Goal: Task Accomplishment & Management: Use online tool/utility

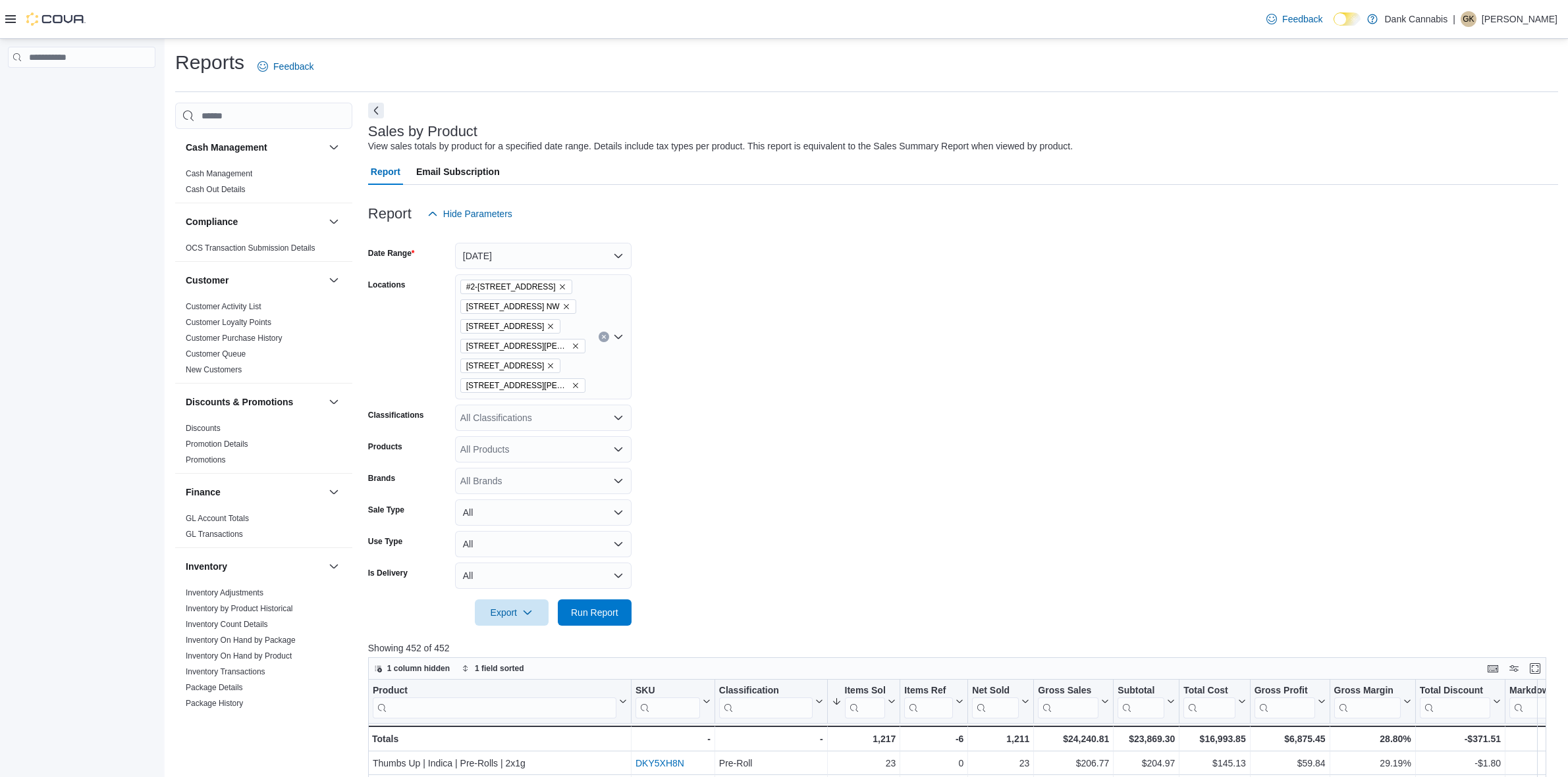
scroll to position [54, 0]
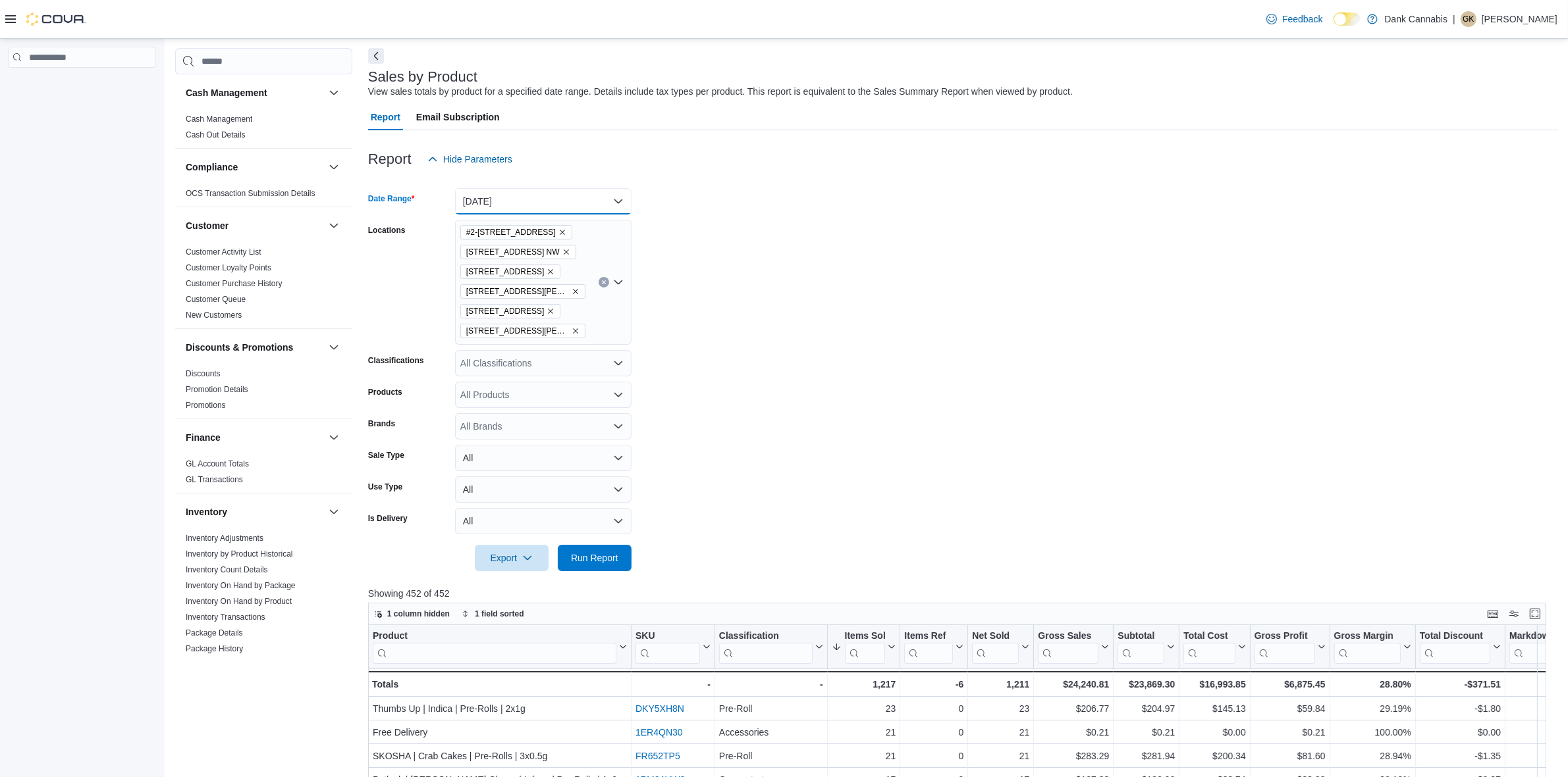
click at [511, 199] on button "Yesterday" at bounding box center [543, 202] width 176 height 26
click at [478, 225] on span "Custom Date" at bounding box center [551, 227] width 150 height 15
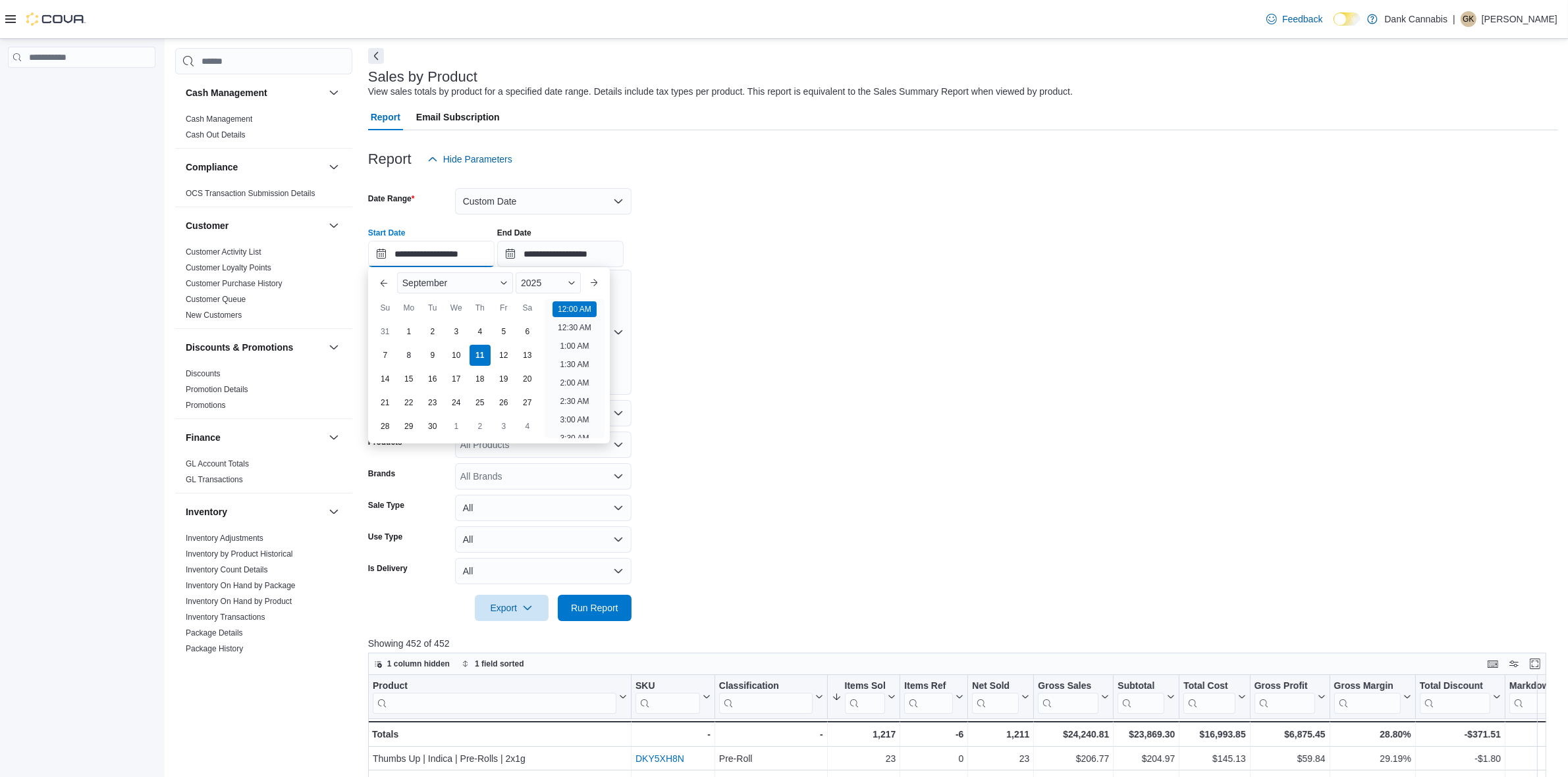
click at [390, 251] on input "**********" at bounding box center [431, 254] width 126 height 26
click at [385, 284] on button "Previous Month" at bounding box center [384, 283] width 21 height 21
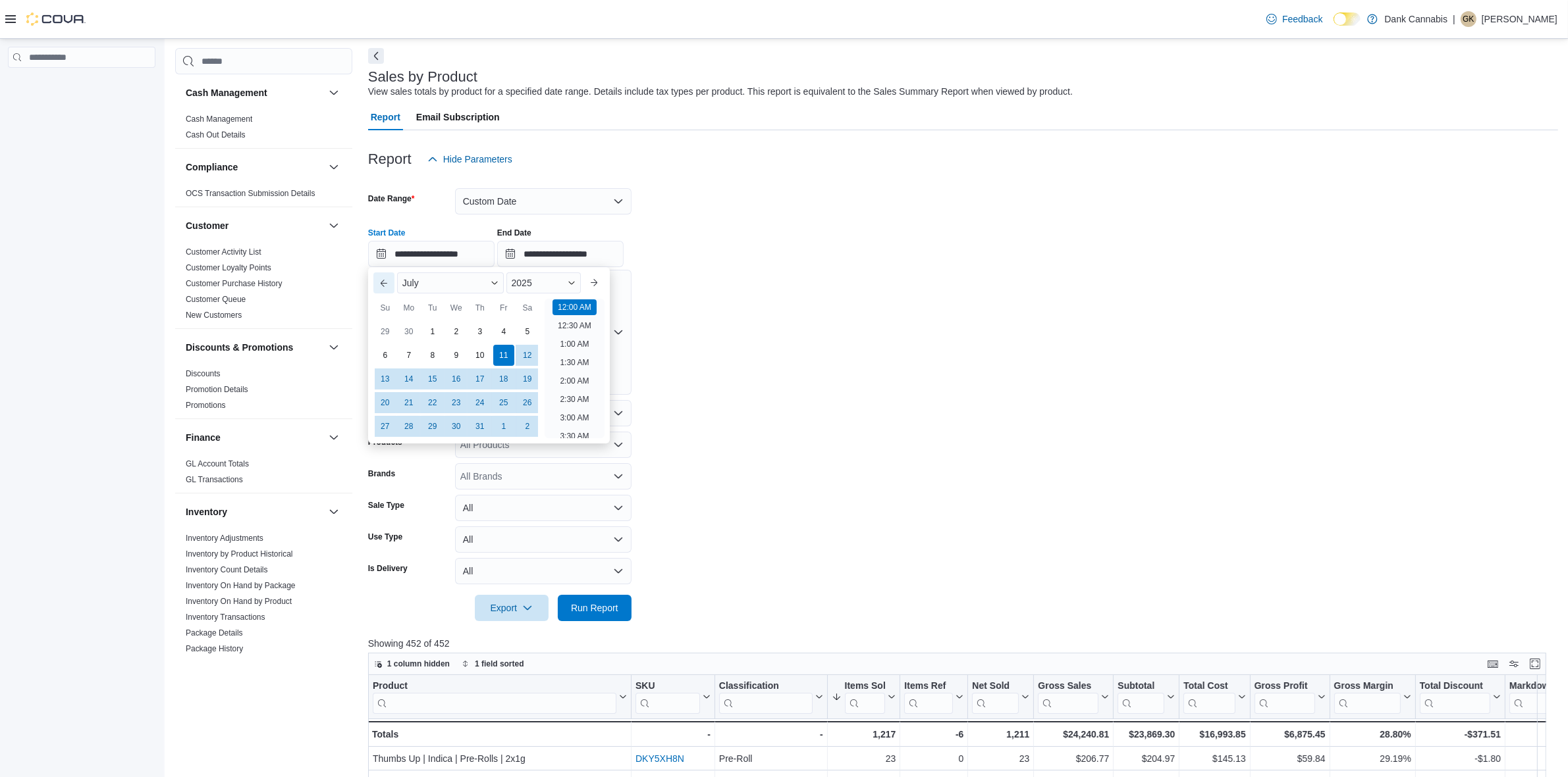
click at [385, 284] on button "Previous Month" at bounding box center [384, 283] width 21 height 21
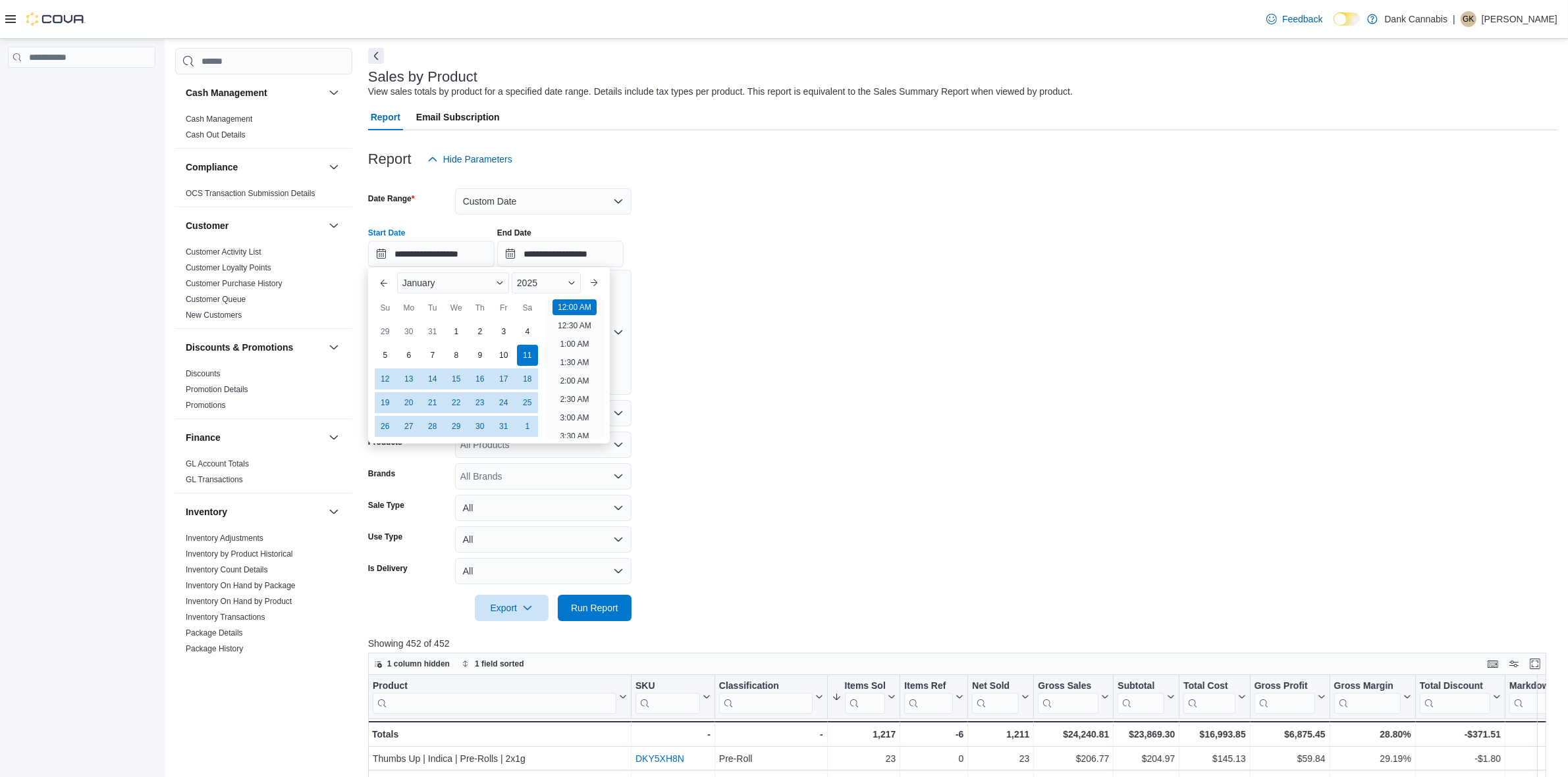
drag, startPoint x: 461, startPoint y: 337, endPoint x: 466, endPoint y: 332, distance: 7.1
click at [460, 337] on div "1" at bounding box center [456, 332] width 21 height 21
type input "**********"
click at [545, 258] on input "**********" at bounding box center [560, 254] width 126 height 26
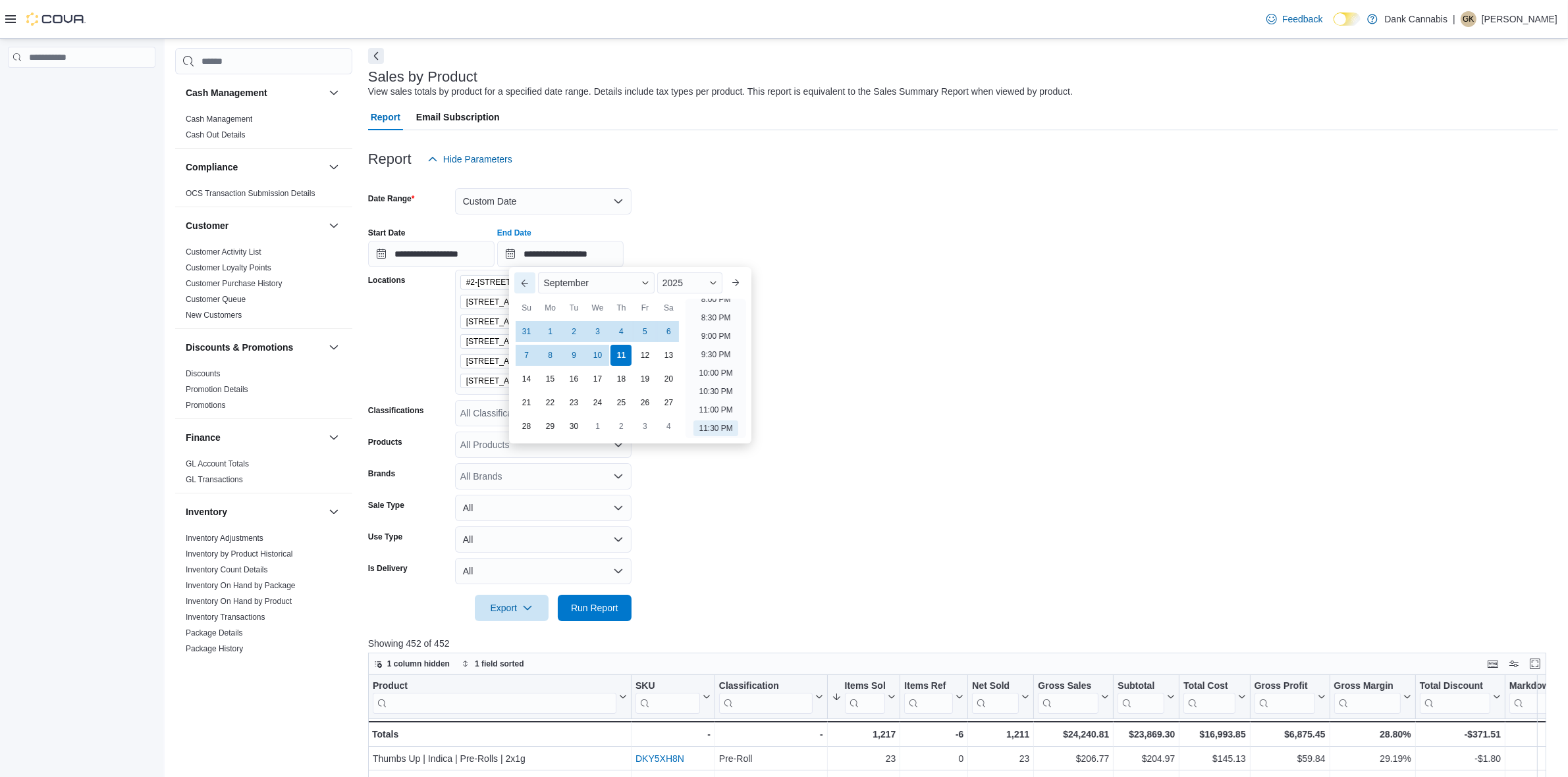
click at [515, 278] on button "Previous Month" at bounding box center [525, 283] width 21 height 21
click at [515, 279] on button "Previous Month" at bounding box center [525, 283] width 21 height 21
click at [516, 279] on button "Previous Month" at bounding box center [525, 283] width 21 height 21
click at [516, 280] on button "Previous Month" at bounding box center [525, 283] width 21 height 21
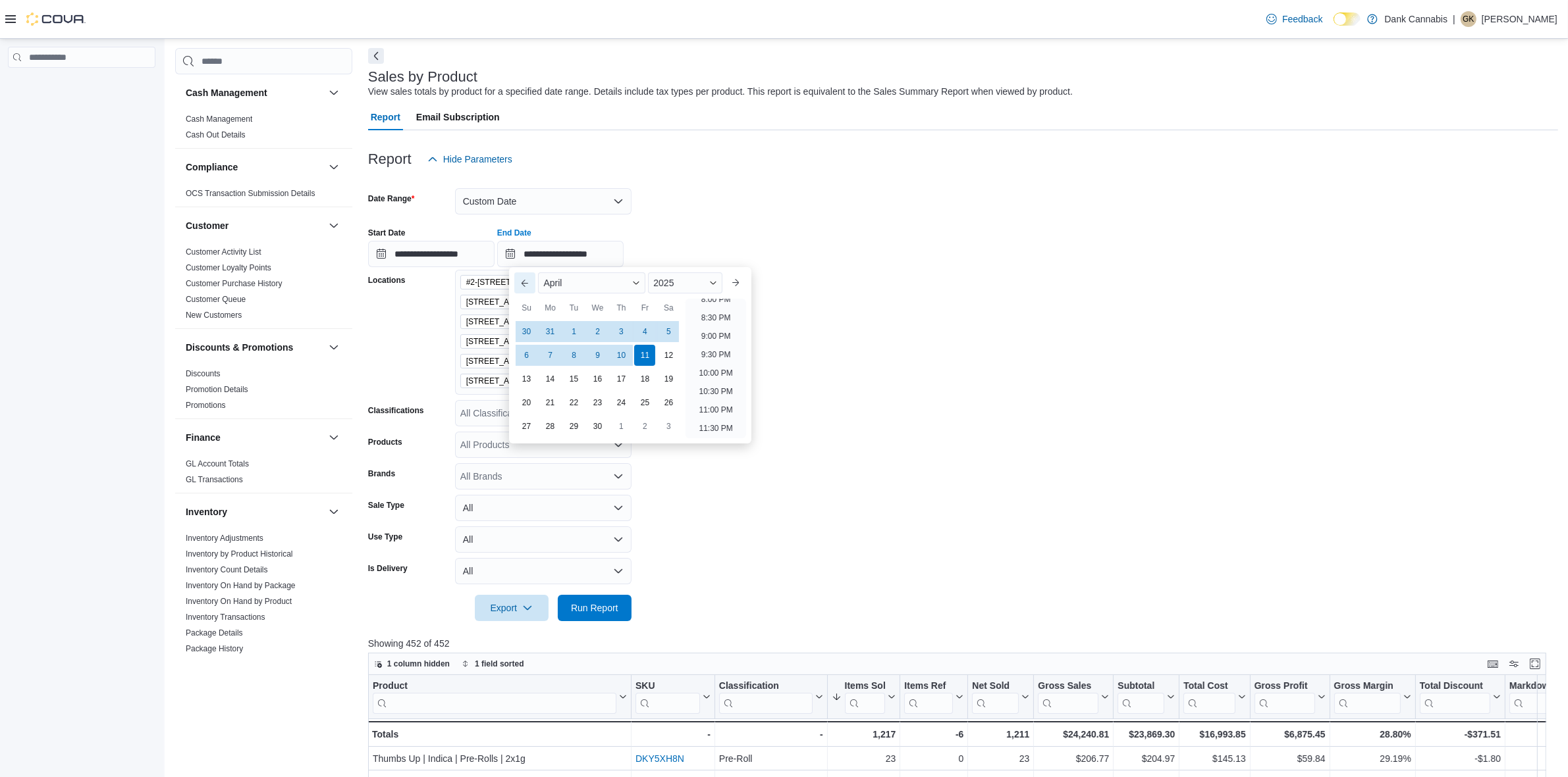
click at [516, 280] on button "Previous Month" at bounding box center [525, 283] width 21 height 21
click at [517, 280] on button "Previous Month" at bounding box center [525, 283] width 21 height 21
click at [646, 421] on div "31" at bounding box center [645, 427] width 21 height 21
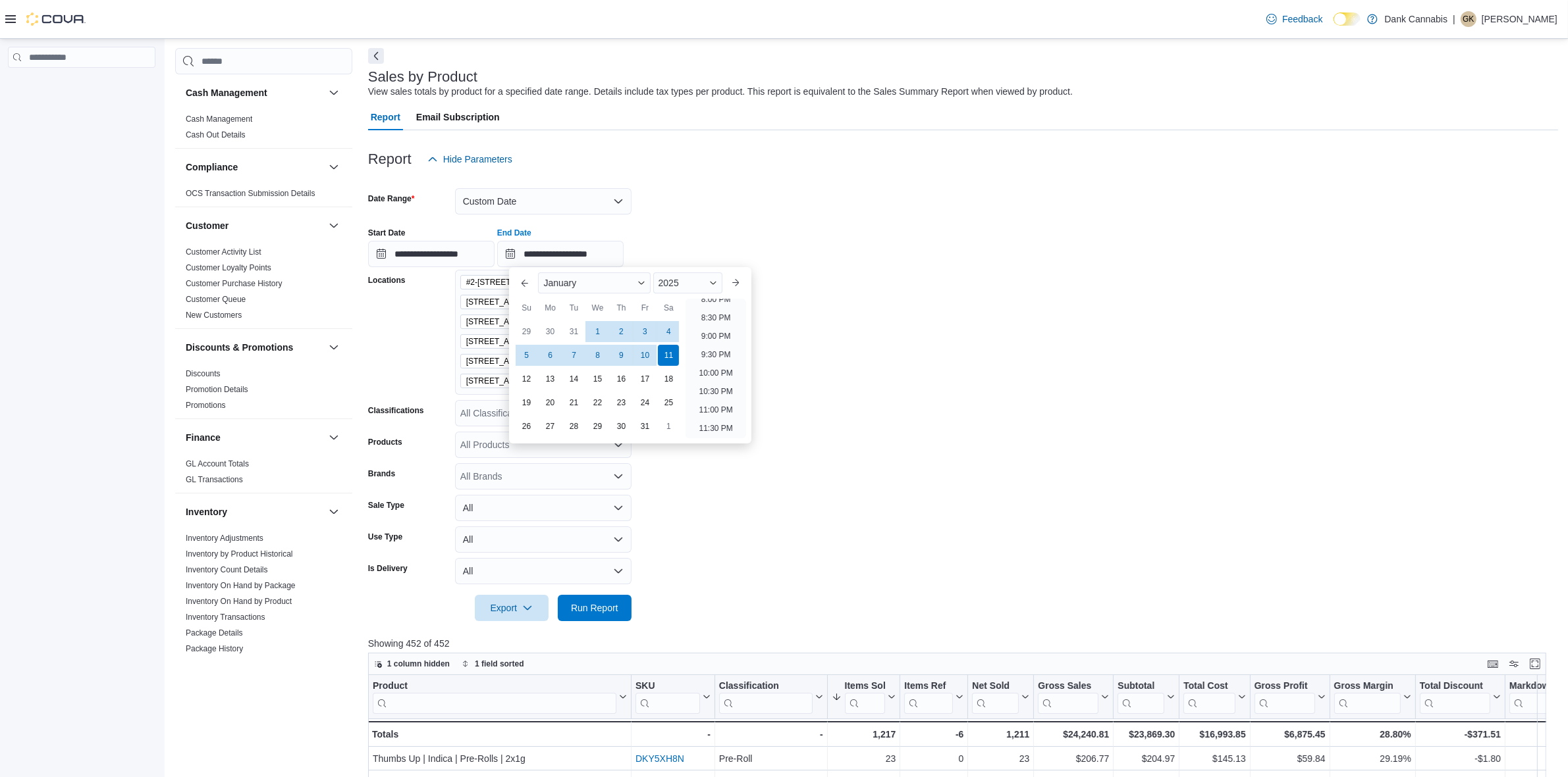
type input "**********"
click at [929, 428] on form "**********" at bounding box center [963, 397] width 1190 height 449
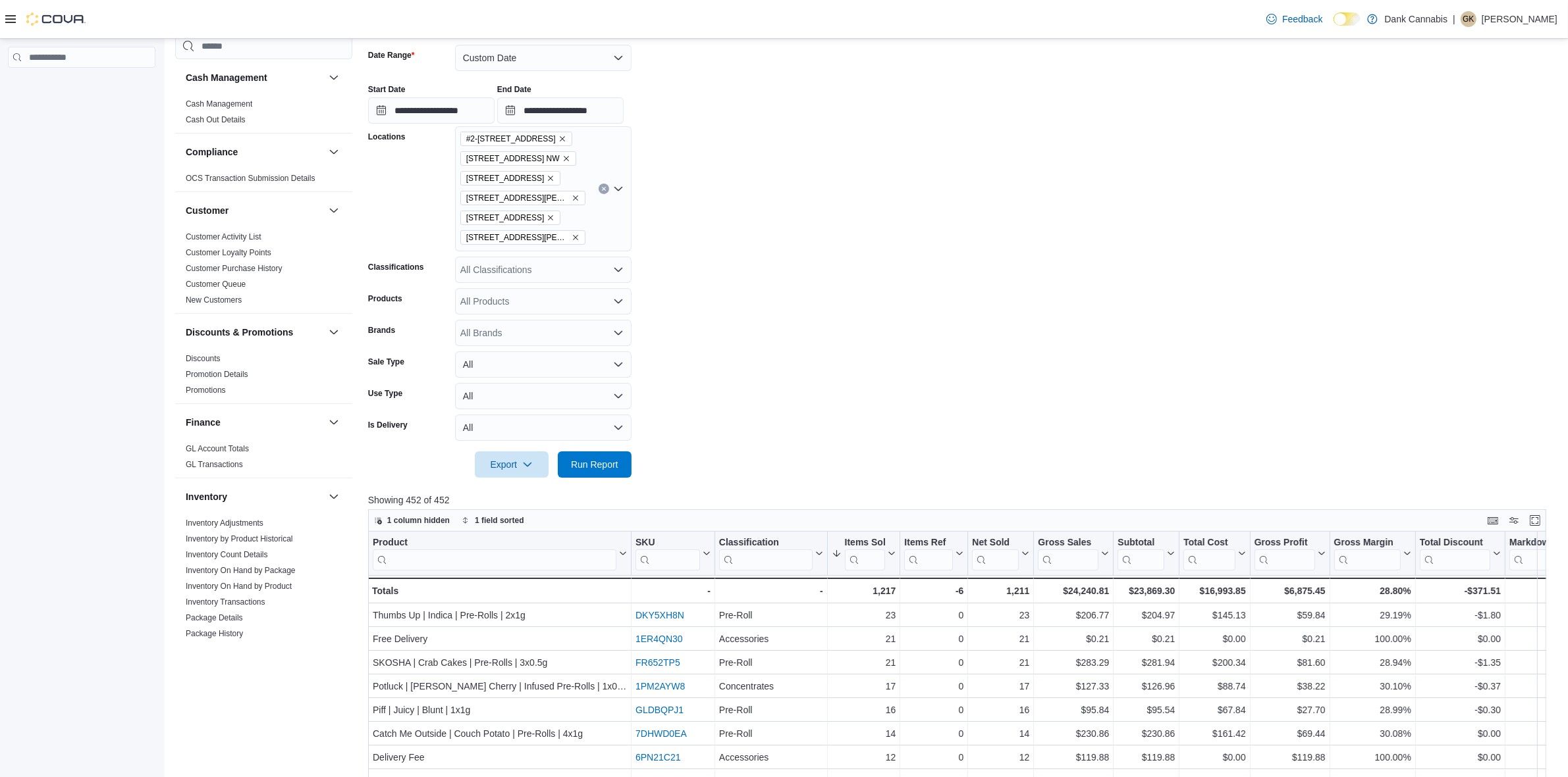
scroll to position [219, 0]
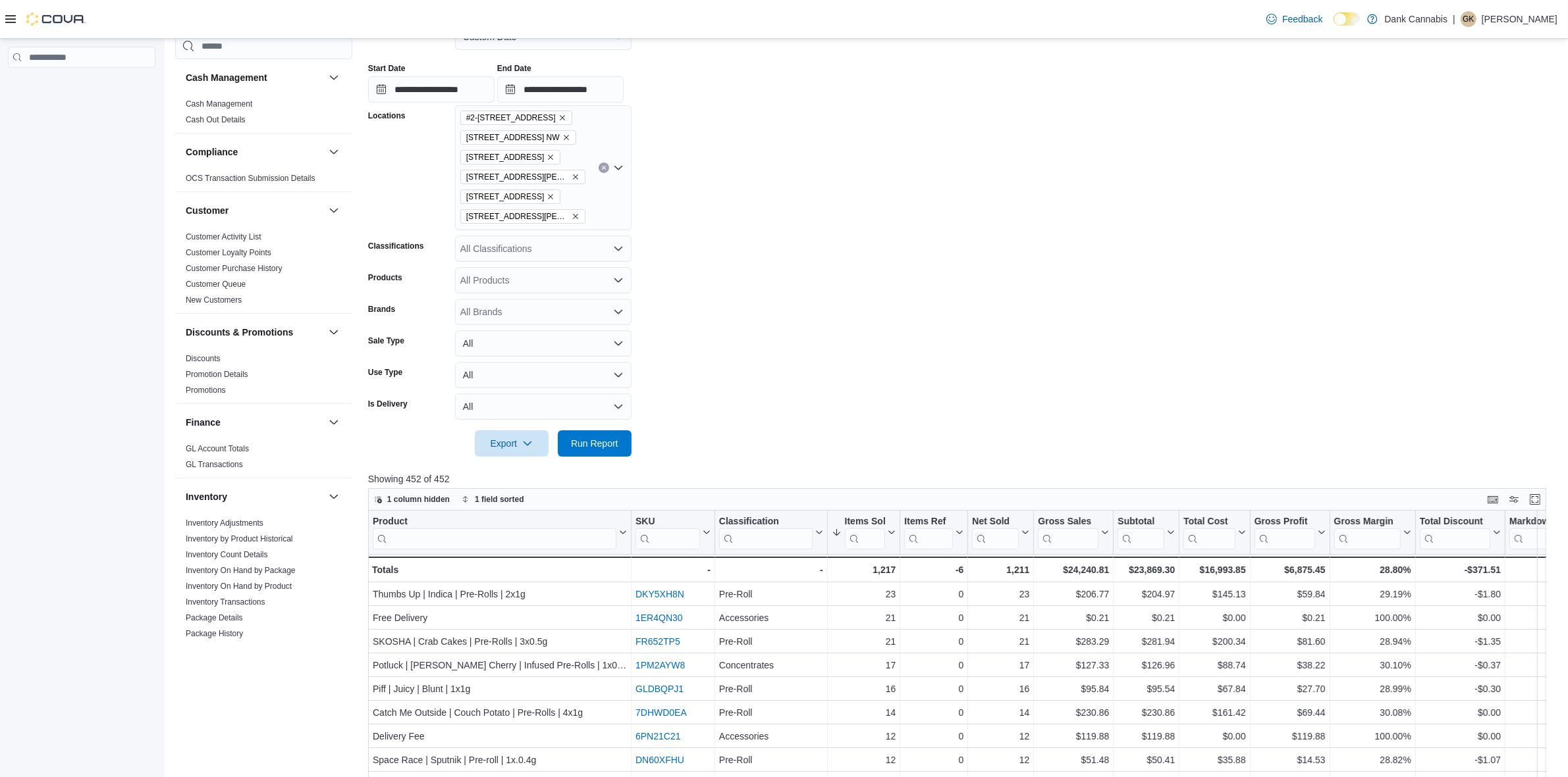
click at [613, 464] on div at bounding box center [963, 464] width 1190 height 15
click at [601, 445] on span "Run Report" at bounding box center [595, 444] width 47 height 13
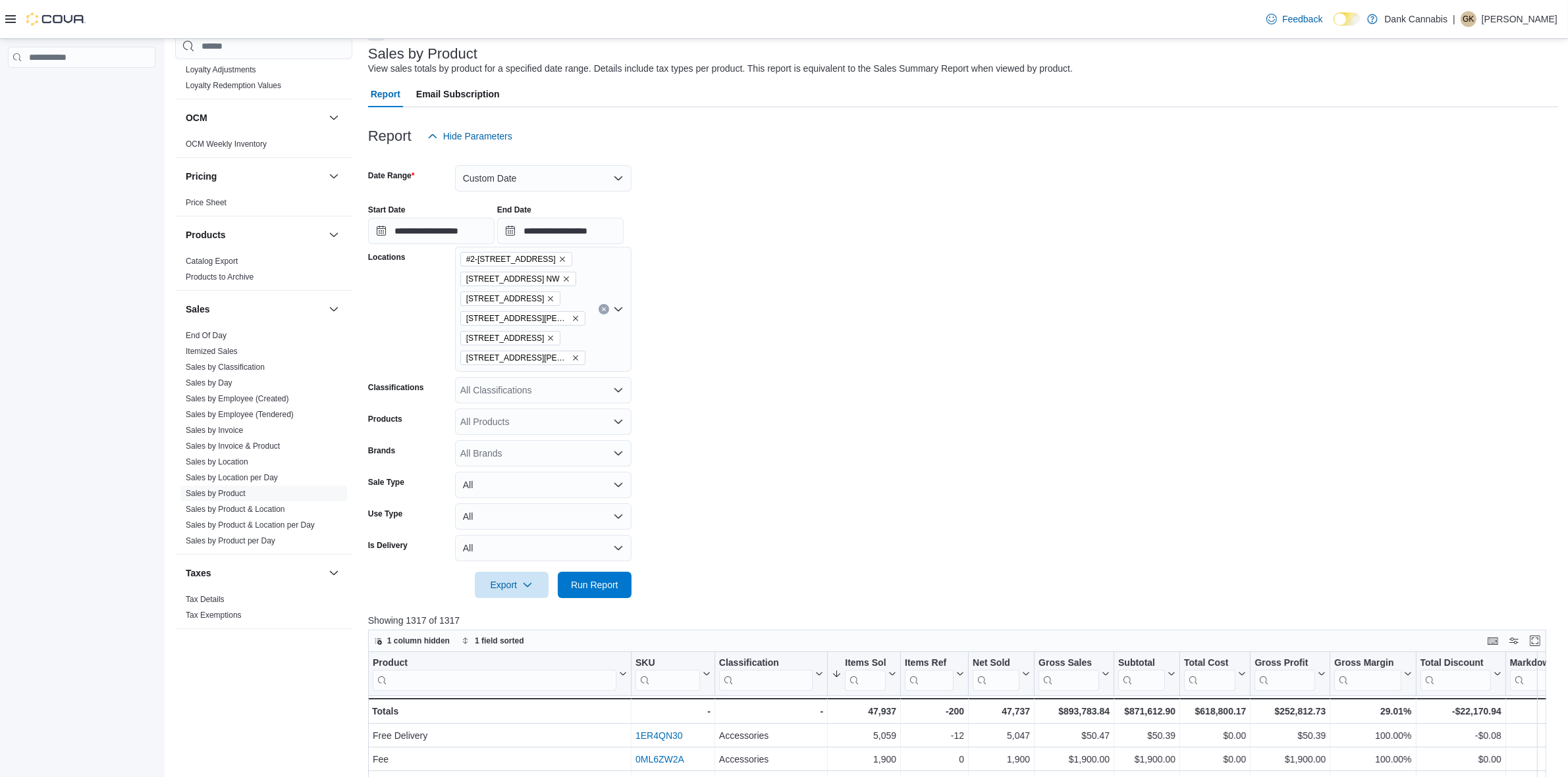
scroll to position [82, 0]
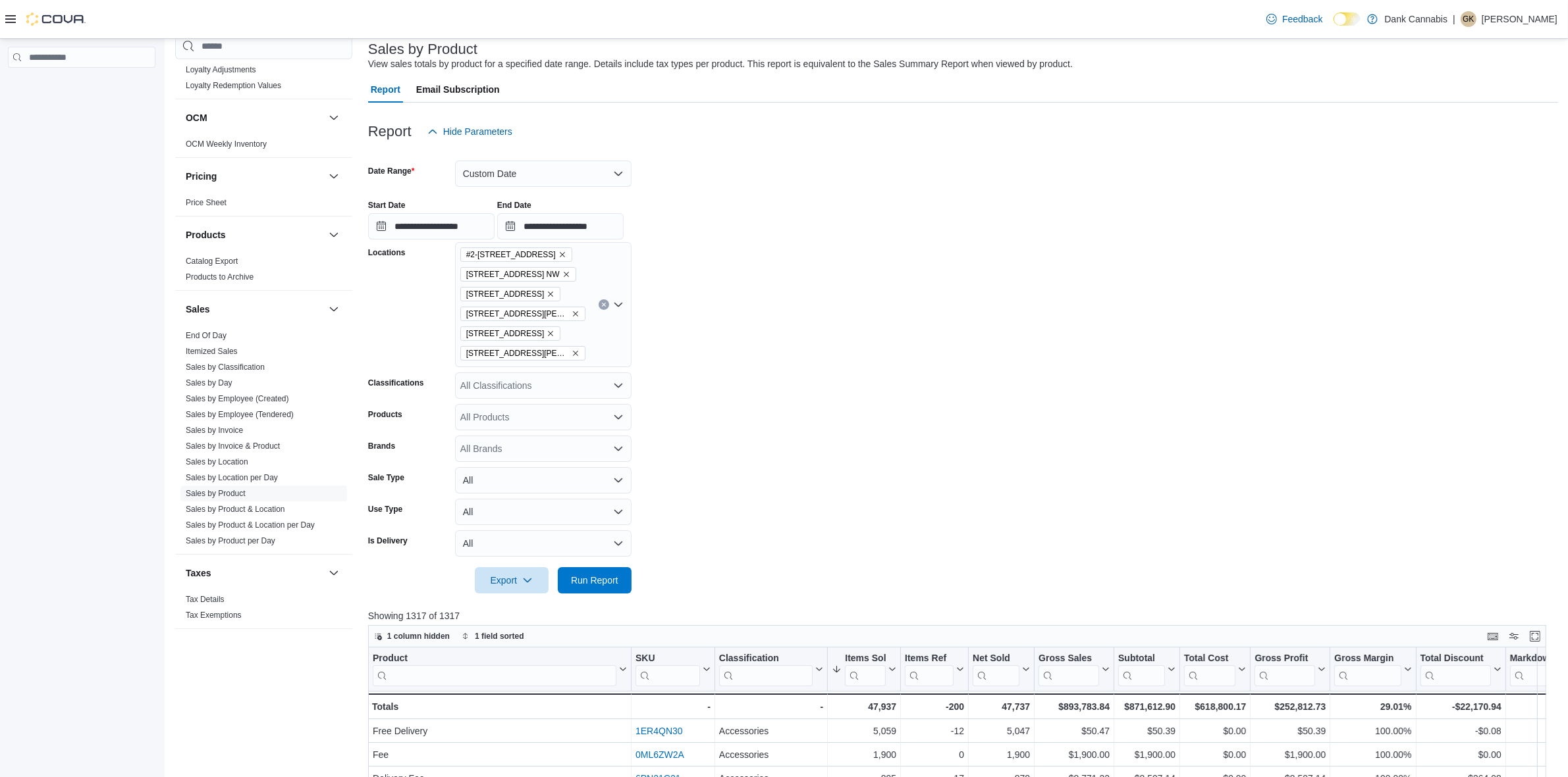
click at [223, 458] on link "Sales by Location" at bounding box center [216, 462] width 63 height 9
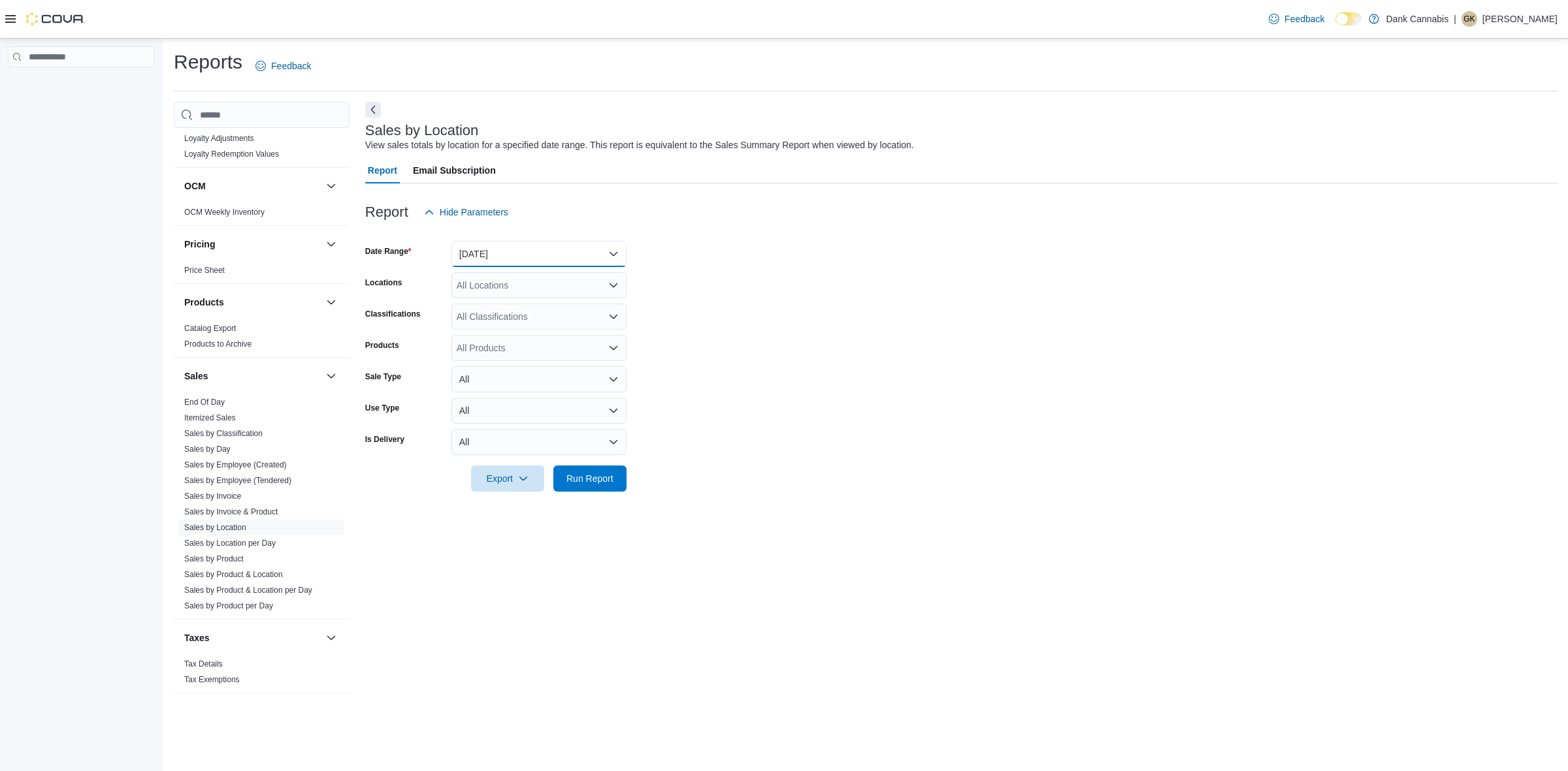
click at [536, 256] on button "[DATE]" at bounding box center [539, 254] width 175 height 26
click at [514, 281] on span "Custom Date" at bounding box center [546, 280] width 149 height 15
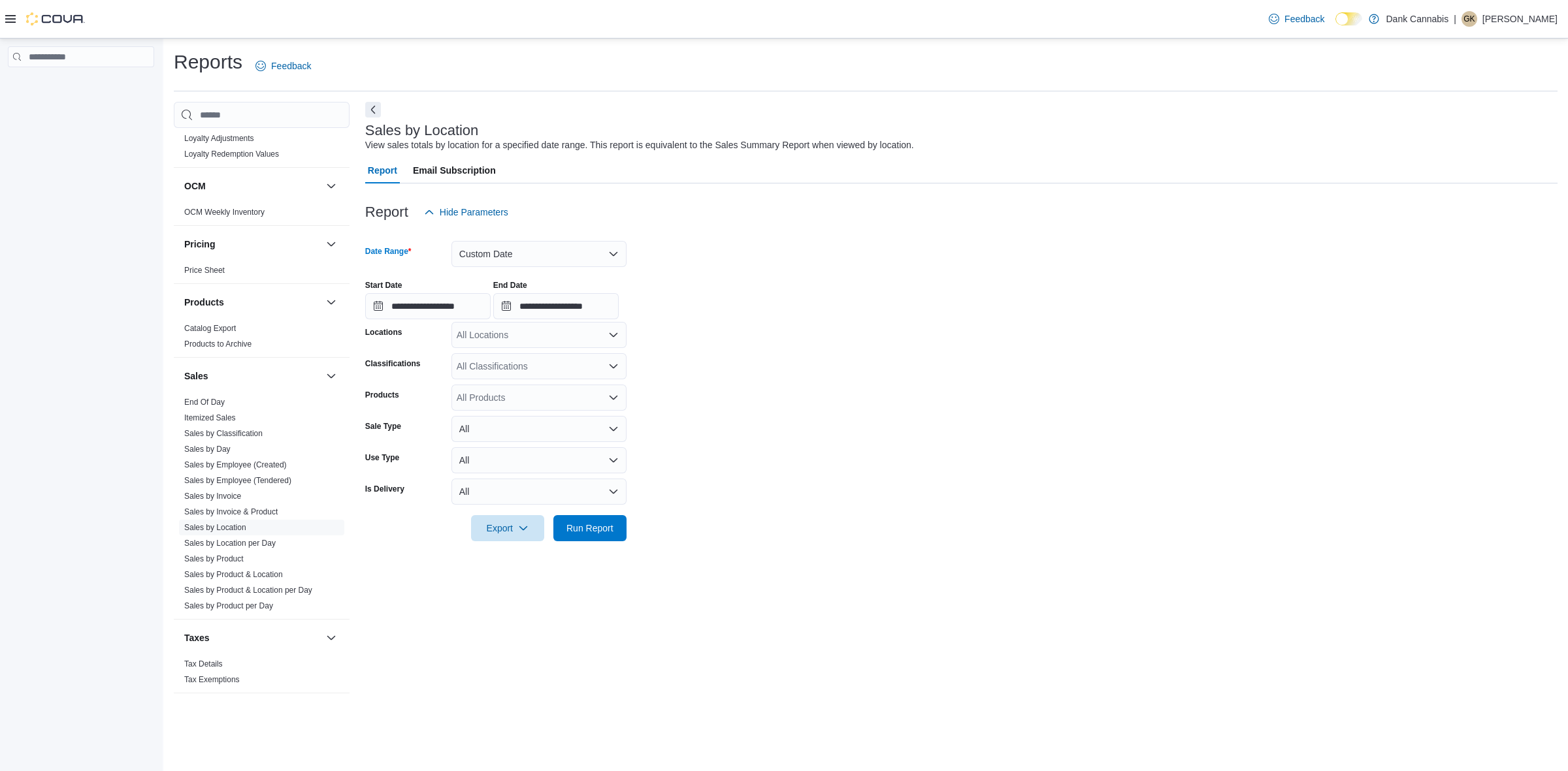
click at [379, 322] on div "Locations" at bounding box center [406, 335] width 81 height 26
click at [377, 315] on input "**********" at bounding box center [427, 306] width 125 height 26
click at [381, 336] on button "Previous Month" at bounding box center [381, 335] width 21 height 21
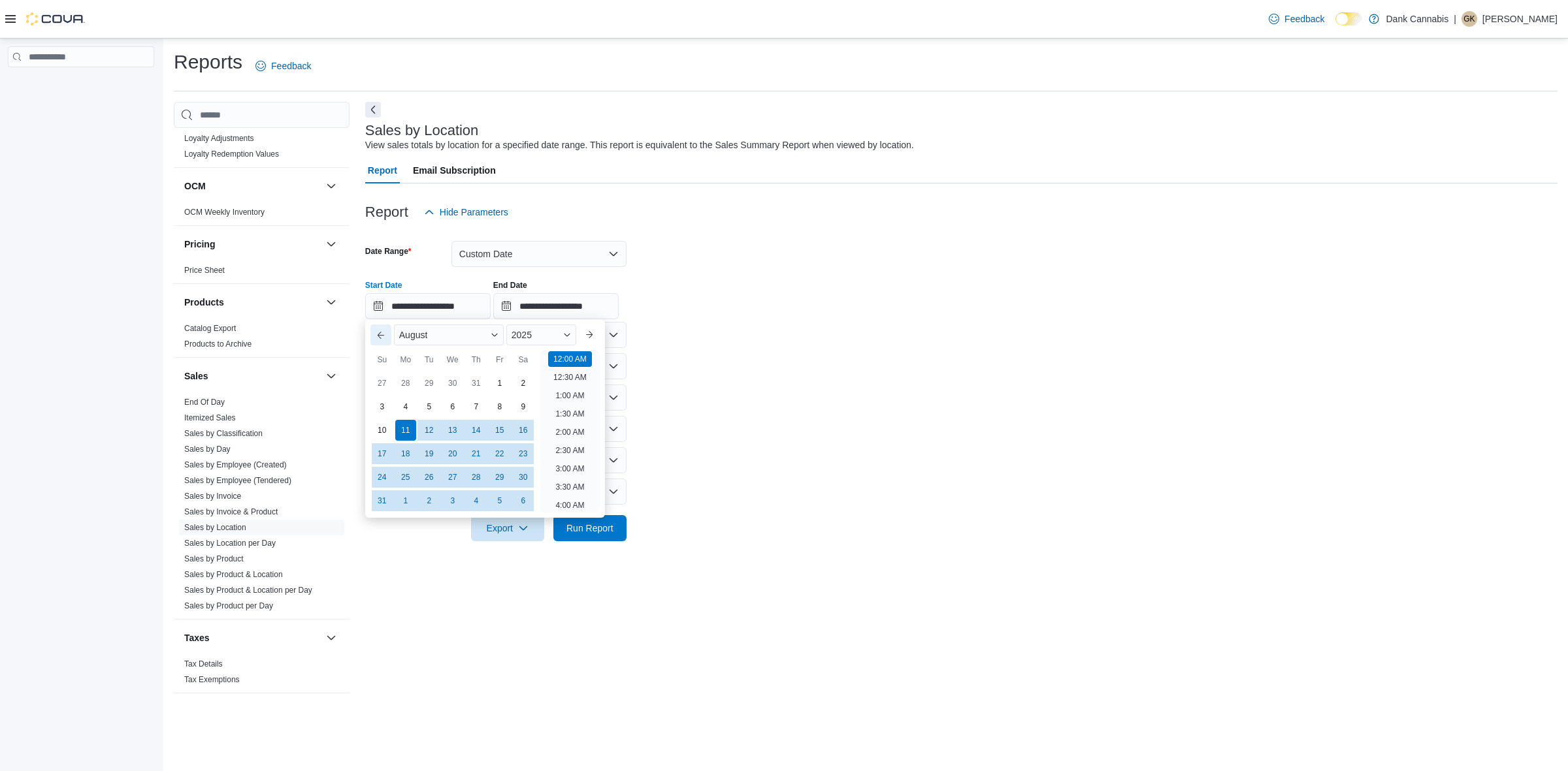
click at [381, 336] on button "Previous Month" at bounding box center [381, 335] width 21 height 21
click at [381, 337] on button "Previous Month" at bounding box center [381, 335] width 21 height 21
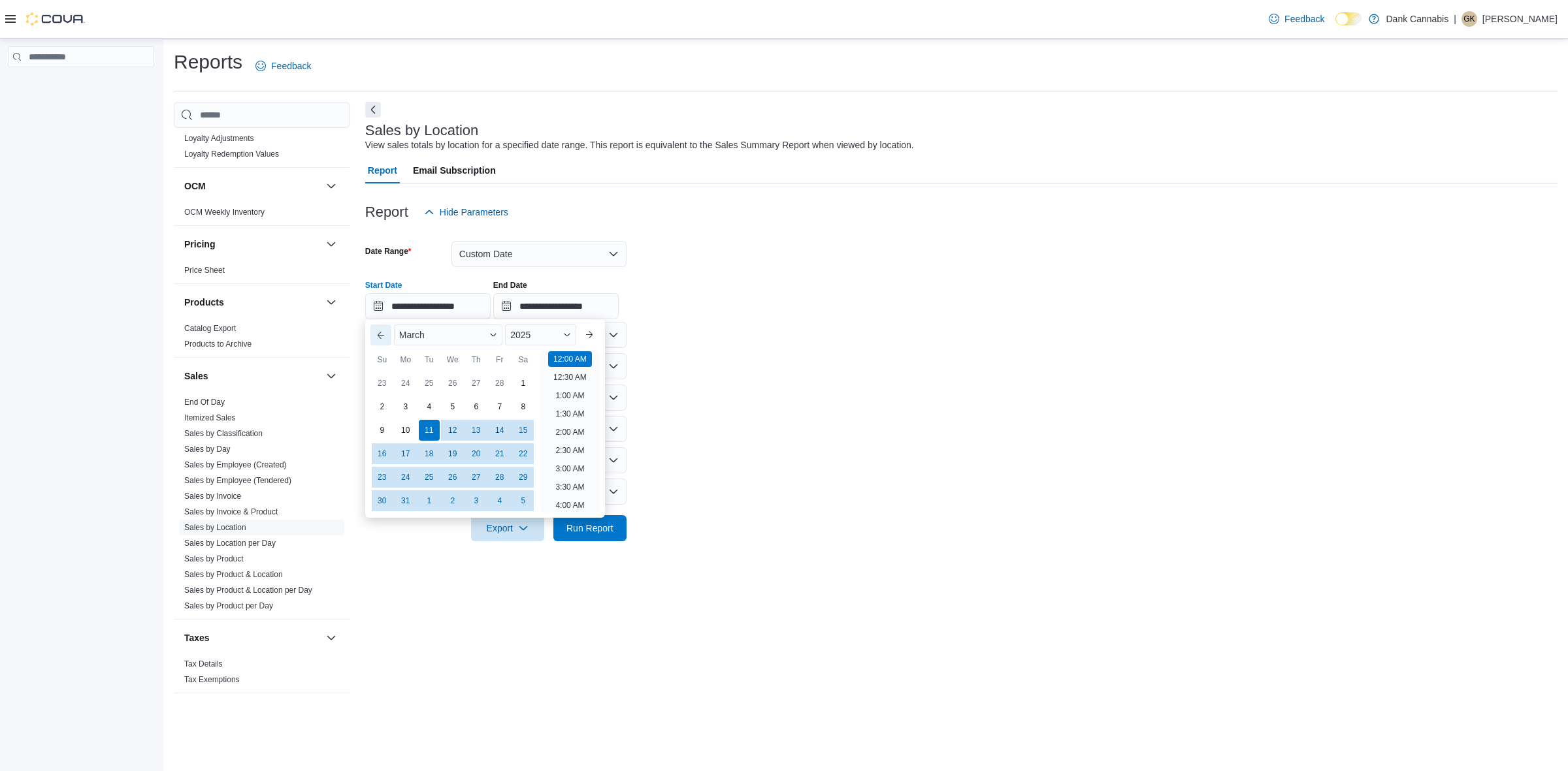
click at [381, 337] on button "Previous Month" at bounding box center [381, 335] width 21 height 21
click at [452, 390] on div "1" at bounding box center [452, 383] width 21 height 21
type input "**********"
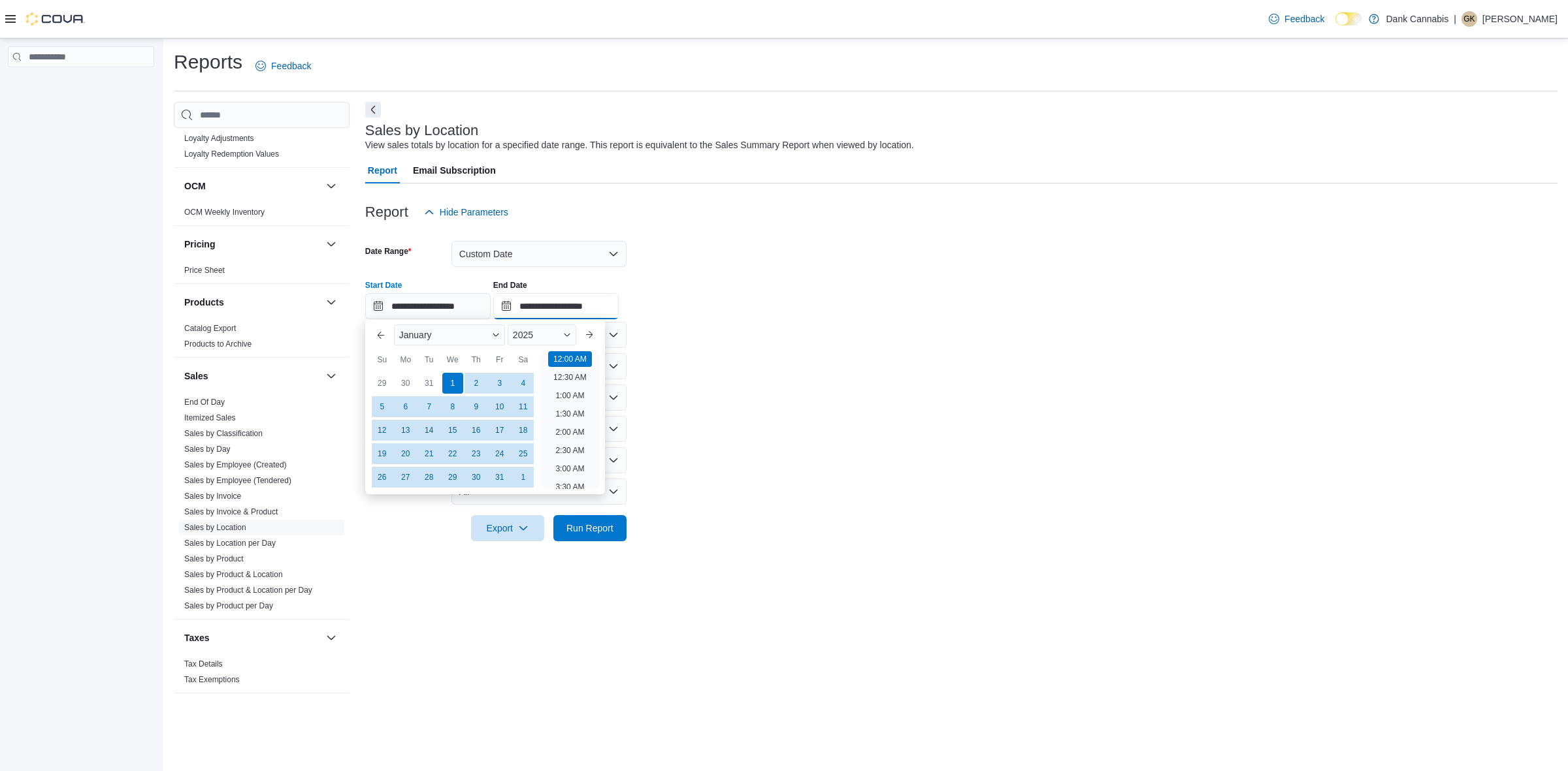
click at [540, 297] on input "**********" at bounding box center [555, 306] width 125 height 26
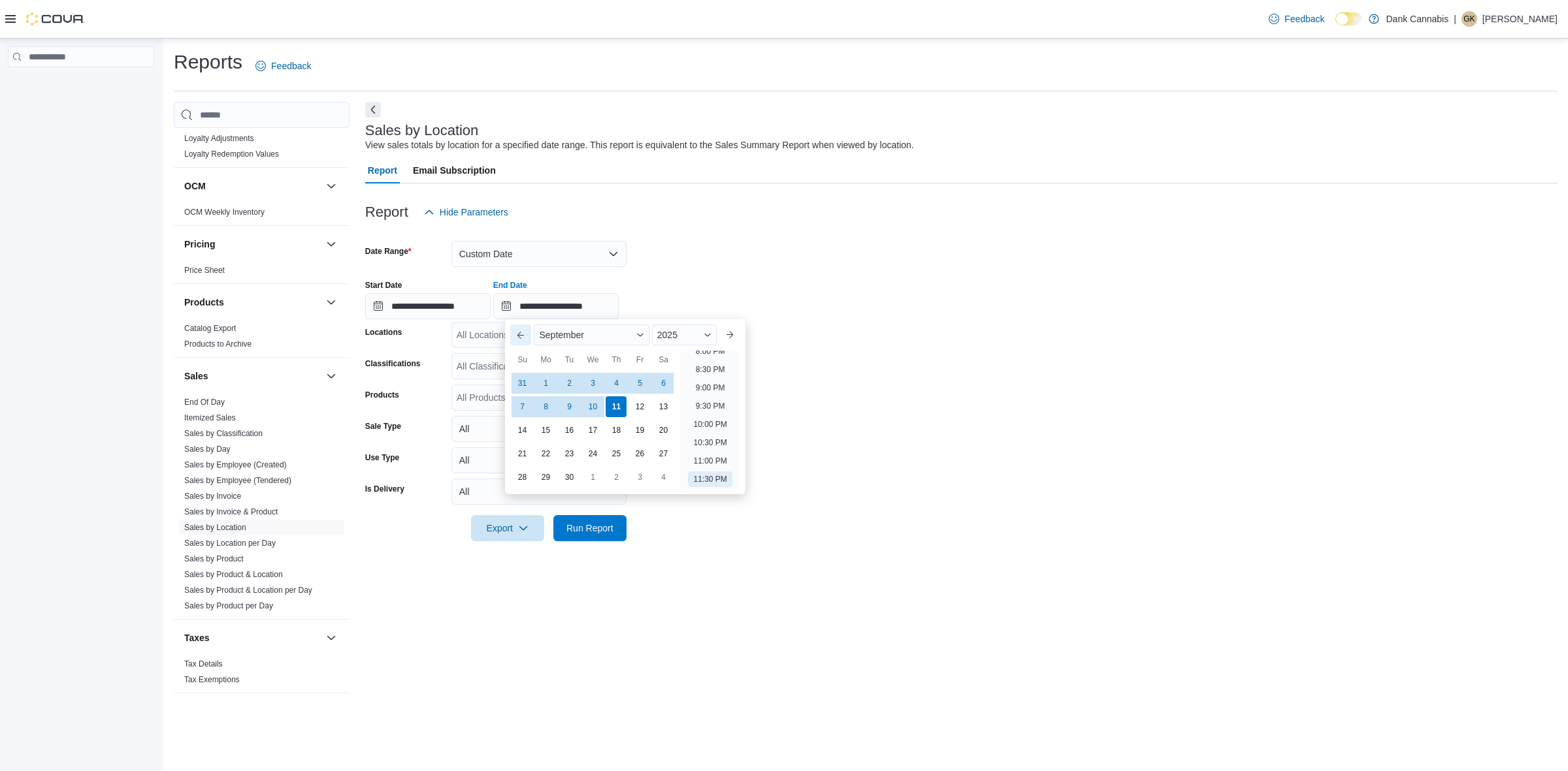
click at [520, 338] on button "Previous Month" at bounding box center [520, 335] width 21 height 21
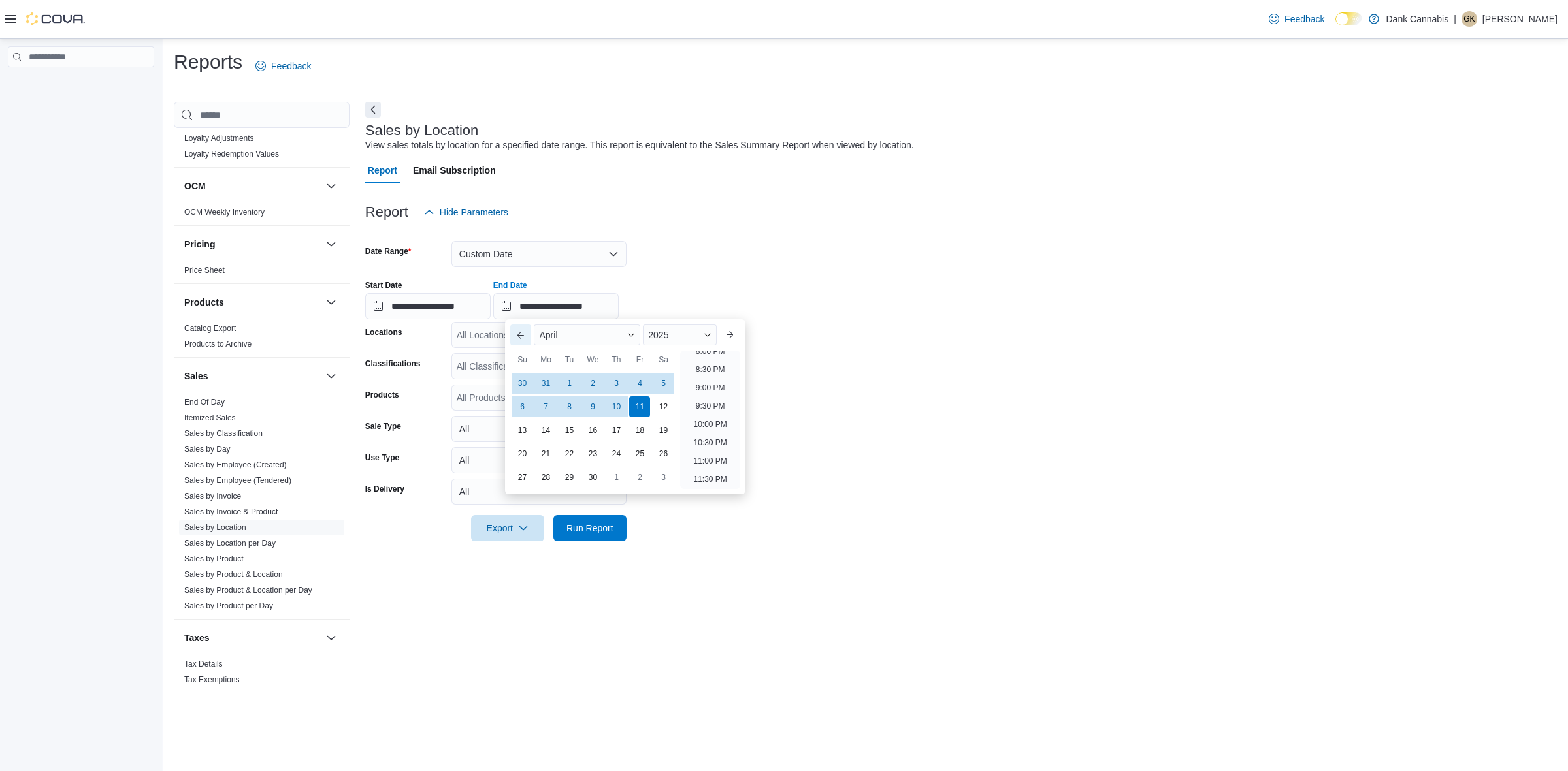
click at [520, 338] on button "Previous Month" at bounding box center [520, 335] width 21 height 21
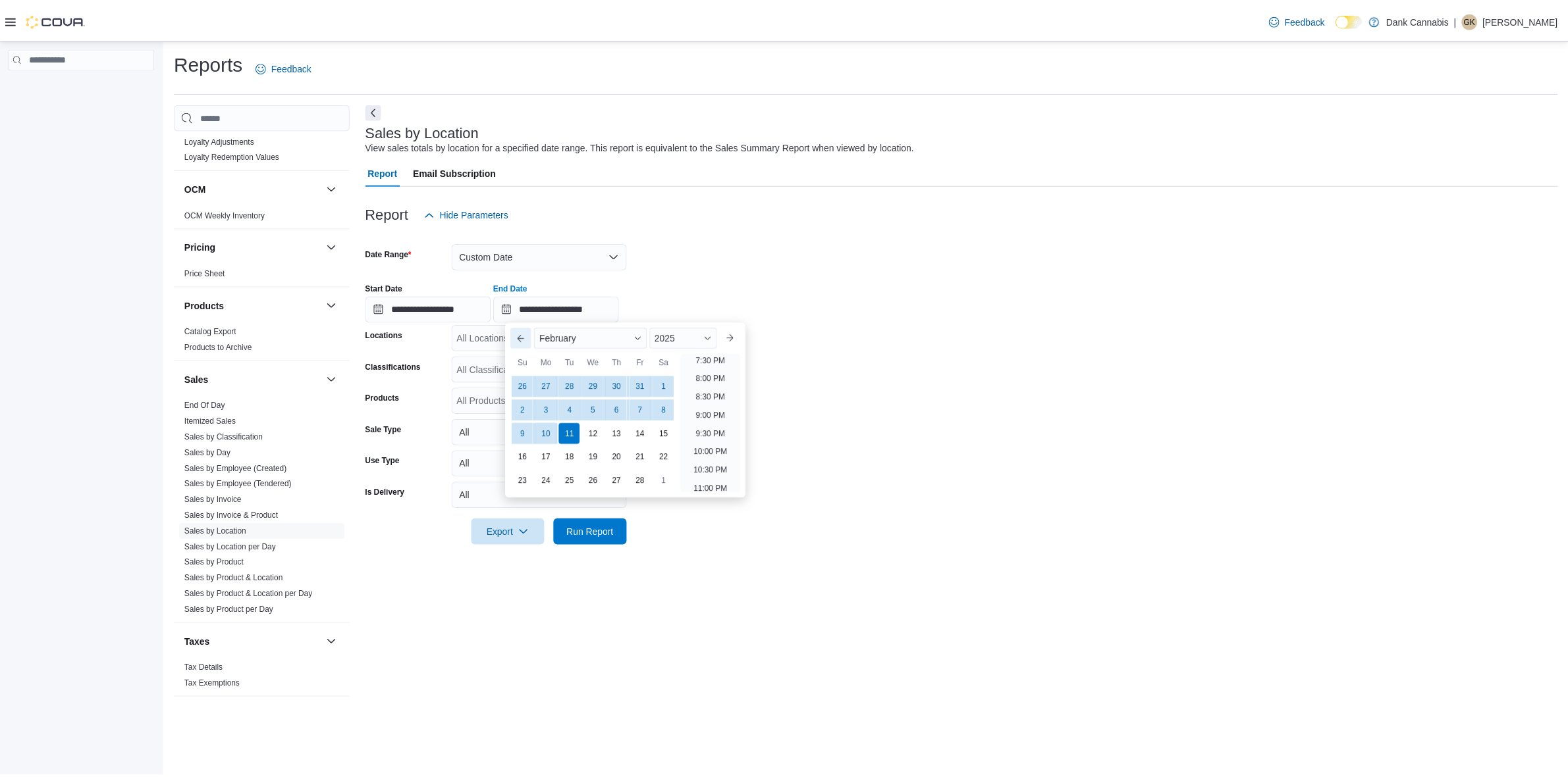
scroll to position [747, 0]
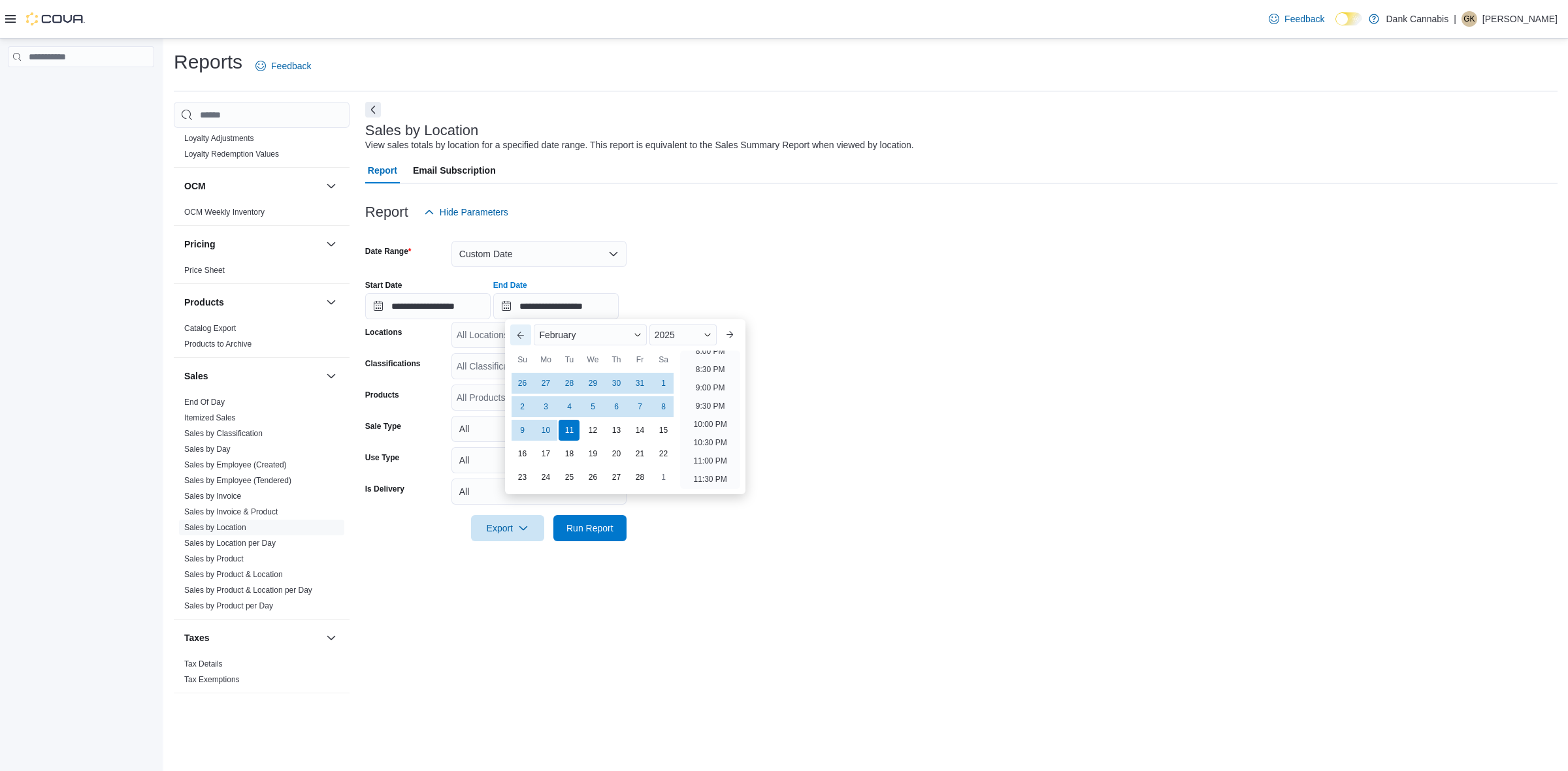
click at [520, 338] on button "Previous Month" at bounding box center [520, 335] width 21 height 21
click at [637, 481] on div "31" at bounding box center [640, 477] width 21 height 21
type input "**********"
click at [944, 443] on form "**********" at bounding box center [961, 383] width 1192 height 316
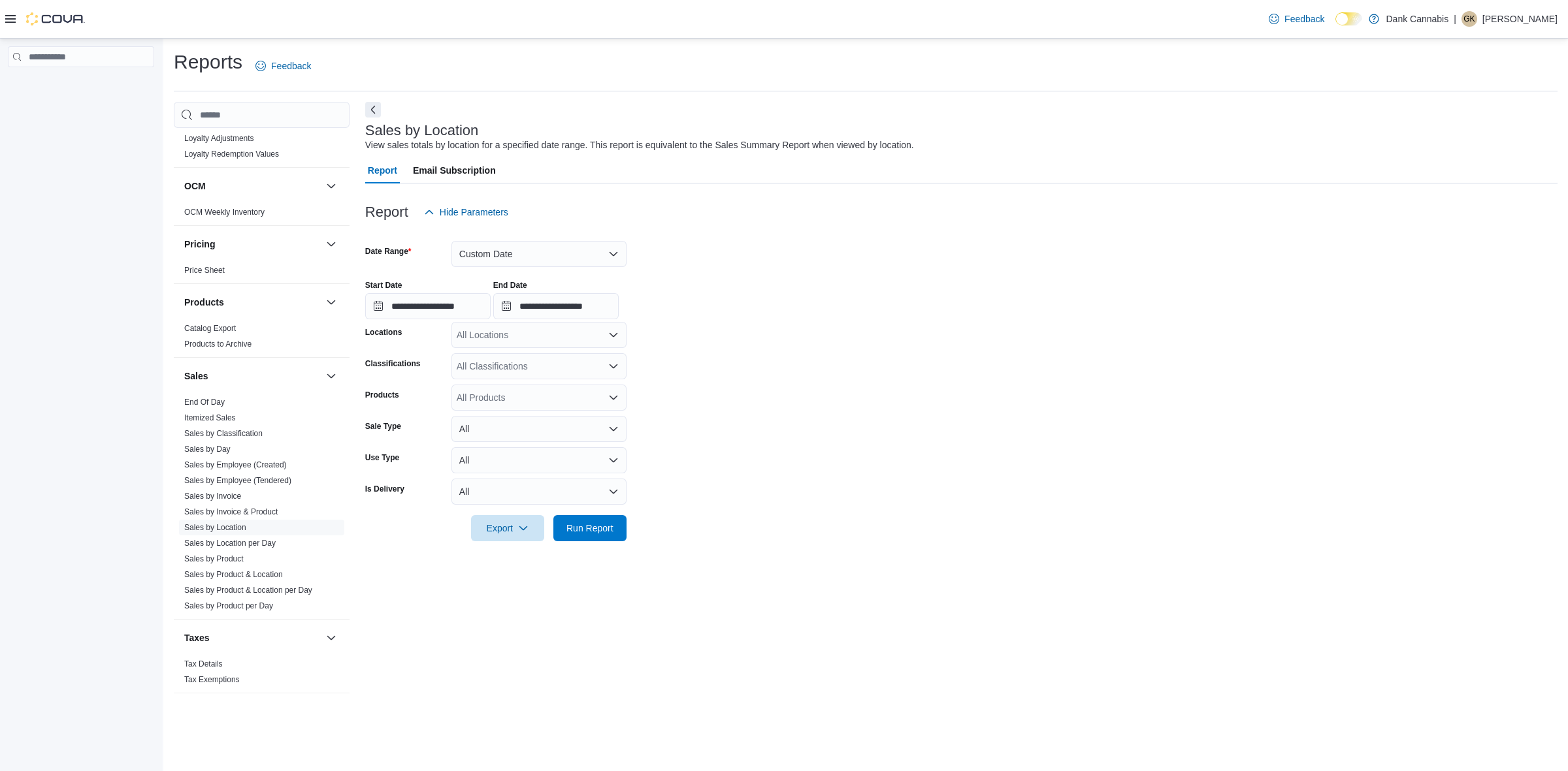
click at [609, 542] on div at bounding box center [961, 548] width 1192 height 15
click at [510, 333] on div "All Locations" at bounding box center [539, 335] width 175 height 26
click at [534, 379] on span "#2-[STREET_ADDRESS]" at bounding box center [531, 376] width 104 height 13
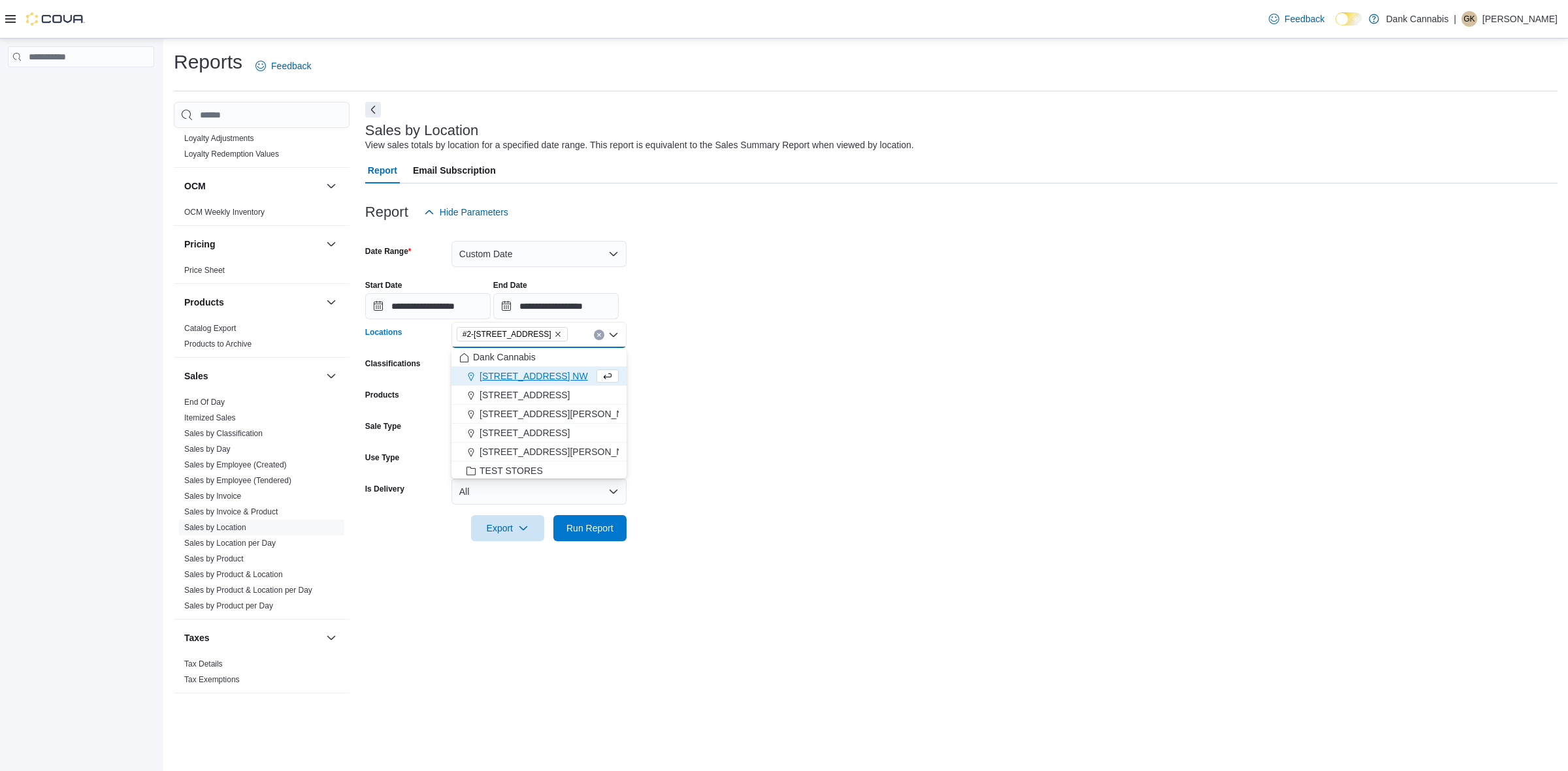
click at [531, 382] on span "[STREET_ADDRESS] NW" at bounding box center [533, 376] width 108 height 13
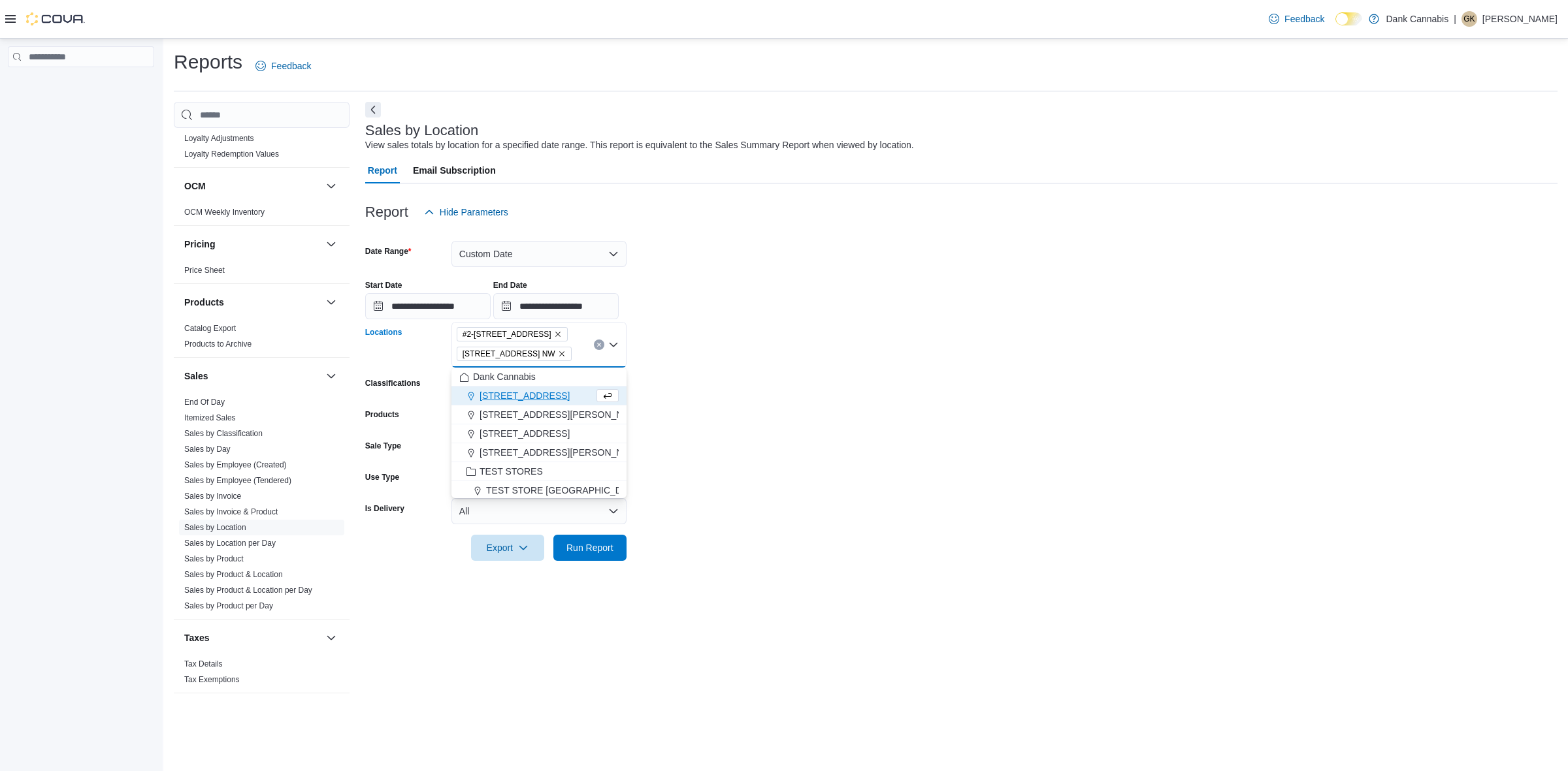
click at [529, 394] on span "[STREET_ADDRESS]" at bounding box center [524, 396] width 90 height 13
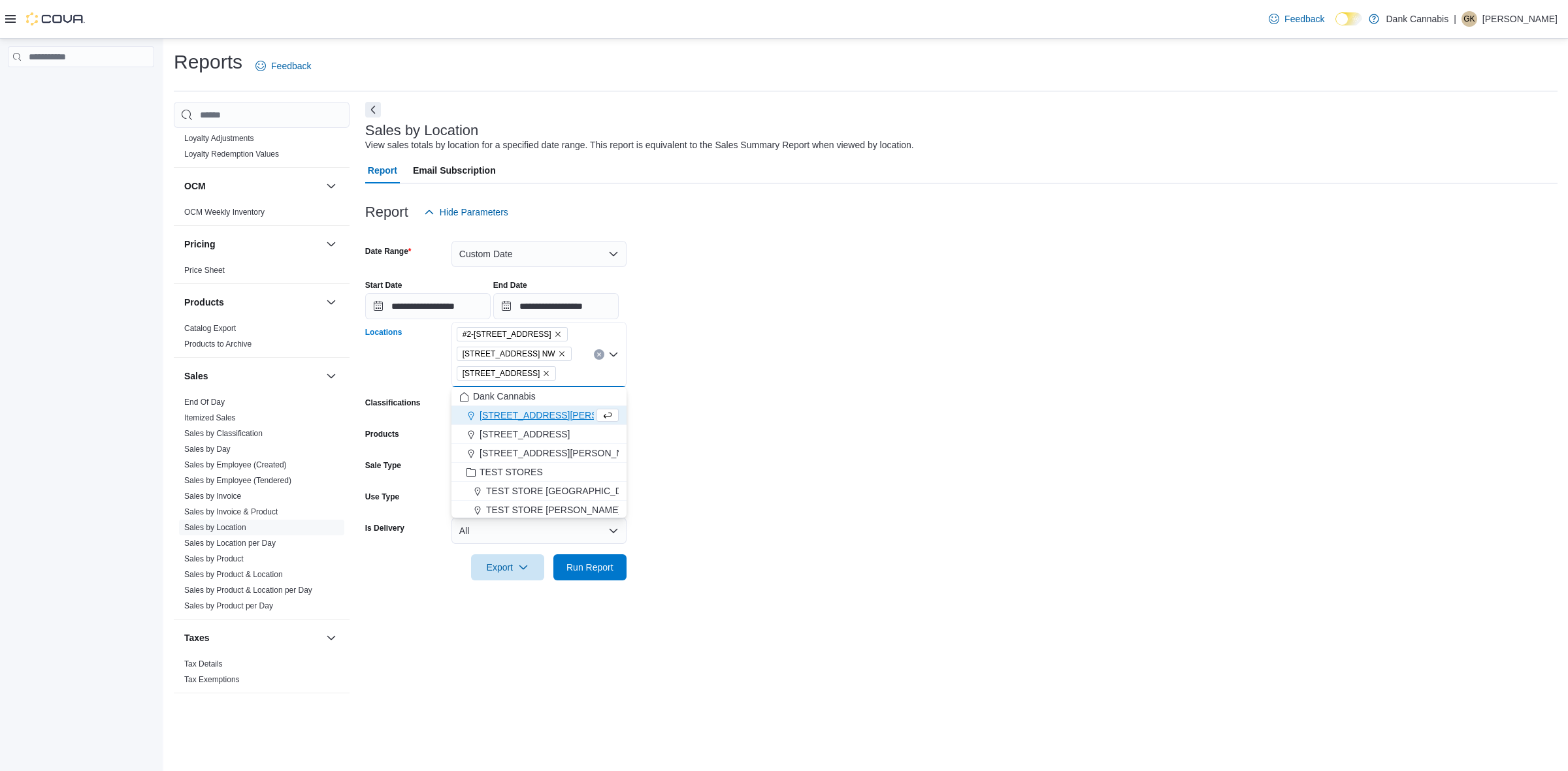
click at [521, 415] on span "[STREET_ADDRESS][PERSON_NAME]" at bounding box center [562, 415] width 166 height 13
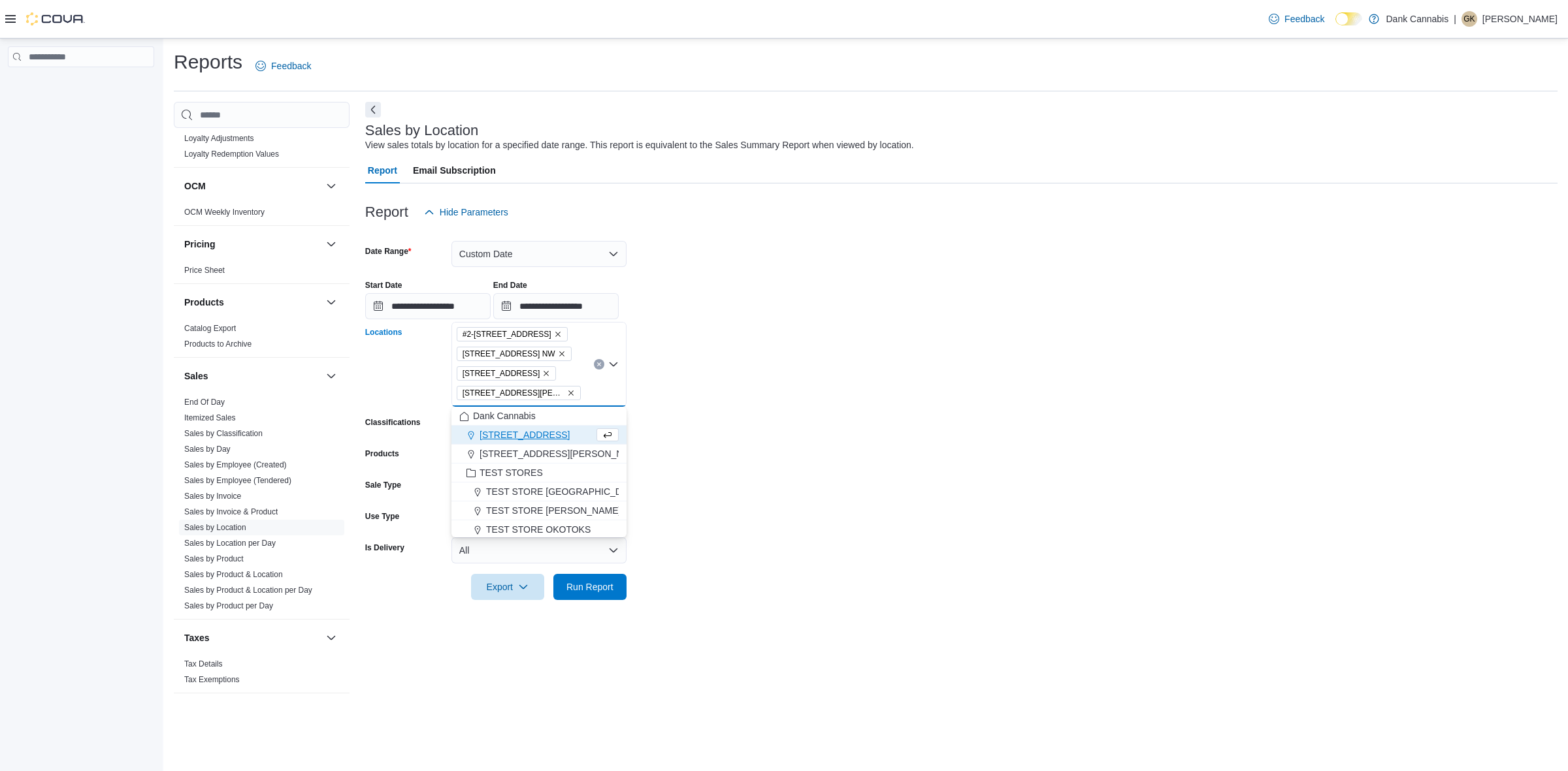
click at [514, 435] on span "[STREET_ADDRESS]" at bounding box center [524, 435] width 90 height 13
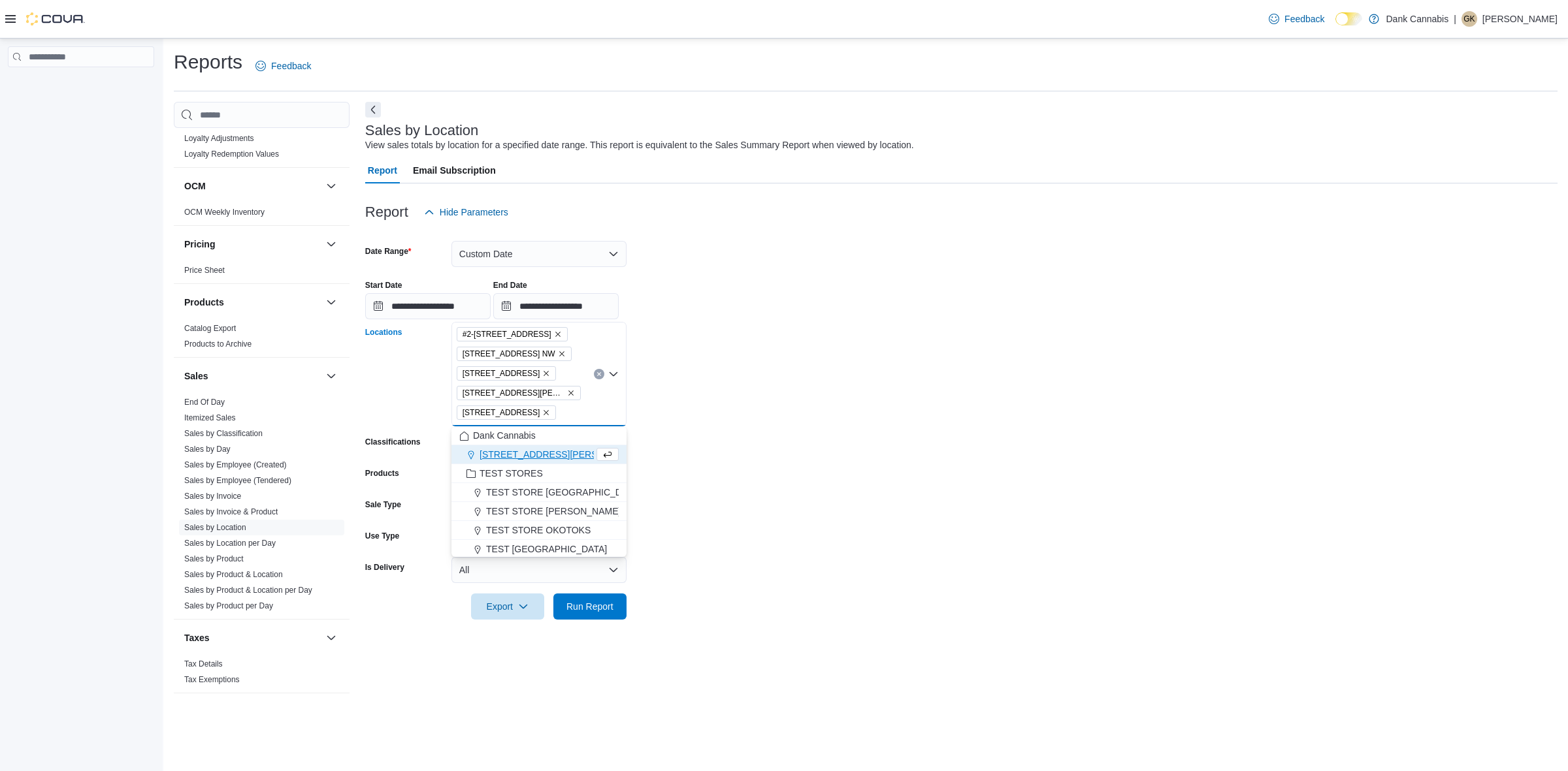
click at [511, 449] on span "[STREET_ADDRESS][PERSON_NAME]" at bounding box center [562, 455] width 166 height 13
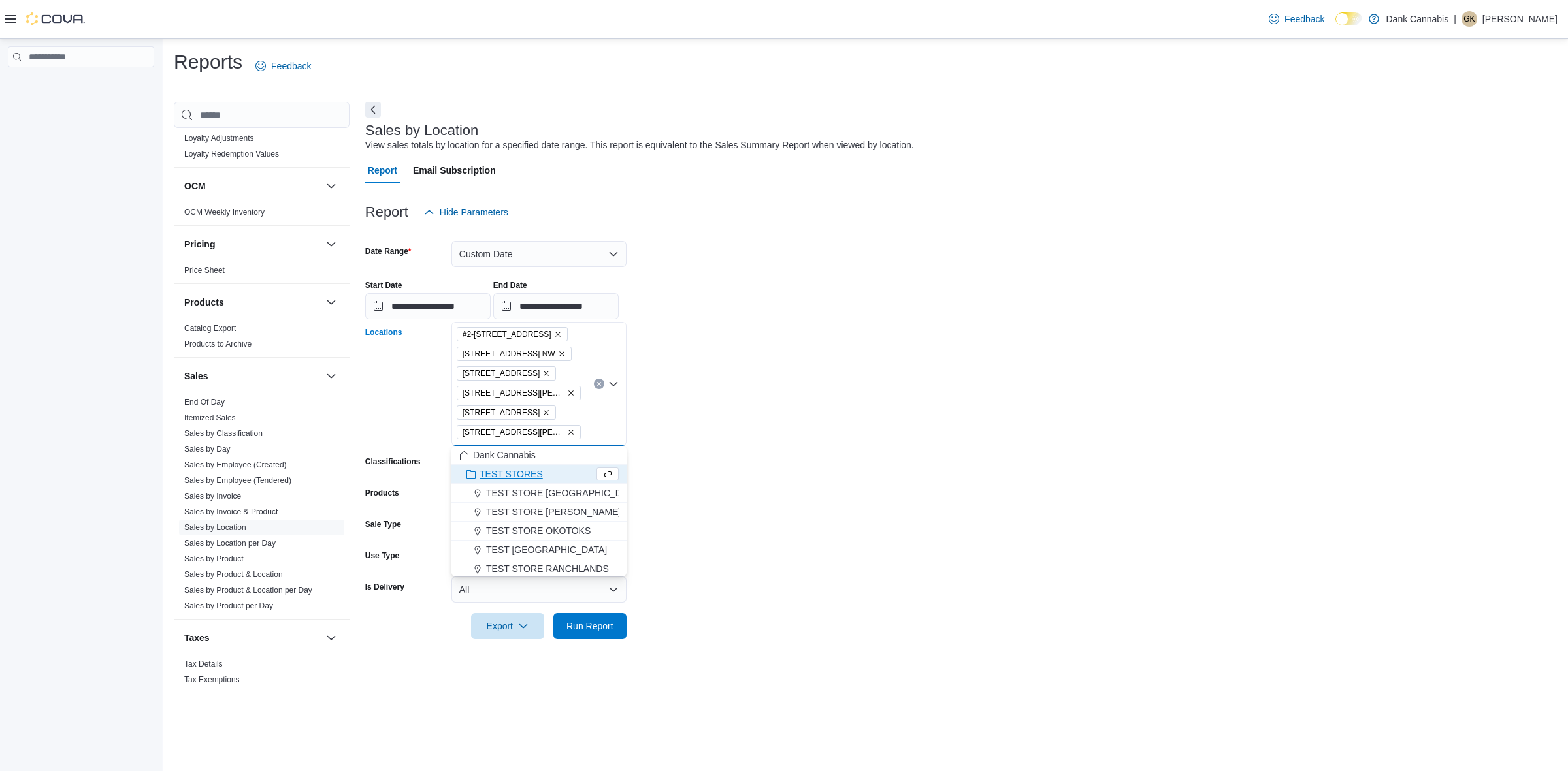
click at [928, 439] on form "**********" at bounding box center [961, 431] width 1192 height 414
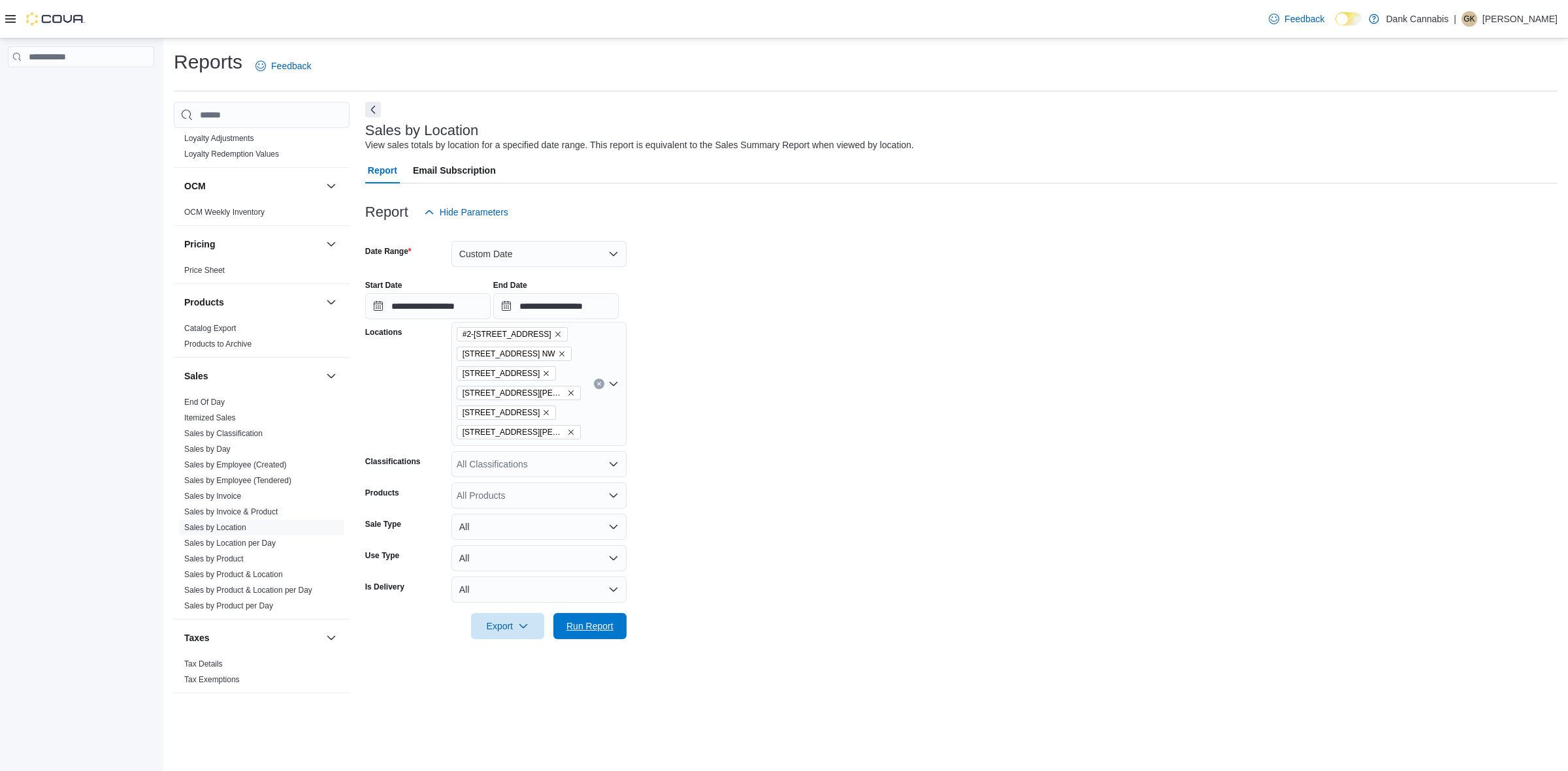
click at [598, 627] on span "Run Report" at bounding box center [590, 627] width 47 height 13
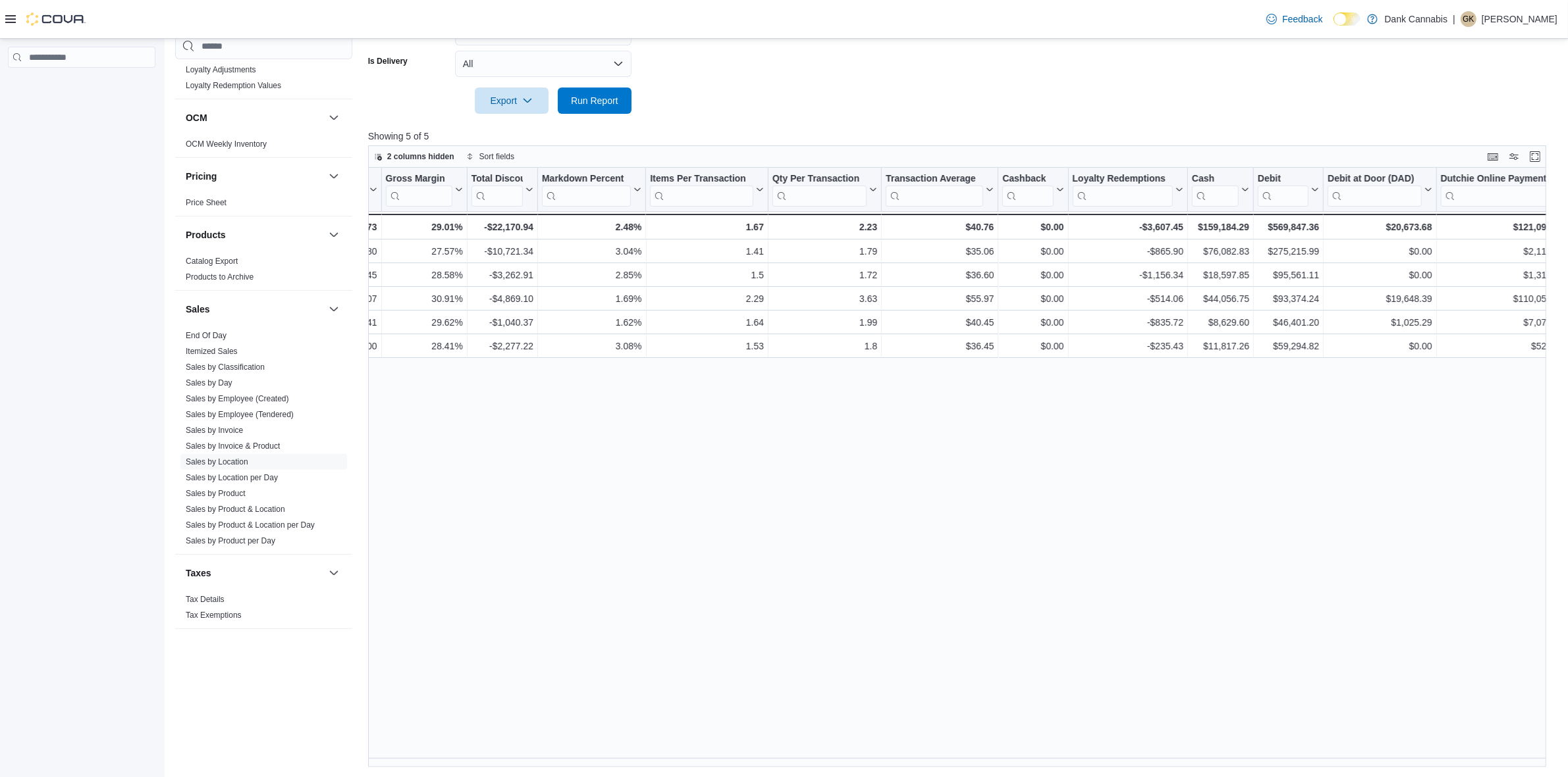
scroll to position [0, 895]
click at [1022, 543] on div "Location Click to view column header actions Invoices Sold Click to view column…" at bounding box center [963, 468] width 1190 height 600
drag, startPoint x: 959, startPoint y: 739, endPoint x: 940, endPoint y: 740, distance: 19.0
click at [940, 739] on div "Location Click to view column header actions Invoices Sold Click to view column…" at bounding box center [963, 468] width 1190 height 600
drag, startPoint x: 922, startPoint y: 749, endPoint x: 899, endPoint y: 751, distance: 23.1
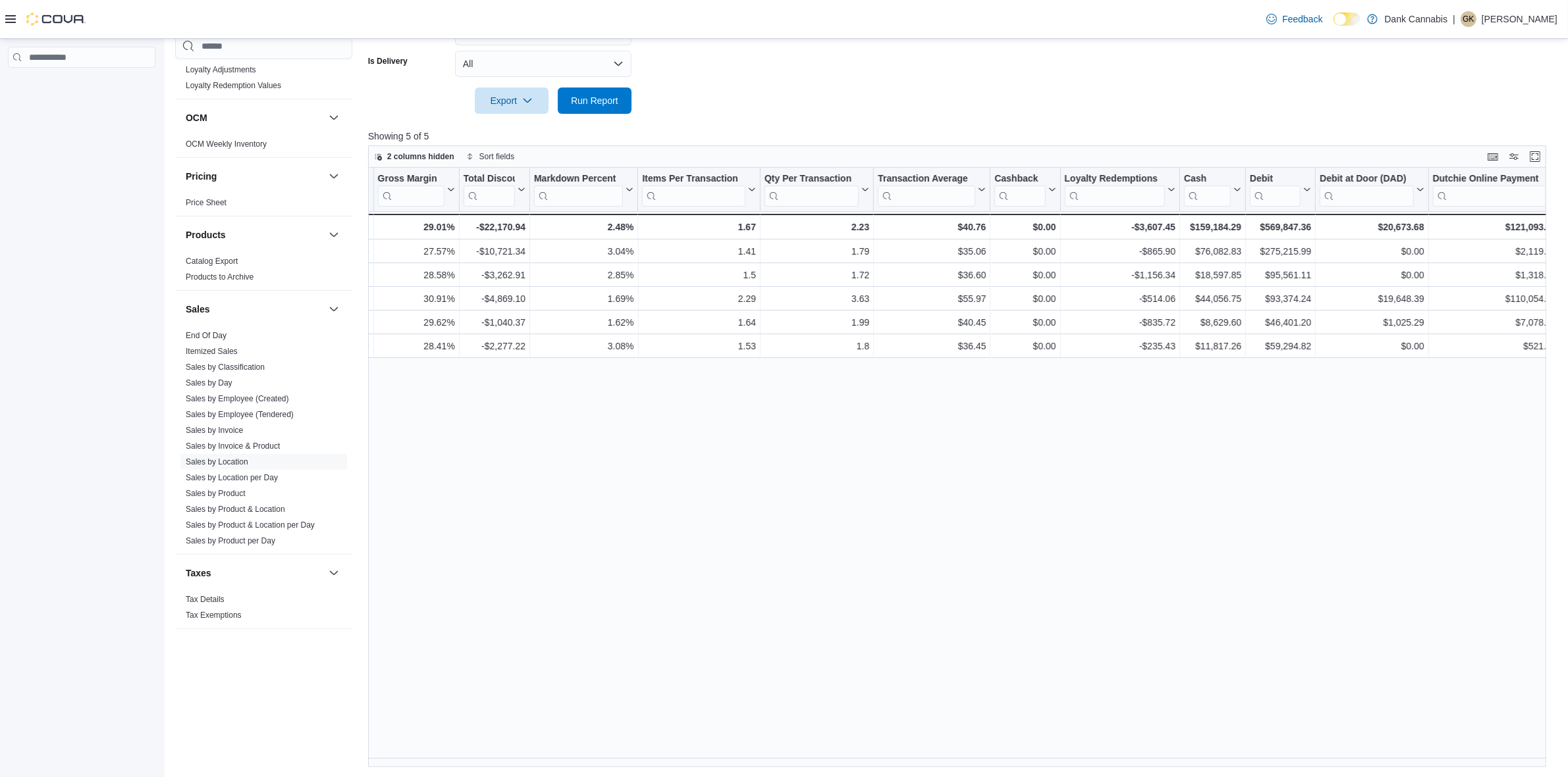
click at [899, 751] on div "Location Click to view column header actions Invoices Sold Click to view column…" at bounding box center [963, 468] width 1190 height 600
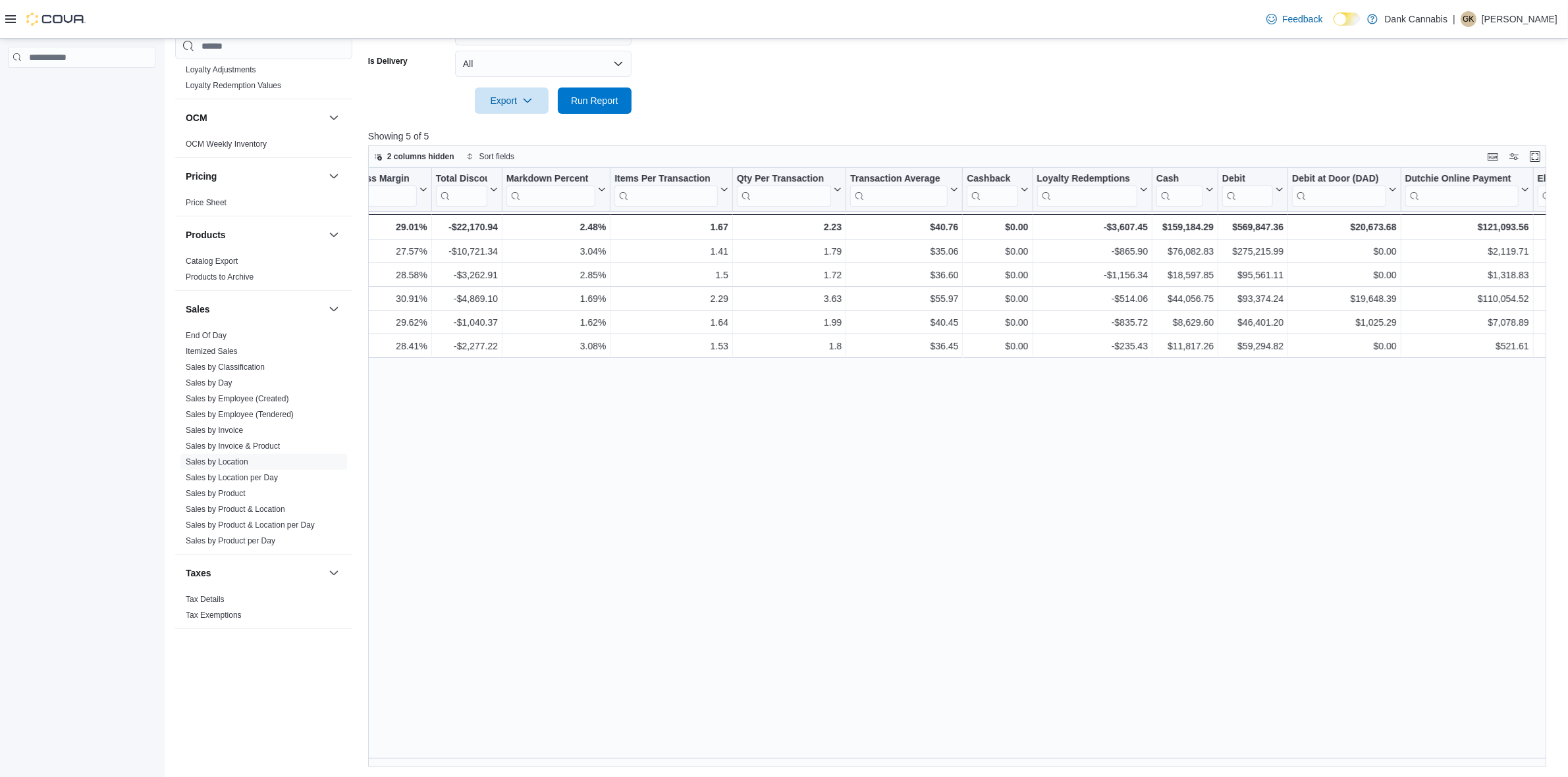
scroll to position [0, 926]
click at [1123, 249] on div "-$865.90" at bounding box center [1089, 251] width 111 height 15
copy div "865.90"
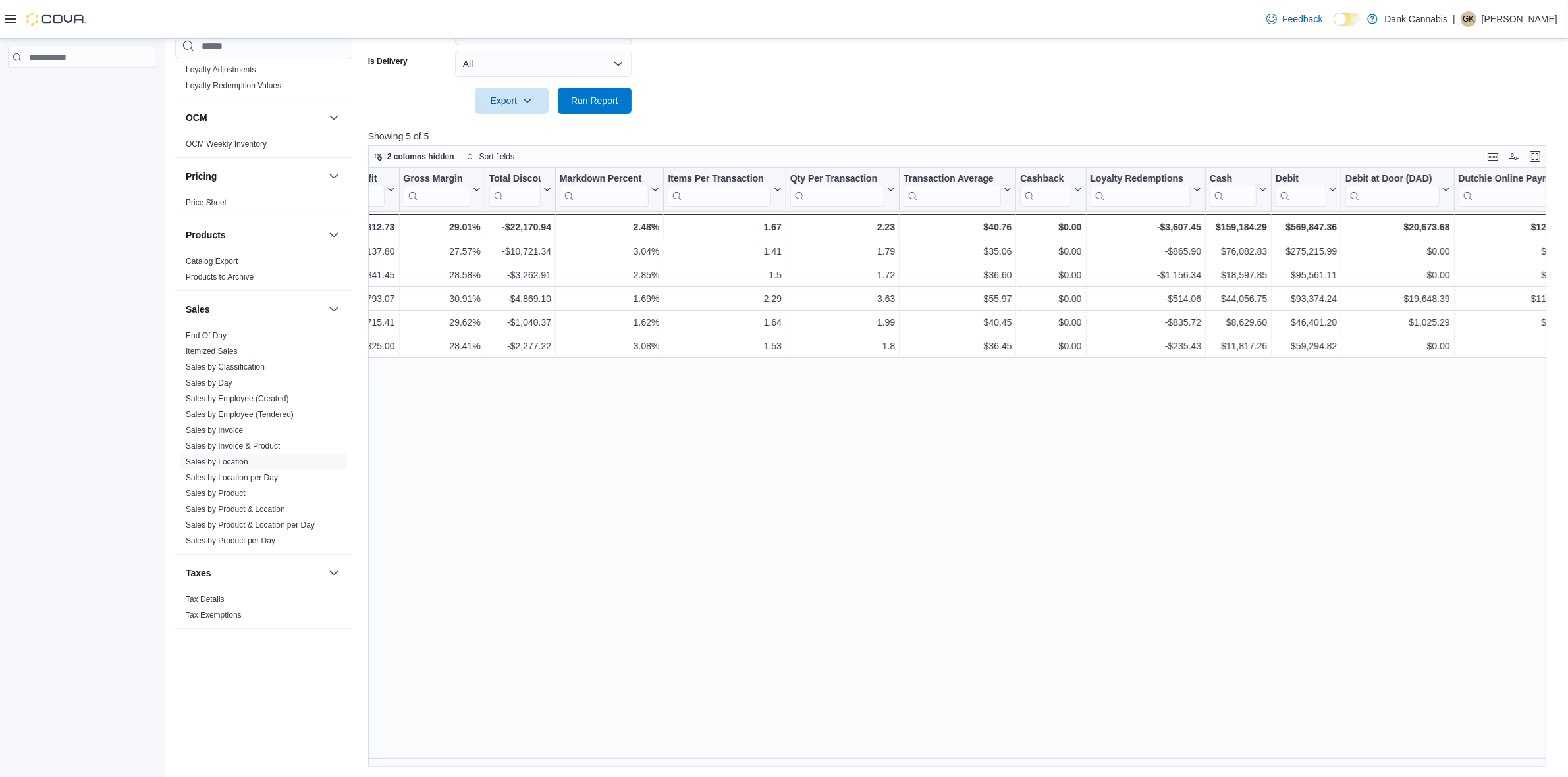
scroll to position [0, 882]
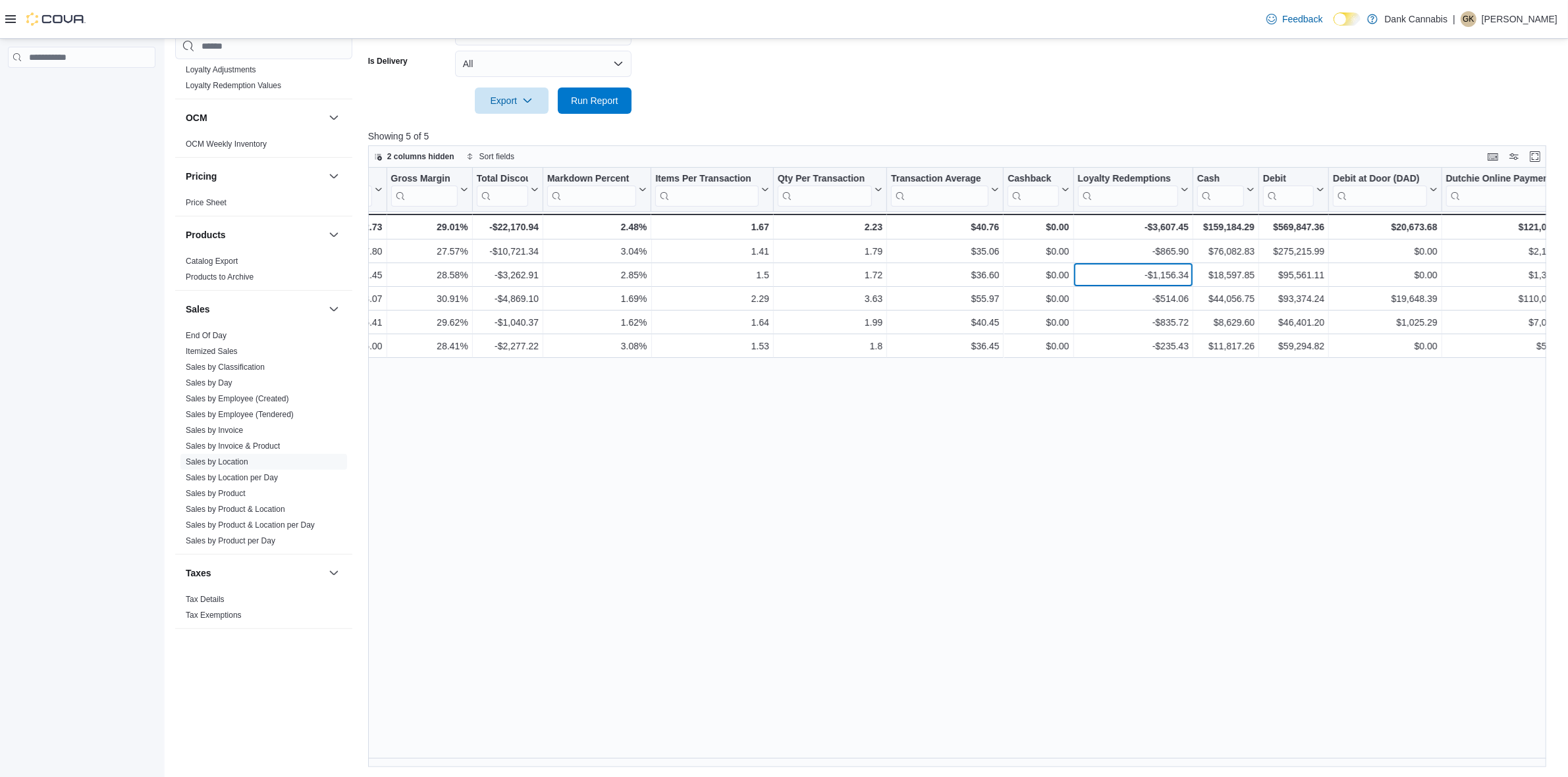
click at [1165, 268] on div "-$1,156.34" at bounding box center [1133, 275] width 111 height 15
click at [1161, 275] on div "-$1,156.34" at bounding box center [1133, 275] width 111 height 15
copy div "1,156.34"
drag, startPoint x: 1104, startPoint y: 767, endPoint x: 1168, endPoint y: 766, distance: 64.0
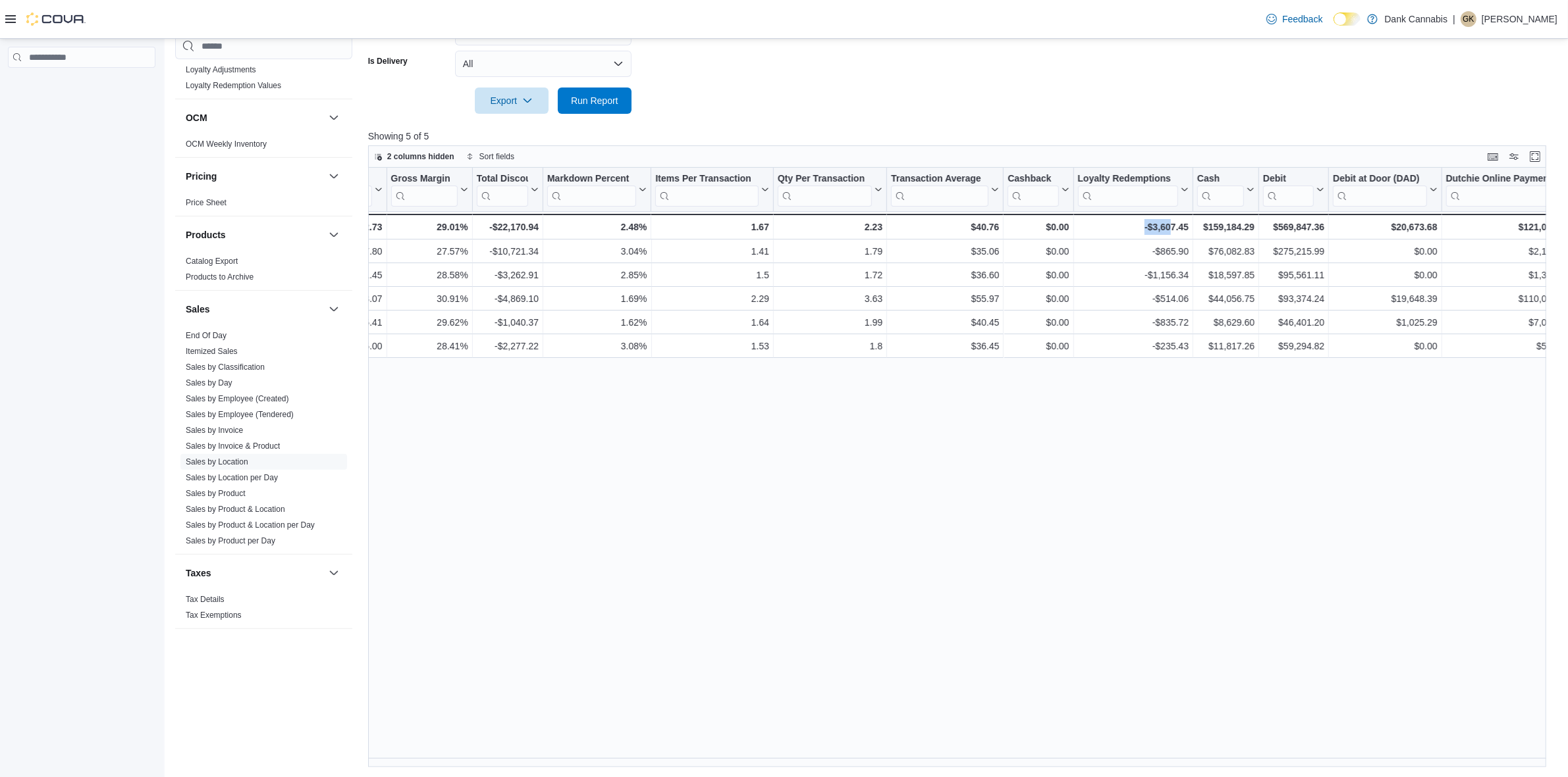
click at [1168, 766] on div "Reports Feedback Cash Management Cash Management Cash Out Details Compliance OC…" at bounding box center [866, 143] width 1405 height 1270
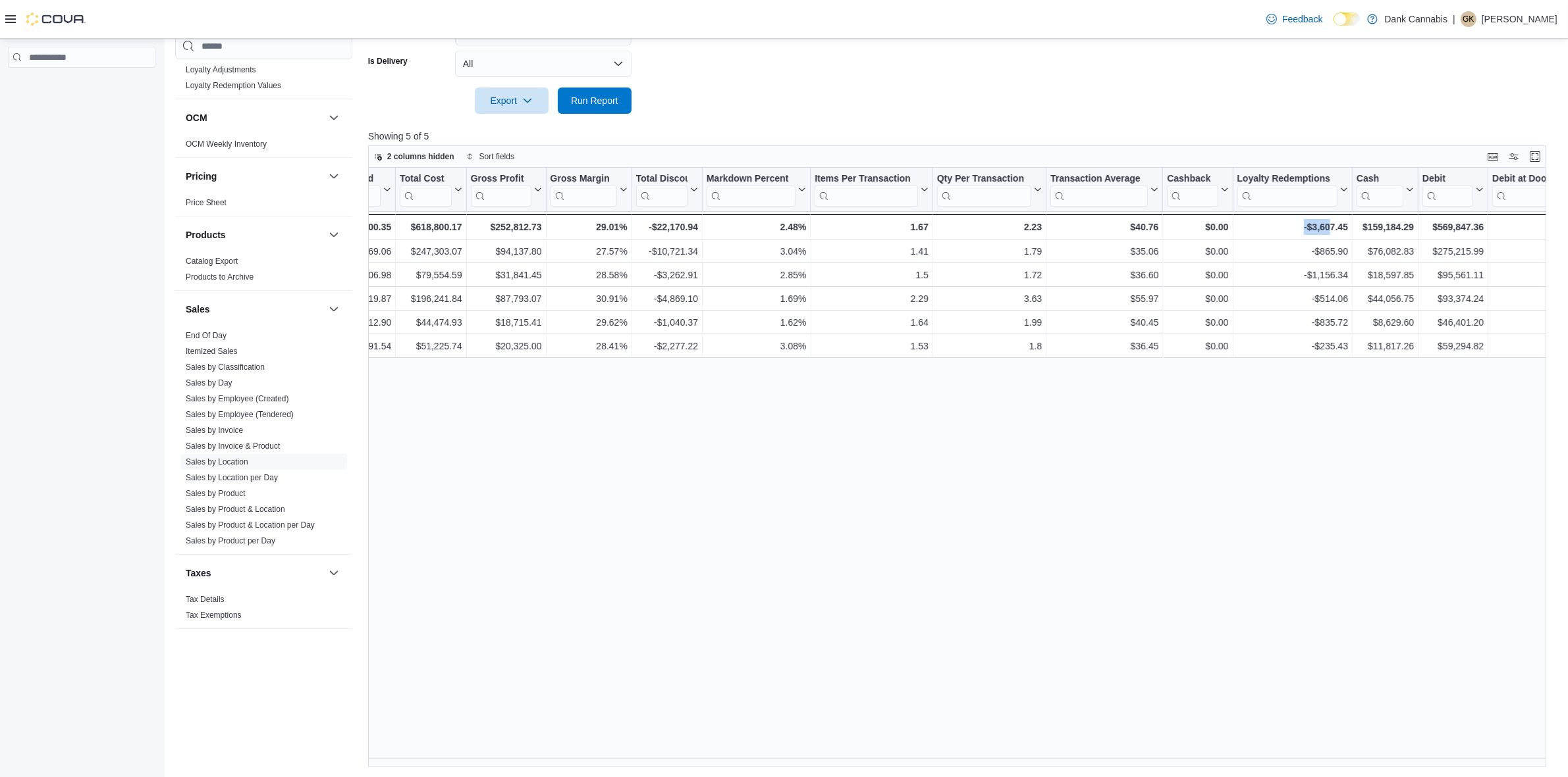
scroll to position [0, 774]
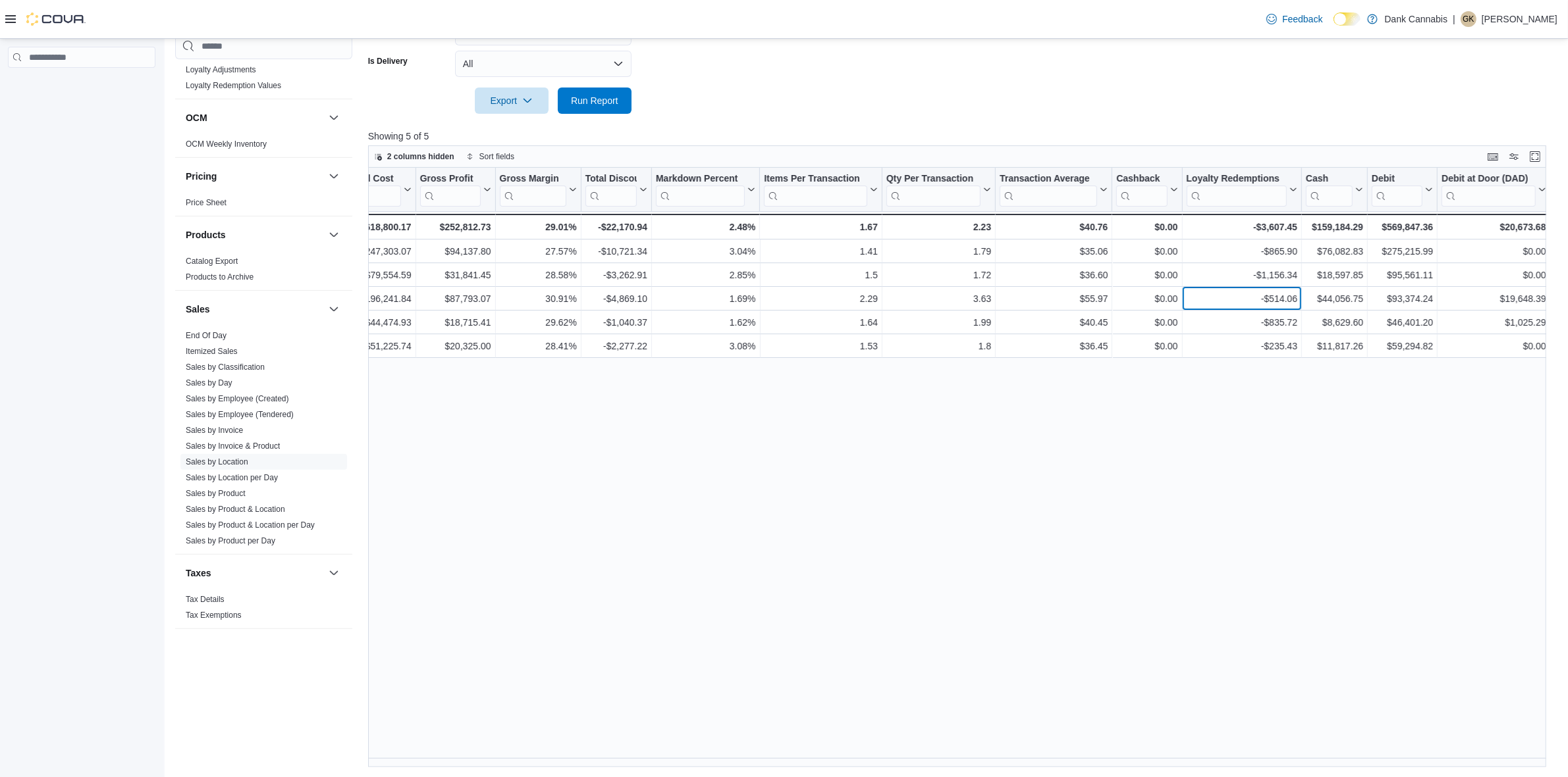
click at [1270, 301] on div "-$514.06" at bounding box center [1241, 298] width 111 height 15
copy div "514.06"
click at [958, 767] on div "Reports Feedback Cash Management Cash Management Cash Out Details Compliance OC…" at bounding box center [866, 143] width 1405 height 1270
drag, startPoint x: 961, startPoint y: 766, endPoint x: 703, endPoint y: 742, distance: 259.1
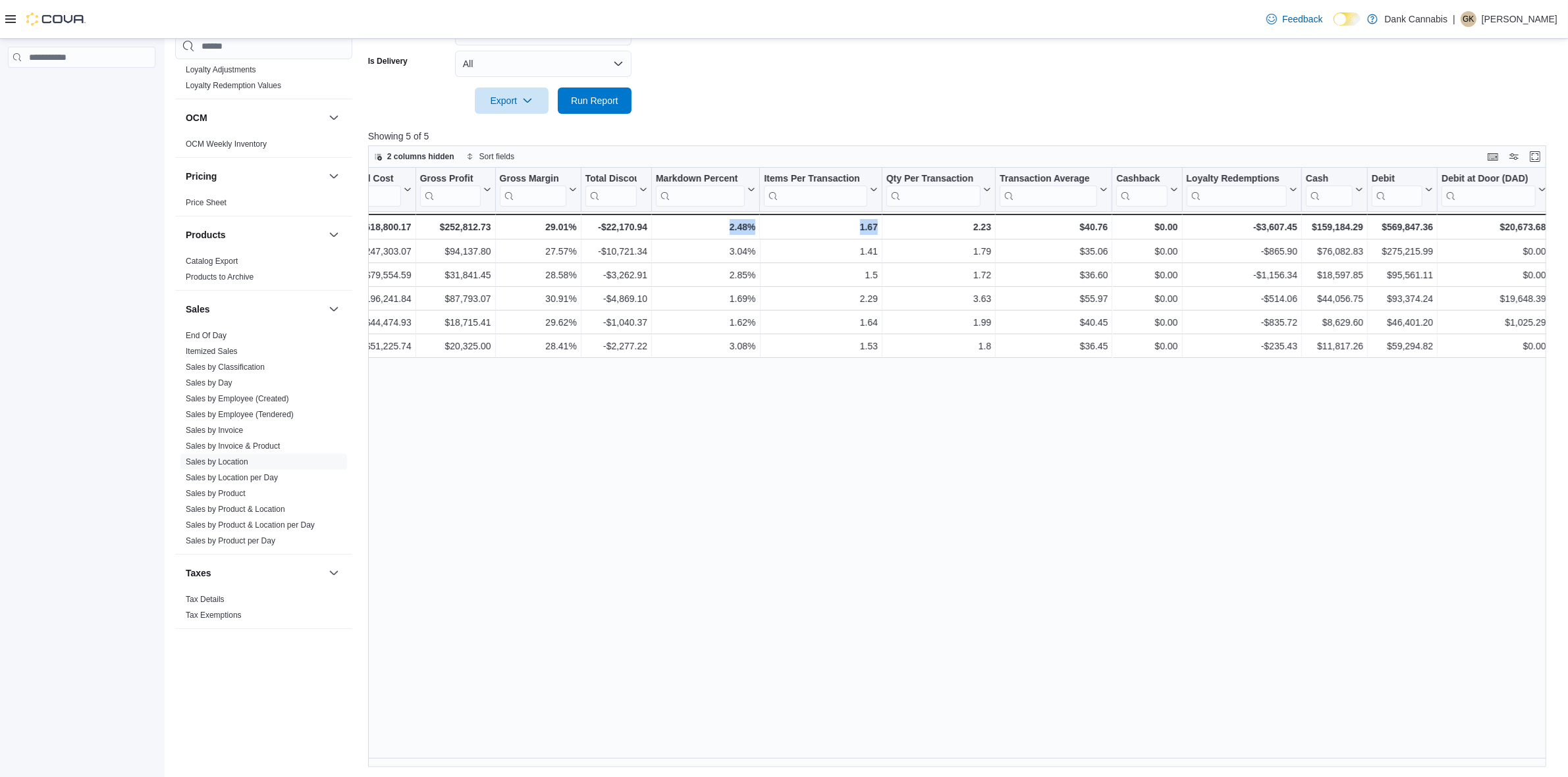
click at [703, 742] on div "Location Click to view column header actions Invoices Sold Click to view column…" at bounding box center [963, 468] width 1190 height 600
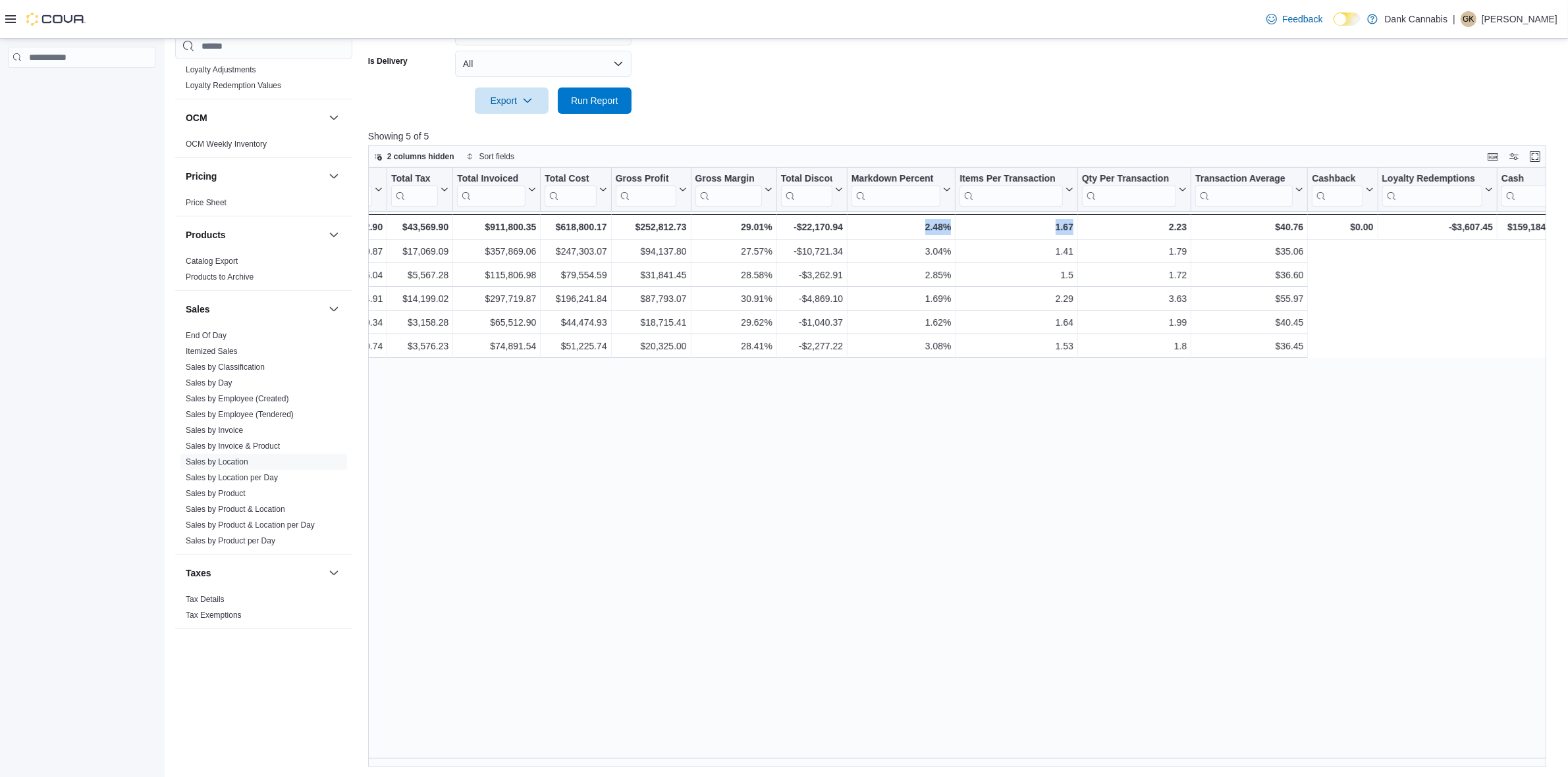
scroll to position [0, 0]
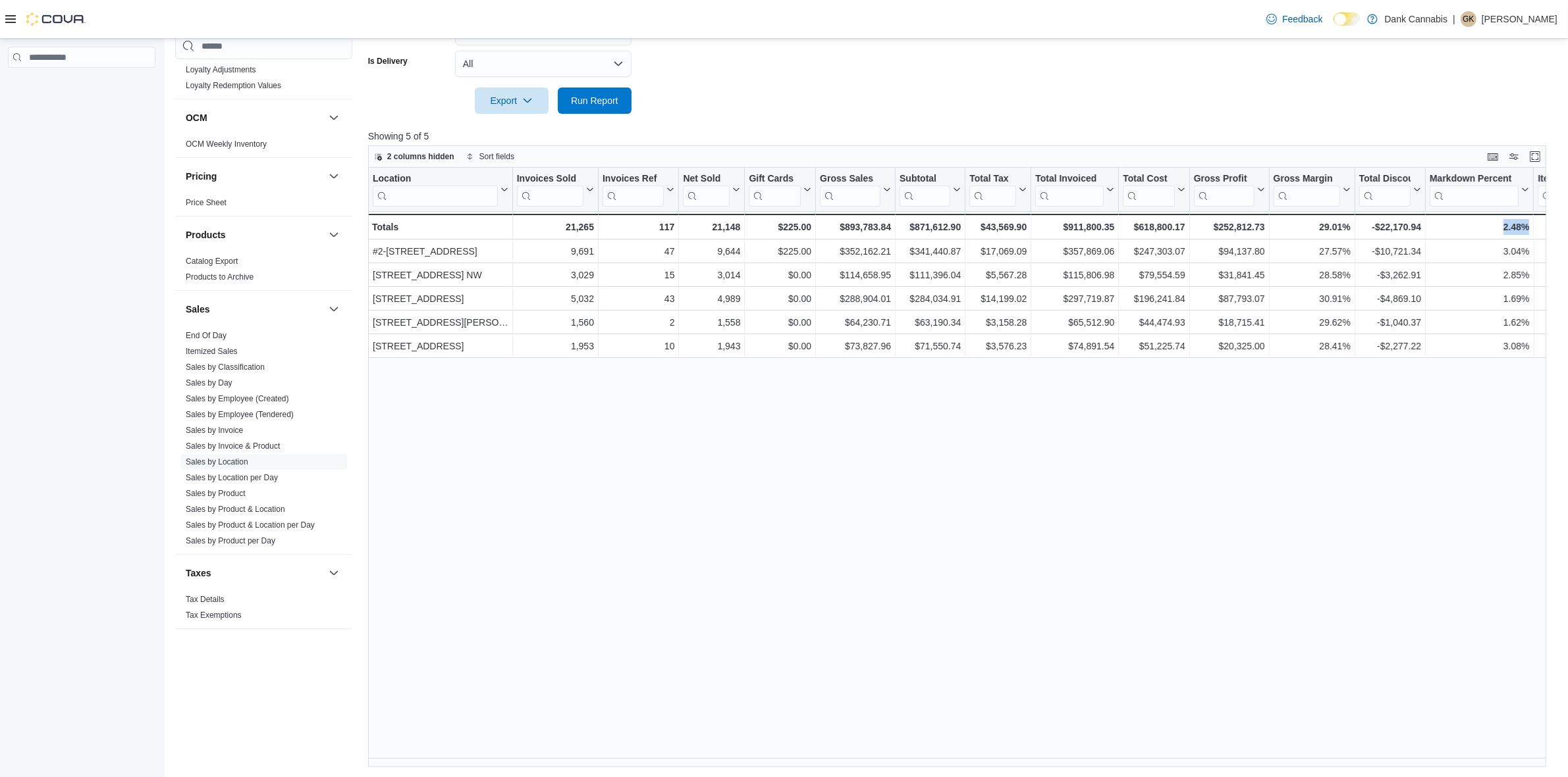
drag, startPoint x: 1207, startPoint y: 438, endPoint x: 916, endPoint y: 708, distance: 397.0
click at [1207, 438] on div "Location Click to view column header actions Invoices Sold Click to view column…" at bounding box center [963, 468] width 1190 height 600
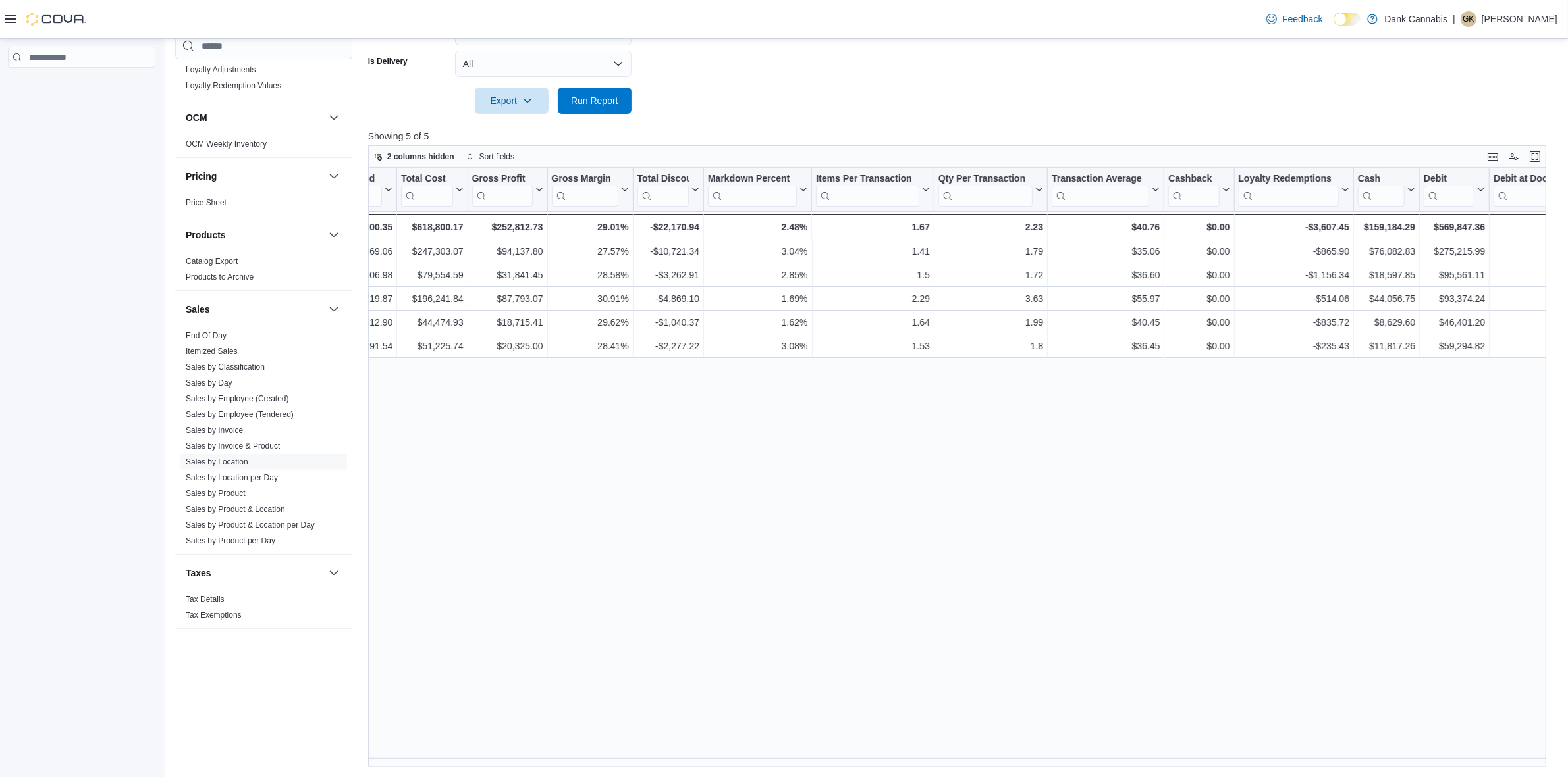
scroll to position [0, 736]
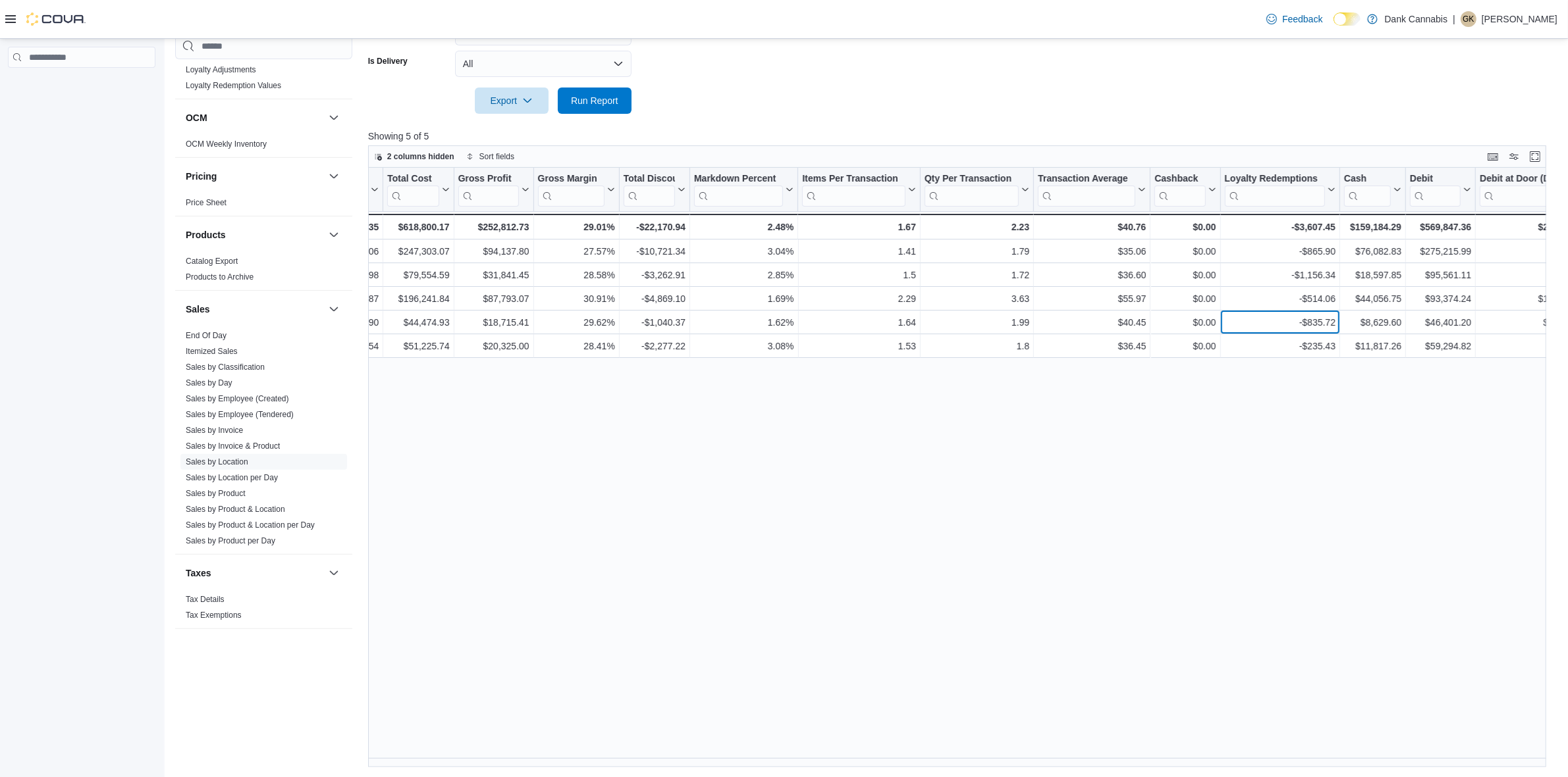
click at [1306, 324] on div "-$835.72" at bounding box center [1279, 322] width 111 height 15
copy div "835.72"
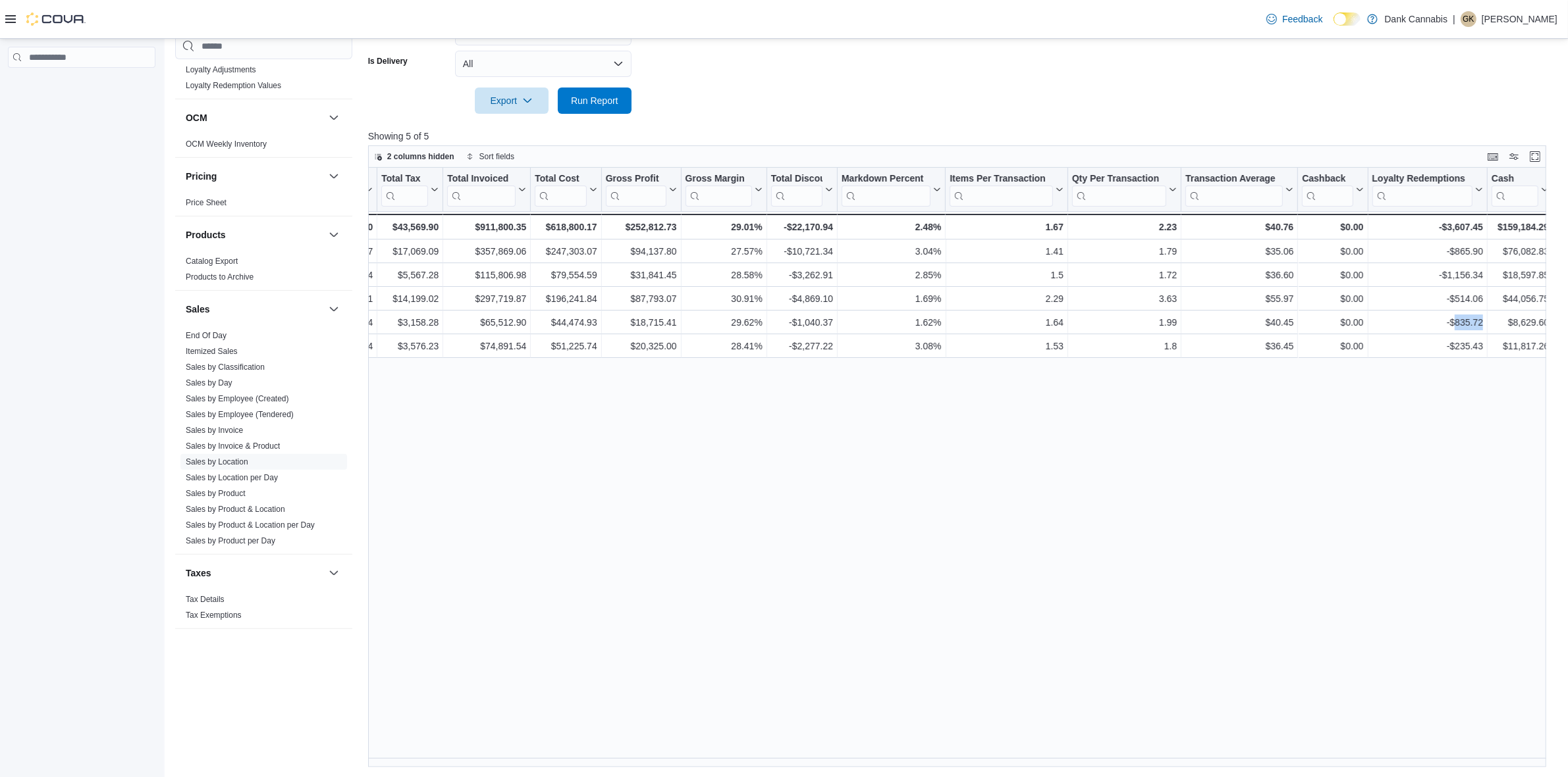
scroll to position [0, 0]
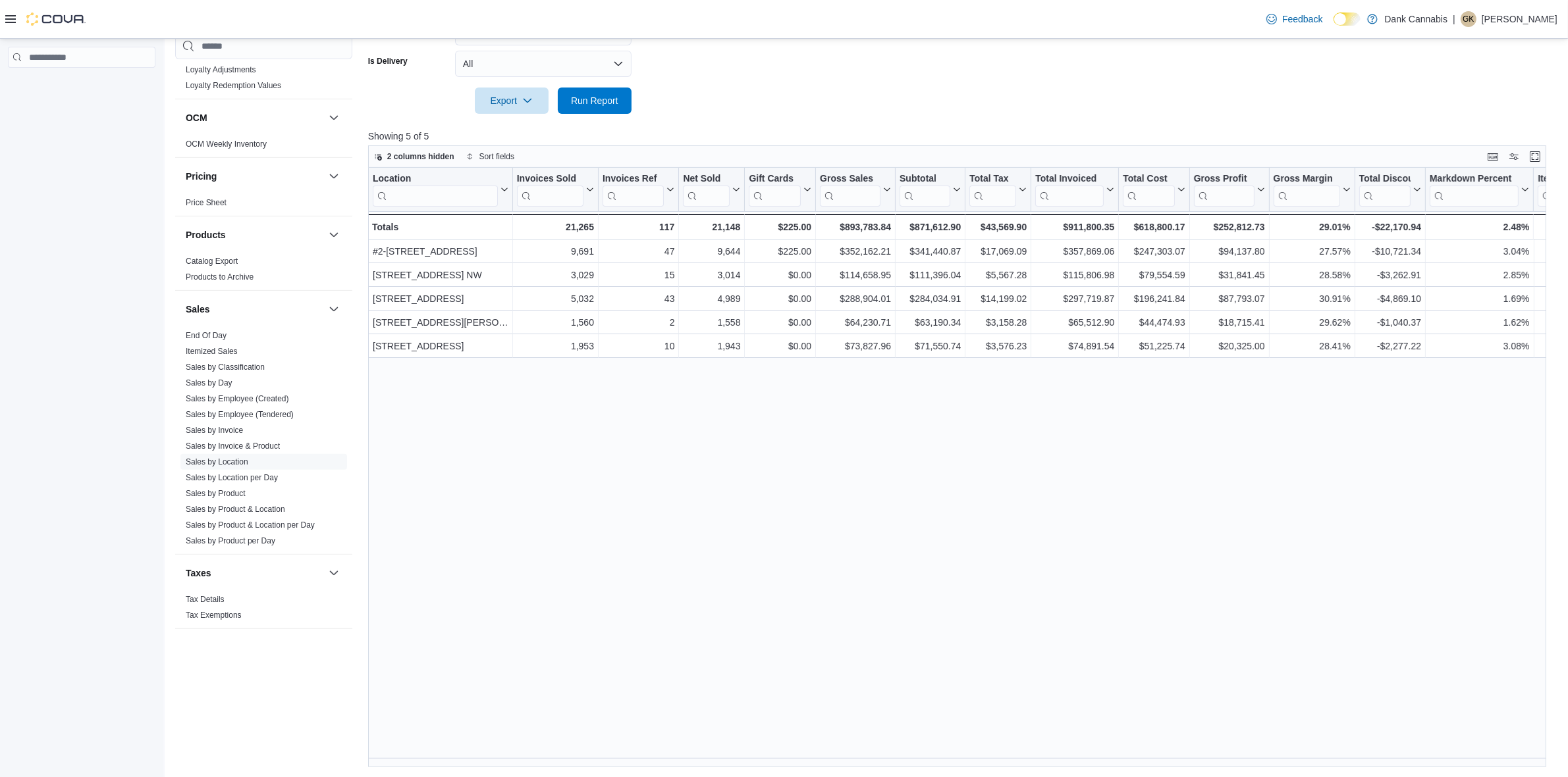
click at [736, 497] on div "Location Click to view column header actions Invoices Sold Click to view column…" at bounding box center [963, 468] width 1190 height 600
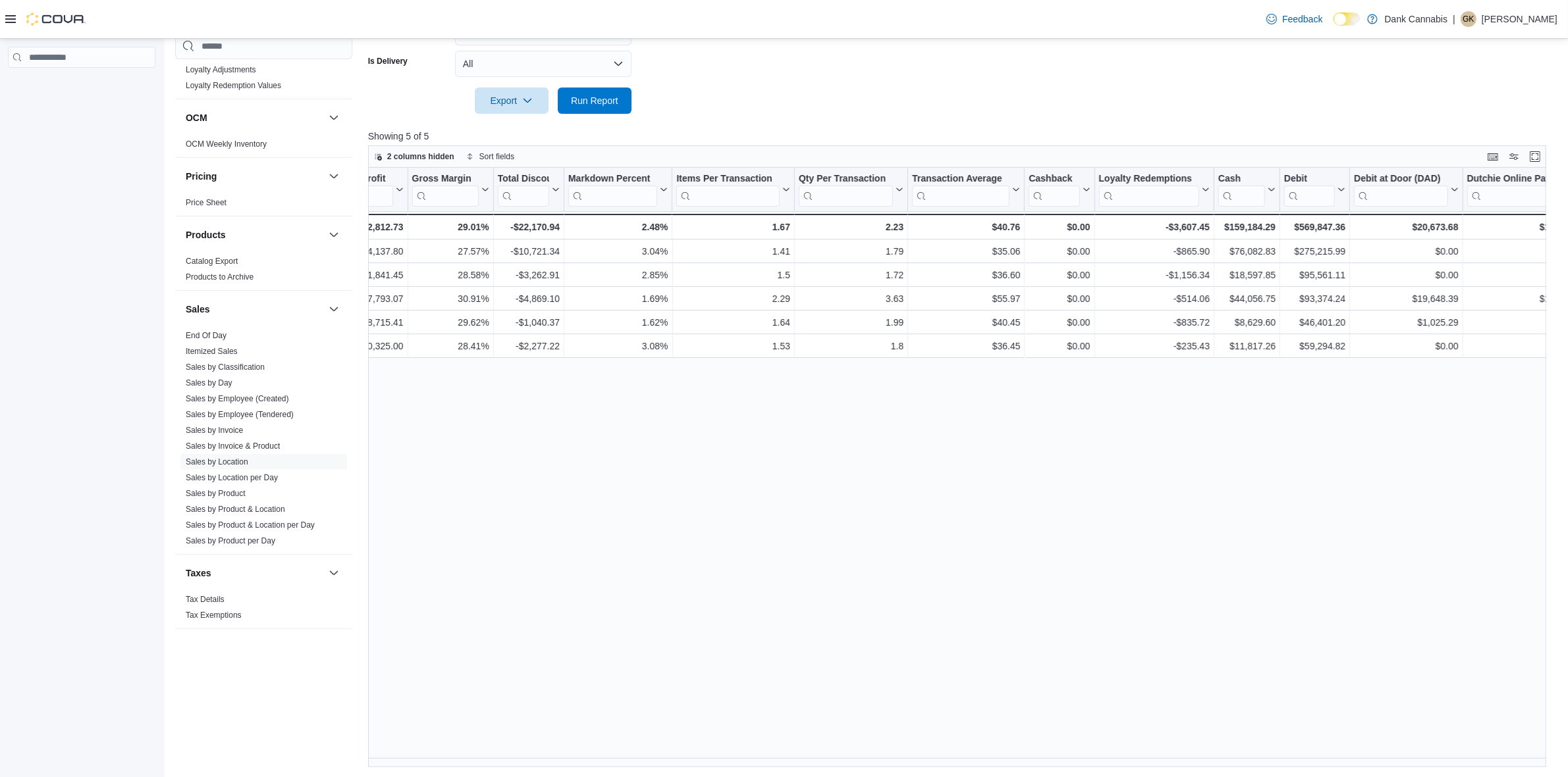
scroll to position [0, 865]
click at [1187, 343] on div "-$235.43" at bounding box center [1151, 345] width 111 height 15
copy div "235.43"
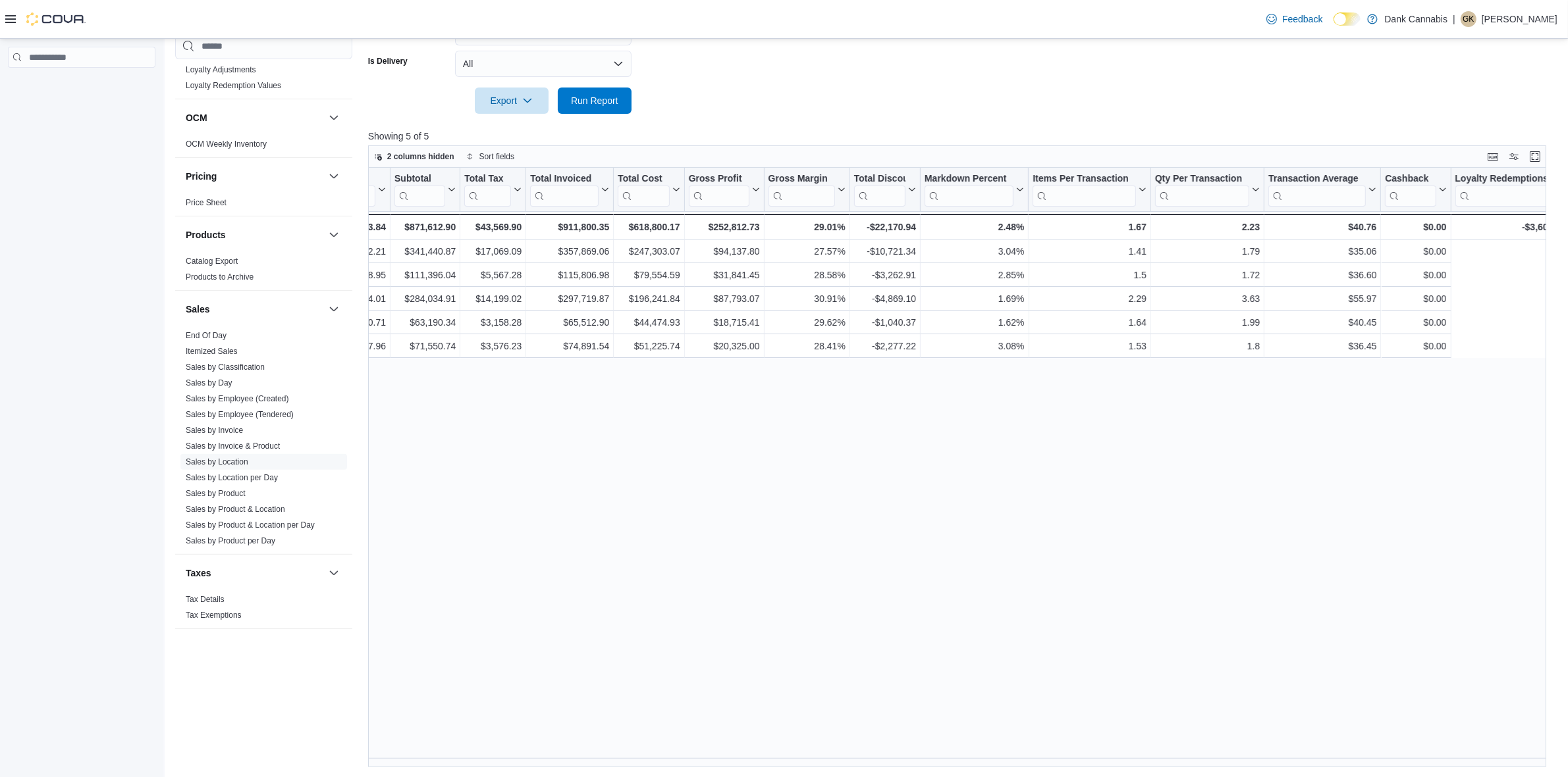
scroll to position [0, 0]
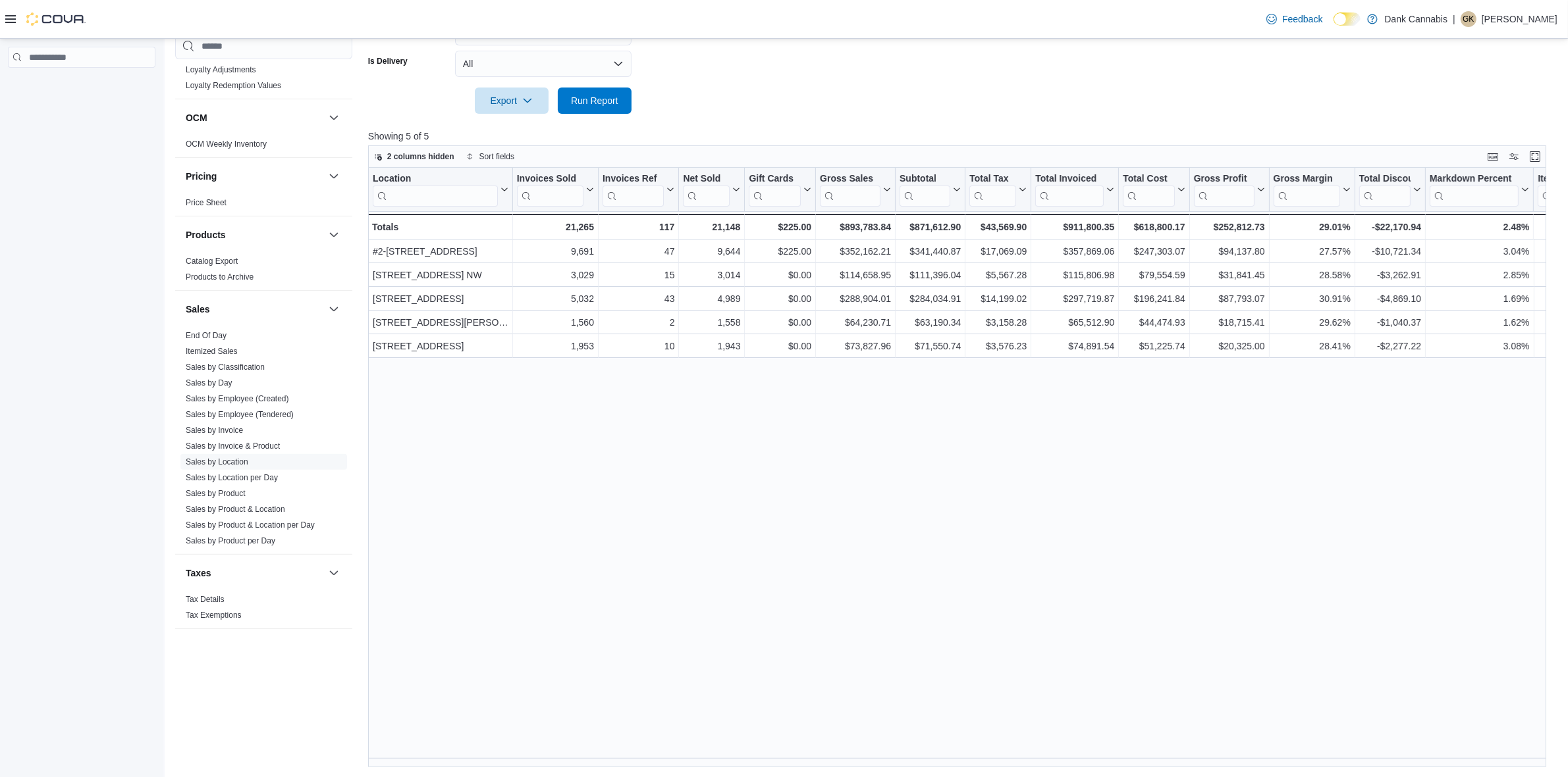
drag, startPoint x: 795, startPoint y: 713, endPoint x: 794, endPoint y: 735, distance: 22.0
click at [795, 714] on div "Location Click to view column header actions Invoices Sold Click to view column…" at bounding box center [963, 468] width 1190 height 600
click at [827, 755] on div "Location Click to view column header actions Invoices Sold Click to view column…" at bounding box center [963, 468] width 1190 height 600
drag, startPoint x: 815, startPoint y: 757, endPoint x: 840, endPoint y: 761, distance: 25.3
click at [840, 761] on div "Location Click to view column header actions Invoices Sold Click to view column…" at bounding box center [963, 468] width 1190 height 600
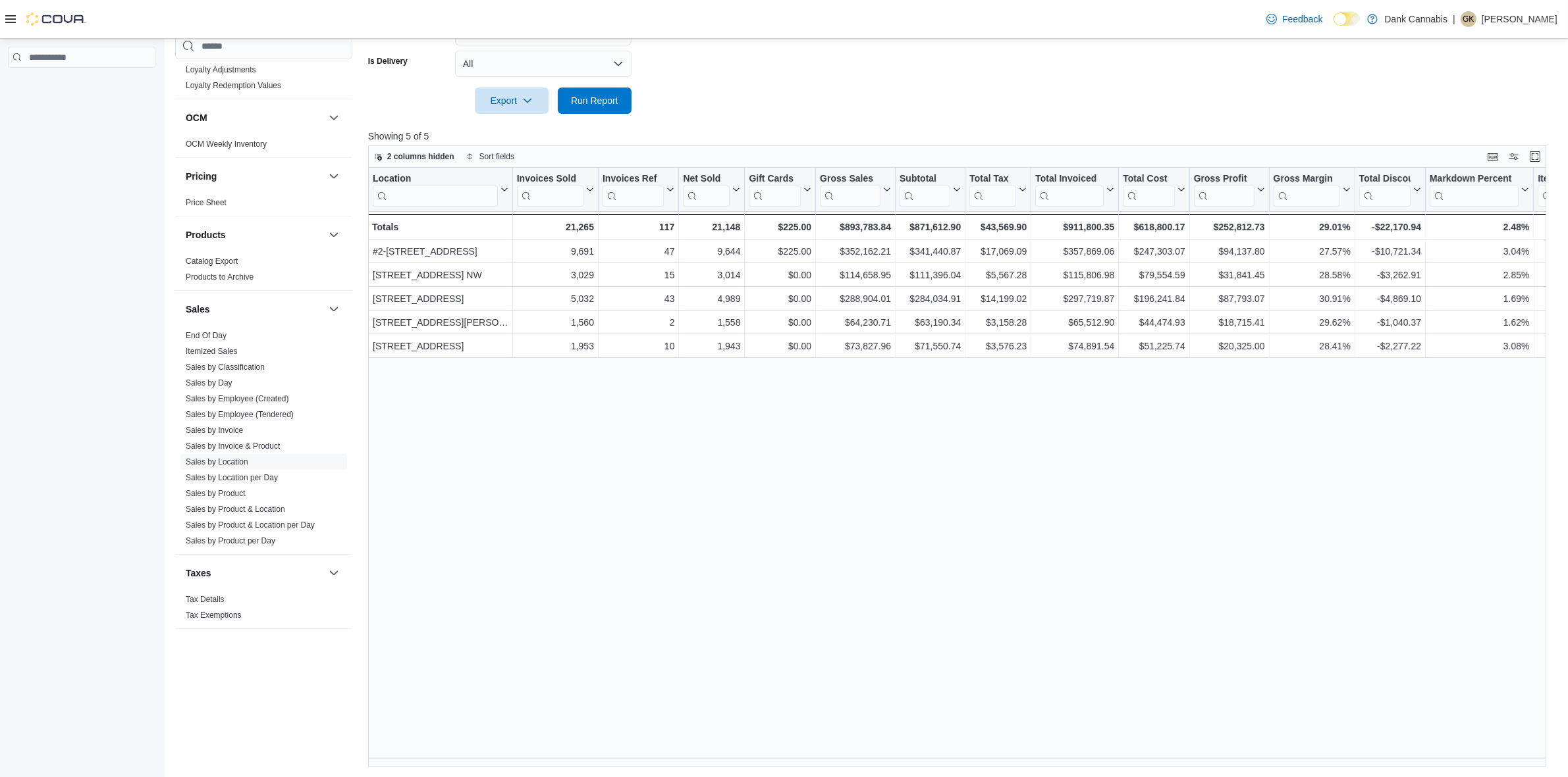
click at [830, 768] on div "Reports Feedback Cash Management Cash Management Cash Out Details Compliance OC…" at bounding box center [866, 143] width 1405 height 1270
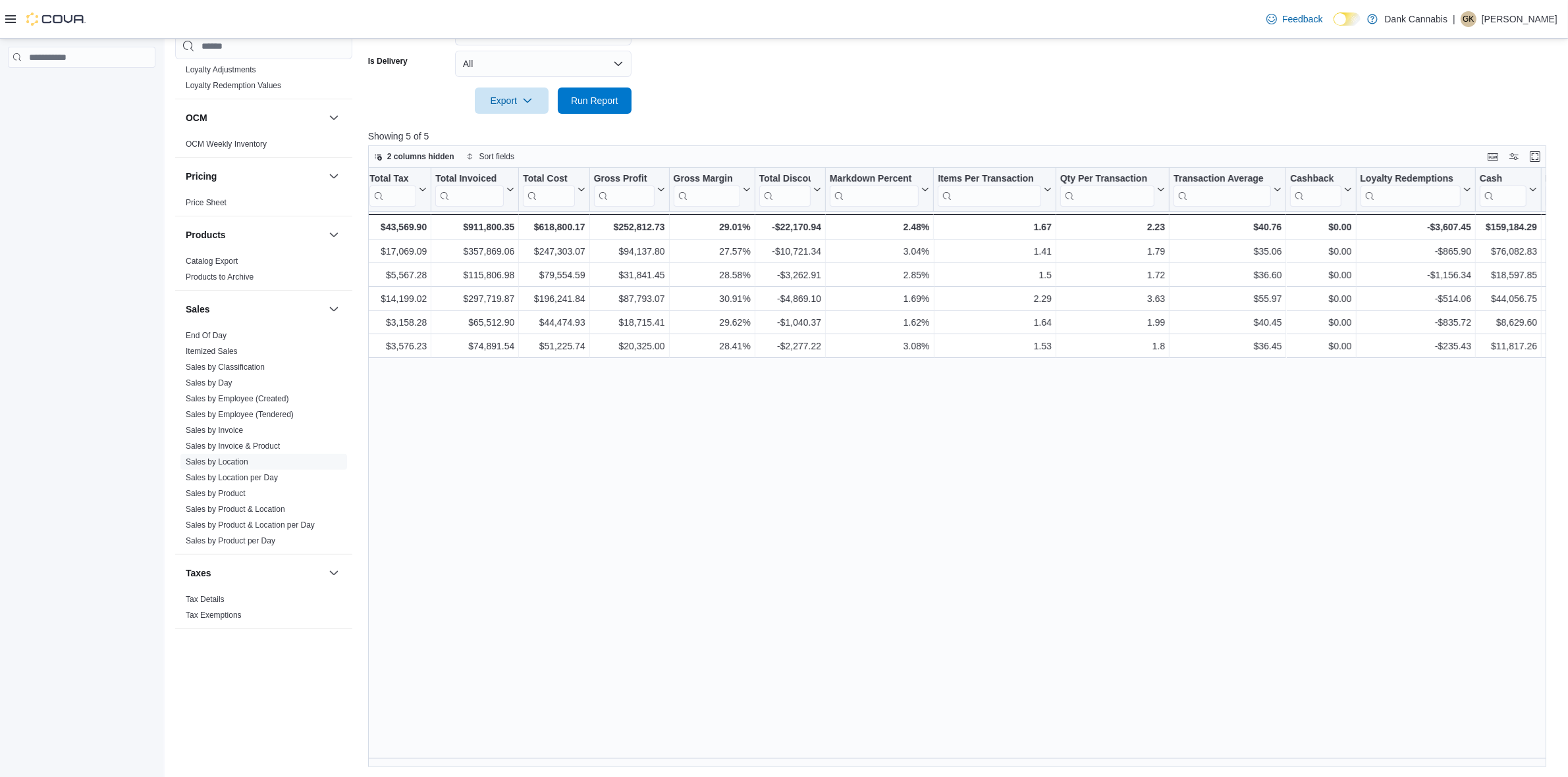
scroll to position [0, 603]
drag, startPoint x: 772, startPoint y: 640, endPoint x: 774, endPoint y: 696, distance: 56.0
click at [772, 640] on div "Location Click to view column header actions Invoices Sold Click to view column…" at bounding box center [963, 468] width 1190 height 600
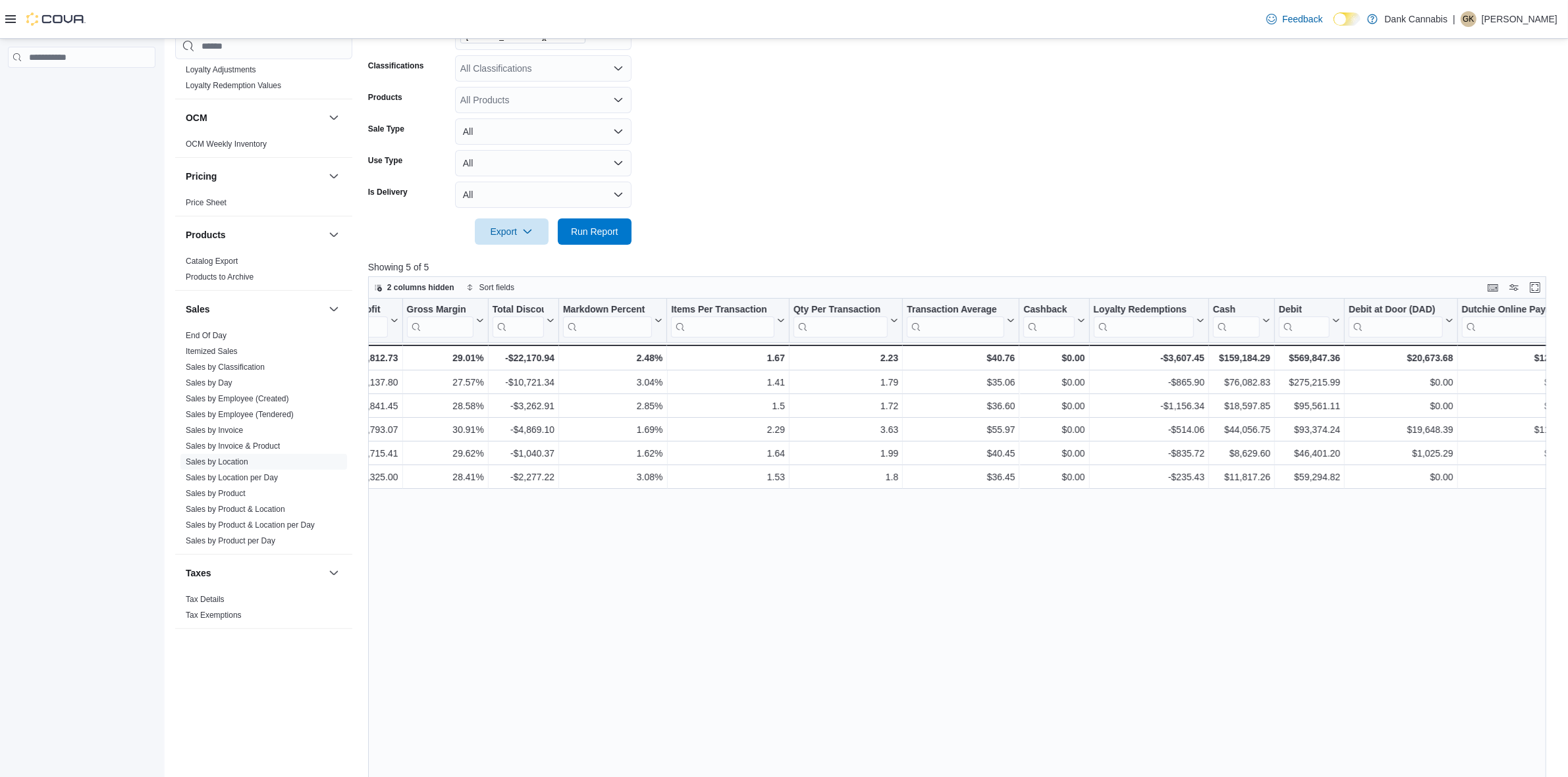
scroll to position [366, 0]
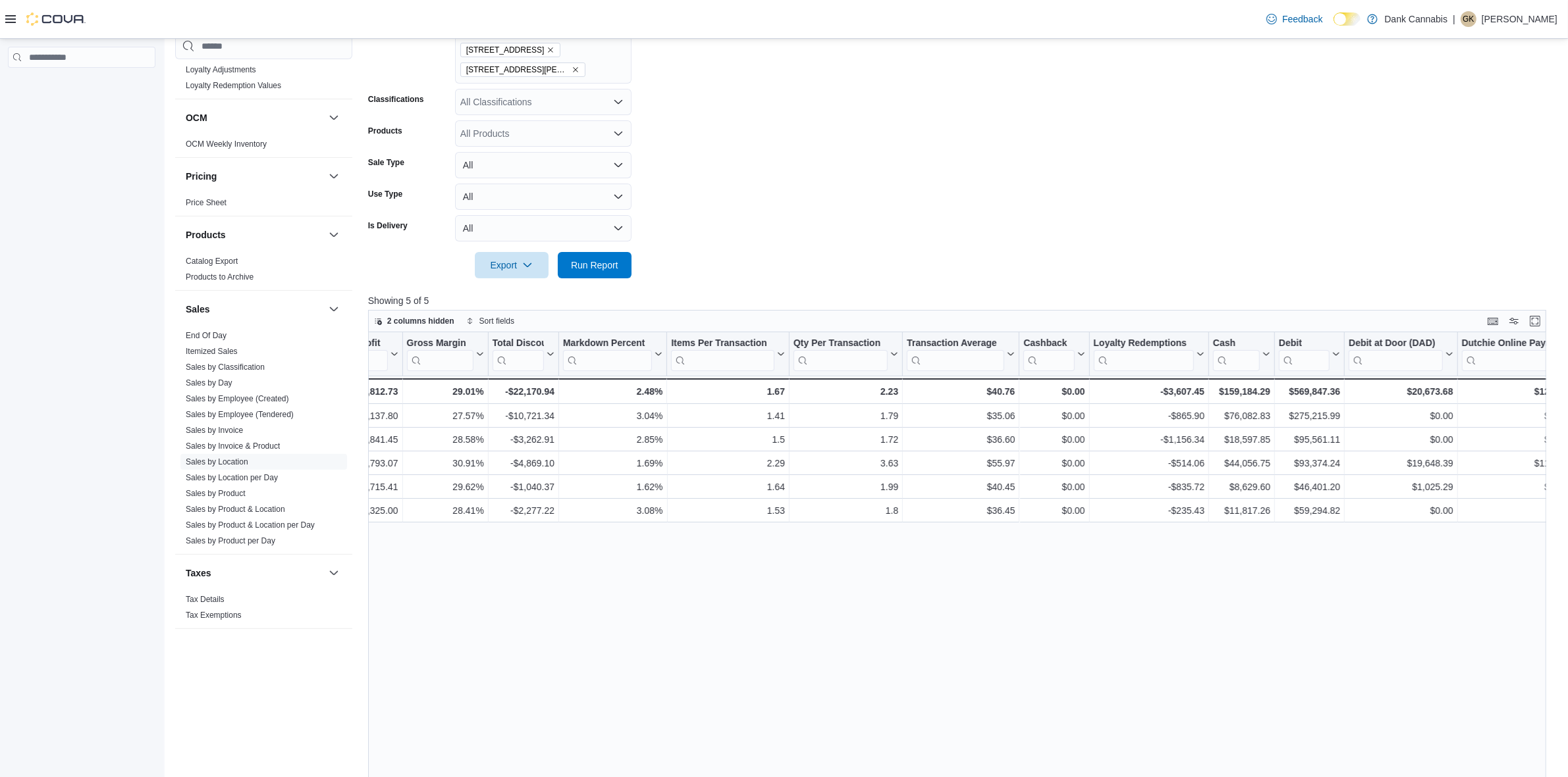
drag, startPoint x: 792, startPoint y: 697, endPoint x: 608, endPoint y: 749, distance: 191.2
click at [788, 697] on div "Location Click to view column header actions Invoices Sold Click to view column…" at bounding box center [963, 632] width 1190 height 600
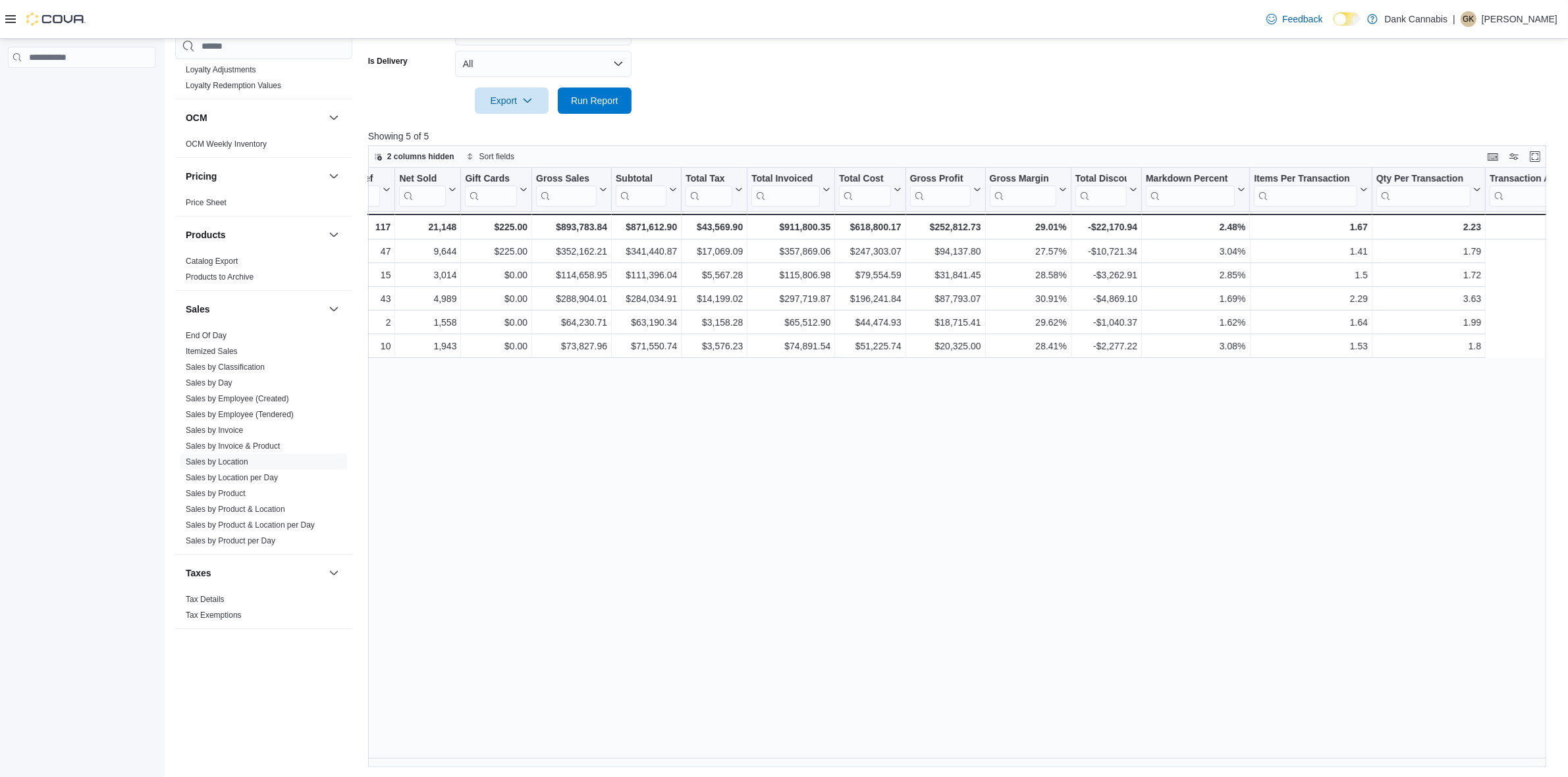
scroll to position [0, 0]
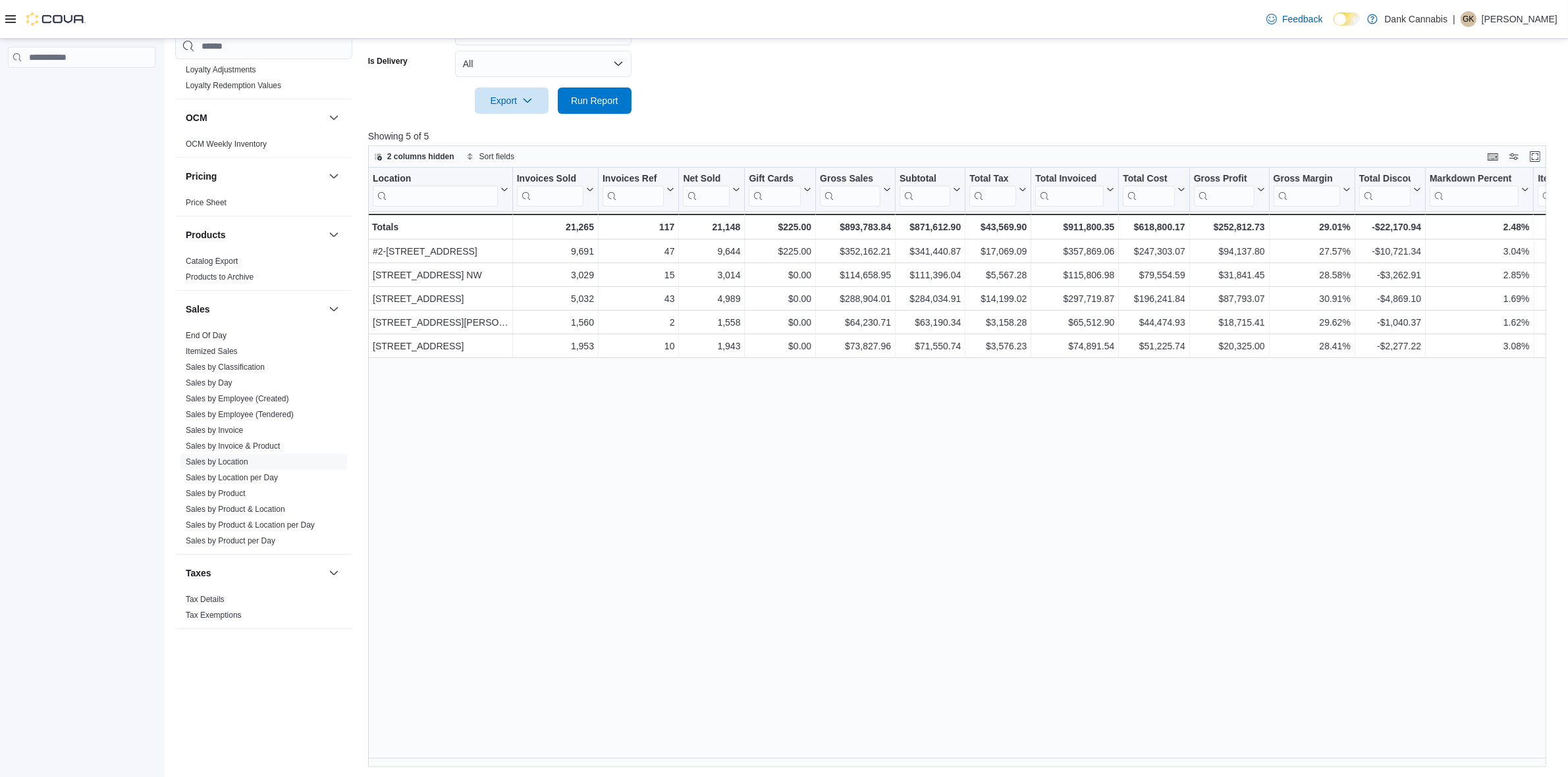
drag, startPoint x: 891, startPoint y: 541, endPoint x: 884, endPoint y: 553, distance: 13.9
click at [891, 541] on div "Location Click to view column header actions Invoices Sold Click to view column…" at bounding box center [963, 468] width 1190 height 600
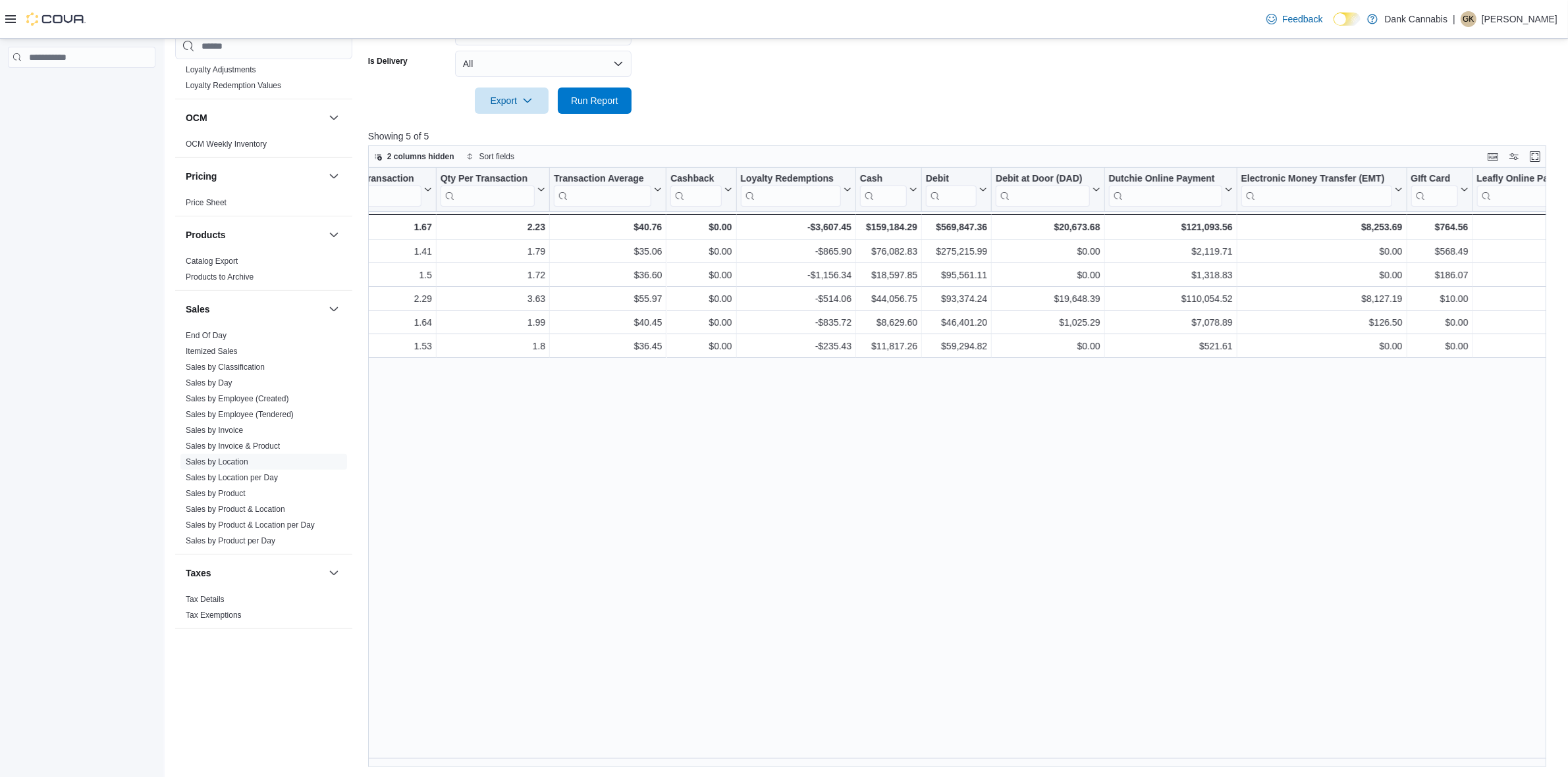
scroll to position [0, 1229]
click at [926, 662] on div "Location Click to view column header actions Invoices Sold Click to view column…" at bounding box center [963, 468] width 1190 height 600
click at [1003, 767] on div "Reports Feedback Cash Management Cash Management Cash Out Details Compliance OC…" at bounding box center [866, 143] width 1405 height 1270
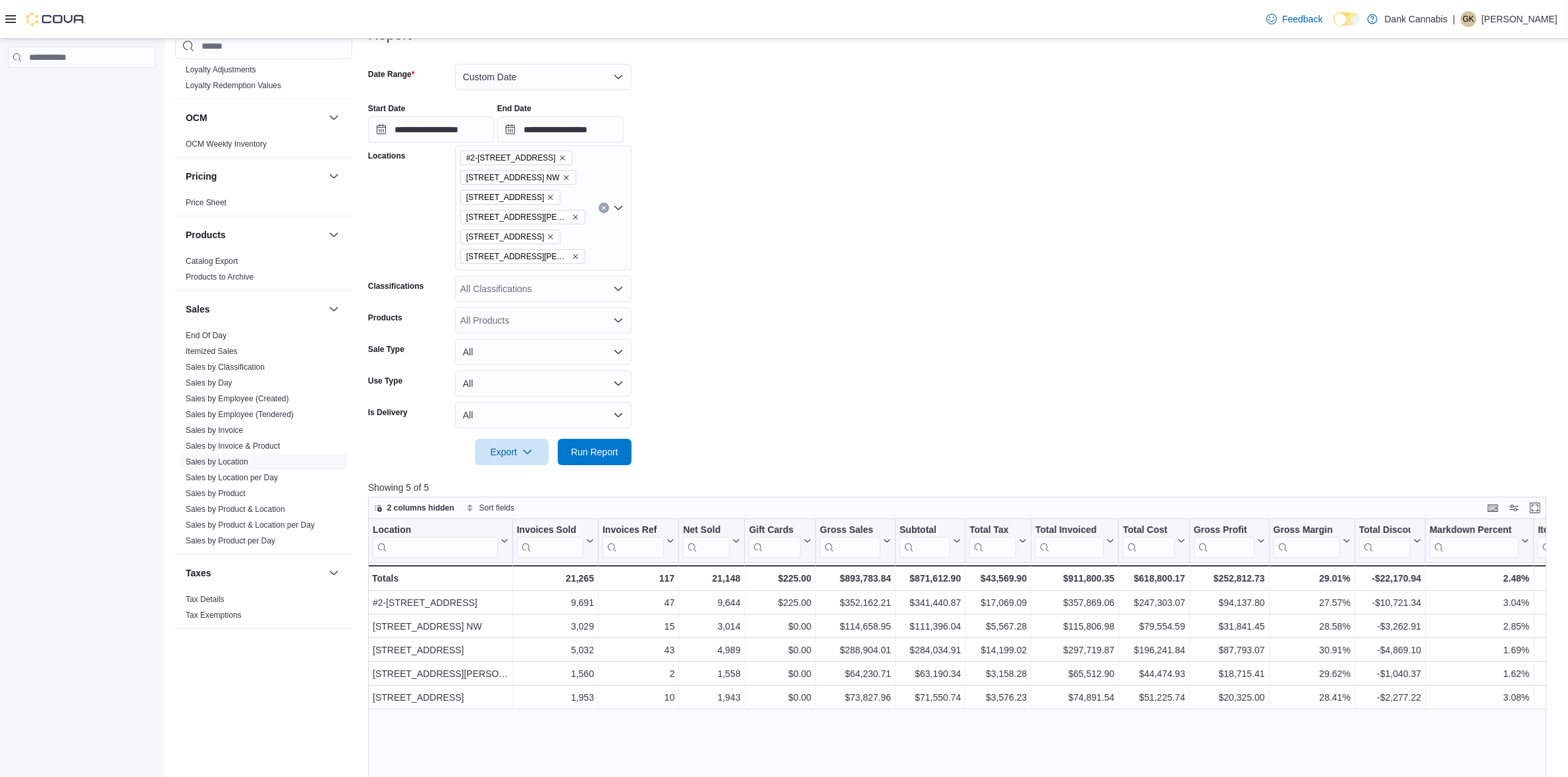
scroll to position [202, 0]
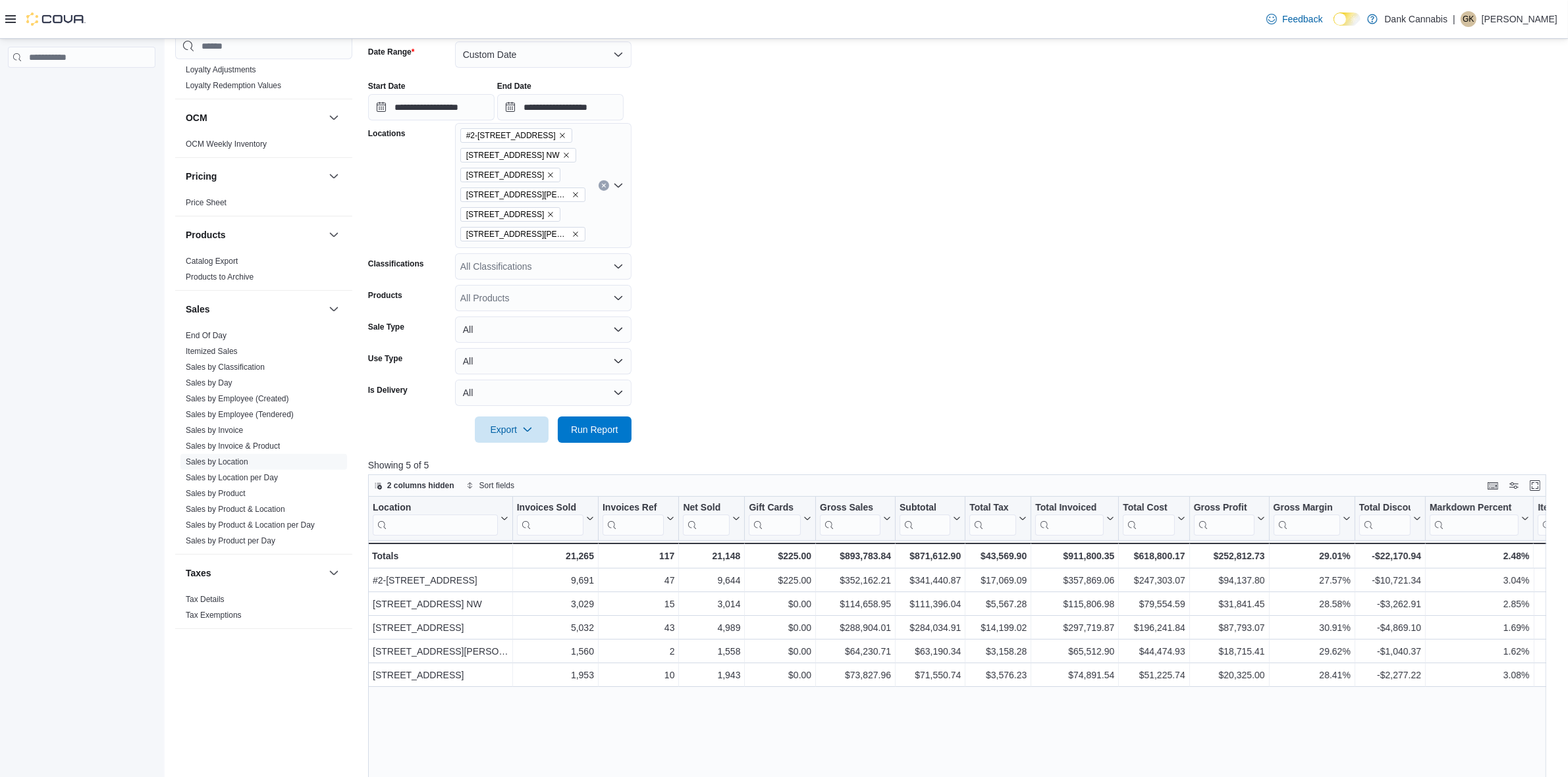
click at [231, 428] on link "Sales by Invoice" at bounding box center [214, 430] width 57 height 9
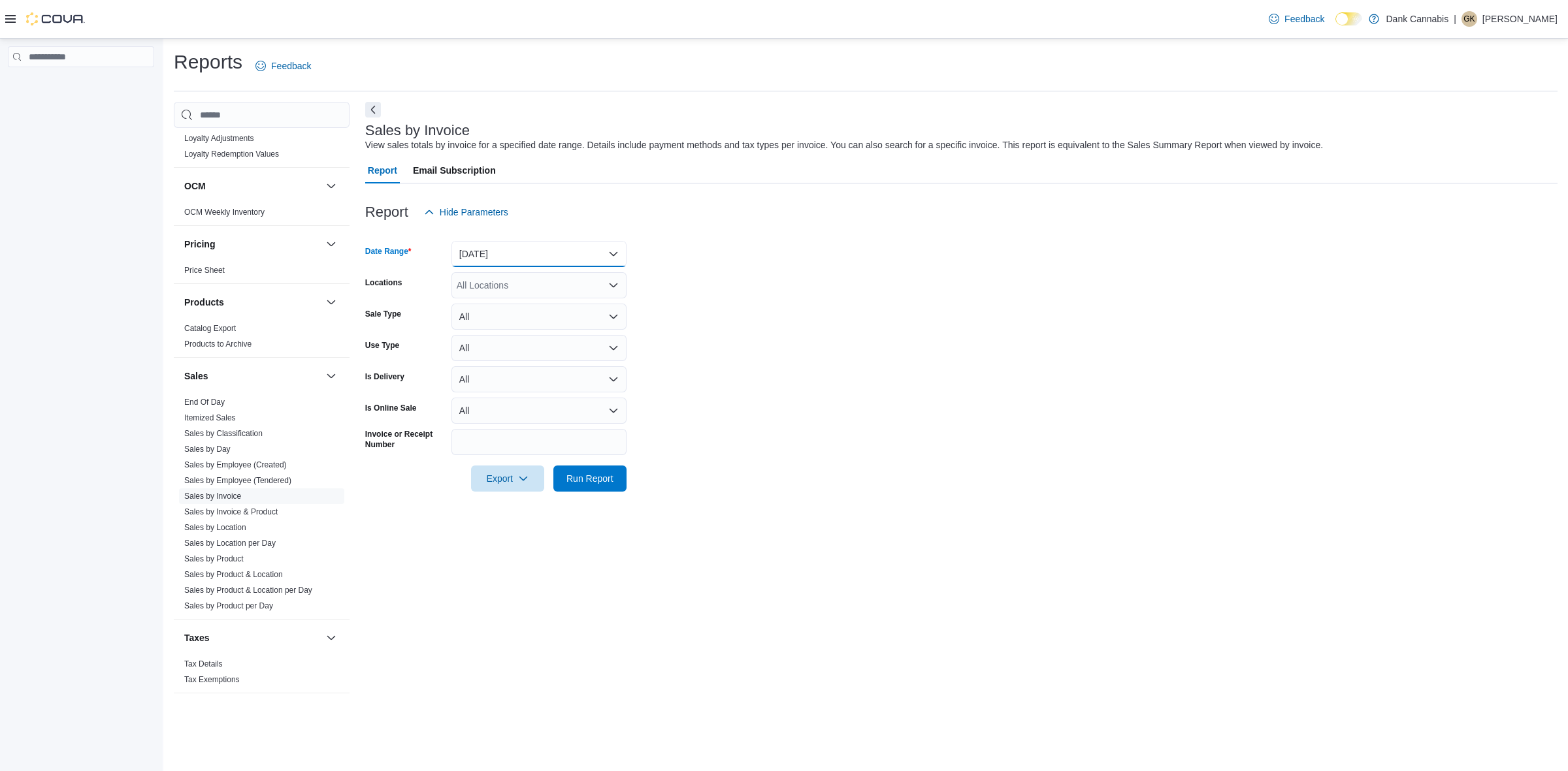
click at [524, 248] on button "[DATE]" at bounding box center [539, 254] width 175 height 26
drag, startPoint x: 666, startPoint y: 201, endPoint x: 661, endPoint y: 210, distance: 10.3
click at [667, 202] on div "Report Hide Parameters" at bounding box center [961, 212] width 1192 height 26
click at [593, 477] on span "Run Report" at bounding box center [590, 478] width 47 height 13
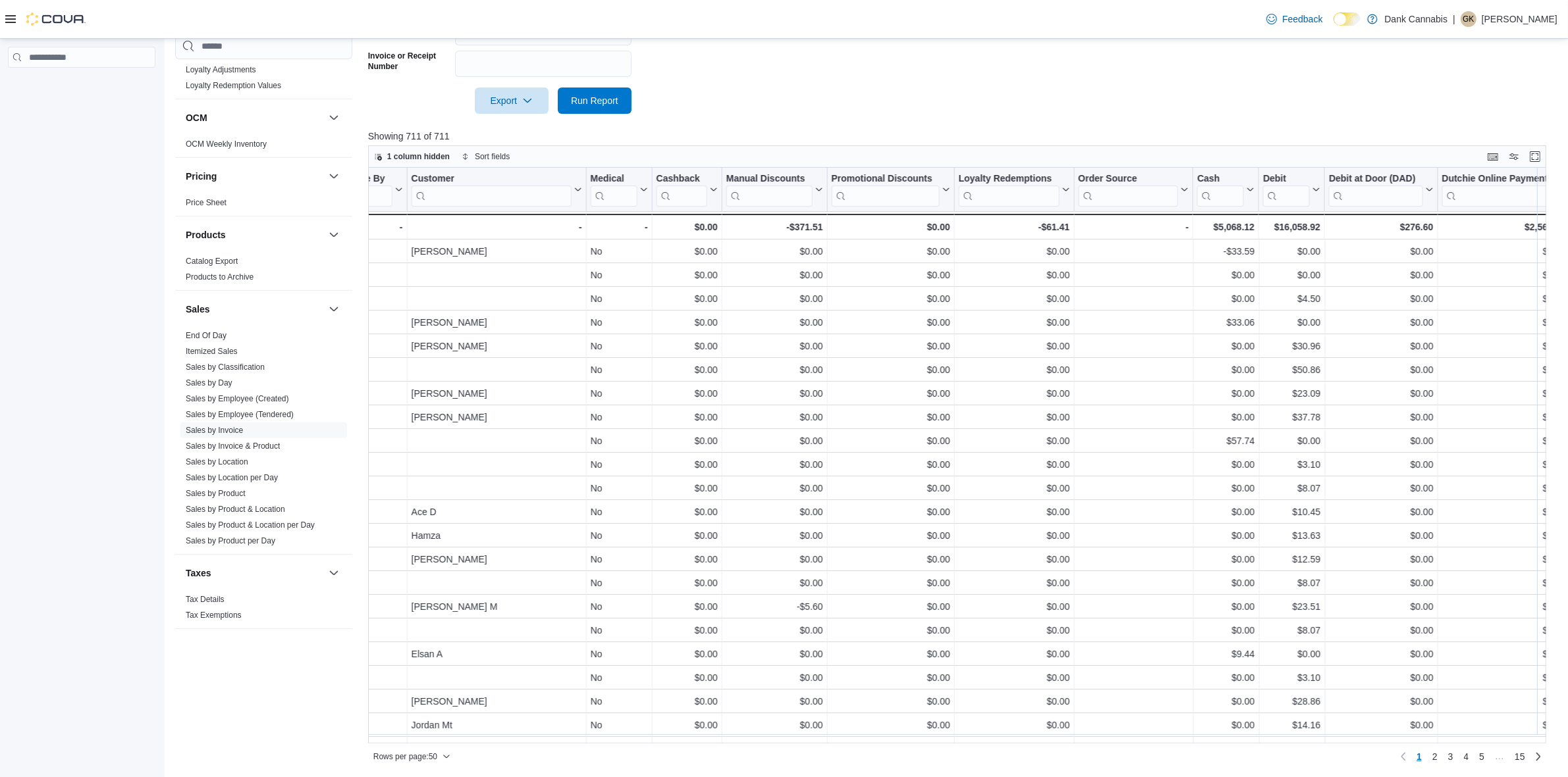
scroll to position [0, 2175]
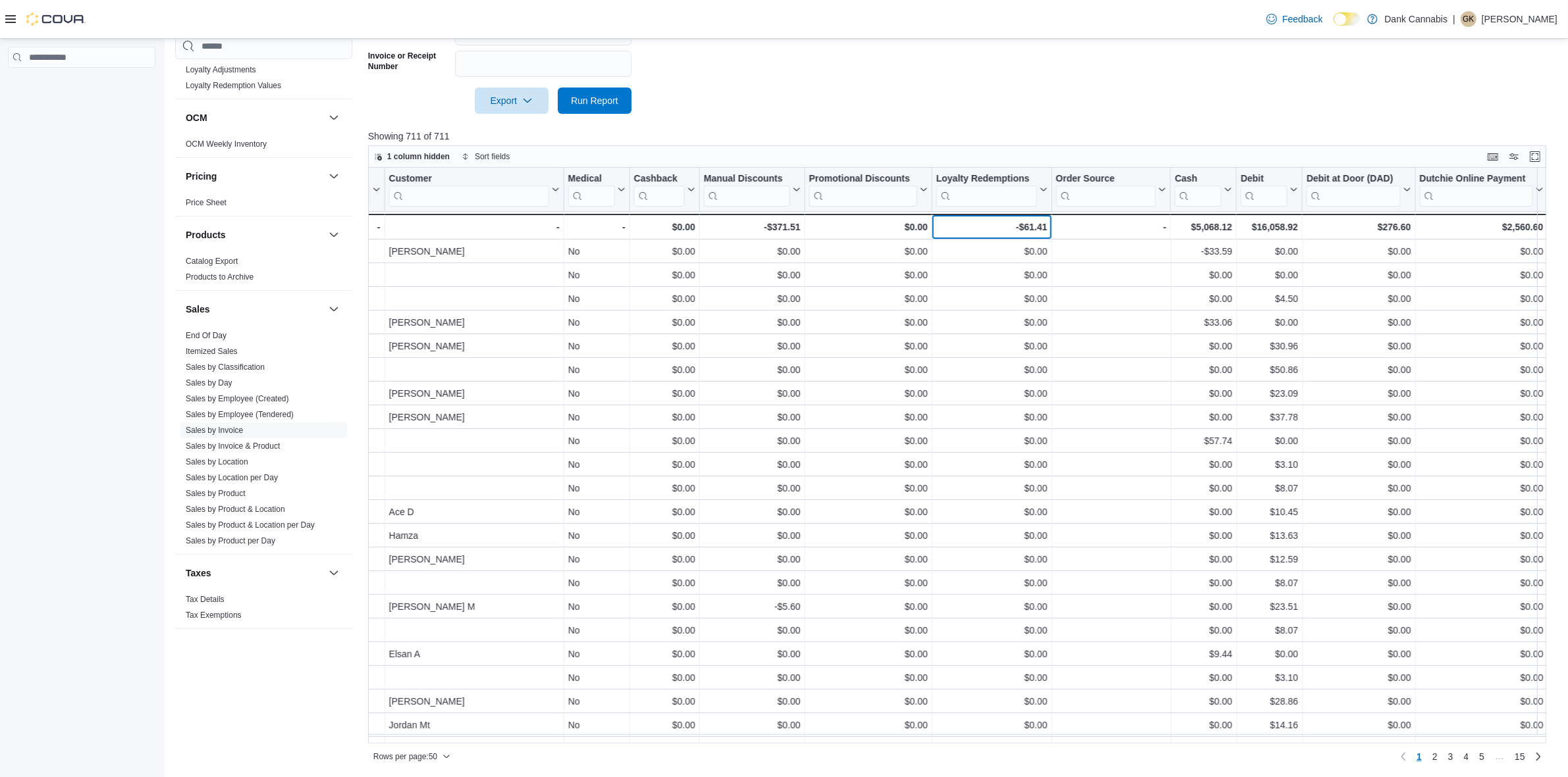
click at [1035, 221] on div "-$61.41" at bounding box center [992, 227] width 111 height 15
click at [1041, 192] on icon at bounding box center [1042, 189] width 11 height 8
click at [992, 251] on span "Sort High-Low" at bounding box center [1000, 255] width 50 height 11
click at [1034, 223] on div "-$61.41" at bounding box center [992, 227] width 111 height 15
click at [1048, 199] on div at bounding box center [1051, 189] width 11 height 43
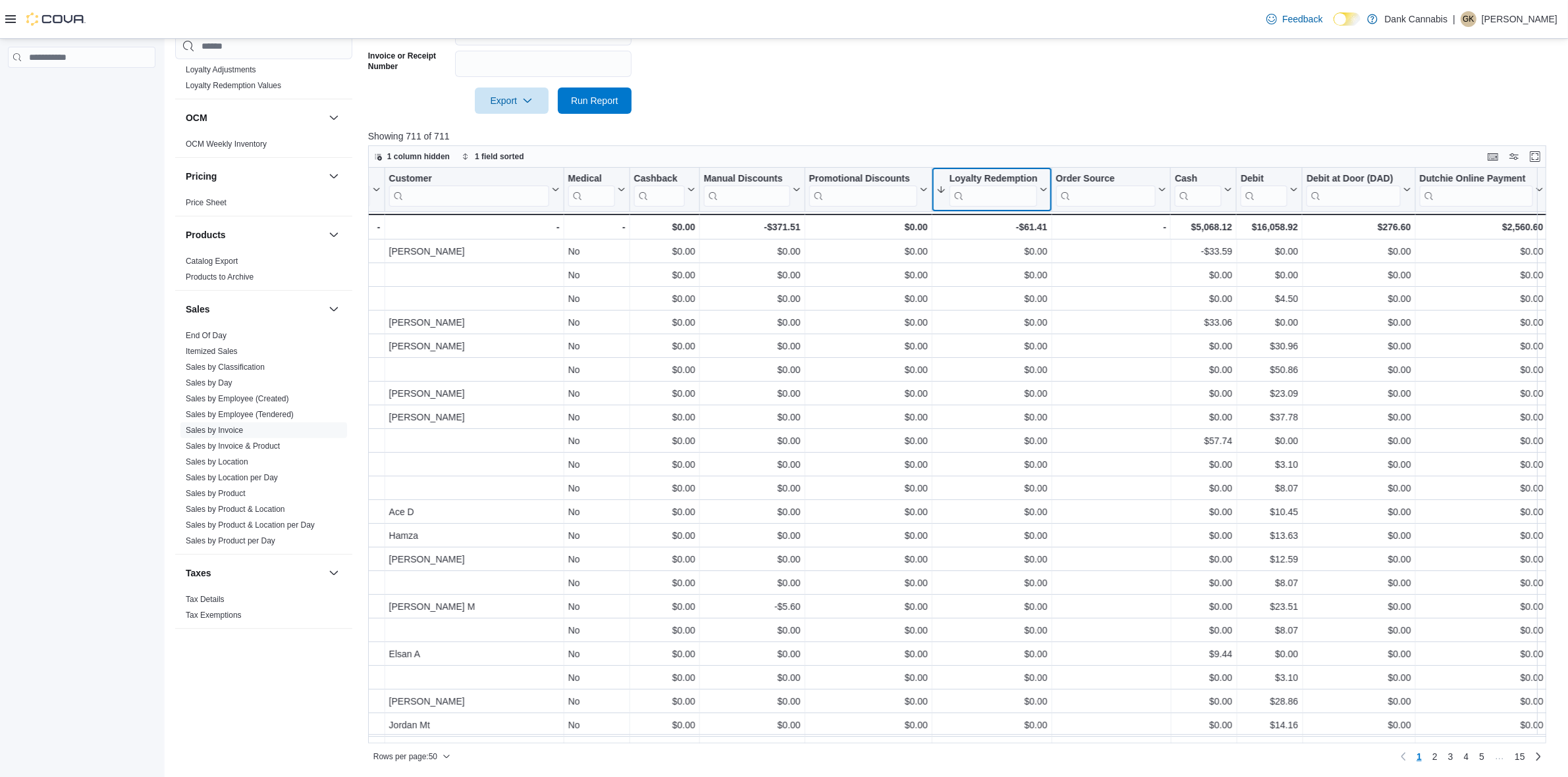
click at [1041, 194] on button "Loyalty Redemptions" at bounding box center [992, 189] width 111 height 33
click at [1006, 232] on button "Sort Low-High" at bounding box center [991, 239] width 79 height 15
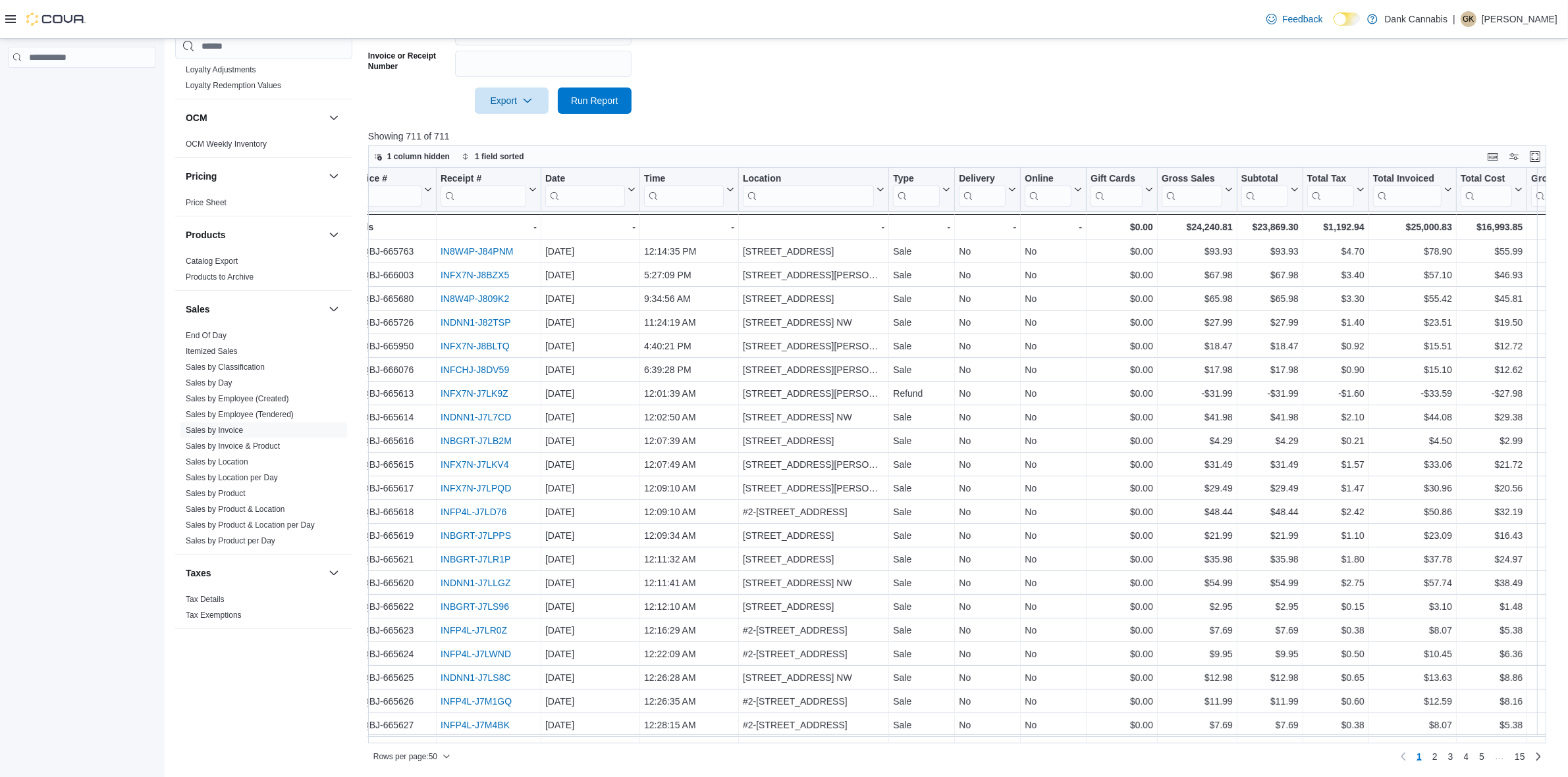
scroll to position [0, 0]
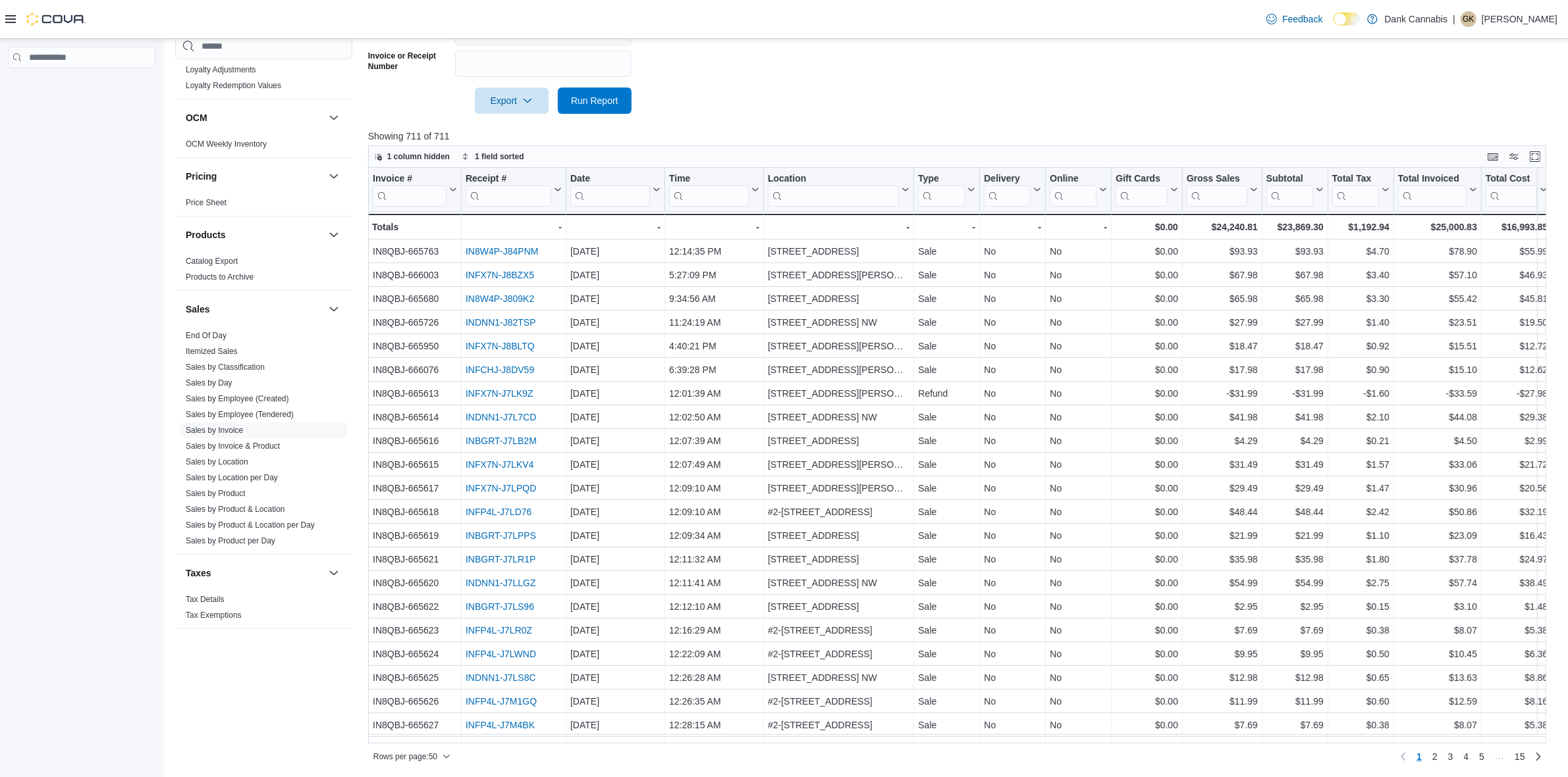
click at [511, 254] on link "IN8W4P-J84PNM" at bounding box center [502, 251] width 72 height 11
click at [514, 275] on link "INFX7N-J8BZX5" at bounding box center [500, 275] width 68 height 11
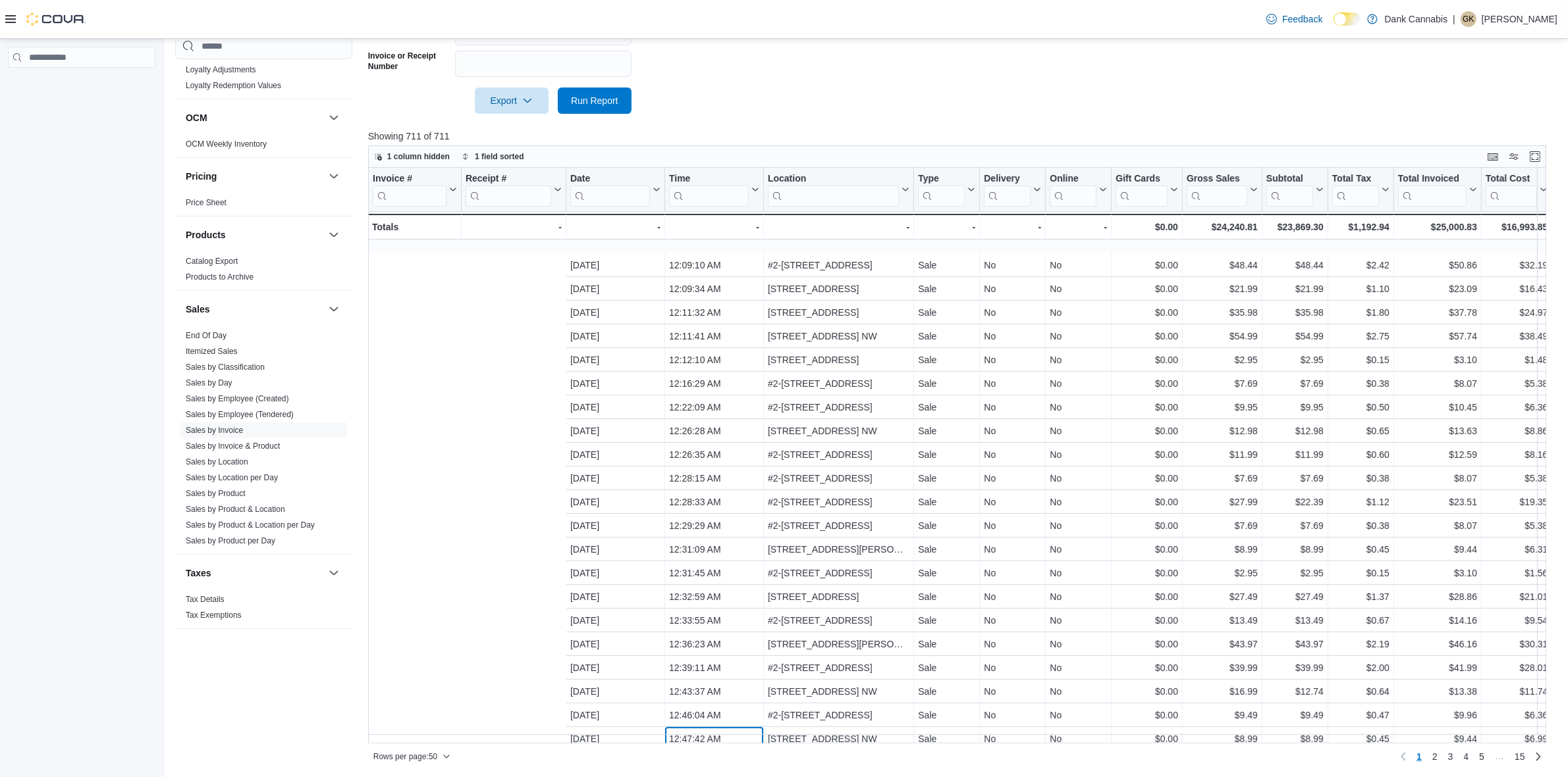
scroll to position [288, 297]
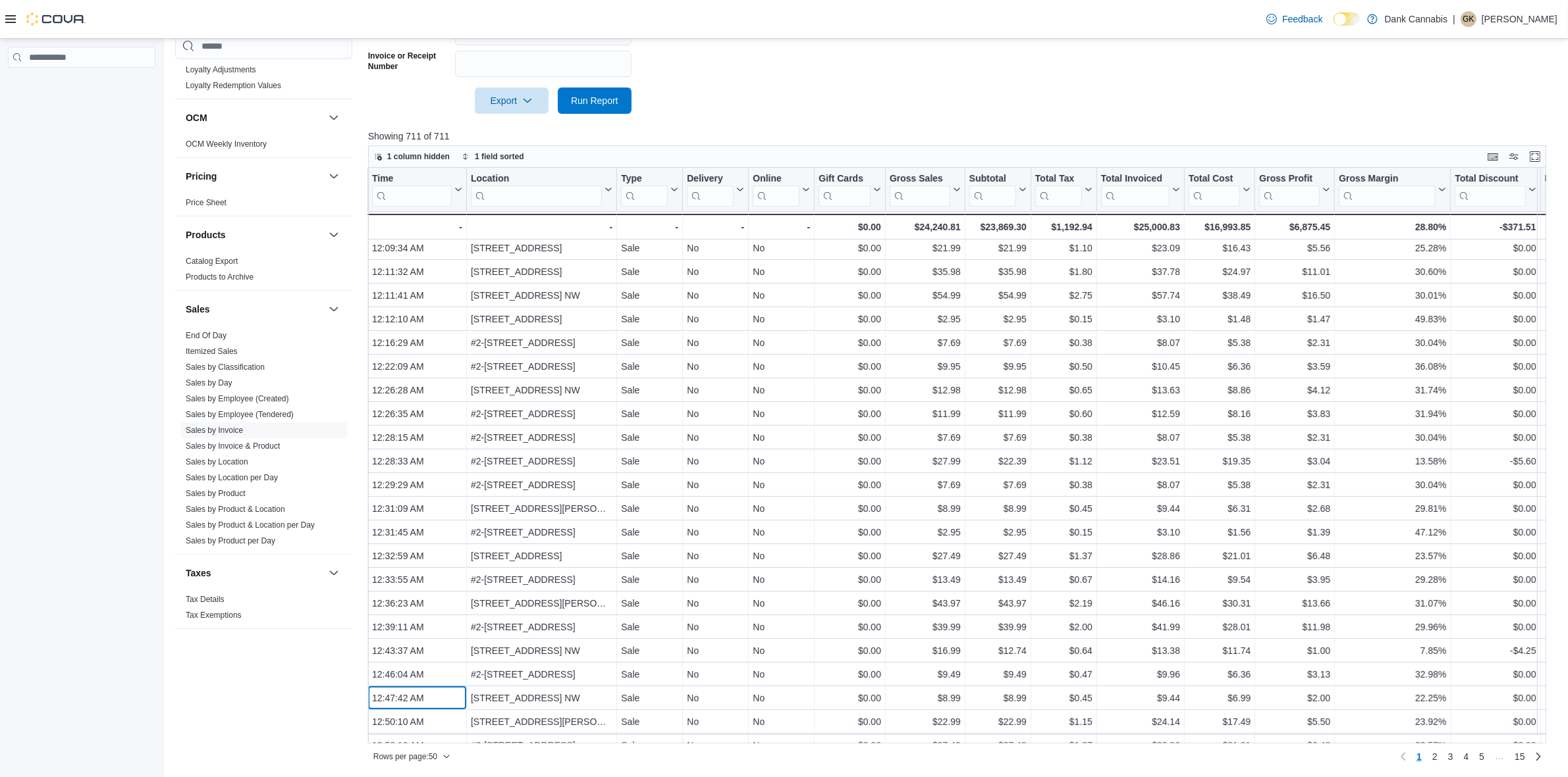
drag, startPoint x: 688, startPoint y: 735, endPoint x: 725, endPoint y: 742, distance: 37.7
click at [725, 742] on div "1 column hidden 1 field sorted Invoice # Click to view column header actions Re…" at bounding box center [957, 456] width 1178 height 622
drag, startPoint x: 695, startPoint y: 742, endPoint x: 891, endPoint y: 745, distance: 196.0
click at [891, 745] on div "Rows per page : 50 Page 1 of 15 1 2 3 4 5 … 15" at bounding box center [957, 755] width 1178 height 24
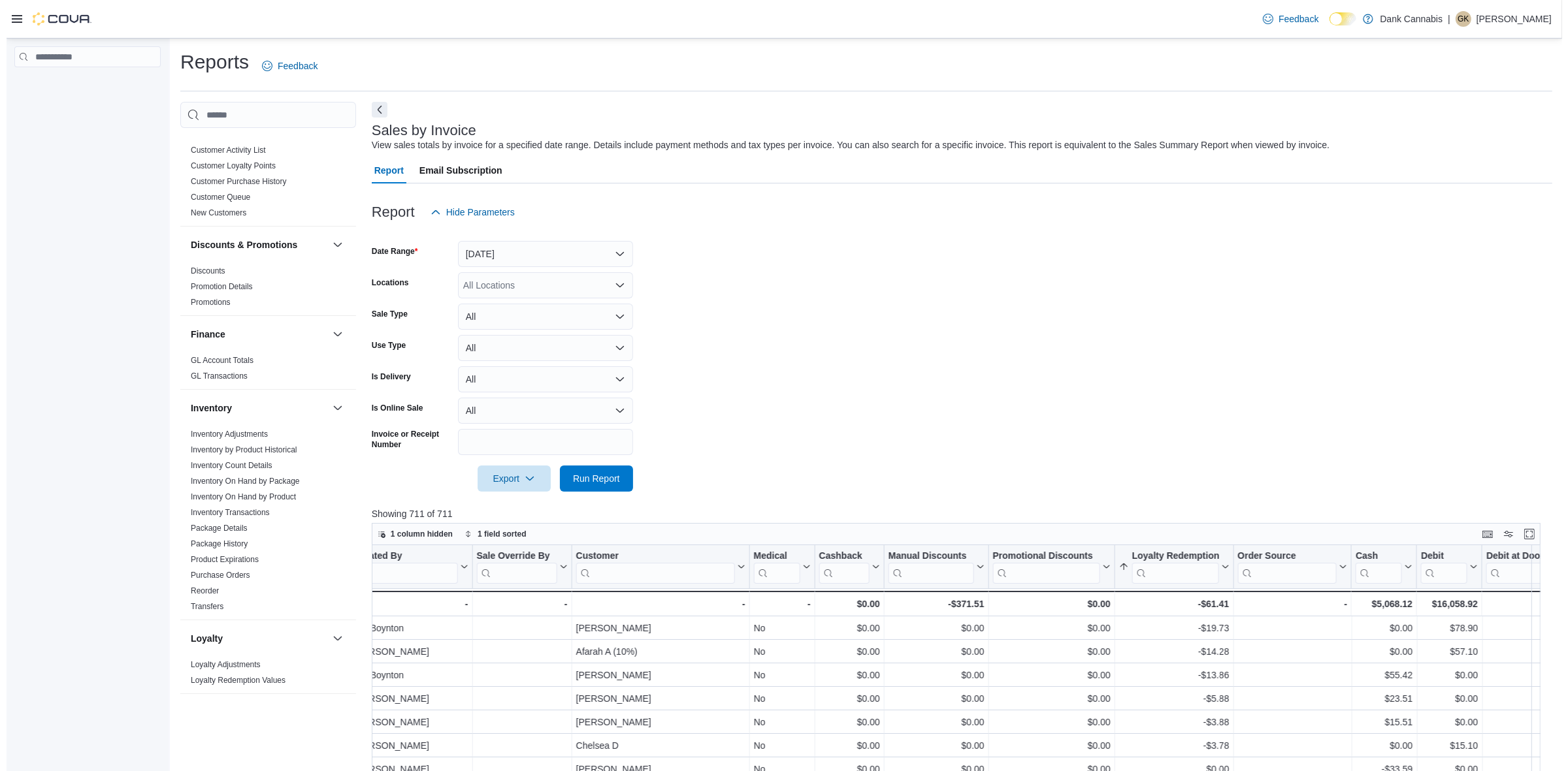
scroll to position [163, 0]
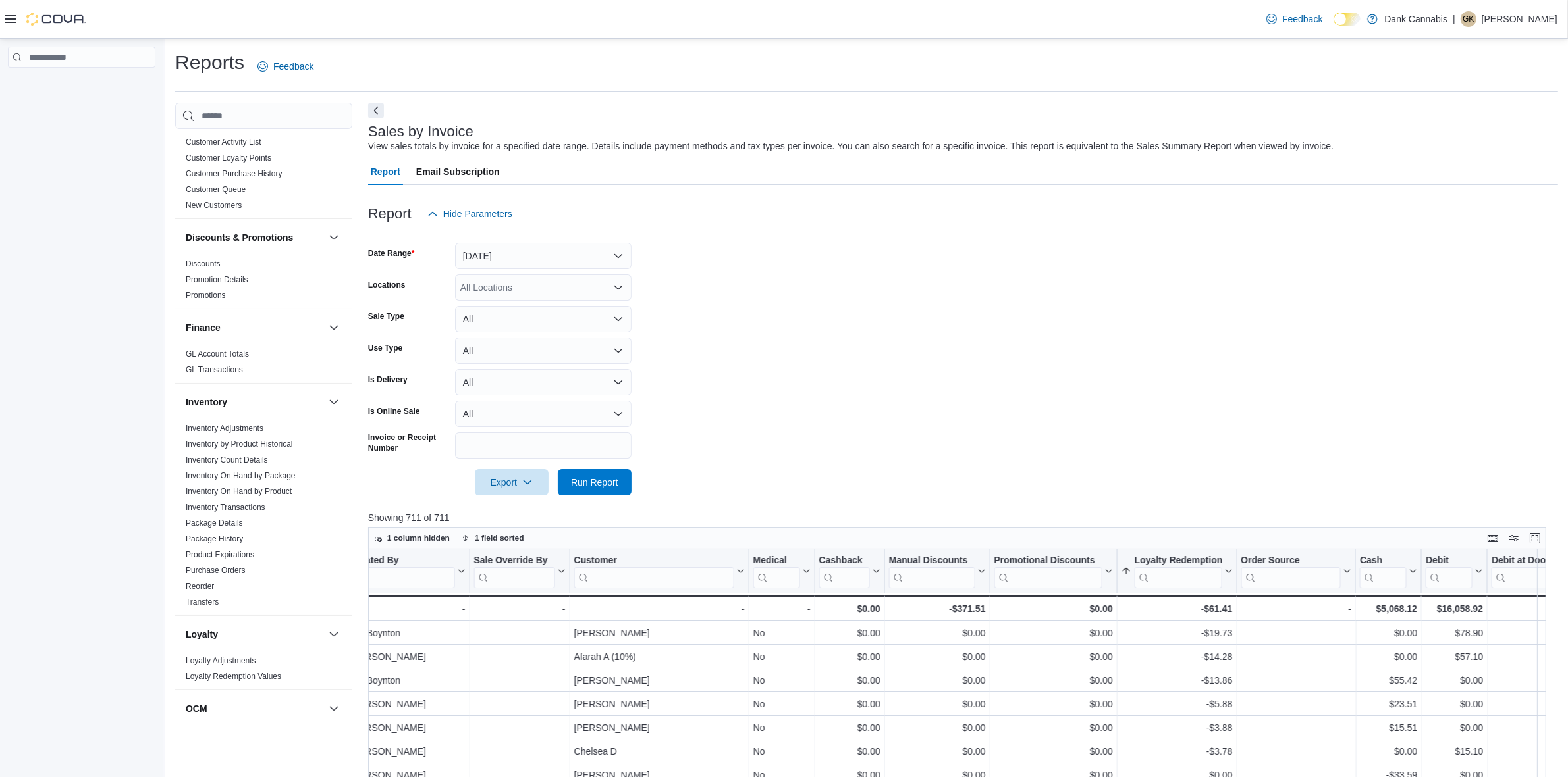
click at [224, 354] on link "GL Account Totals" at bounding box center [217, 354] width 63 height 9
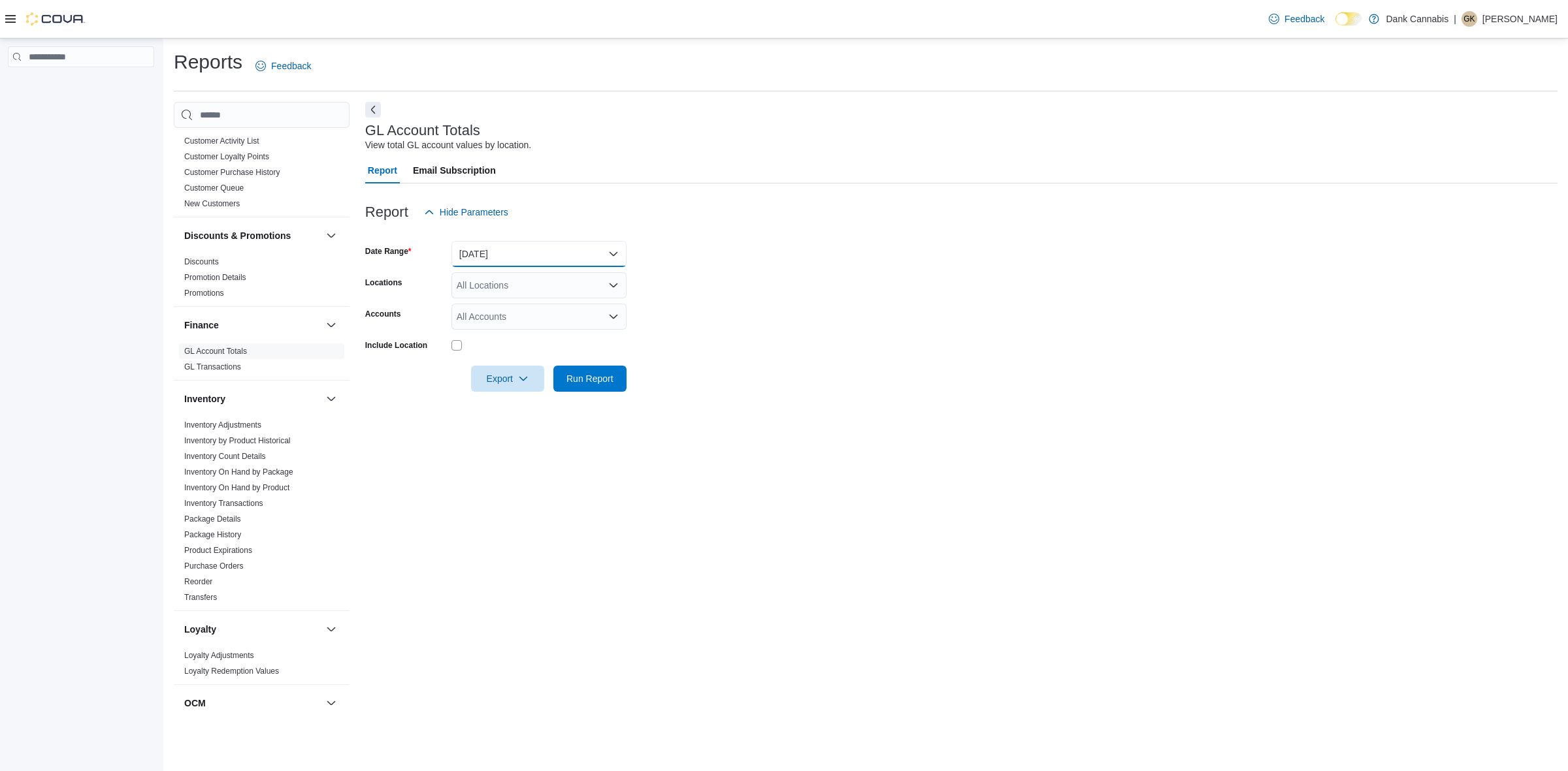
click at [521, 261] on button "[DATE]" at bounding box center [539, 254] width 175 height 26
click at [624, 229] on div at bounding box center [961, 232] width 1192 height 15
click at [224, 348] on link "GL Account Totals" at bounding box center [215, 351] width 63 height 9
click at [541, 259] on button "[DATE]" at bounding box center [539, 254] width 175 height 26
click at [785, 245] on form "Date Range Yesterday Locations All Locations Accounts All Accounts Include Loca…" at bounding box center [961, 308] width 1192 height 167
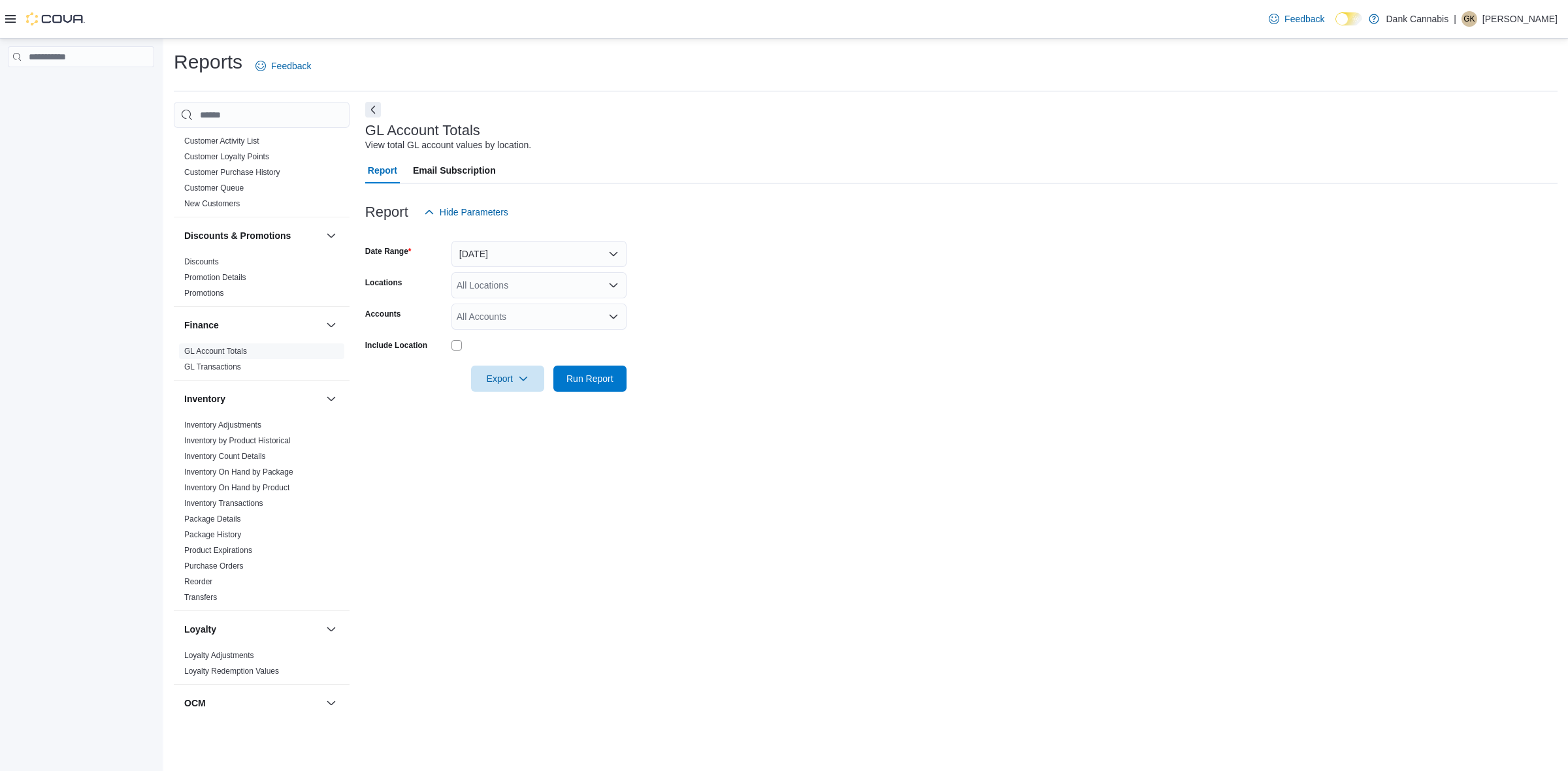
click at [518, 321] on div "All Accounts" at bounding box center [539, 317] width 175 height 26
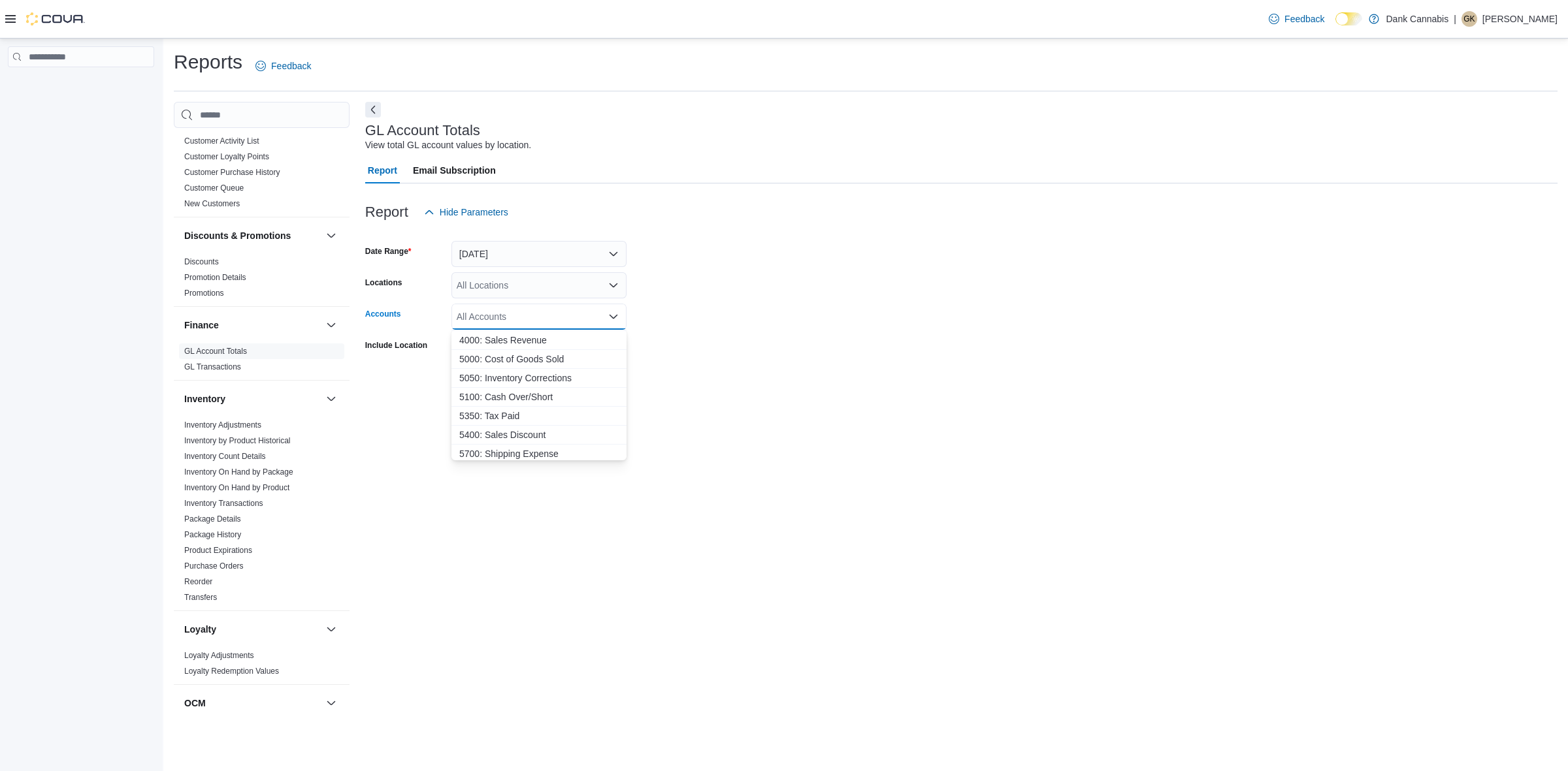
scroll to position [115, 0]
click at [521, 412] on span "5400: Sales Discount" at bounding box center [539, 413] width 160 height 13
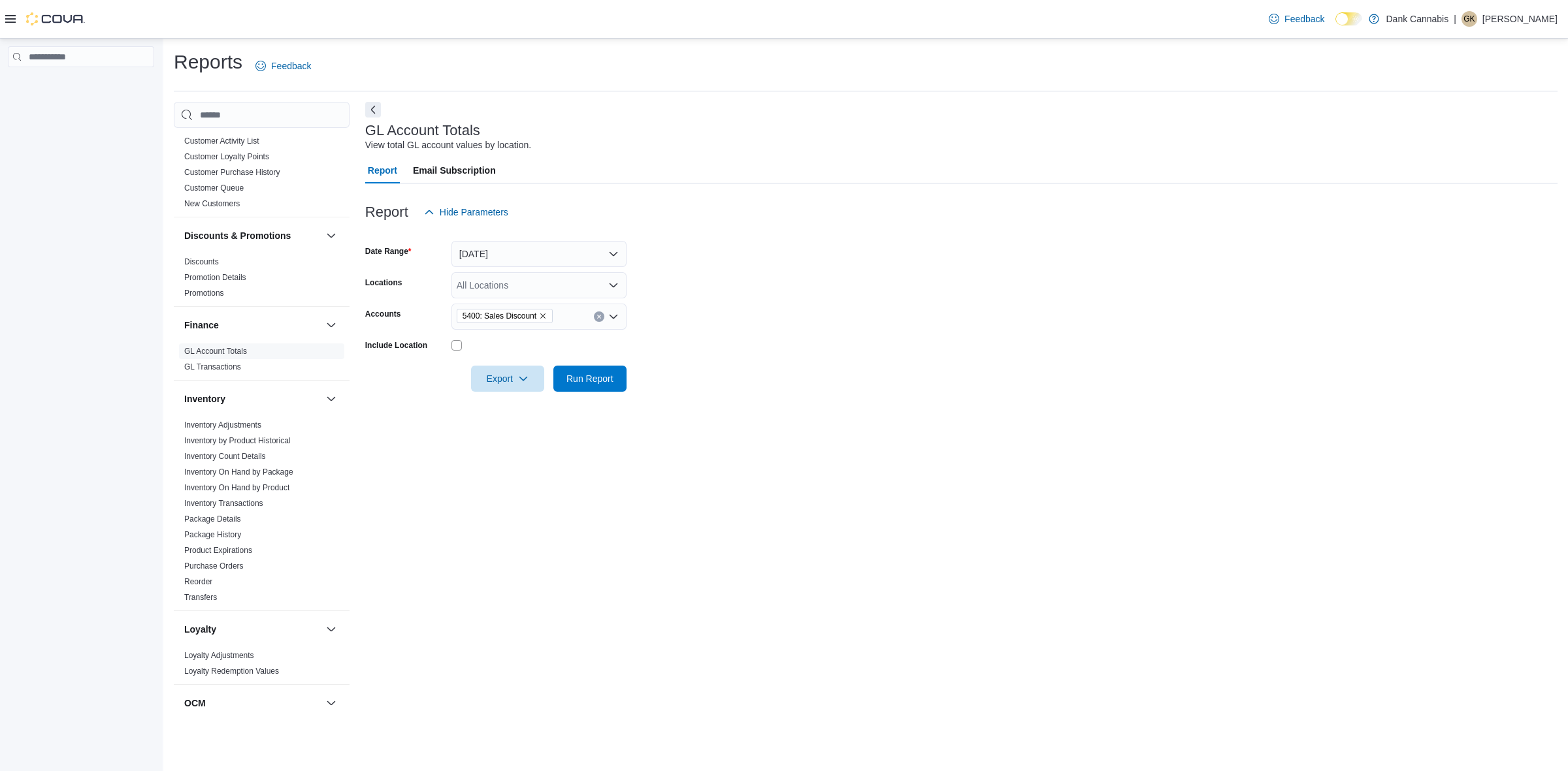
click at [941, 380] on form "Date Range Yesterday Locations All Locations Accounts 5400: Sales Discount Incl…" at bounding box center [961, 308] width 1192 height 167
click at [539, 245] on button "[DATE]" at bounding box center [539, 254] width 175 height 26
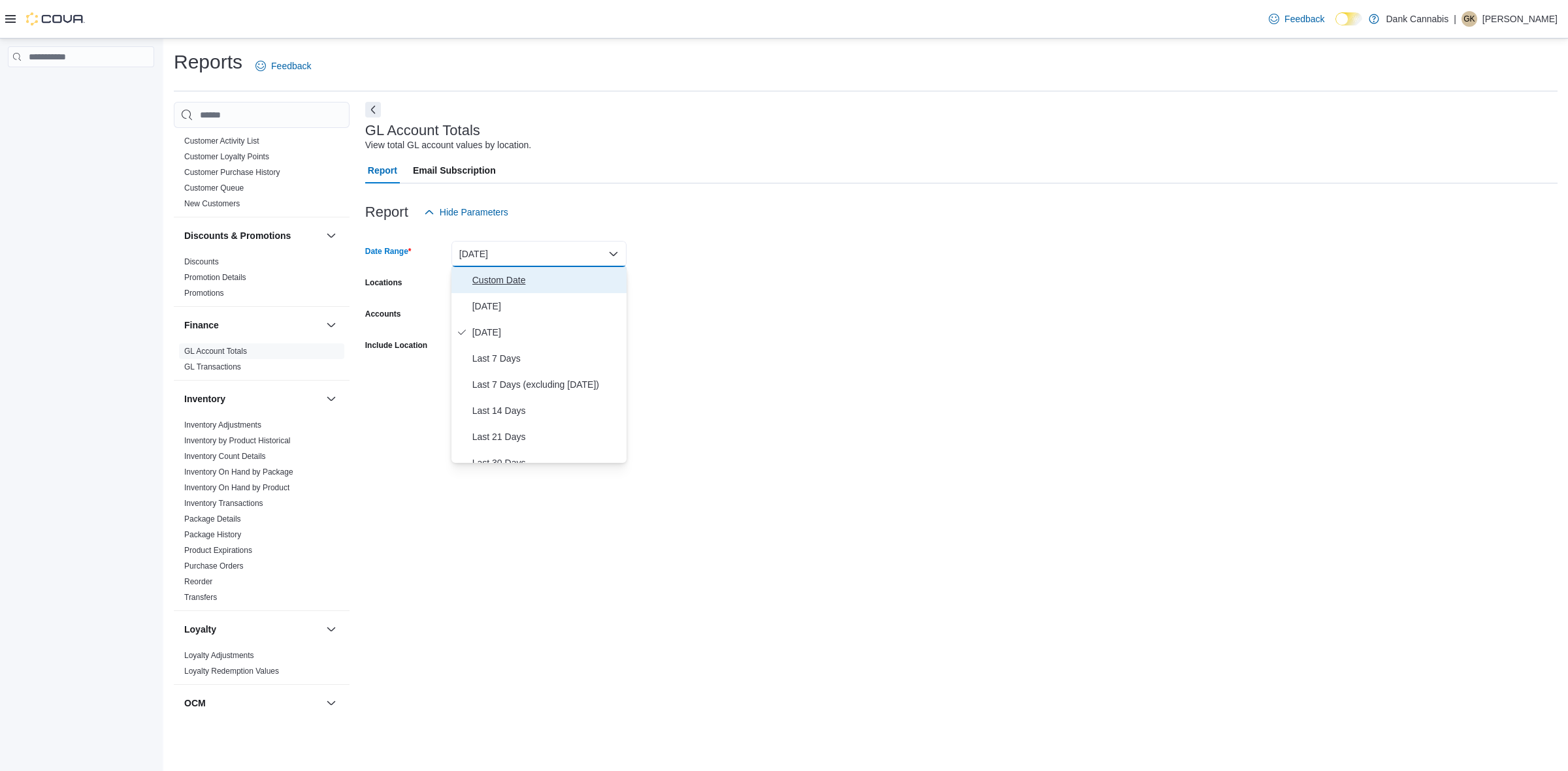
click at [494, 277] on span "Custom Date" at bounding box center [546, 280] width 149 height 15
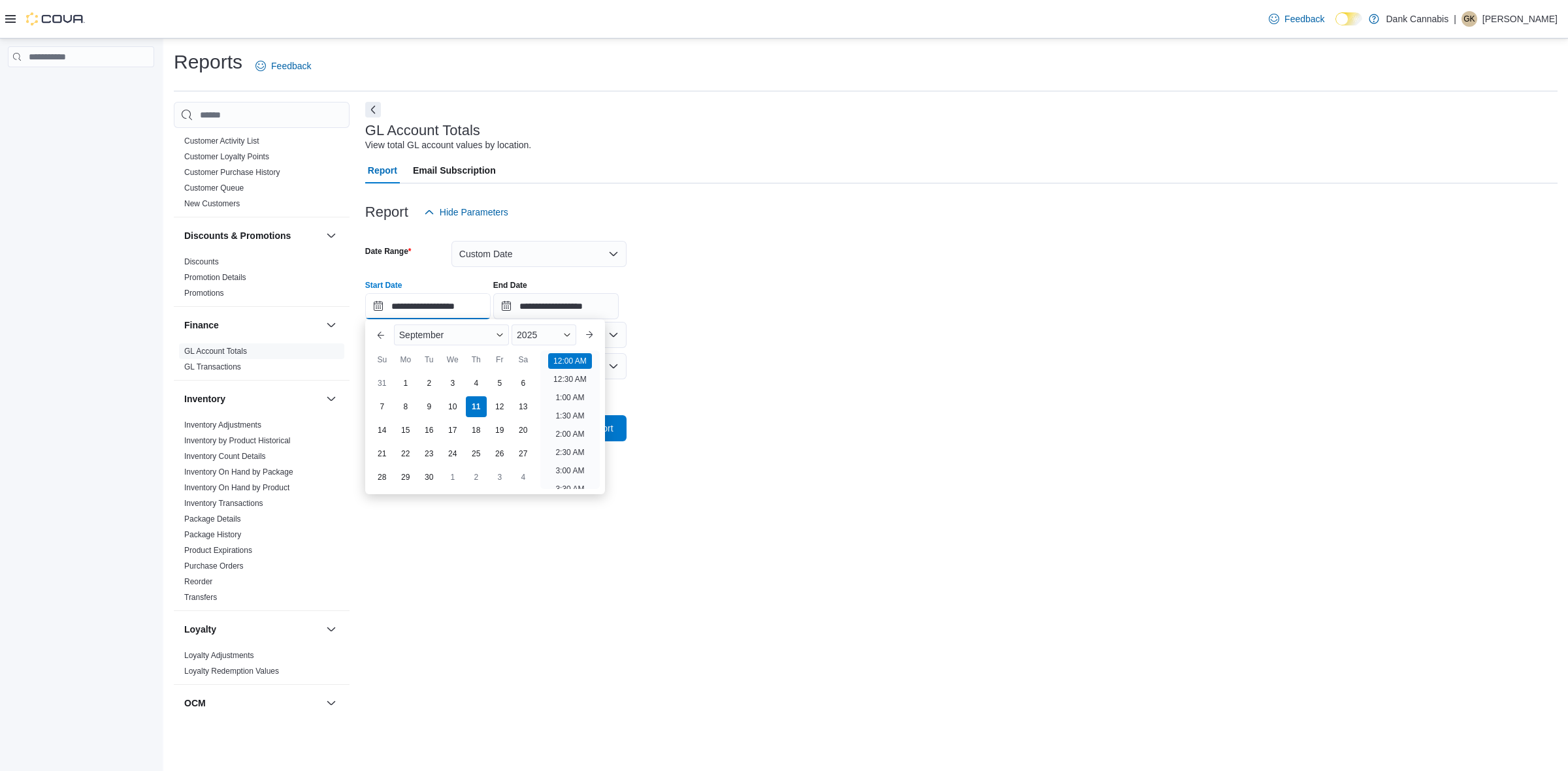
click at [406, 309] on input "**********" at bounding box center [427, 306] width 125 height 26
click at [380, 331] on button "Previous Month" at bounding box center [381, 335] width 21 height 21
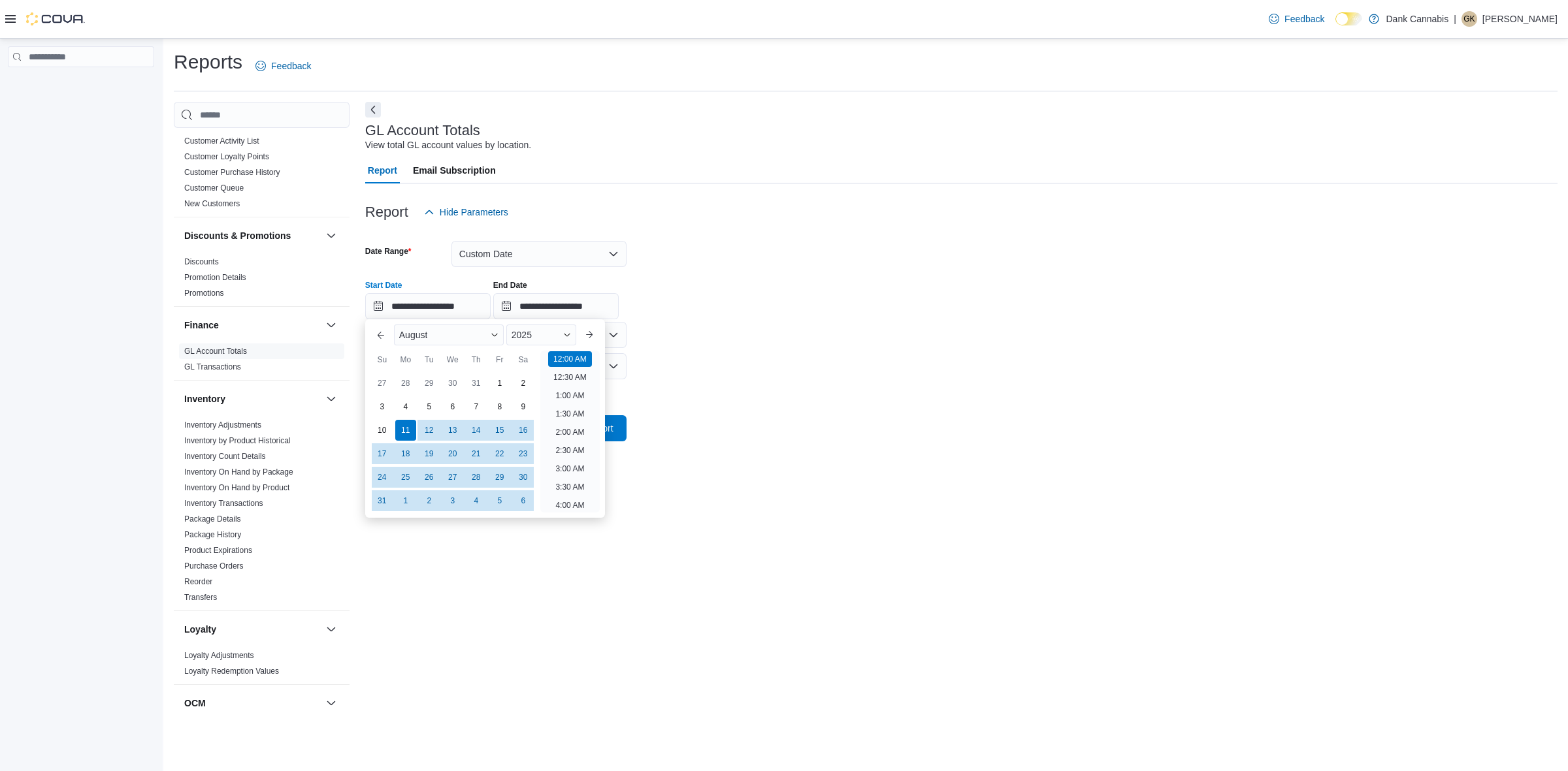
click at [498, 383] on div "1" at bounding box center [500, 383] width 21 height 21
type input "**********"
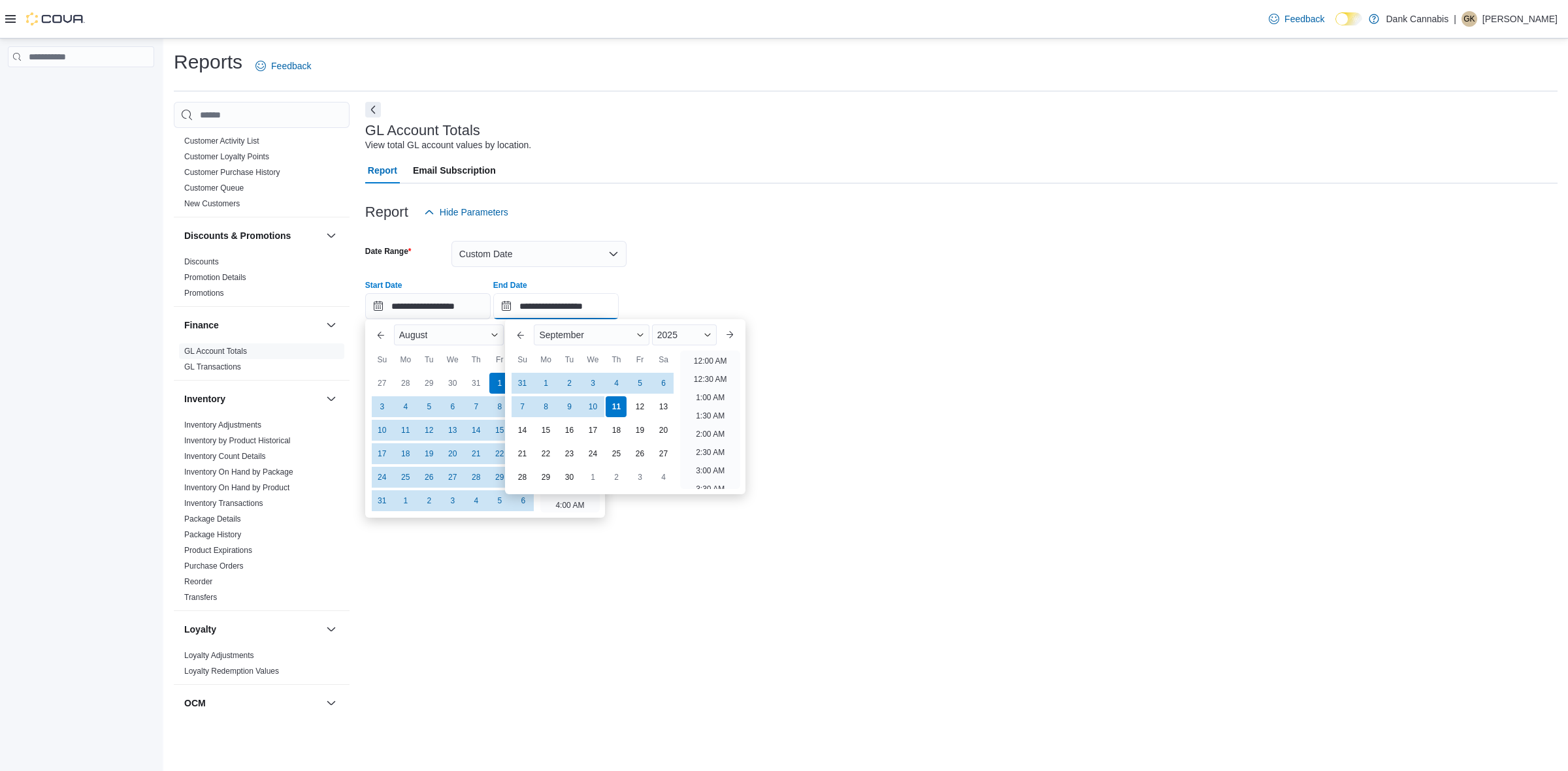
click at [552, 302] on input "**********" at bounding box center [555, 306] width 125 height 26
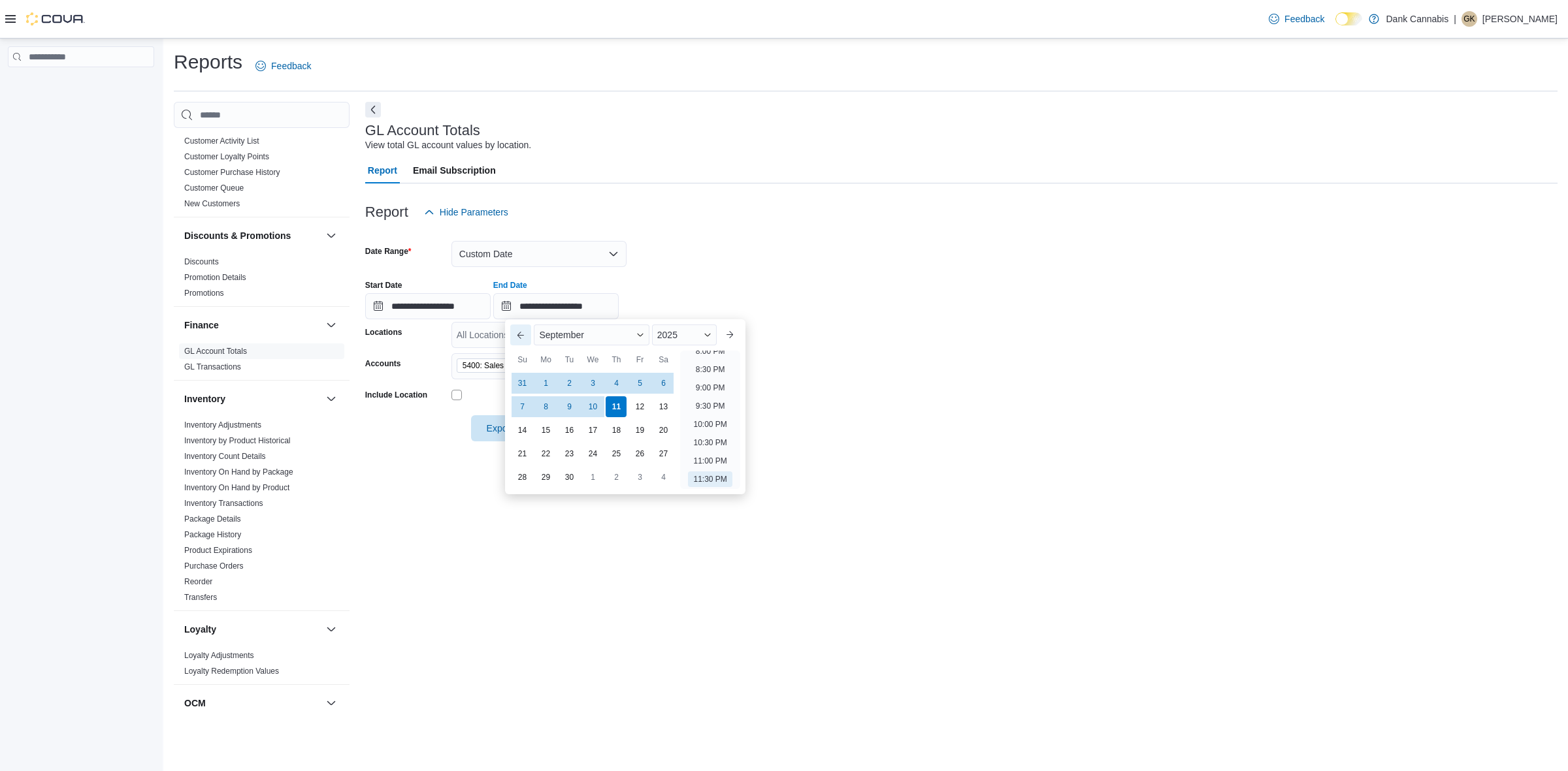
click at [519, 342] on button "Previous Month" at bounding box center [520, 335] width 21 height 21
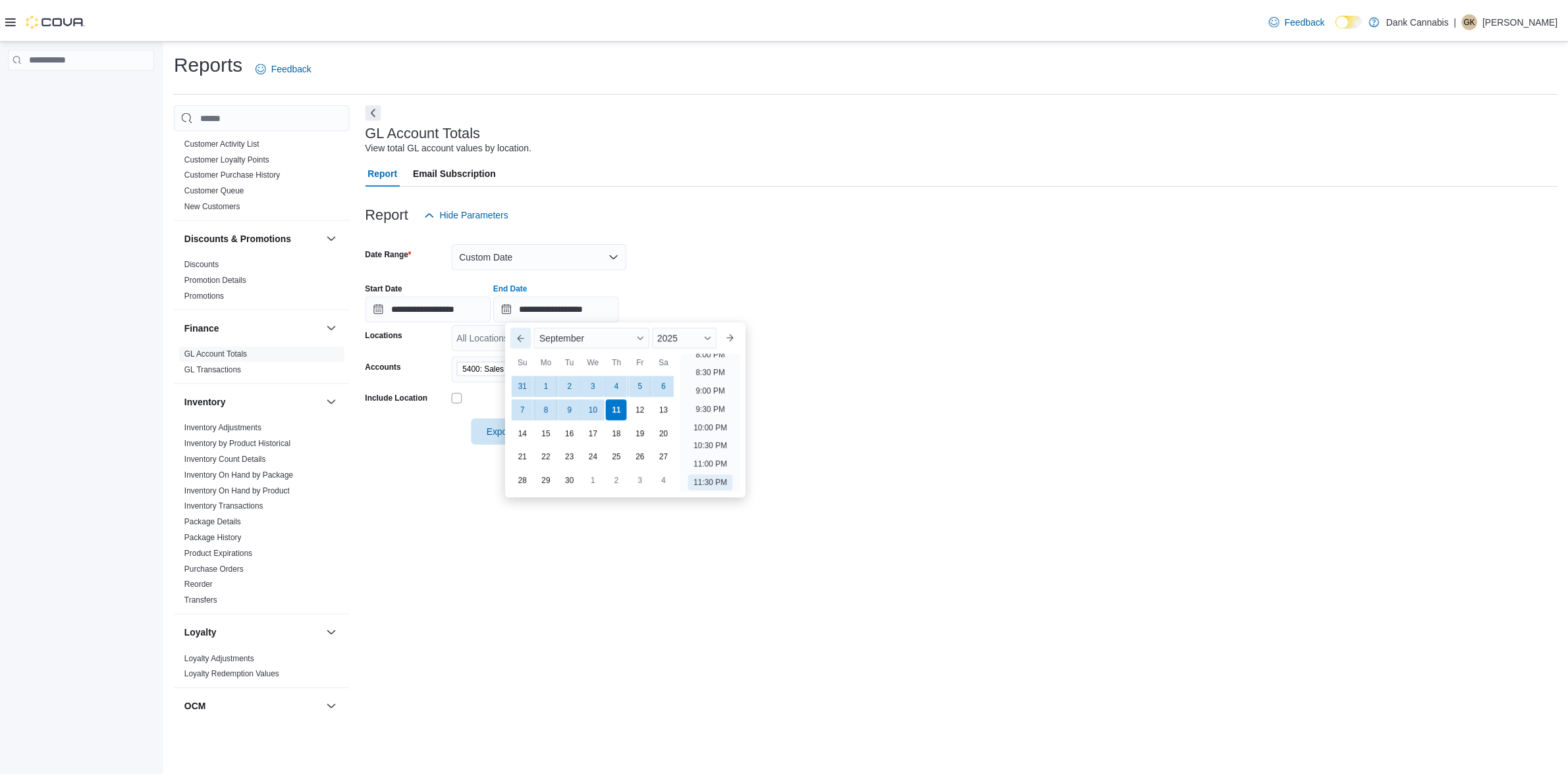
scroll to position [723, 0]
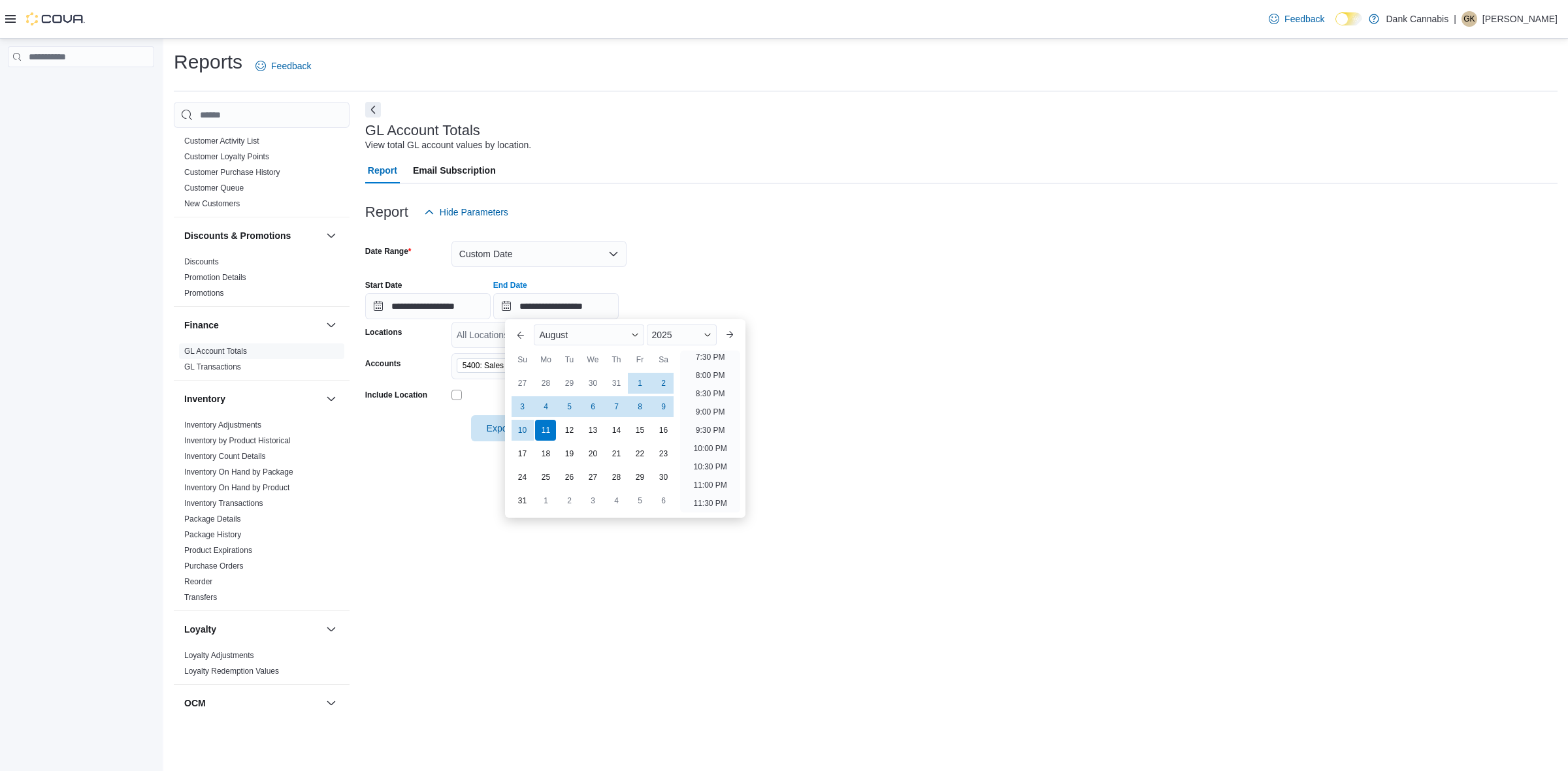
click at [523, 498] on div "31" at bounding box center [522, 501] width 21 height 21
type input "**********"
click at [1007, 354] on form "**********" at bounding box center [961, 333] width 1192 height 216
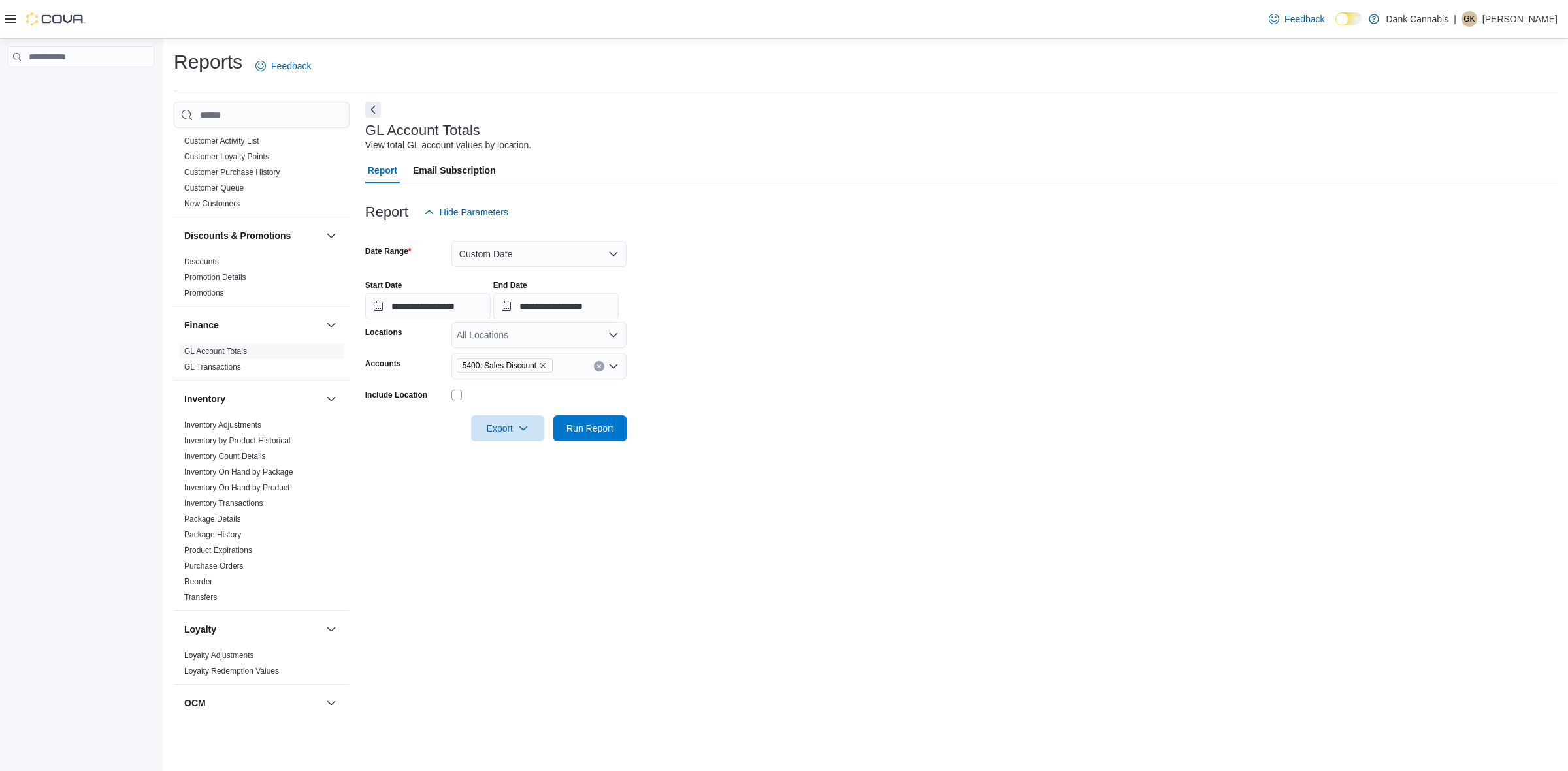
click at [510, 333] on div "All Locations" at bounding box center [539, 335] width 175 height 26
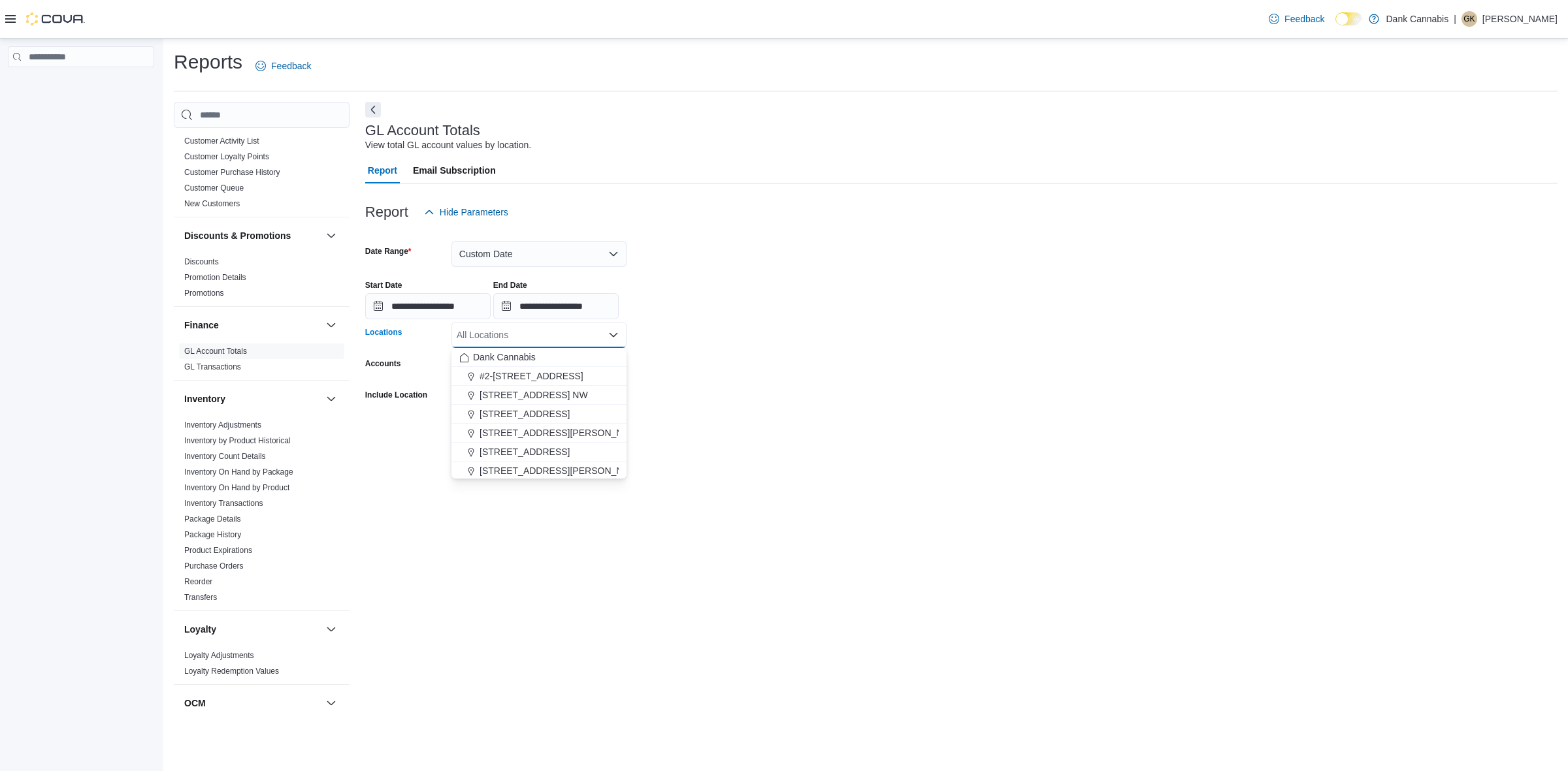
click at [514, 374] on span "#2-[STREET_ADDRESS]" at bounding box center [531, 376] width 104 height 13
click at [511, 376] on span "[STREET_ADDRESS] NW" at bounding box center [533, 376] width 108 height 13
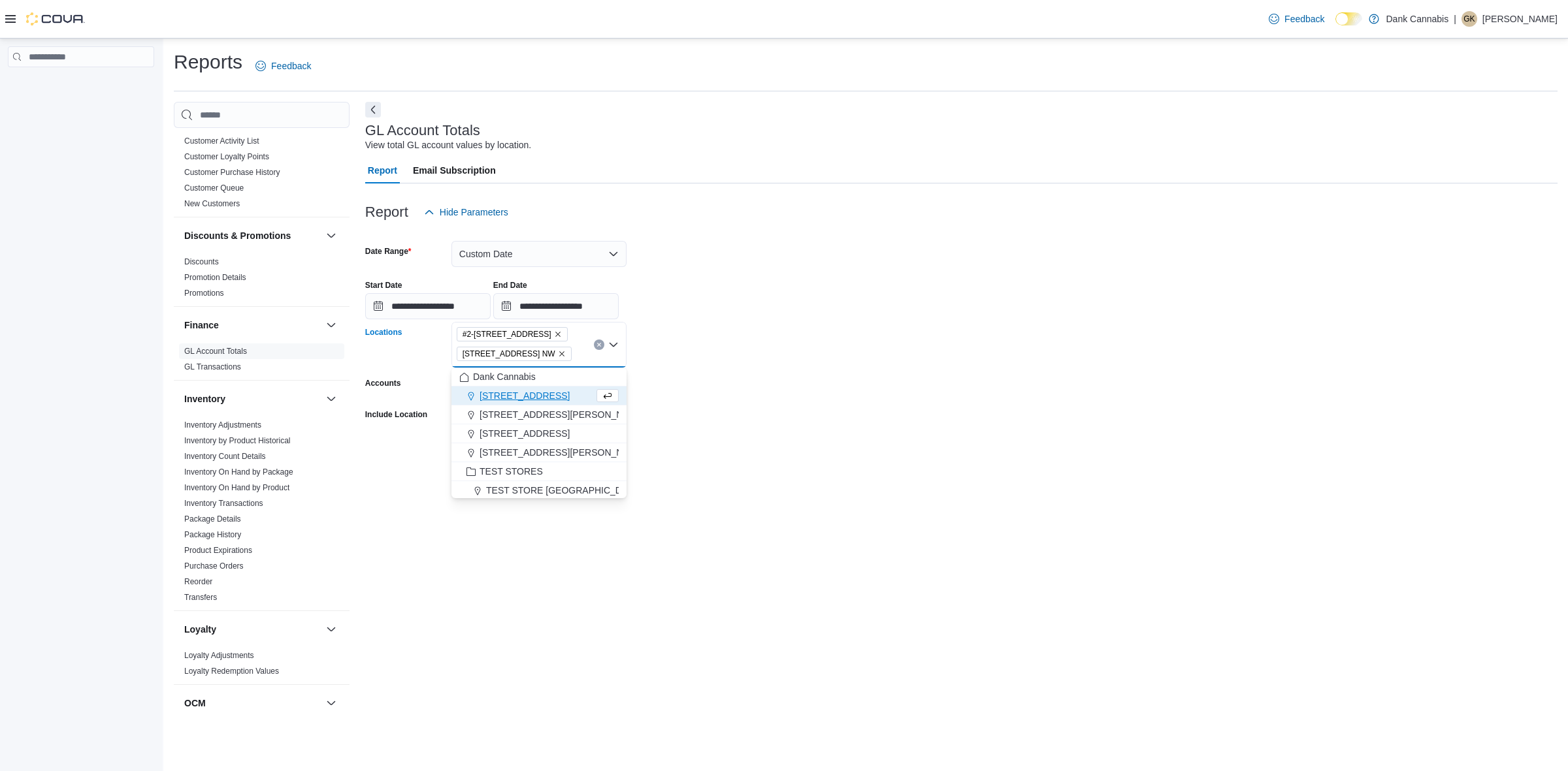
click at [507, 395] on span "[STREET_ADDRESS]" at bounding box center [524, 396] width 90 height 13
click at [503, 417] on span "[STREET_ADDRESS][PERSON_NAME]" at bounding box center [562, 415] width 166 height 13
click at [502, 432] on span "[STREET_ADDRESS]" at bounding box center [524, 435] width 90 height 13
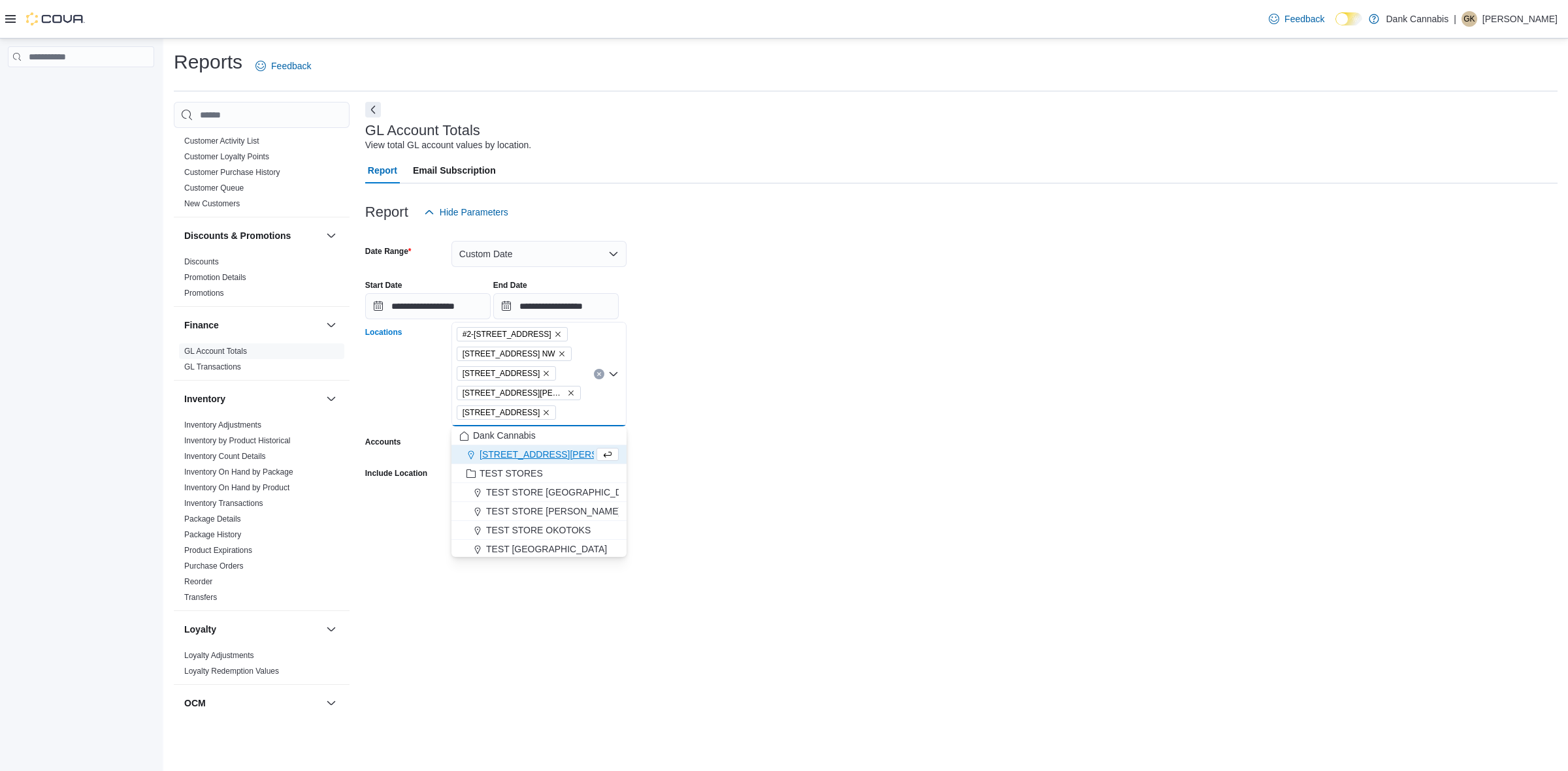
click at [501, 449] on span "[STREET_ADDRESS][PERSON_NAME]" at bounding box center [562, 455] width 166 height 13
click at [828, 395] on form "**********" at bounding box center [961, 382] width 1192 height 315
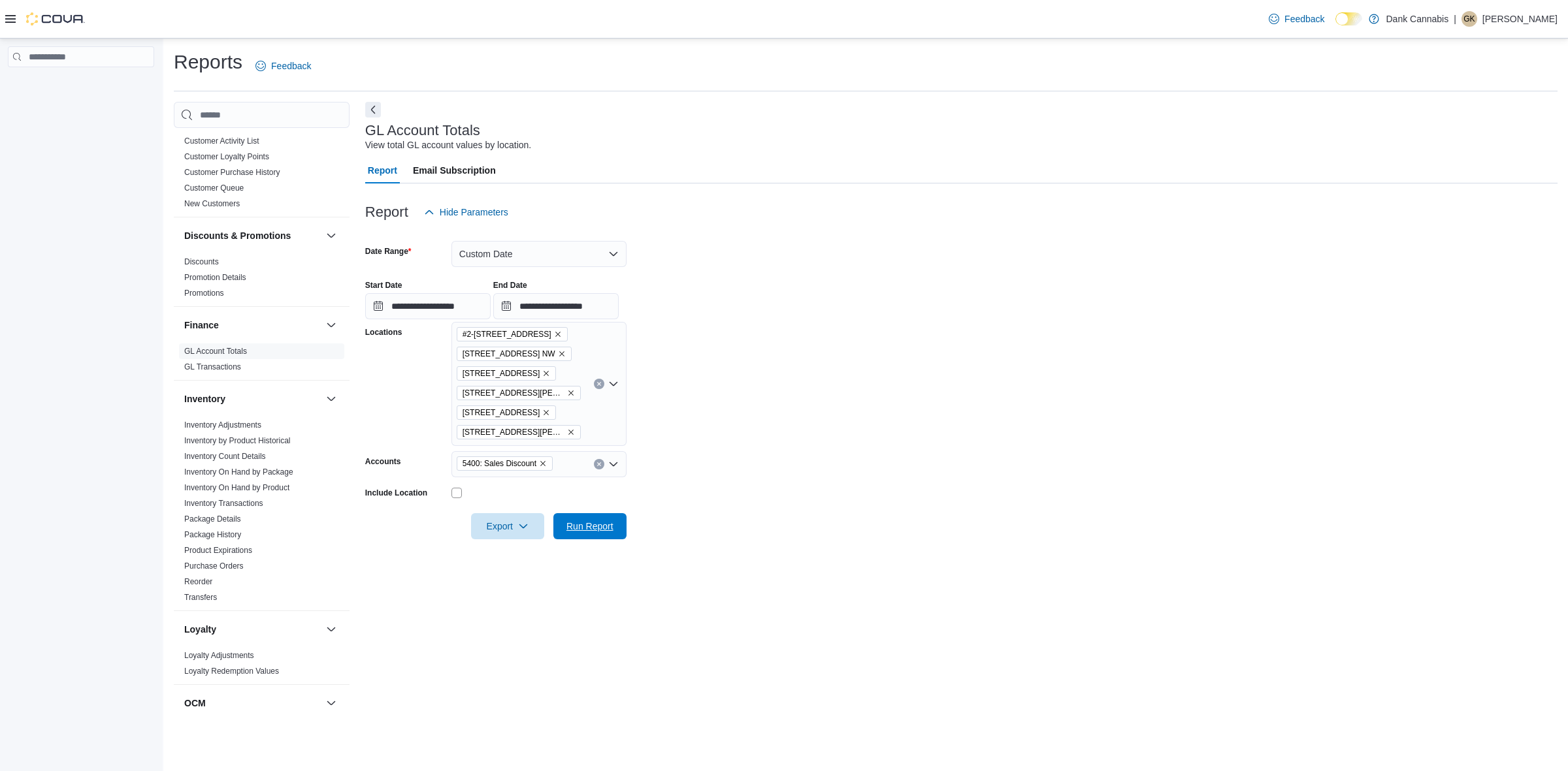
click at [596, 518] on span "Run Report" at bounding box center [590, 527] width 57 height 26
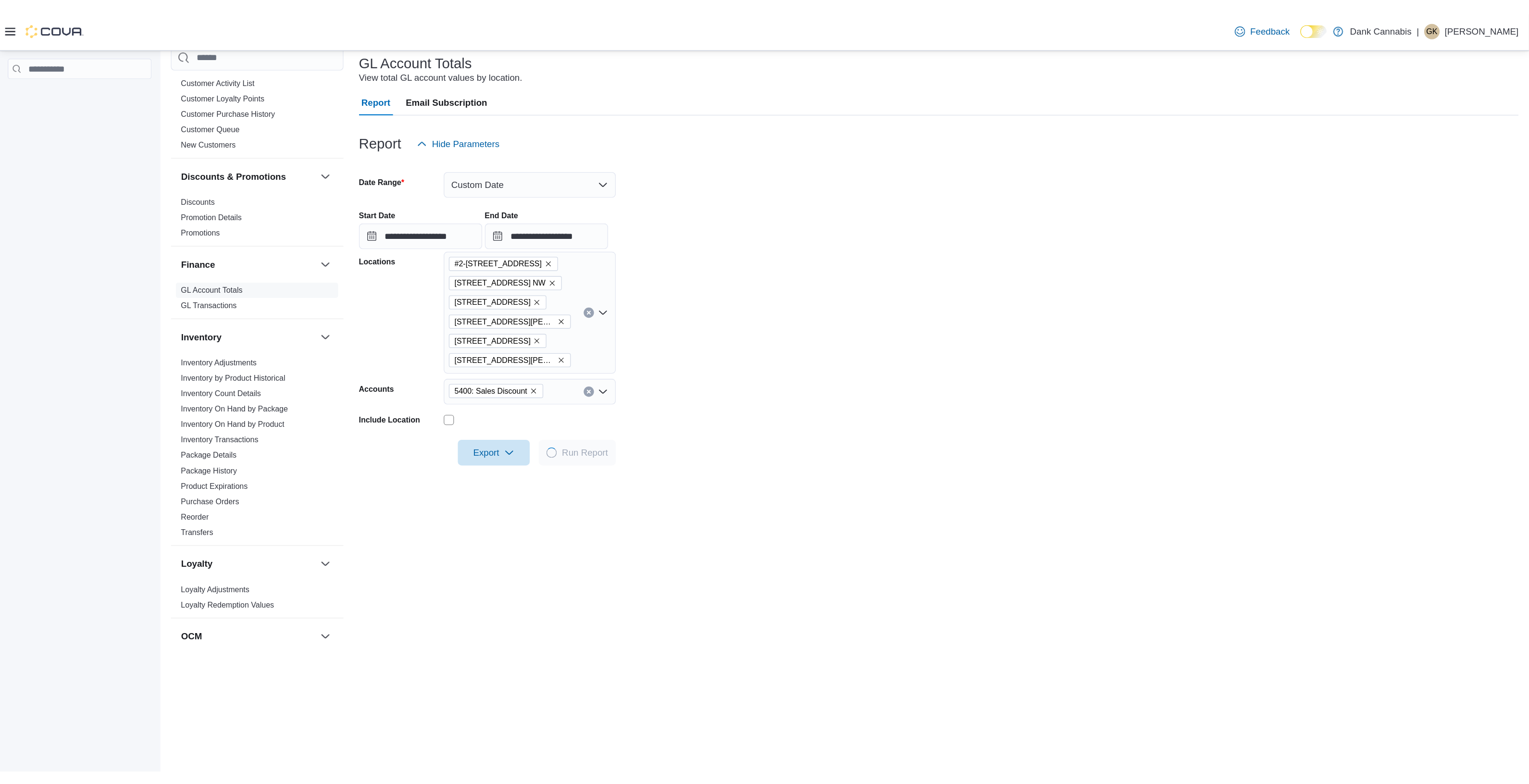
scroll to position [60, 0]
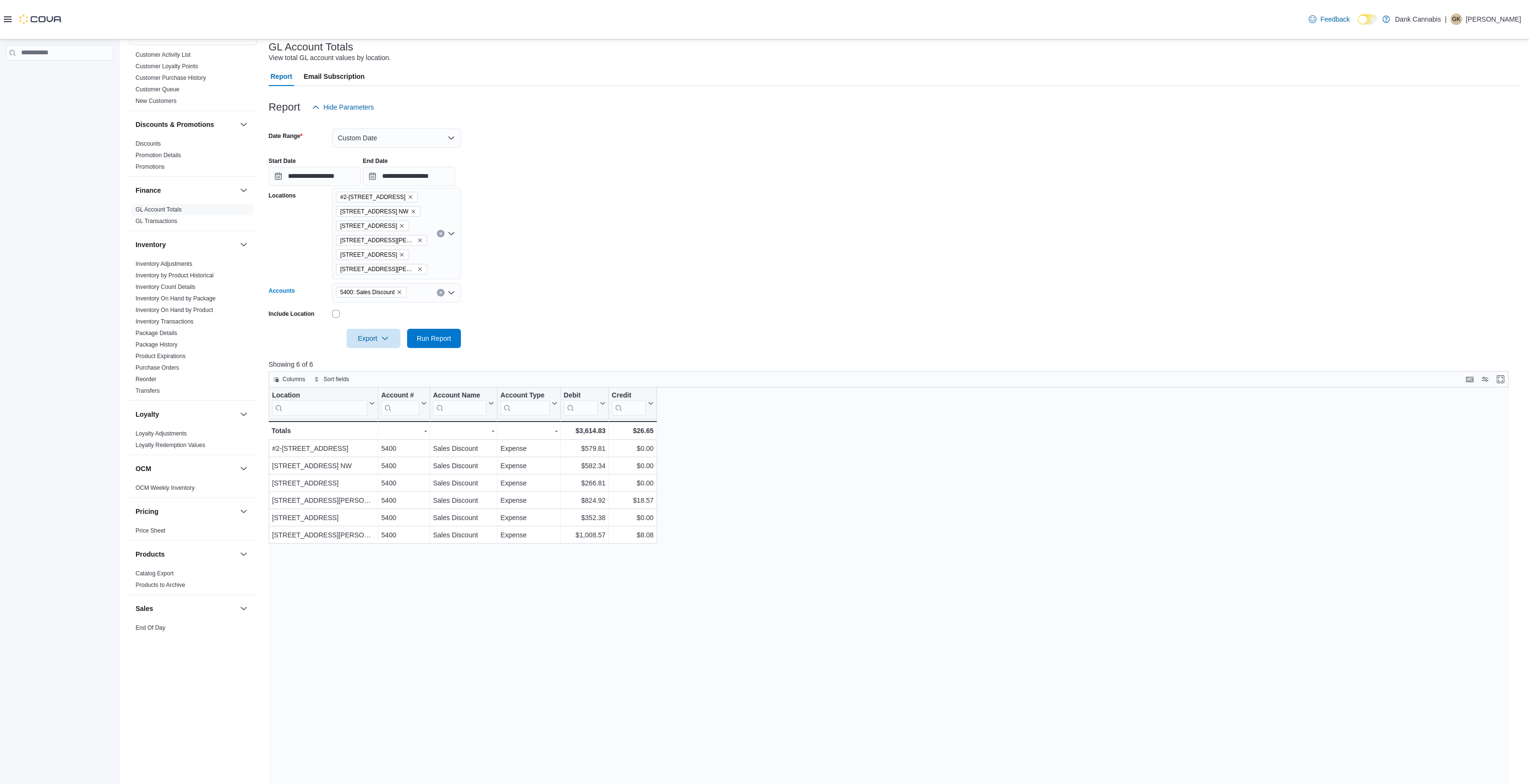
click at [407, 290] on div "5400: Sales Discount" at bounding box center [396, 293] width 129 height 19
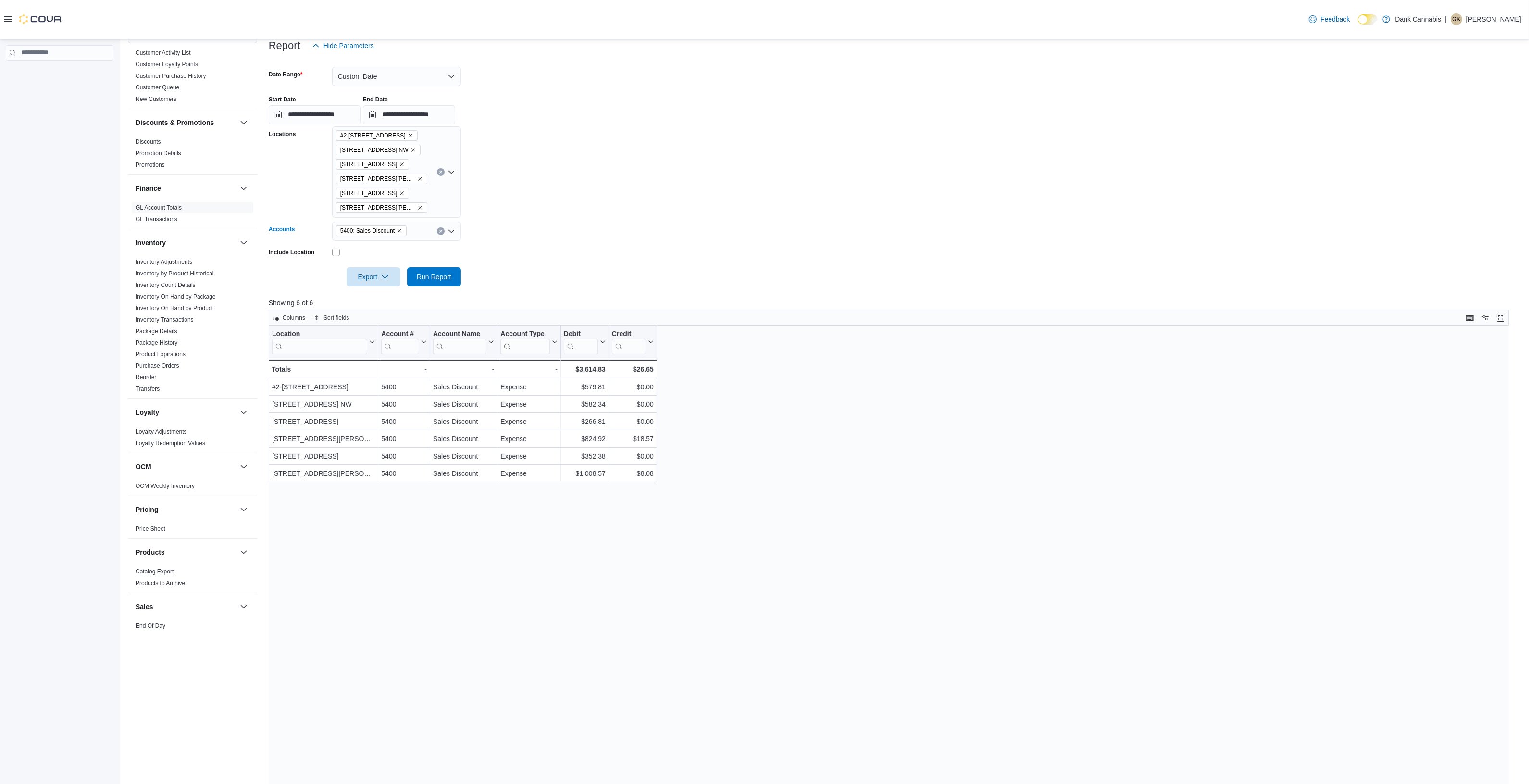
scroll to position [120, 0]
click at [415, 227] on div "5400: Sales Discount" at bounding box center [396, 233] width 129 height 19
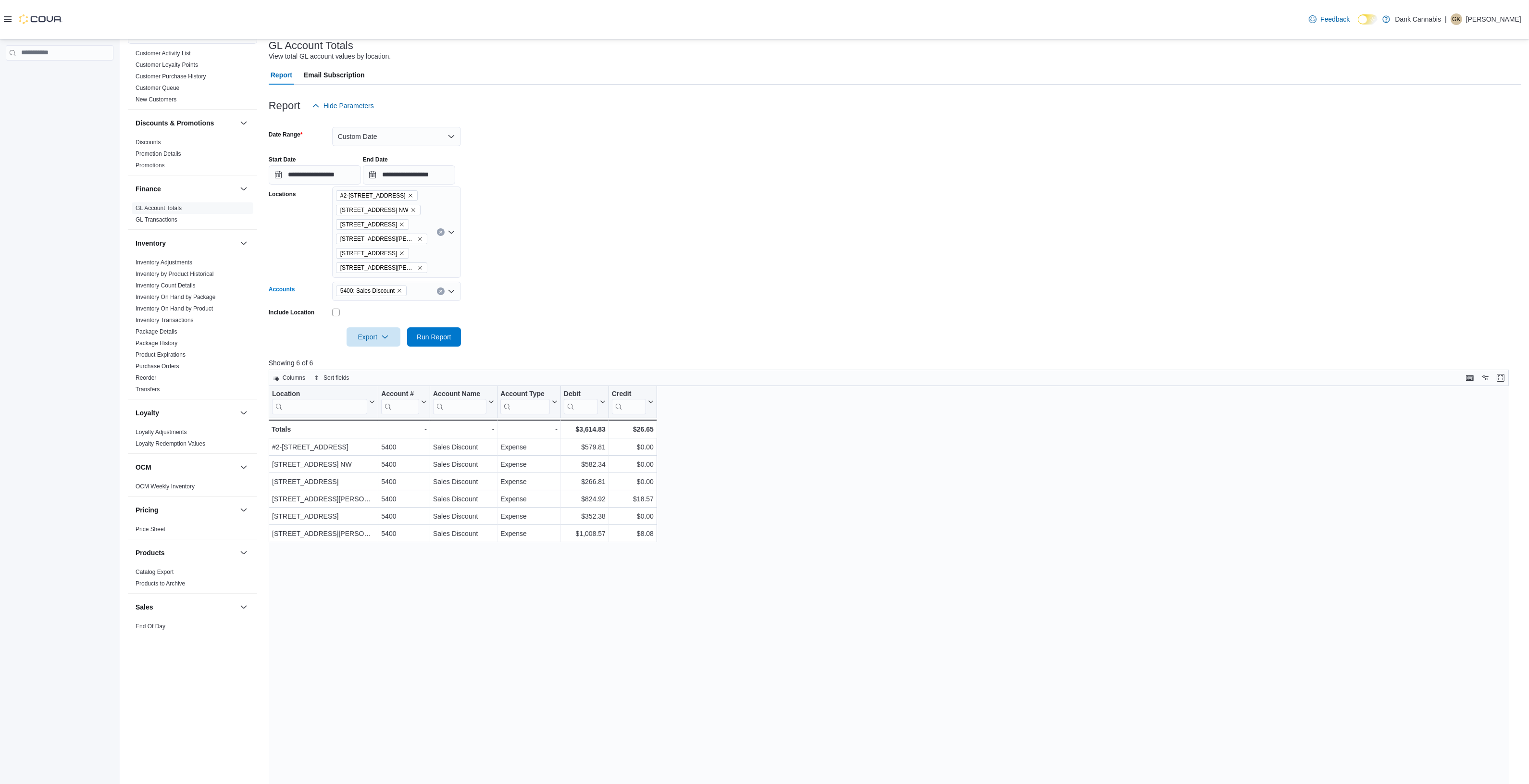
scroll to position [60, 0]
click at [411, 297] on input "Accounts" at bounding box center [411, 292] width 1 height 11
click at [451, 292] on icon "Open list of options" at bounding box center [451, 293] width 8 height 8
click at [658, 260] on form "**********" at bounding box center [895, 233] width 1252 height 231
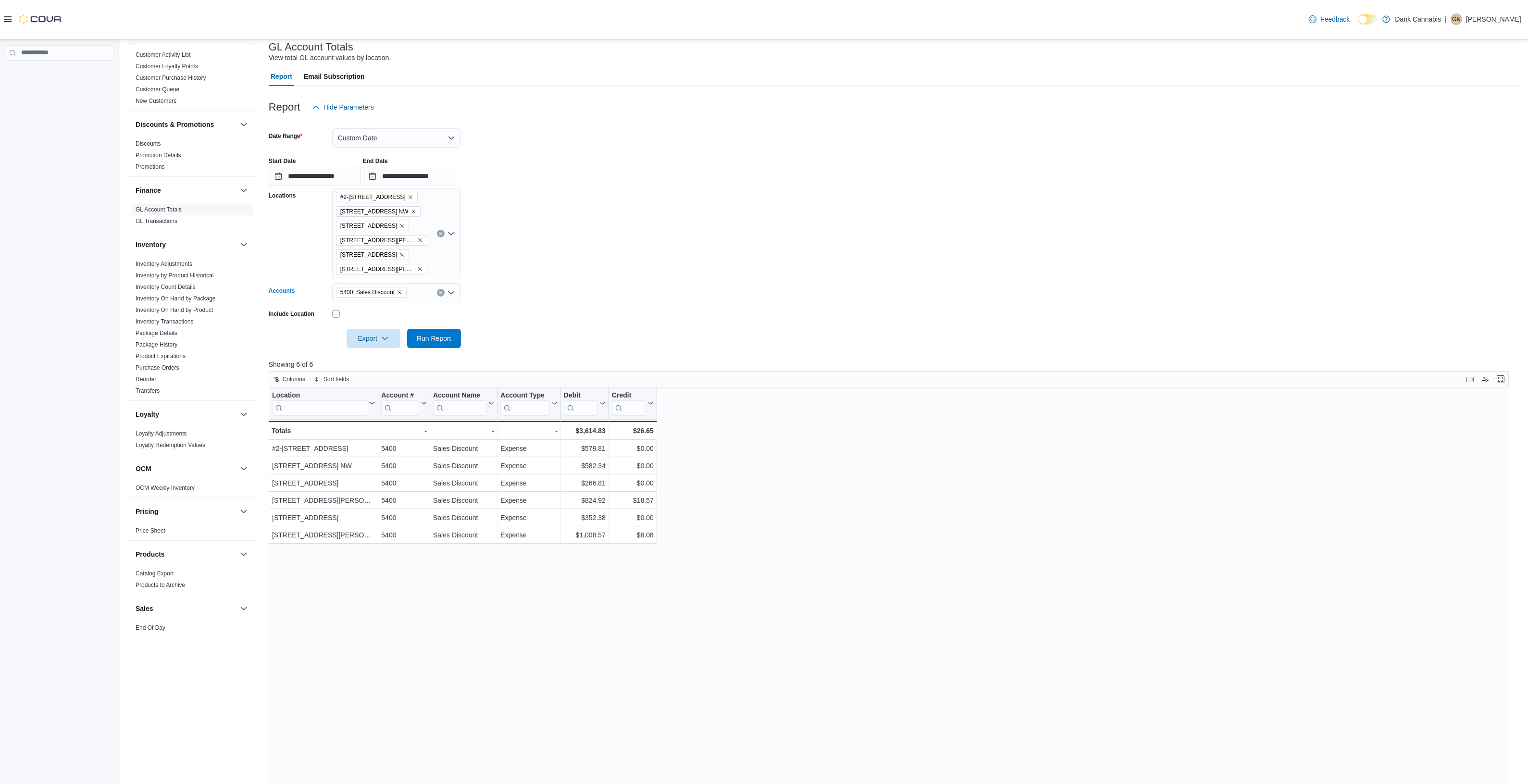
click at [398, 290] on icon "Remove 5400: Sales Discount from selection in this group" at bounding box center [399, 293] width 6 height 6
click at [391, 318] on span "4000: Sales Revenue" at bounding box center [396, 318] width 118 height 9
click at [608, 304] on form "**********" at bounding box center [895, 233] width 1252 height 231
click at [431, 337] on span "Run Report" at bounding box center [434, 338] width 34 height 9
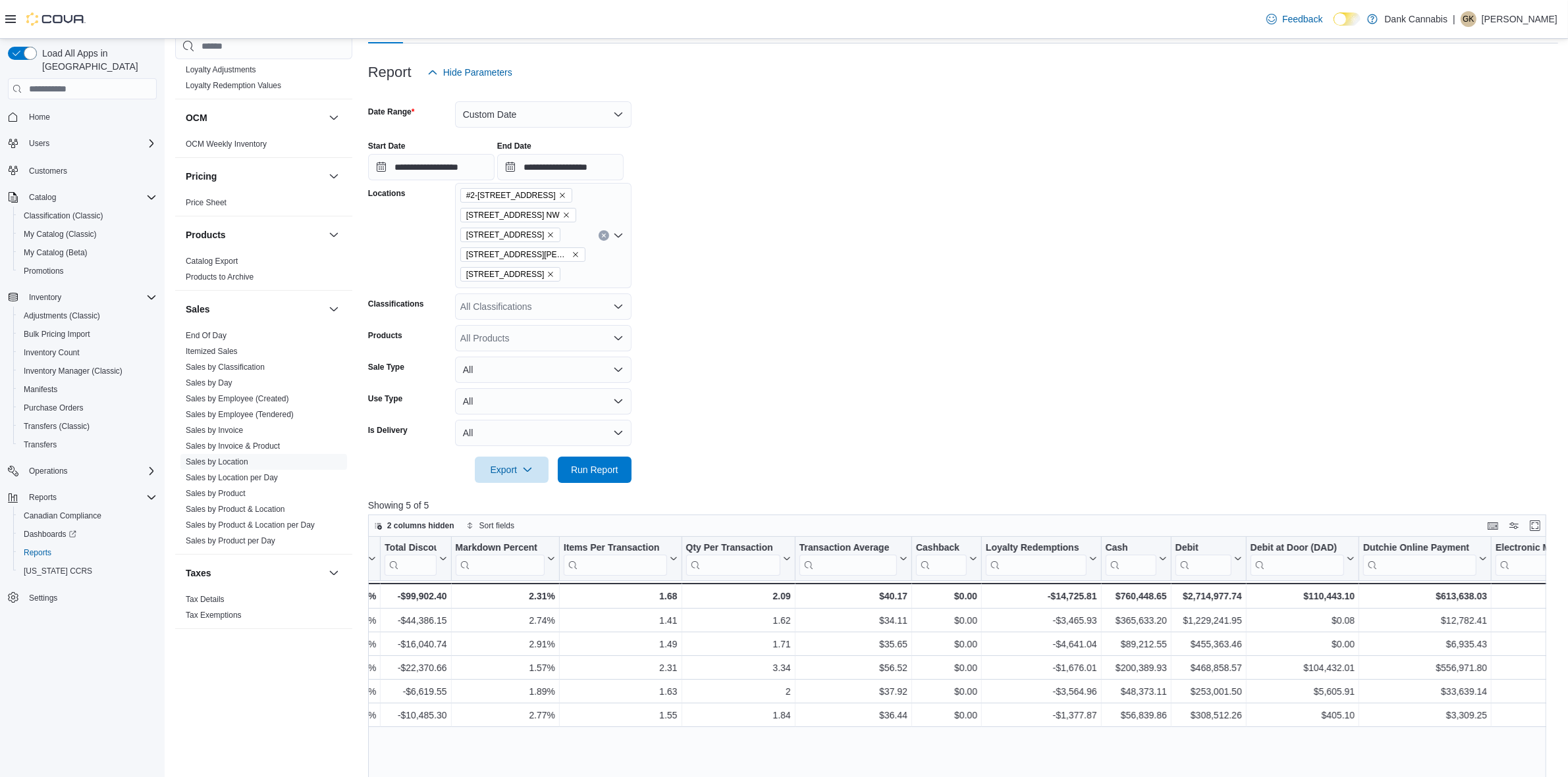
scroll to position [17, 0]
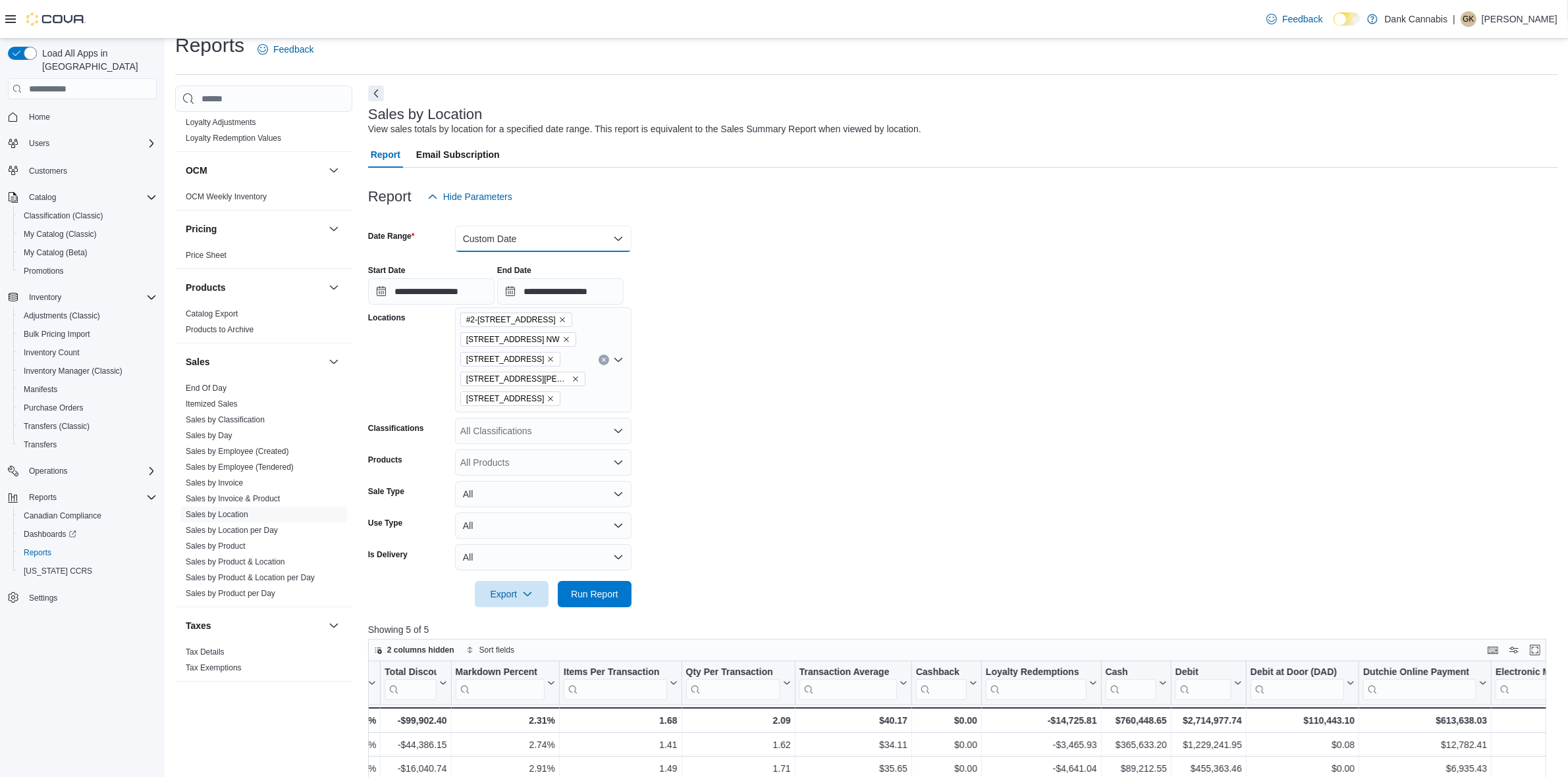
click at [573, 234] on button "Custom Date" at bounding box center [543, 239] width 176 height 26
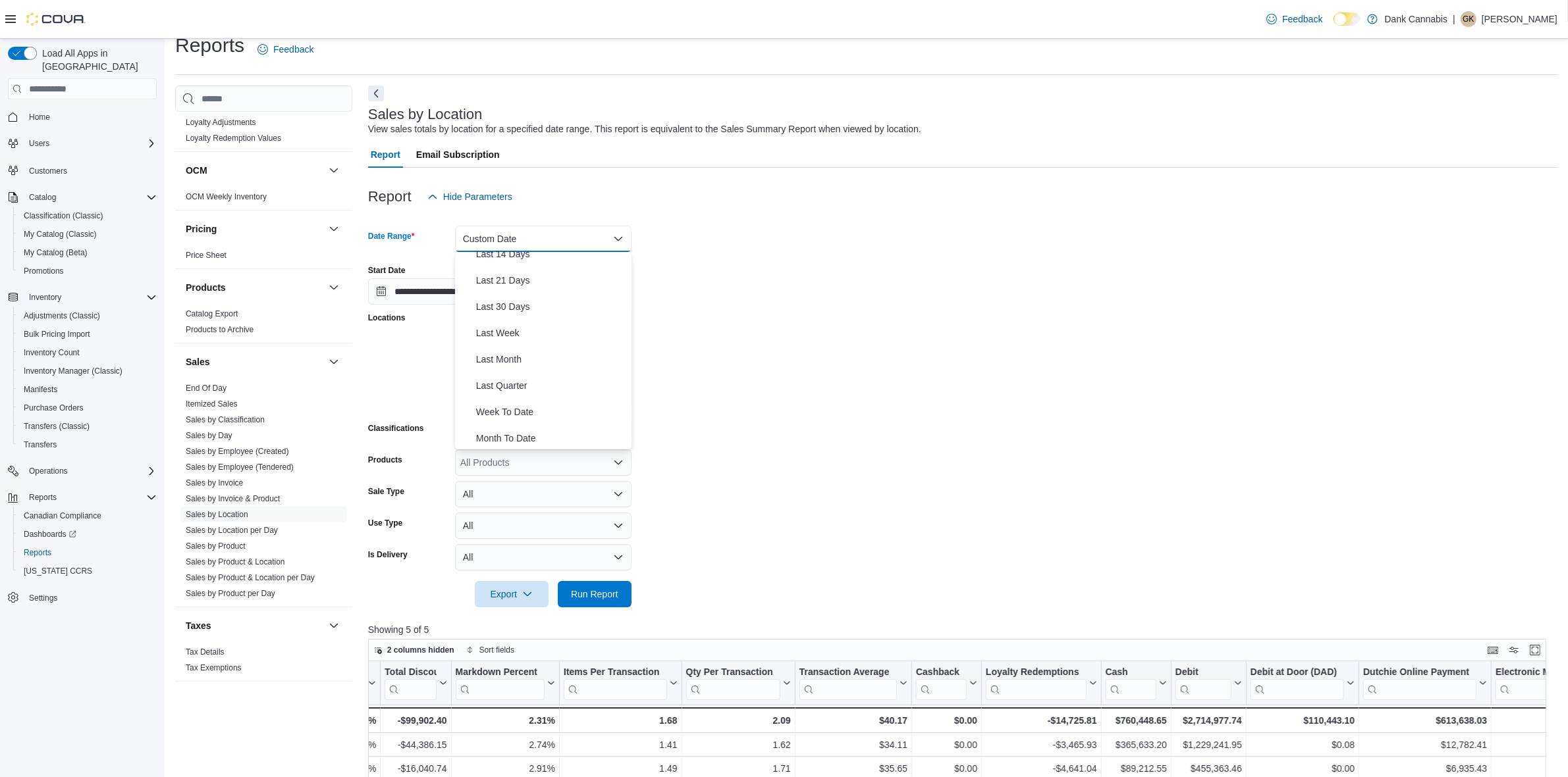
scroll to position [198, 0]
click at [518, 428] on span "Year To Date" at bounding box center [551, 436] width 150 height 15
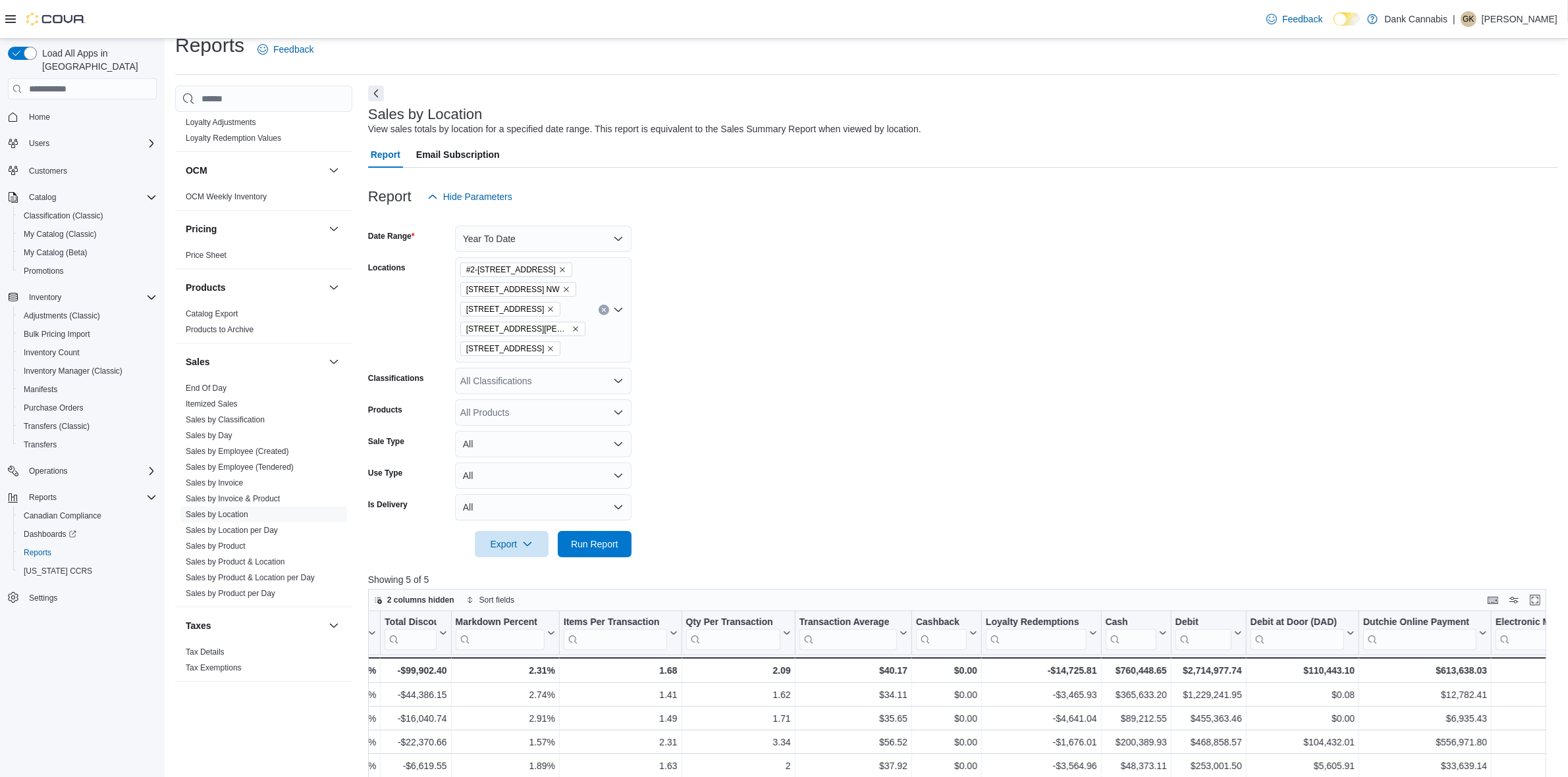
click at [775, 410] on form "Date Range Year To Date Locations #2-3525 26th Ave SE 1829 Ranchlands Blvd. NW …" at bounding box center [963, 384] width 1190 height 348
click at [617, 549] on span "Run Report" at bounding box center [595, 545] width 47 height 13
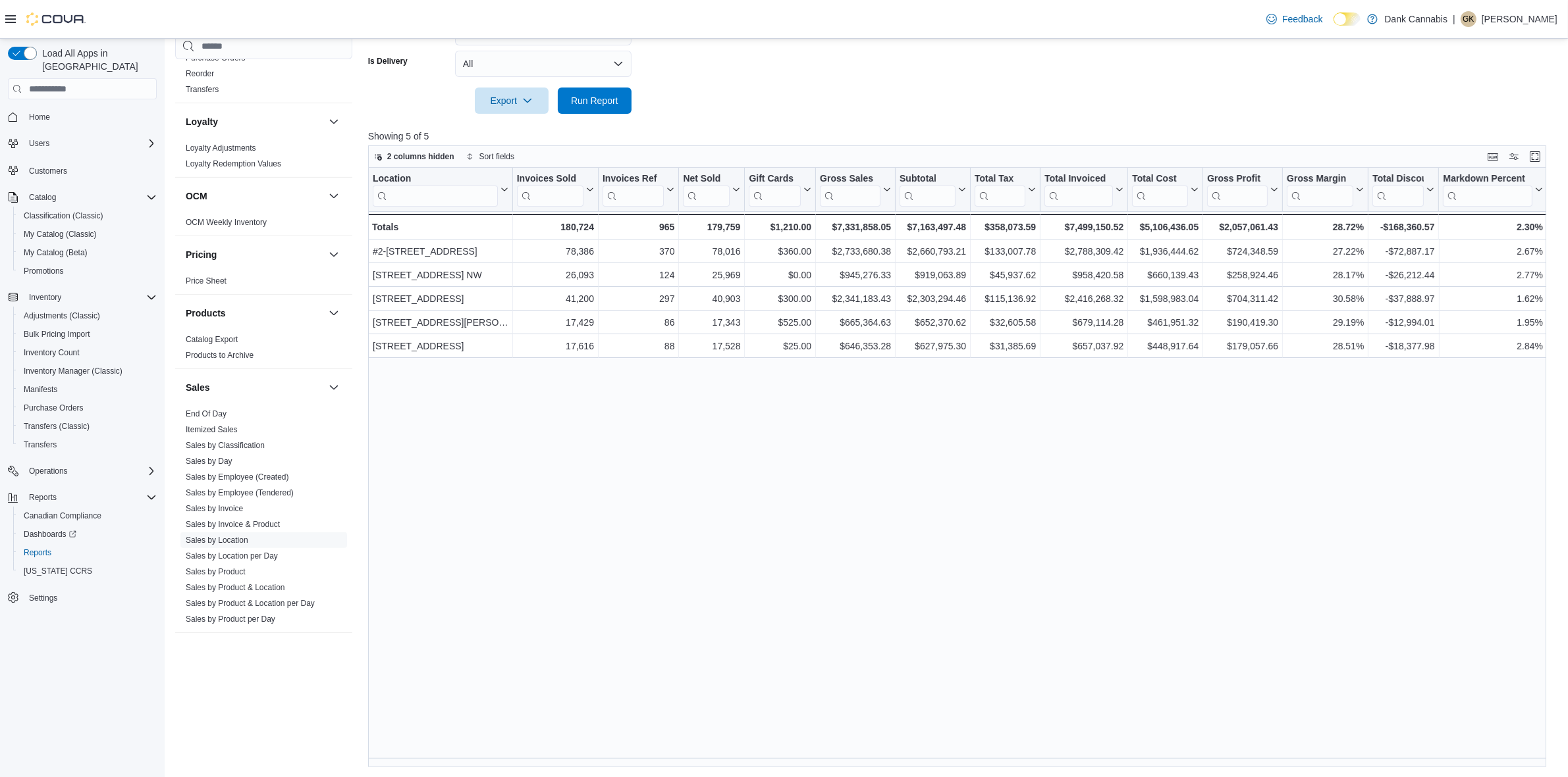
scroll to position [606, 0]
click at [998, 494] on div "Location Click to view column header actions Invoices Sold Click to view column…" at bounding box center [963, 468] width 1190 height 600
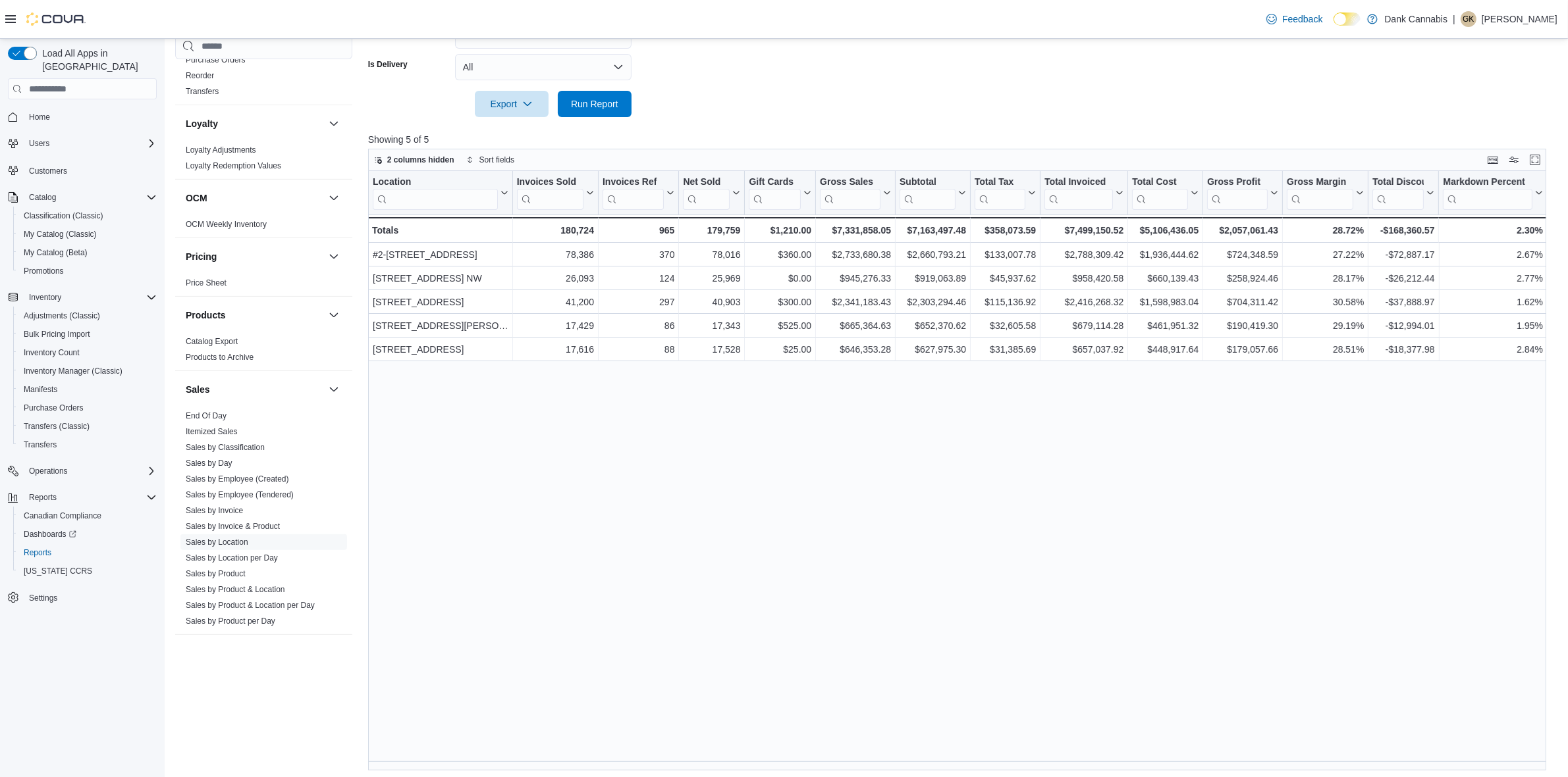
scroll to position [461, 0]
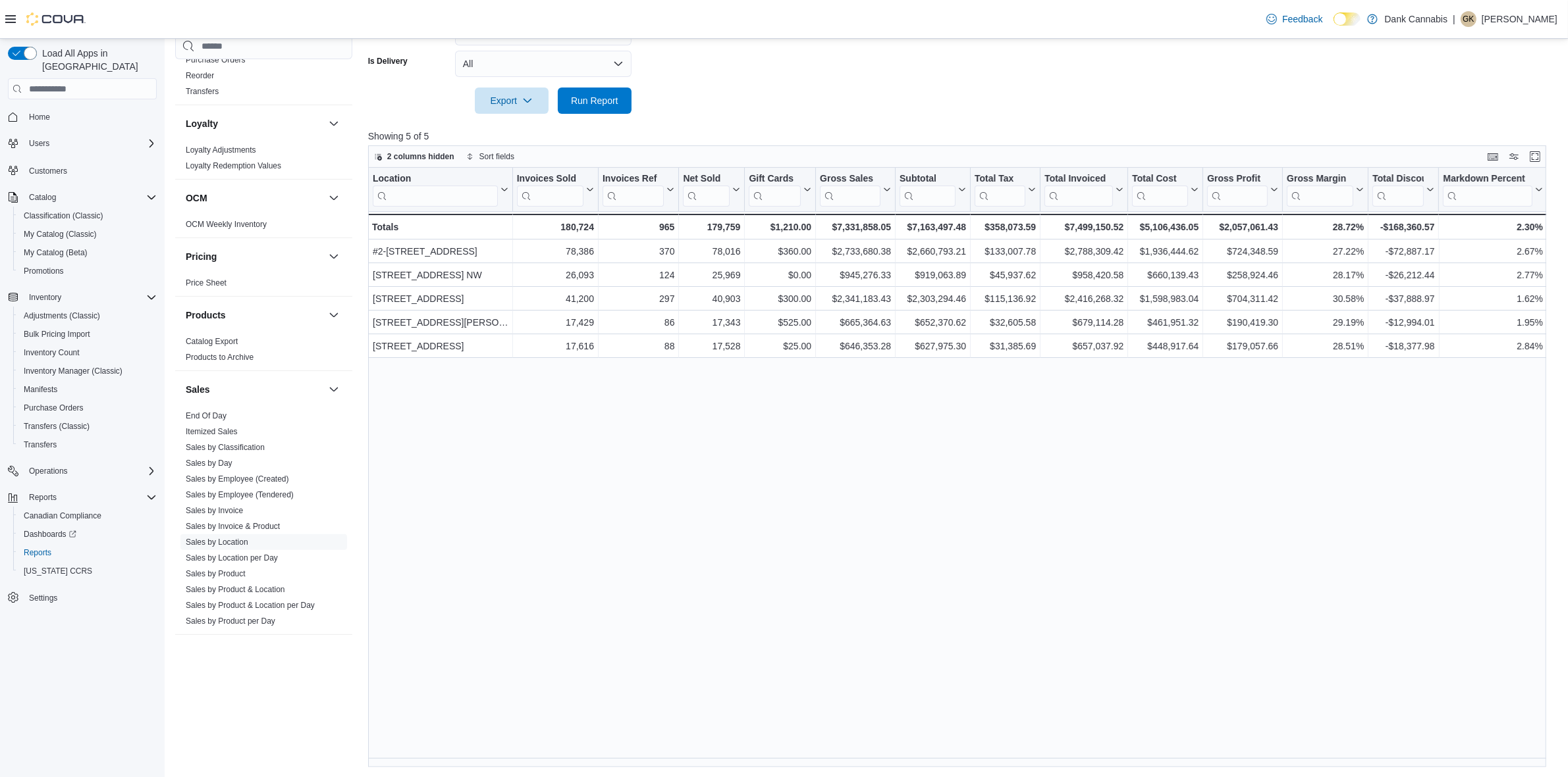
click at [699, 758] on div "Location Click to view column header actions Invoices Sold Click to view column…" at bounding box center [963, 468] width 1190 height 600
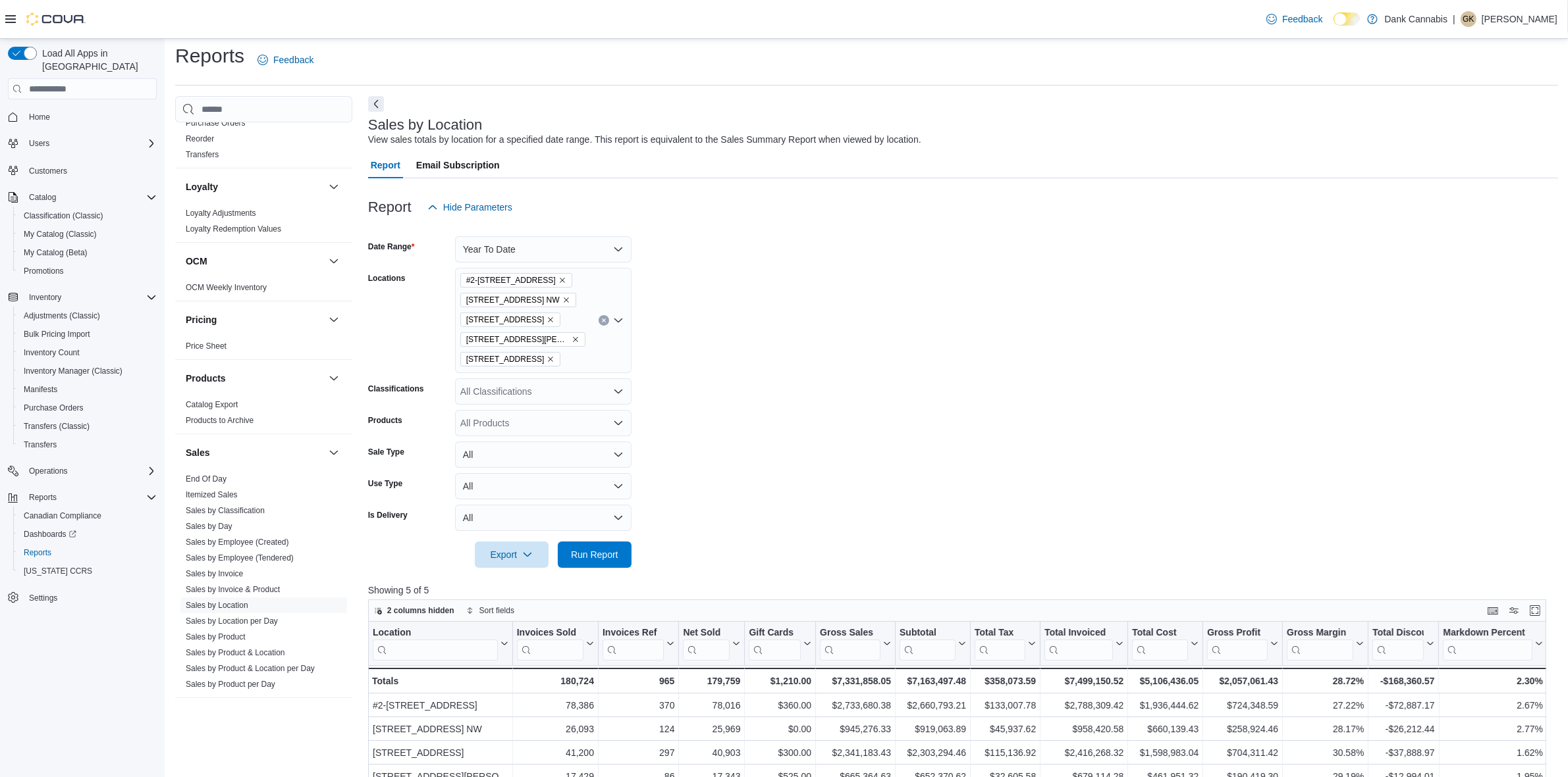
scroll to position [0, 0]
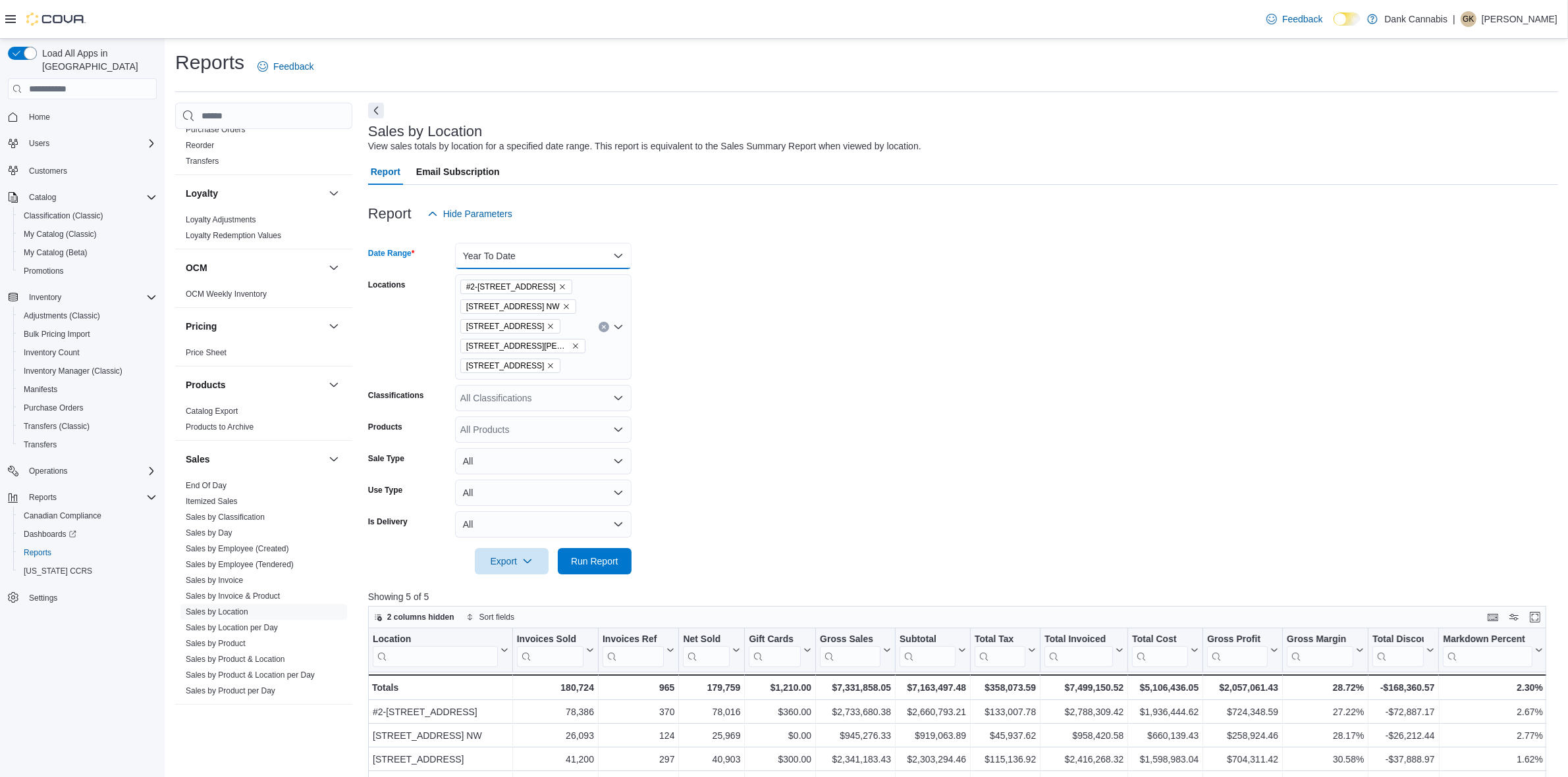
click at [519, 268] on button "Year To Date" at bounding box center [543, 256] width 176 height 26
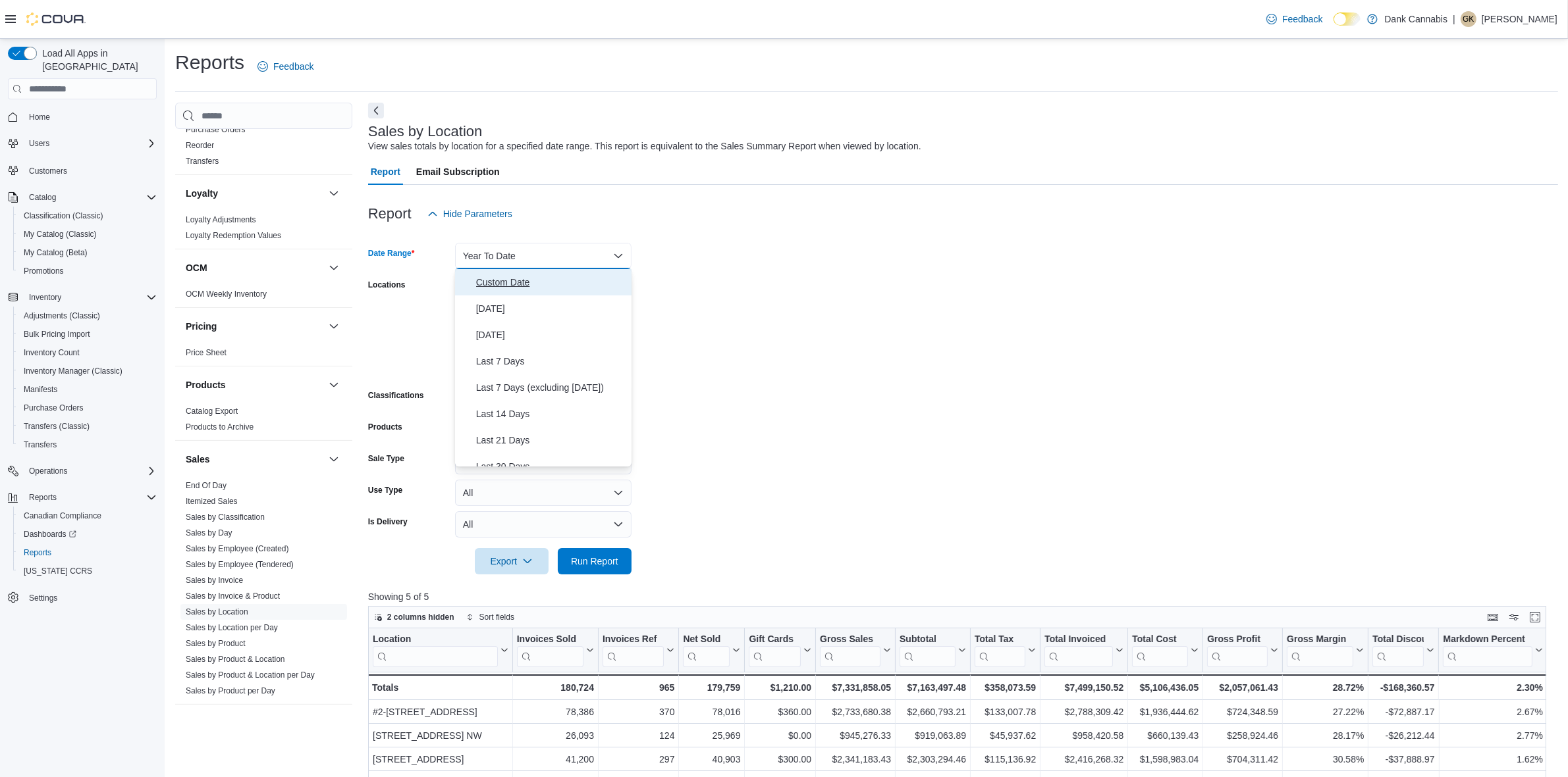
click at [499, 284] on span "Custom Date" at bounding box center [551, 282] width 150 height 15
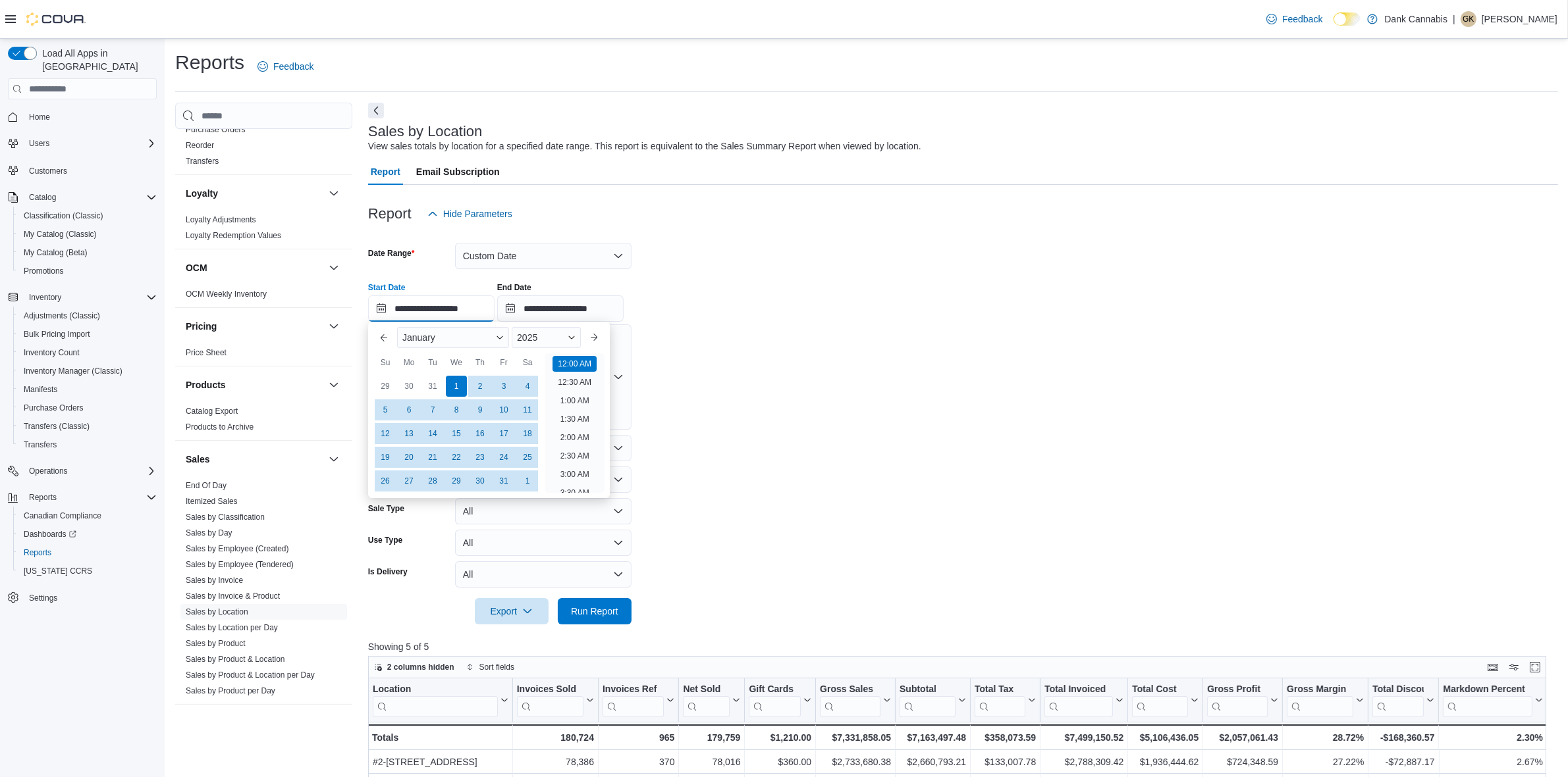
click at [412, 315] on input "**********" at bounding box center [431, 309] width 126 height 26
click at [600, 339] on button "Next month" at bounding box center [594, 337] width 21 height 21
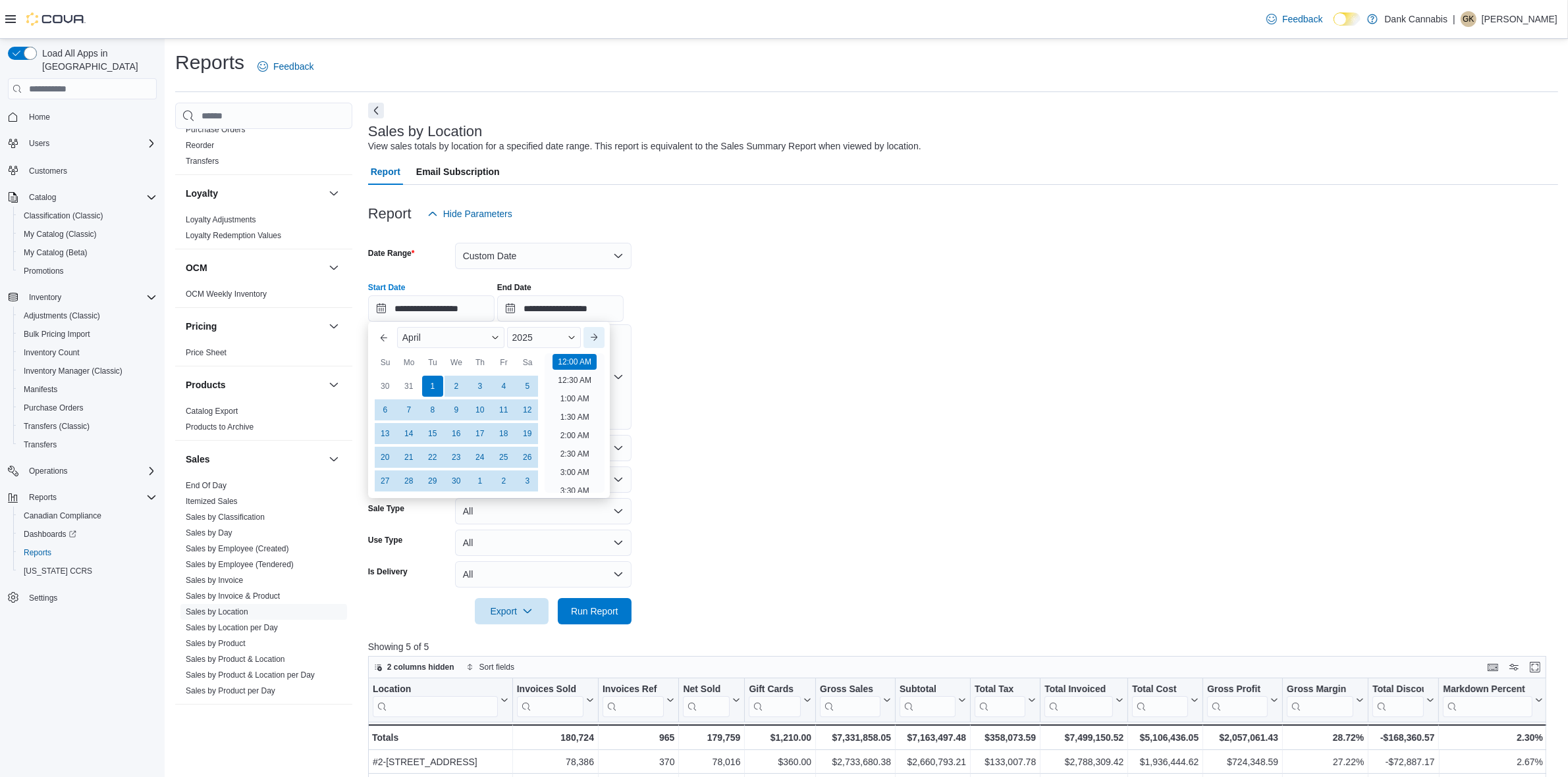
click at [600, 339] on button "Next month" at bounding box center [594, 337] width 21 height 21
type input "**********"
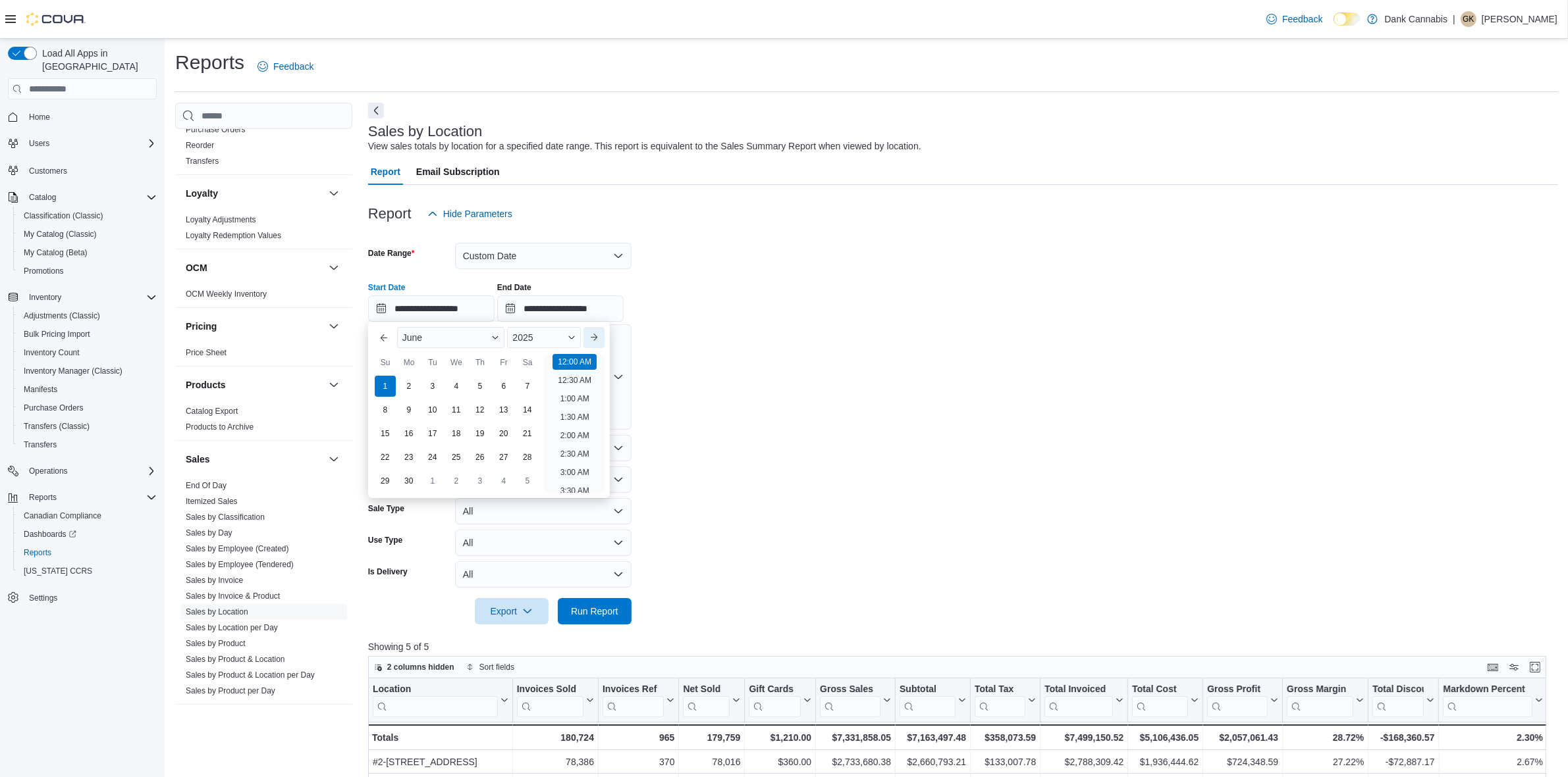
click at [600, 339] on button "Next month" at bounding box center [594, 337] width 21 height 21
type input "**********"
click at [600, 339] on button "Next month" at bounding box center [594, 337] width 21 height 21
type input "**********"
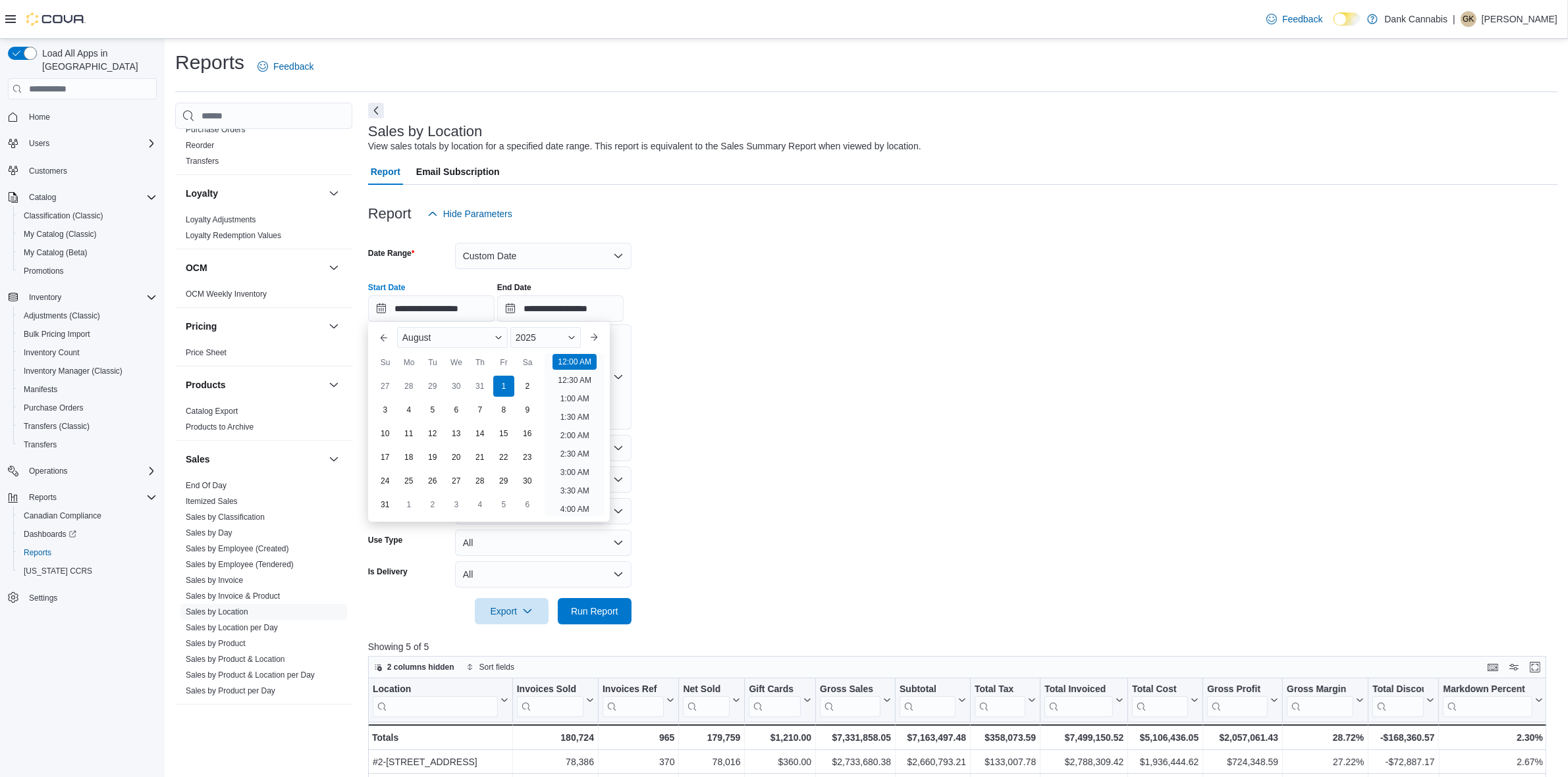
click at [504, 380] on div "1" at bounding box center [504, 386] width 21 height 21
click at [568, 305] on input "**********" at bounding box center [560, 309] width 126 height 26
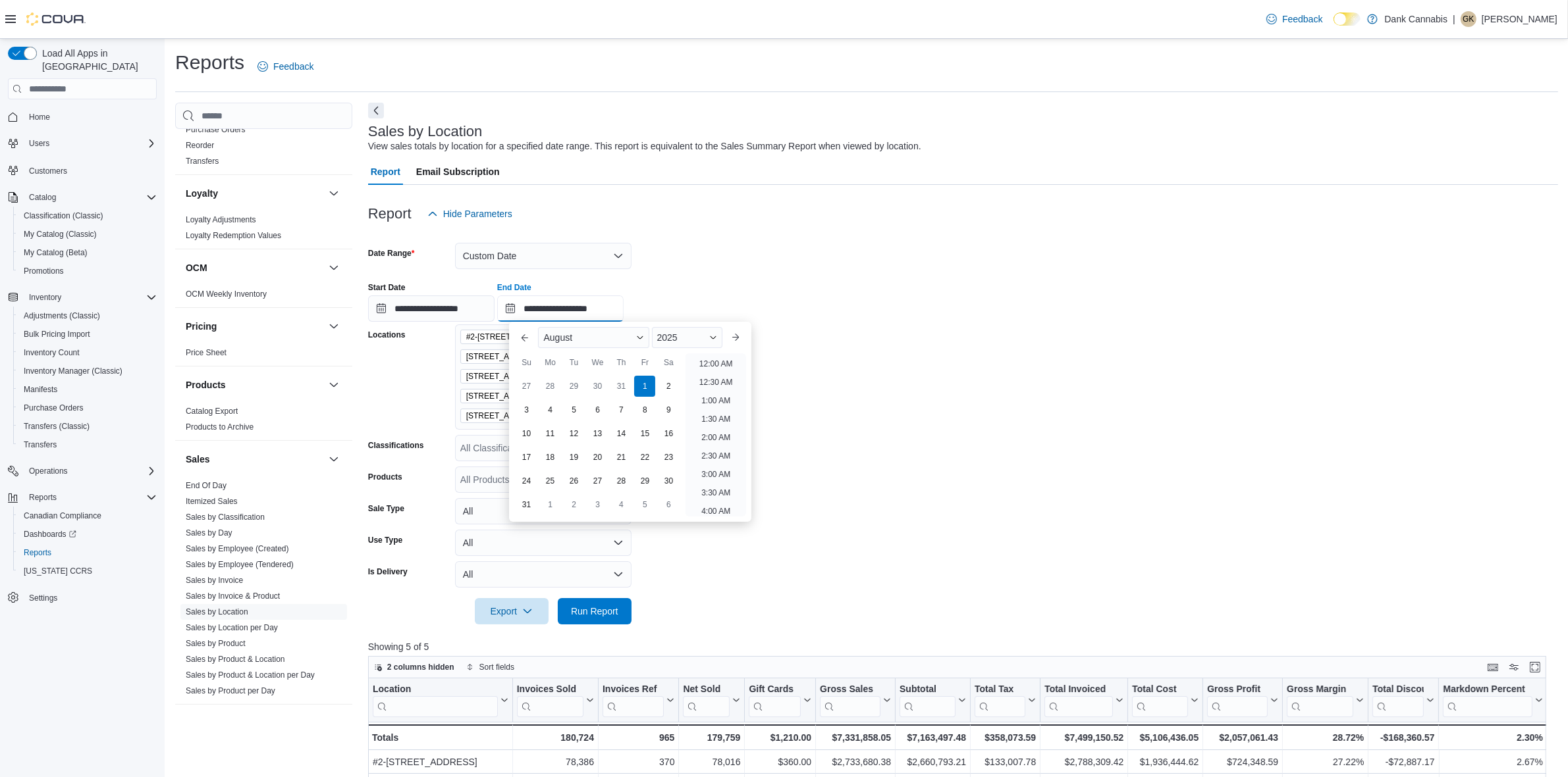
scroll to position [723, 0]
click at [521, 507] on div "31" at bounding box center [526, 505] width 21 height 21
type input "**********"
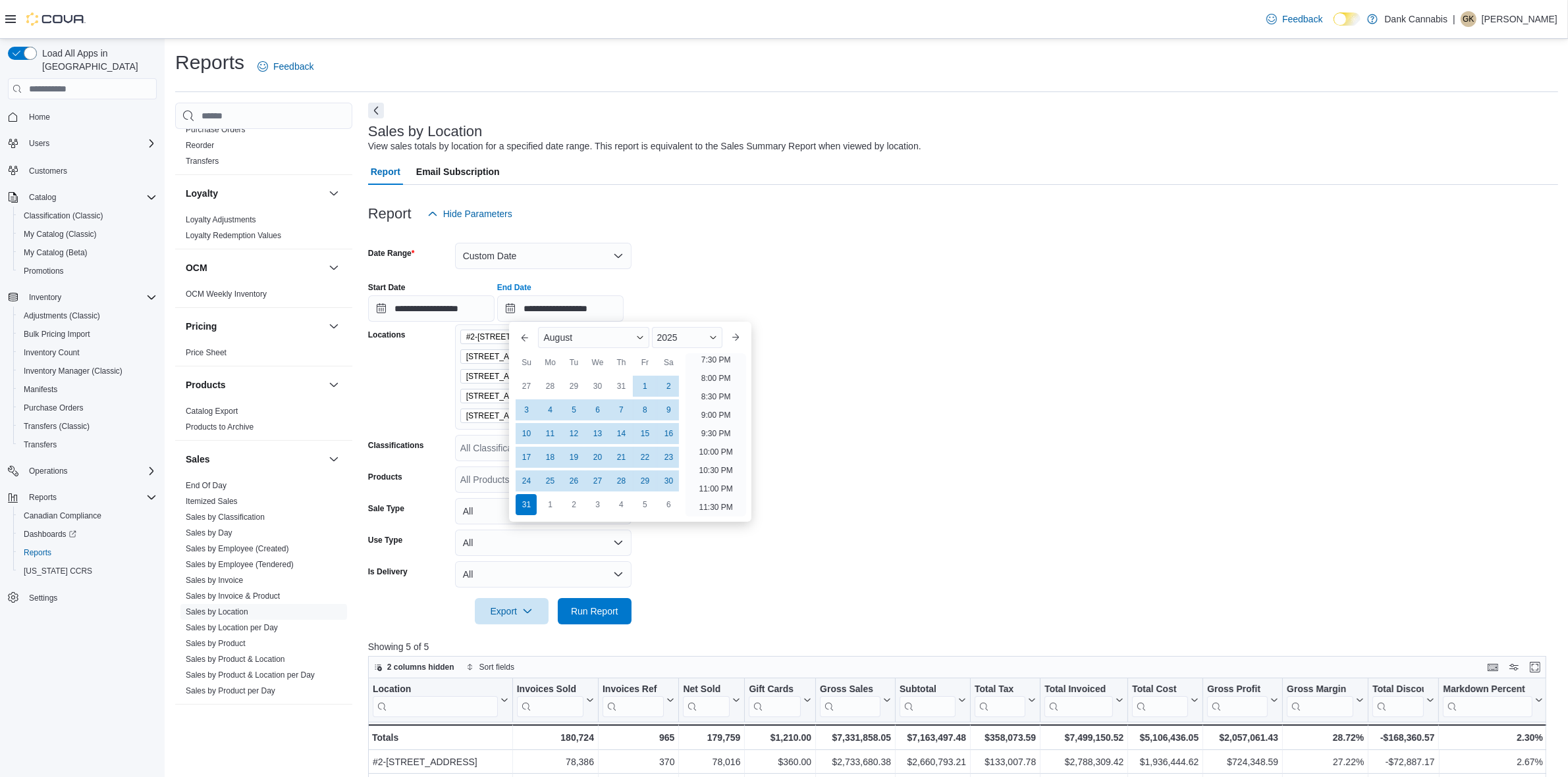
click at [1032, 435] on form "**********" at bounding box center [963, 425] width 1190 height 397
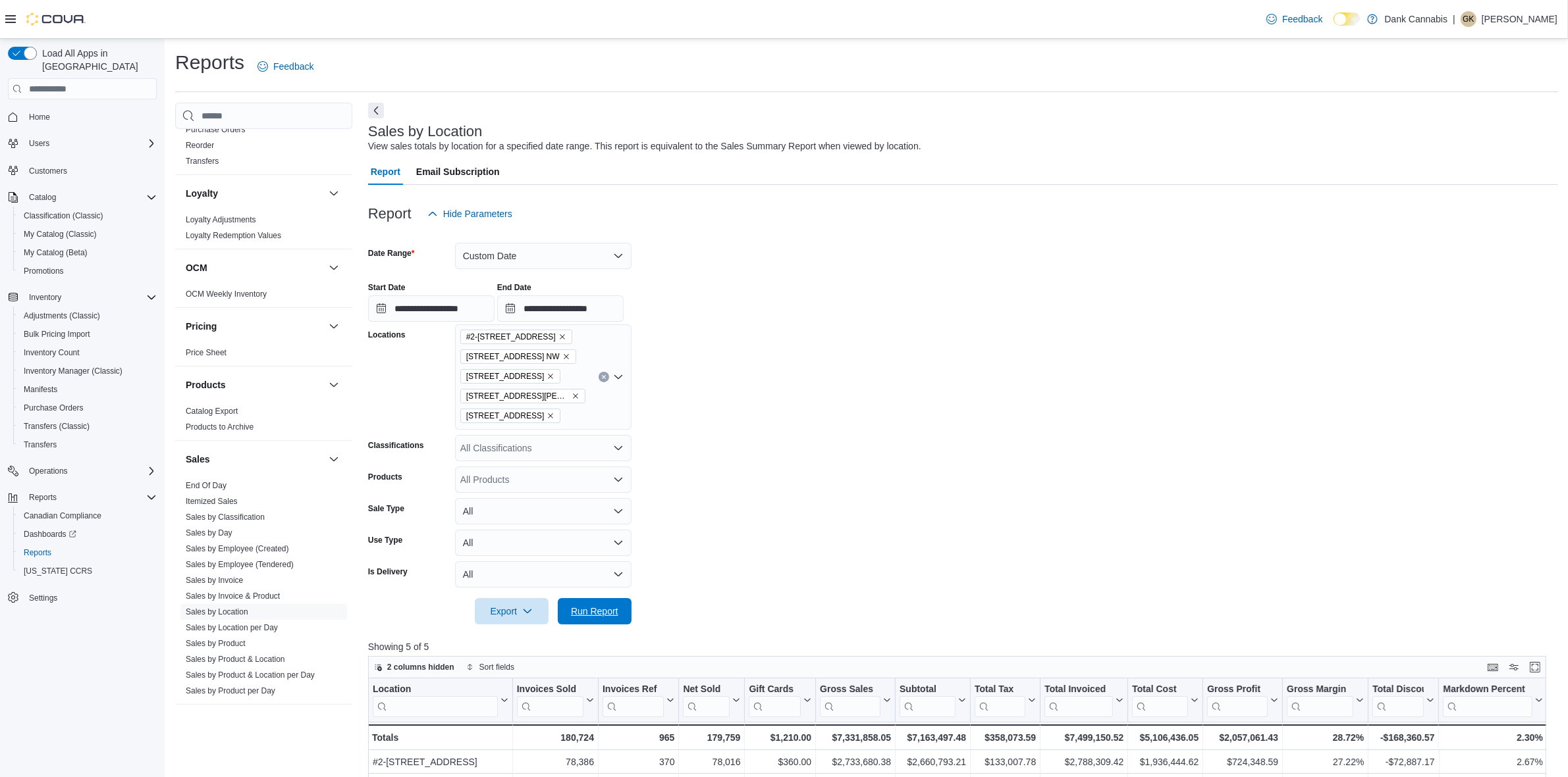
click at [578, 612] on span "Run Report" at bounding box center [595, 611] width 47 height 13
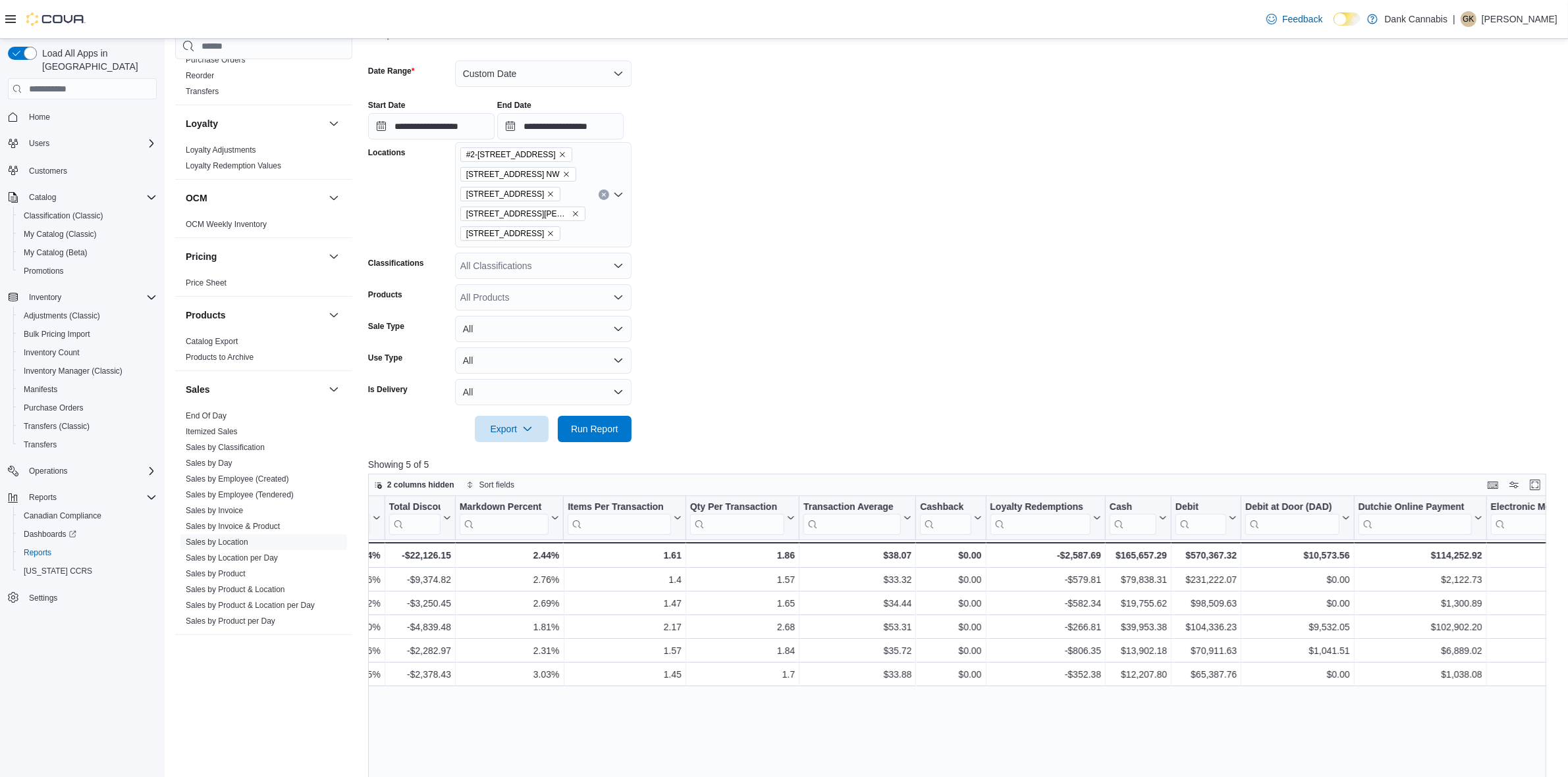
scroll to position [182, 0]
click at [575, 236] on div "#2-3525 26th Ave SE 1829 Ranchlands Blvd. NW 2-1603 62nd Ave SE 235 Milligan Dr…" at bounding box center [543, 196] width 176 height 106
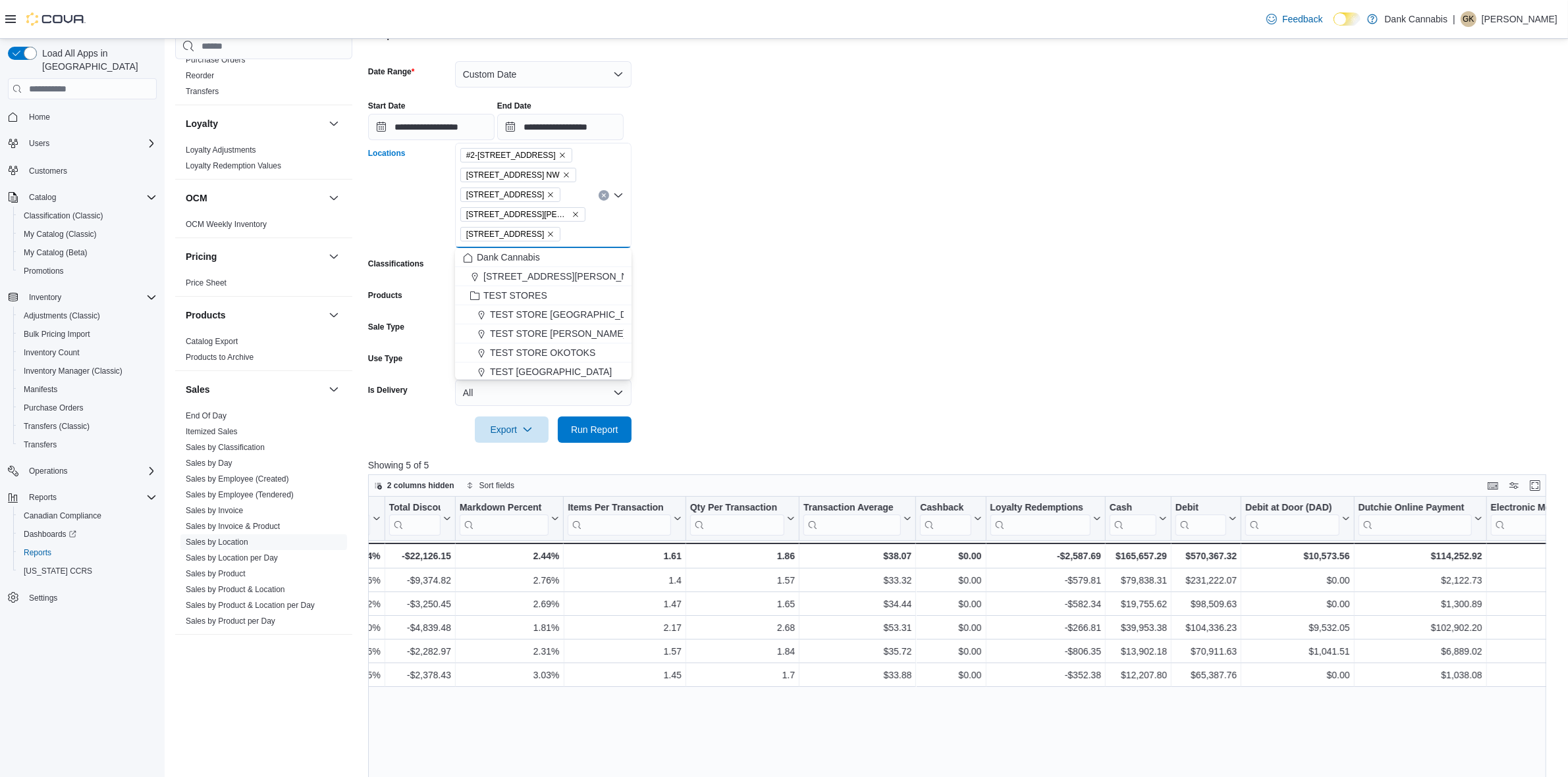
click at [569, 274] on span "[STREET_ADDRESS][PERSON_NAME]" at bounding box center [567, 276] width 168 height 13
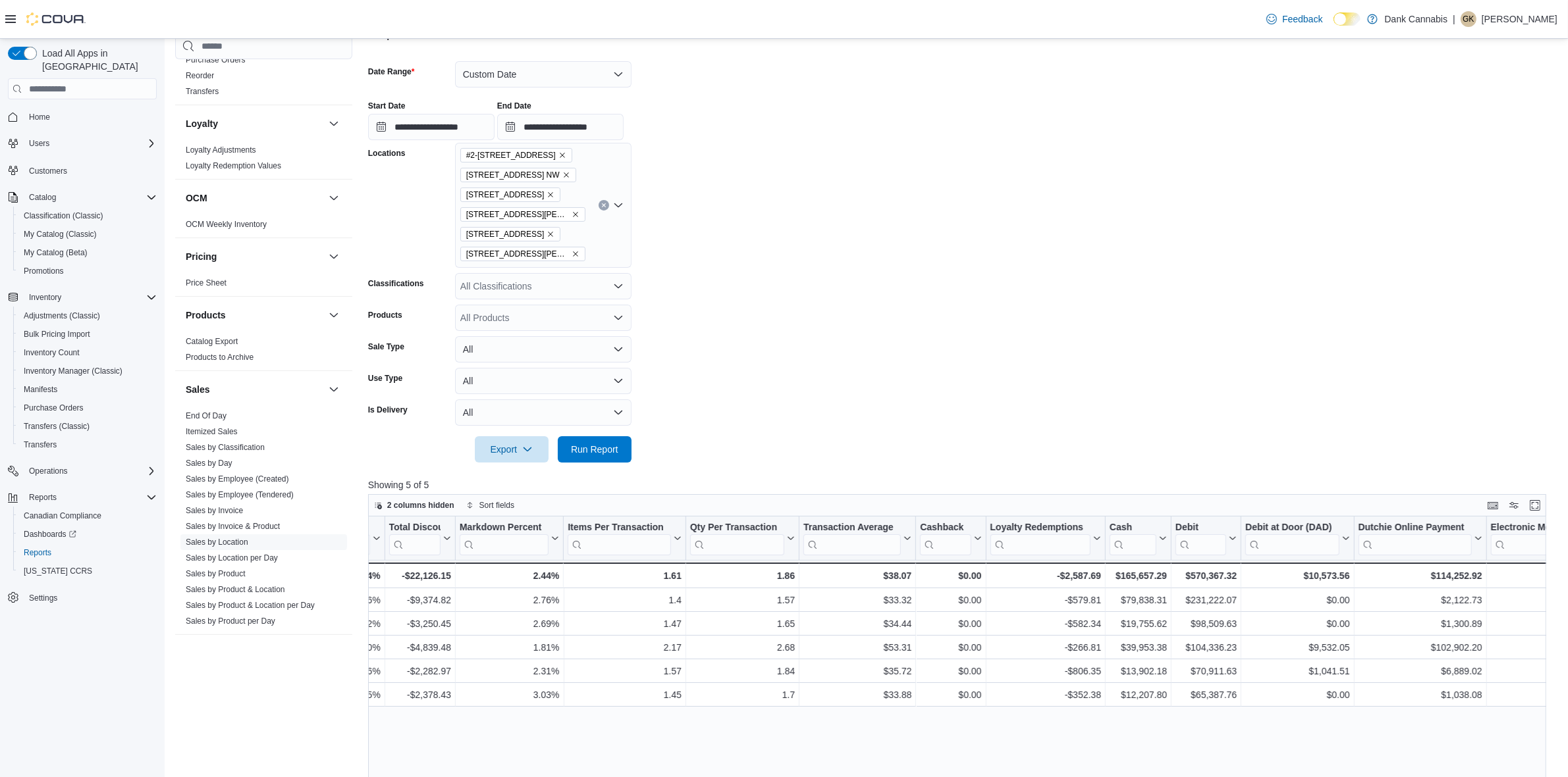
click at [811, 293] on form "**********" at bounding box center [963, 254] width 1190 height 417
click at [591, 458] on span "Run Report" at bounding box center [595, 449] width 58 height 26
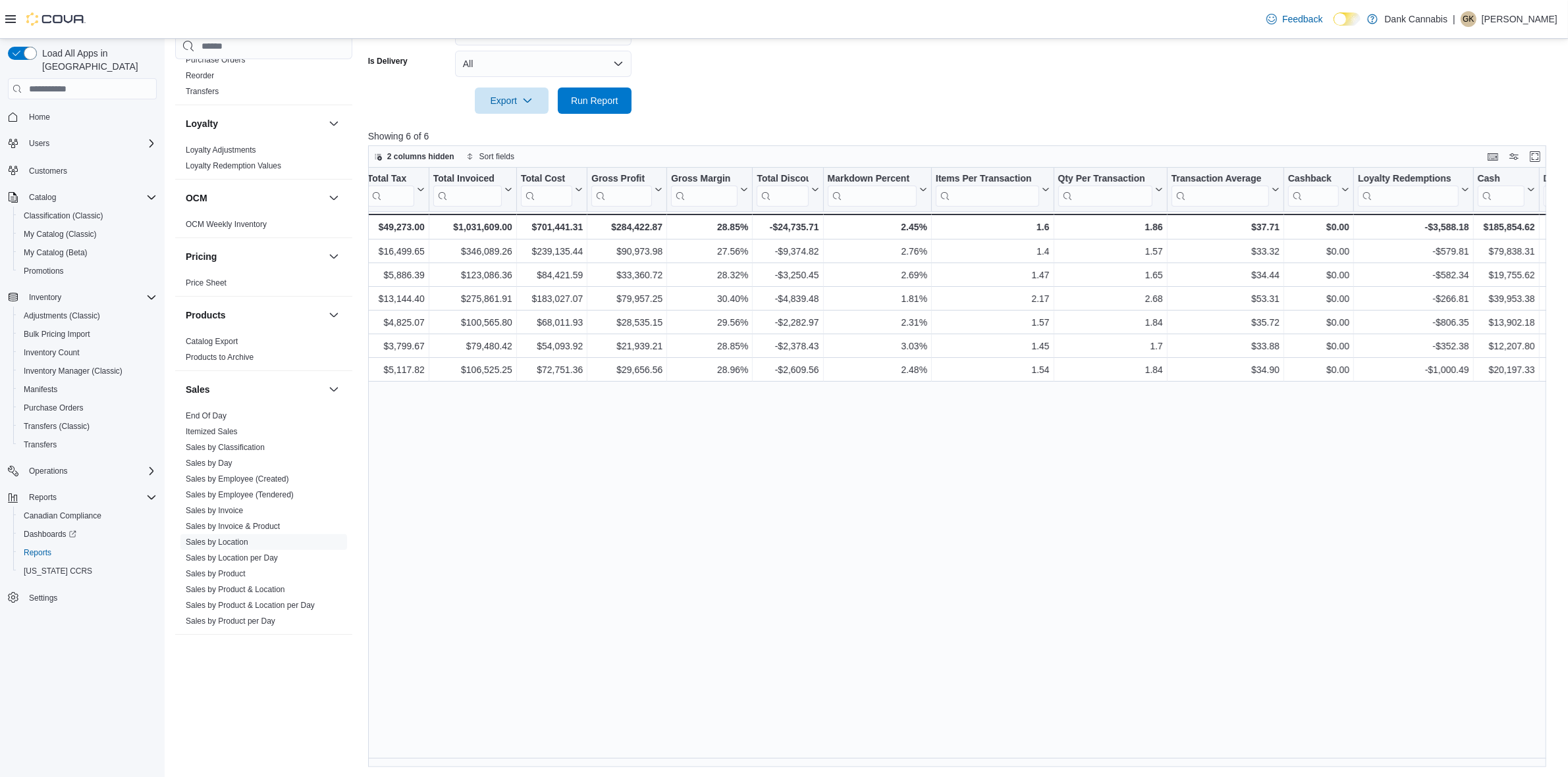
scroll to position [0, 638]
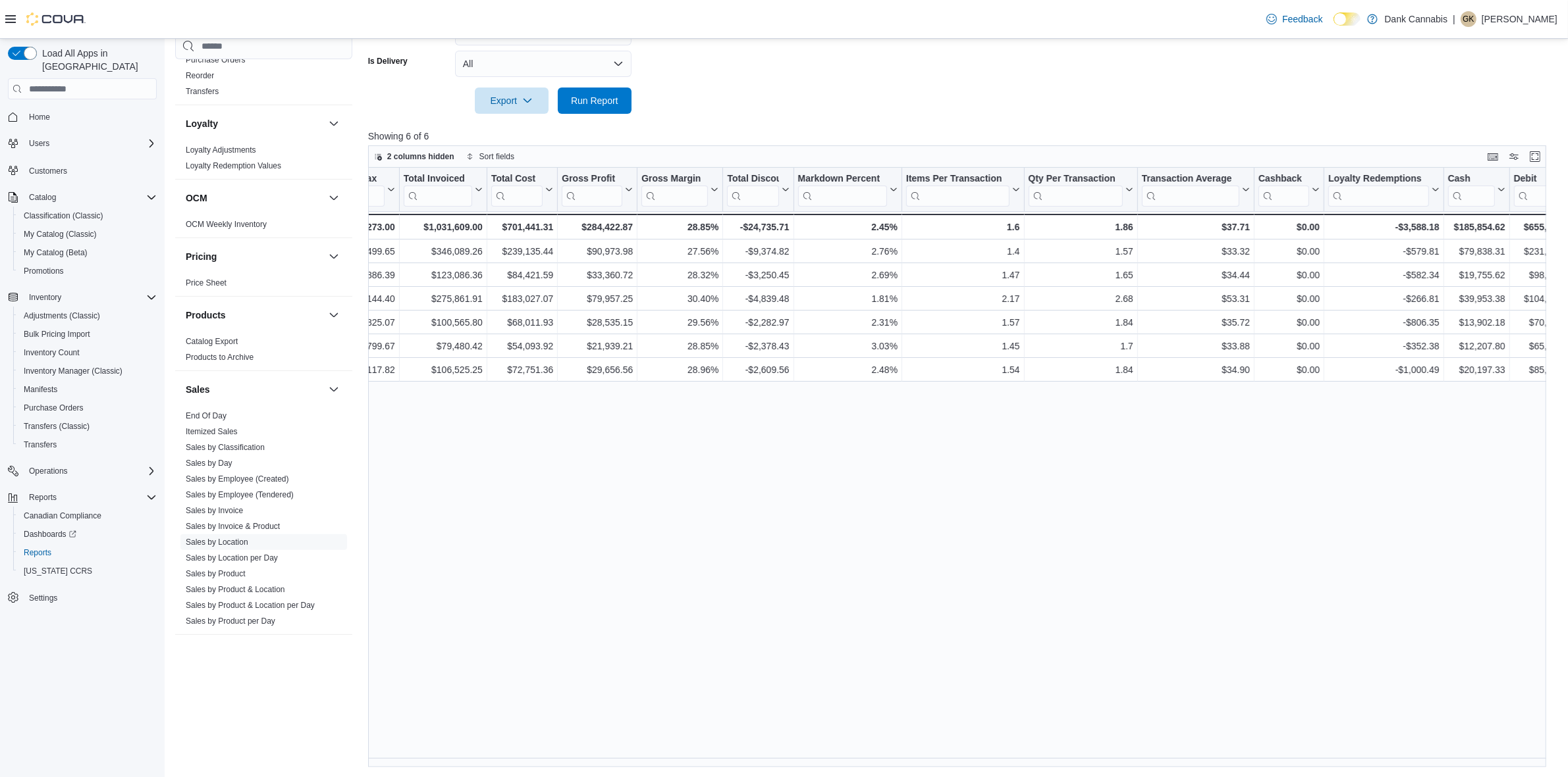
click at [902, 685] on div "Location Click to view column header actions Invoices Sold Click to view column…" at bounding box center [963, 468] width 1190 height 600
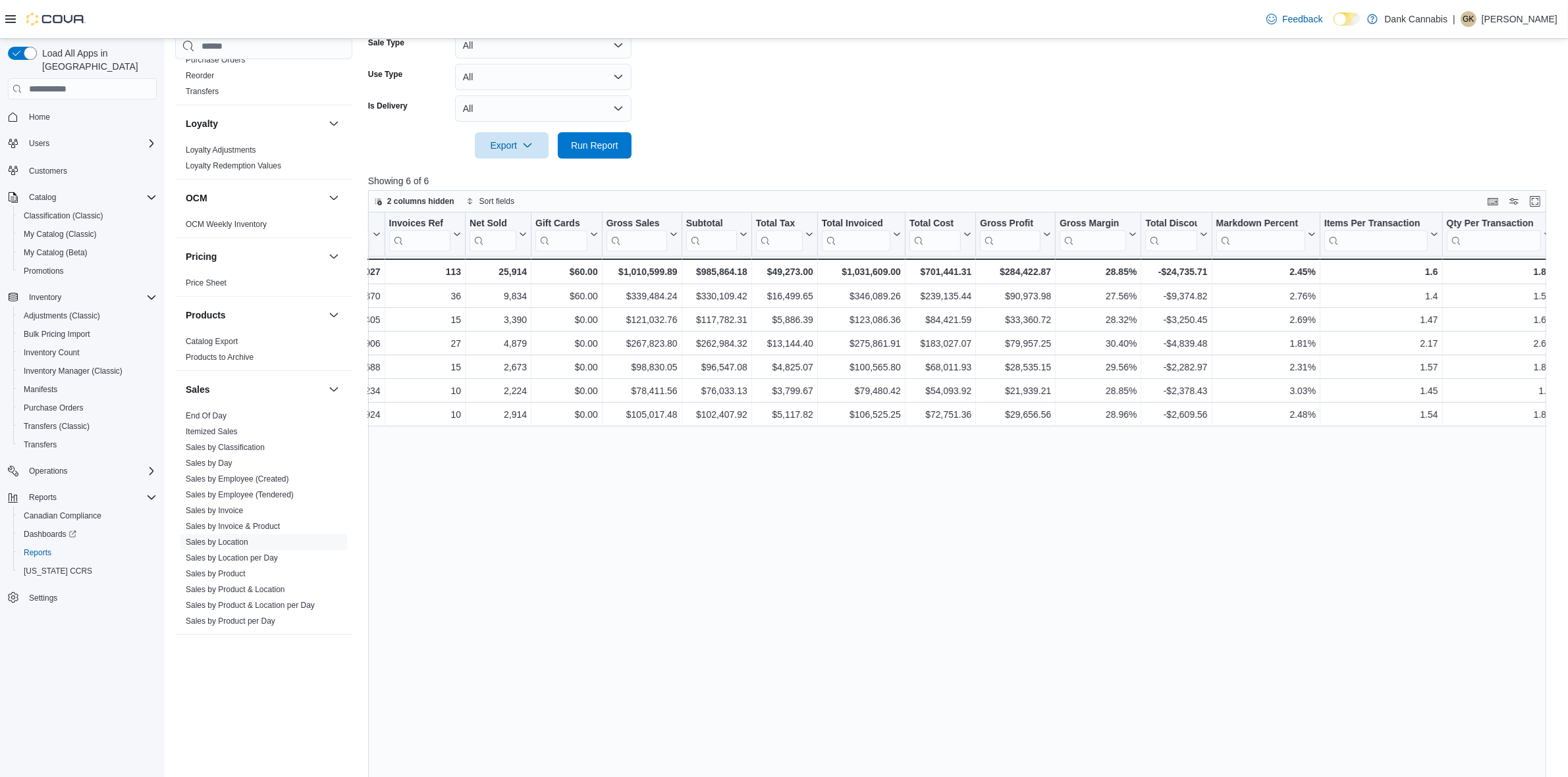
scroll to position [448, 0]
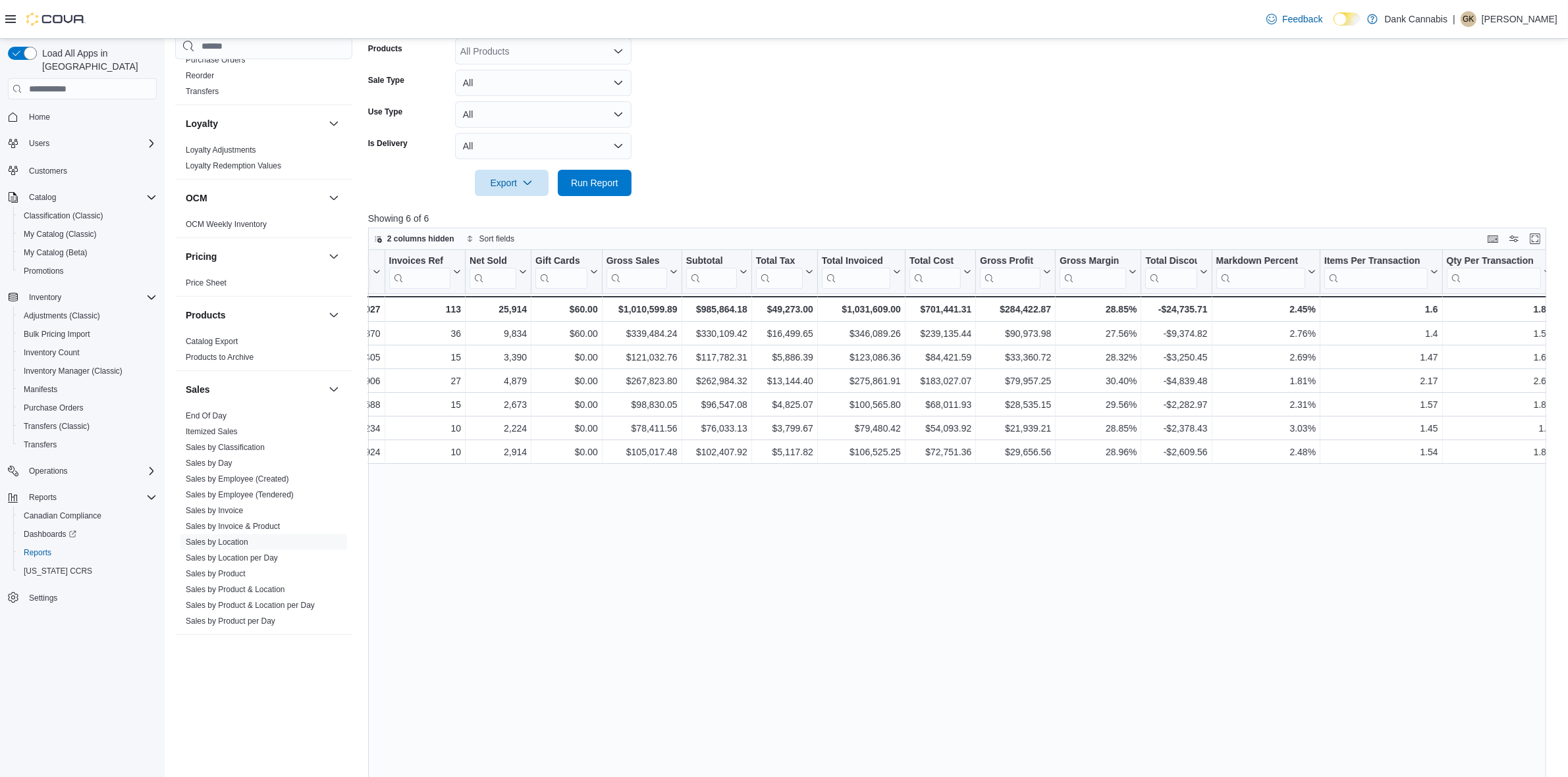
drag, startPoint x: 784, startPoint y: 637, endPoint x: 710, endPoint y: 704, distance: 99.8
click at [784, 637] on div "Location Click to view column header actions Invoices Sold Click to view column…" at bounding box center [963, 550] width 1190 height 600
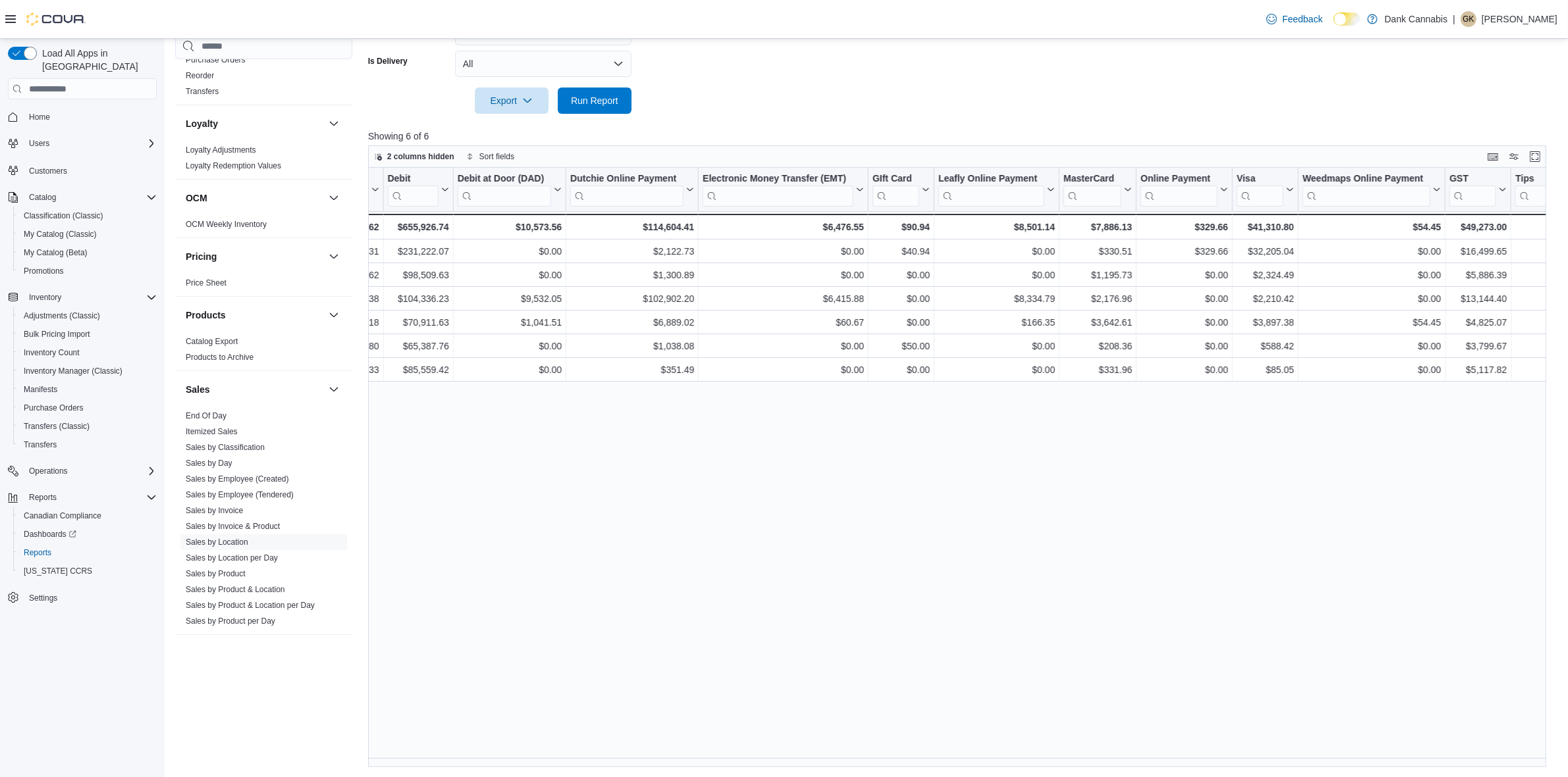
scroll to position [0, 1783]
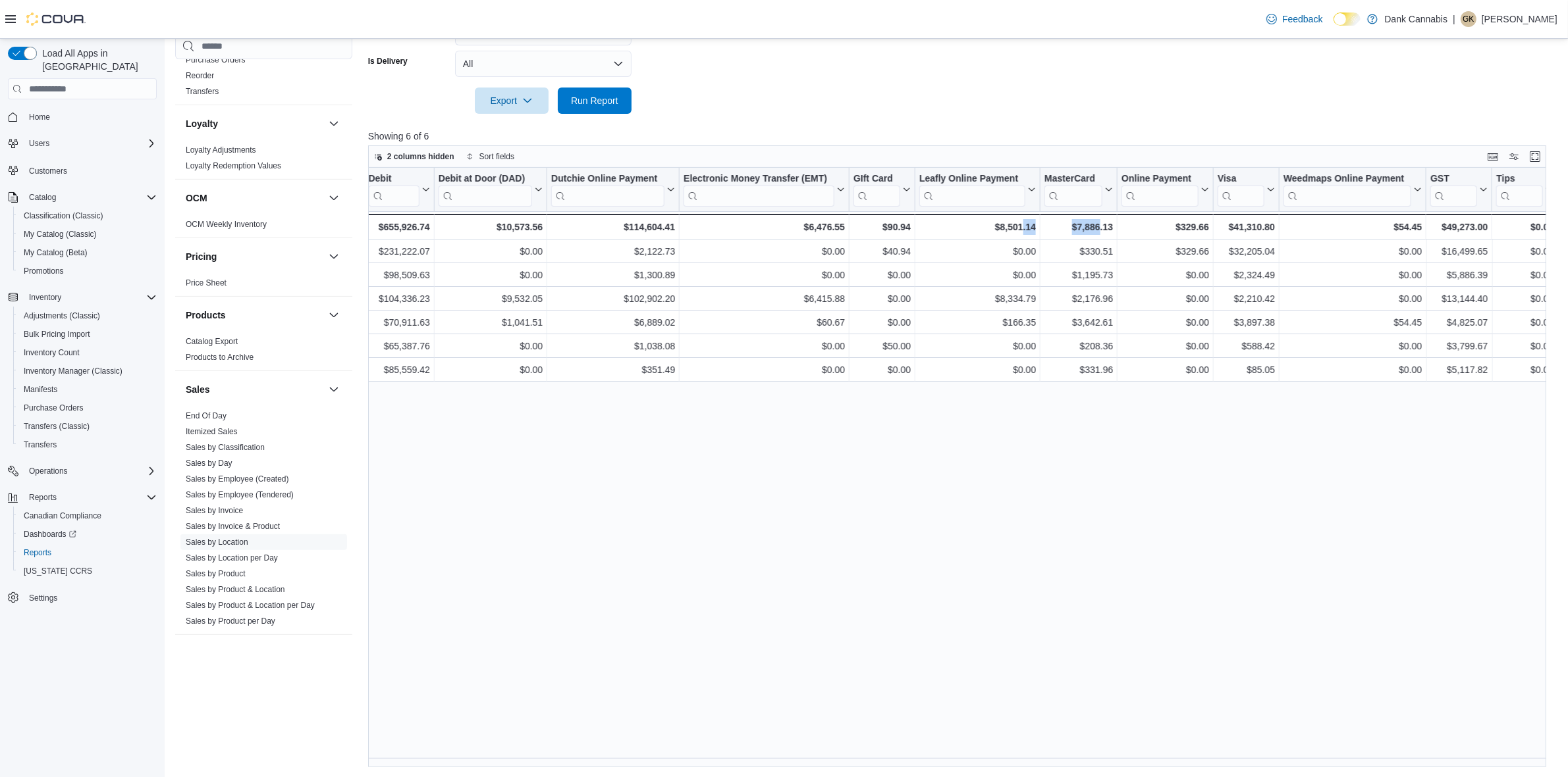
drag, startPoint x: 1100, startPoint y: 767, endPoint x: 1022, endPoint y: 772, distance: 78.2
click at [1022, 772] on div "Reports Feedback Cash Management Cash Management Cash Out Details Compliance OC…" at bounding box center [866, 143] width 1405 height 1270
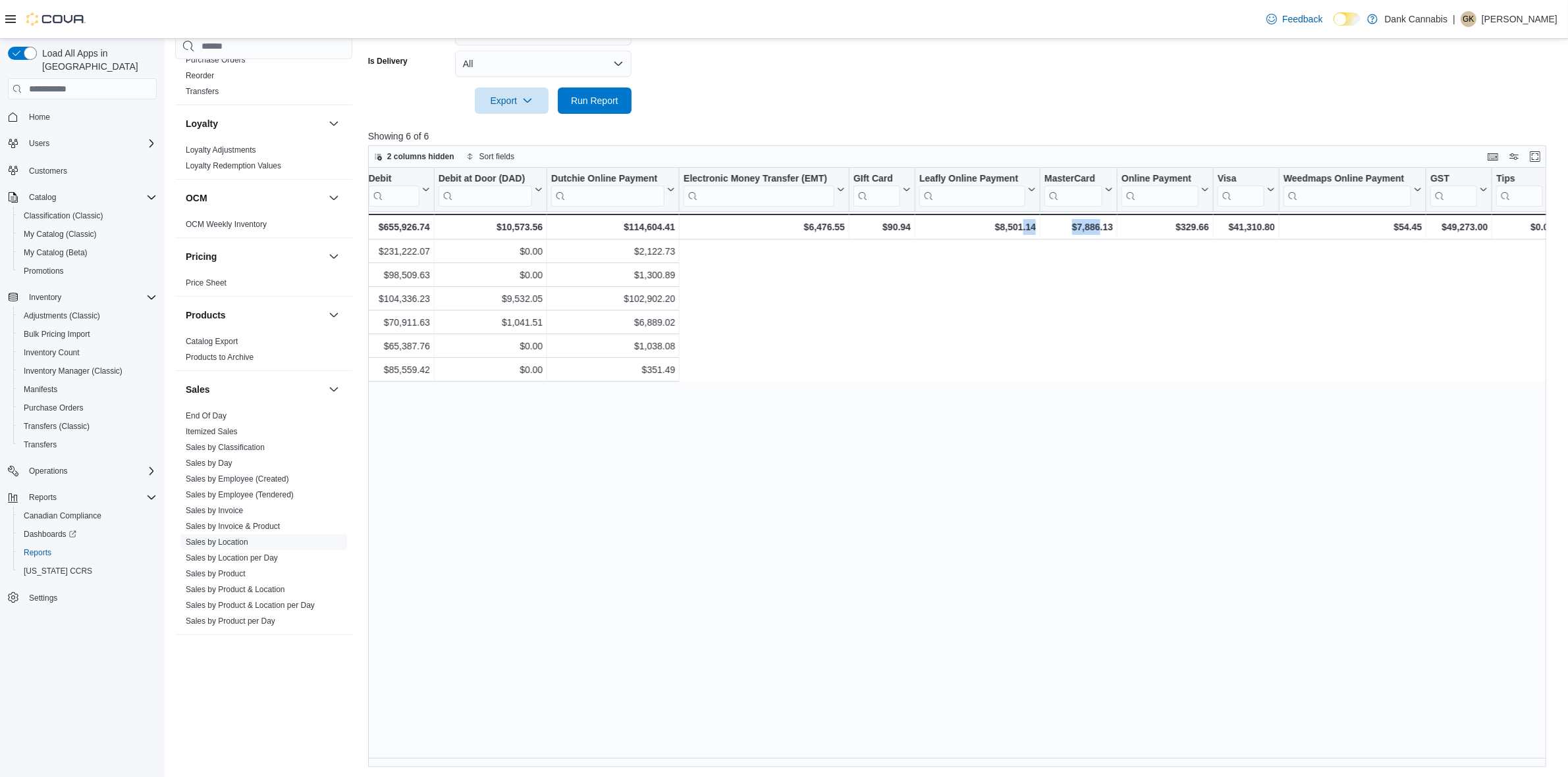
scroll to position [0, 741]
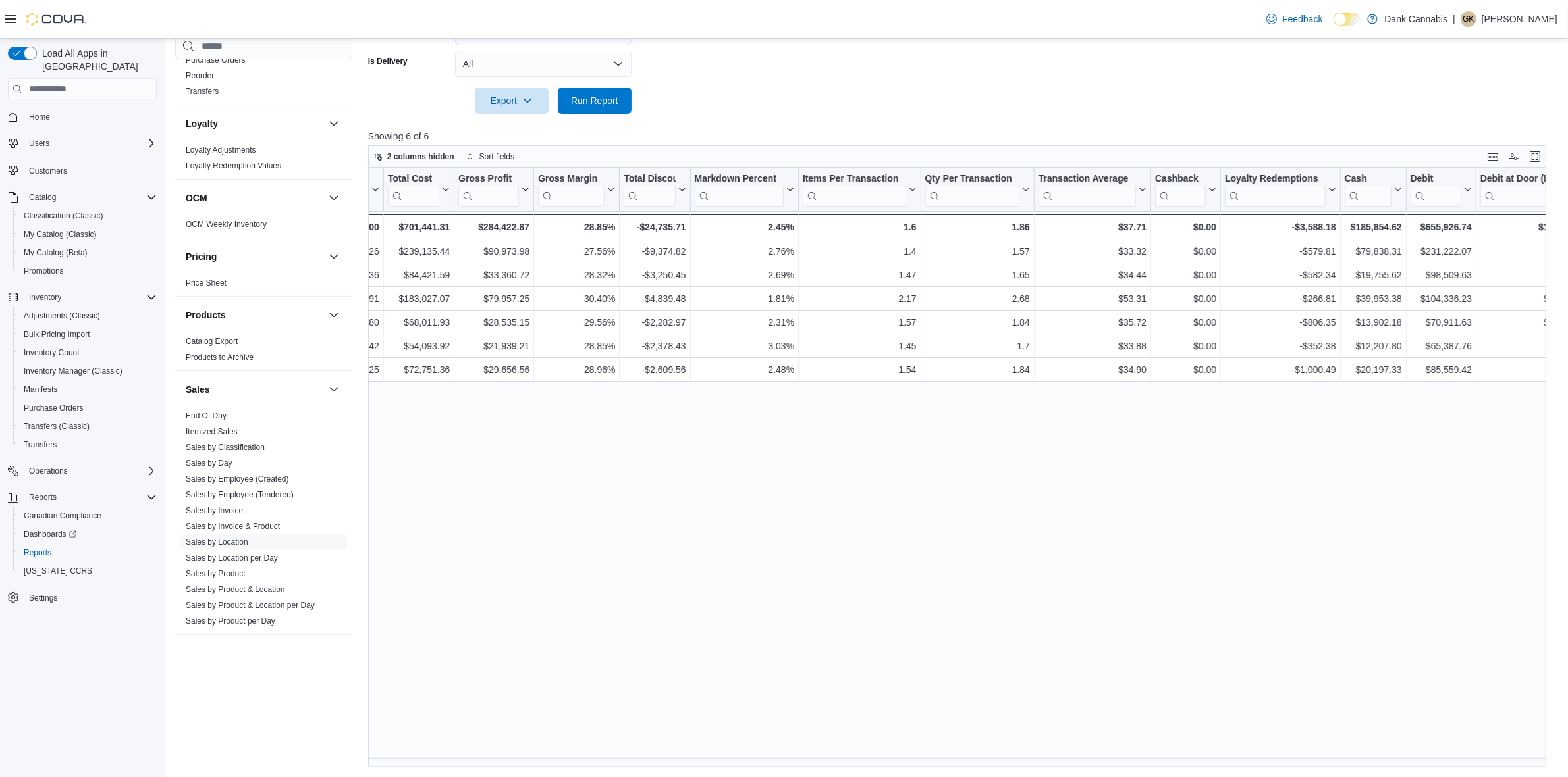
drag, startPoint x: 1011, startPoint y: 768, endPoint x: 968, endPoint y: 774, distance: 43.4
click at [968, 774] on div "Reports Feedback Cash Management Cash Management Cash Out Details Compliance OC…" at bounding box center [866, 143] width 1405 height 1270
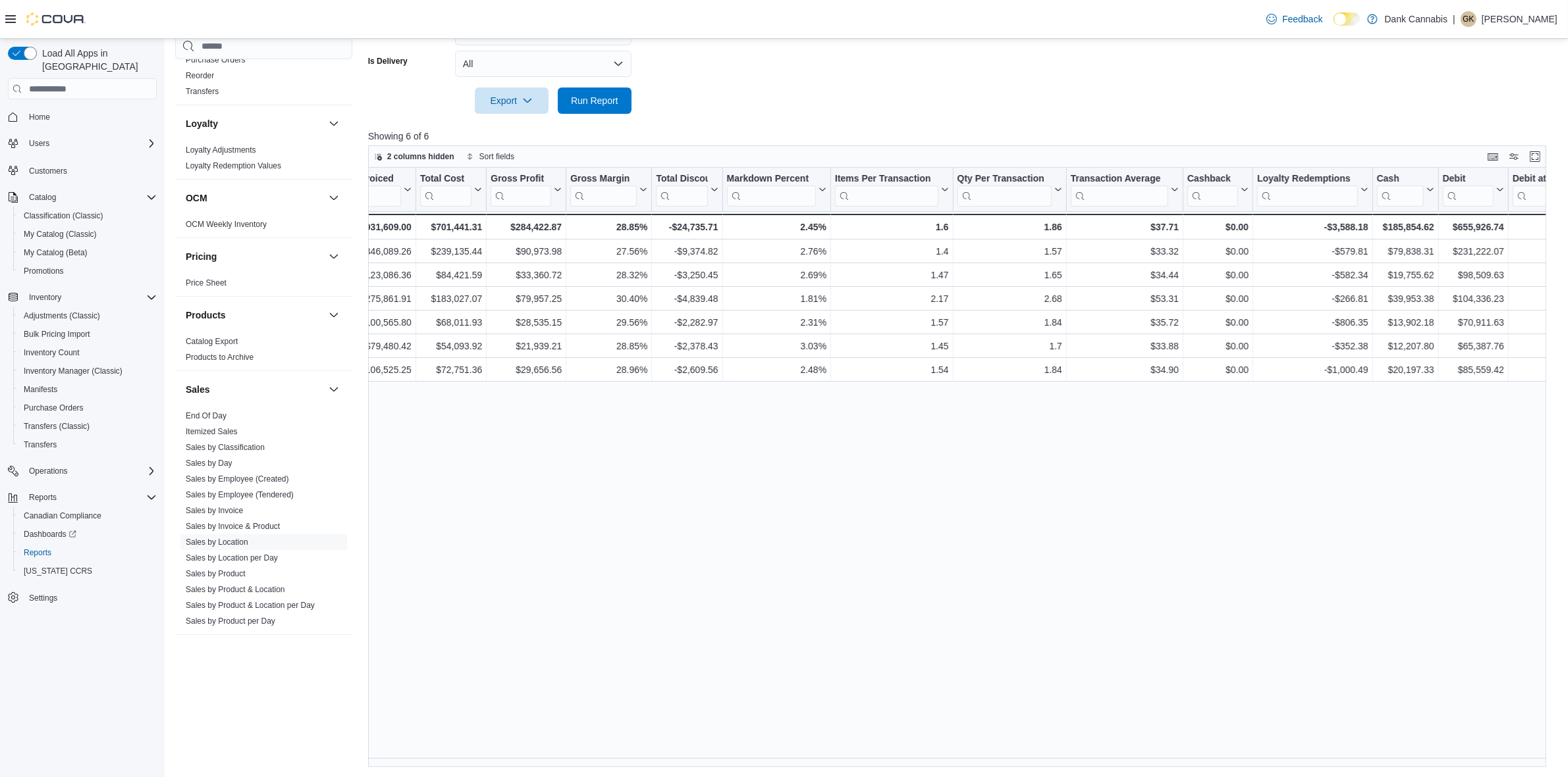
scroll to position [0, 743]
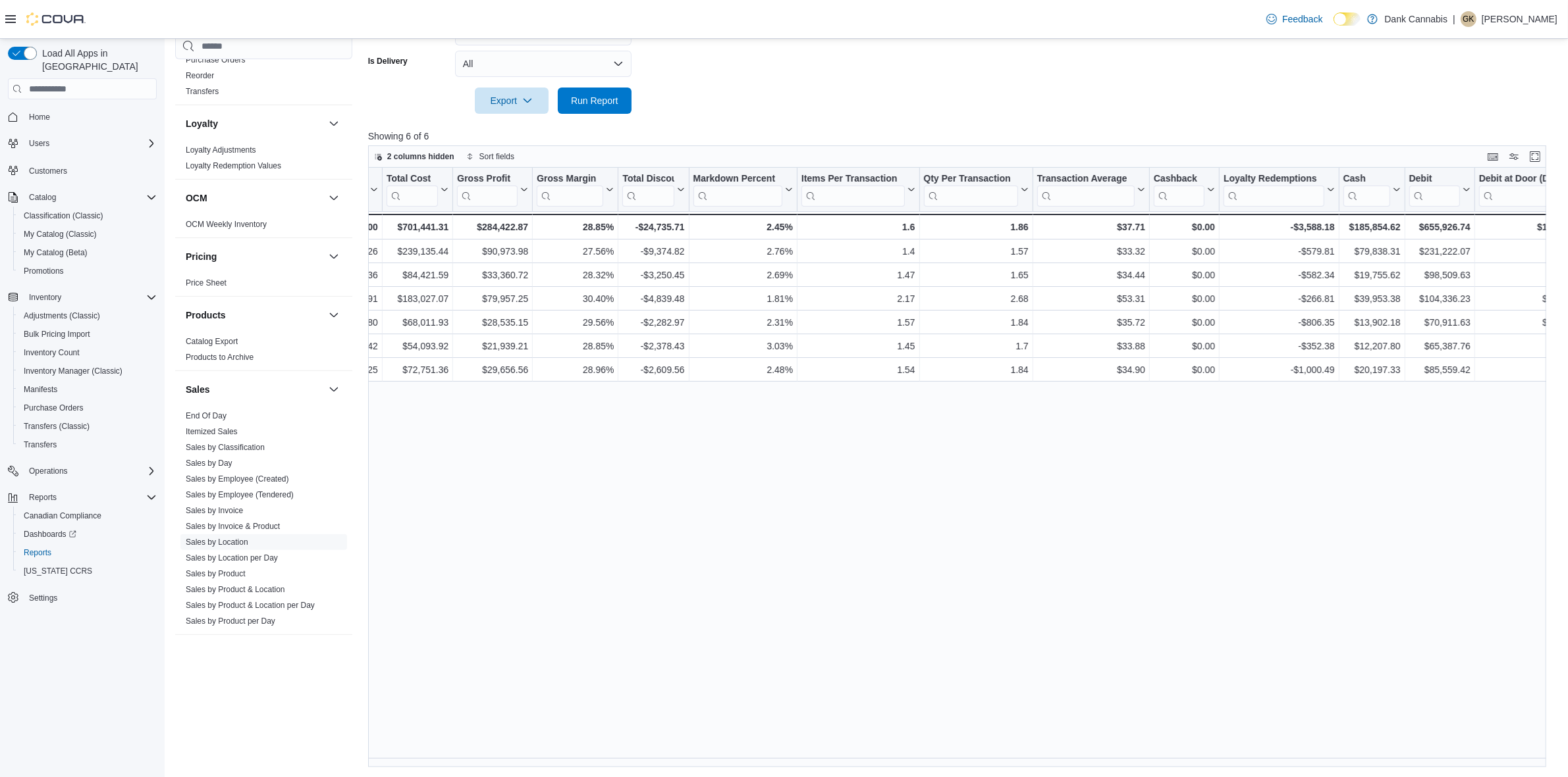
click at [1021, 547] on div "Location Click to view column header actions Invoices Sold Click to view column…" at bounding box center [963, 468] width 1190 height 600
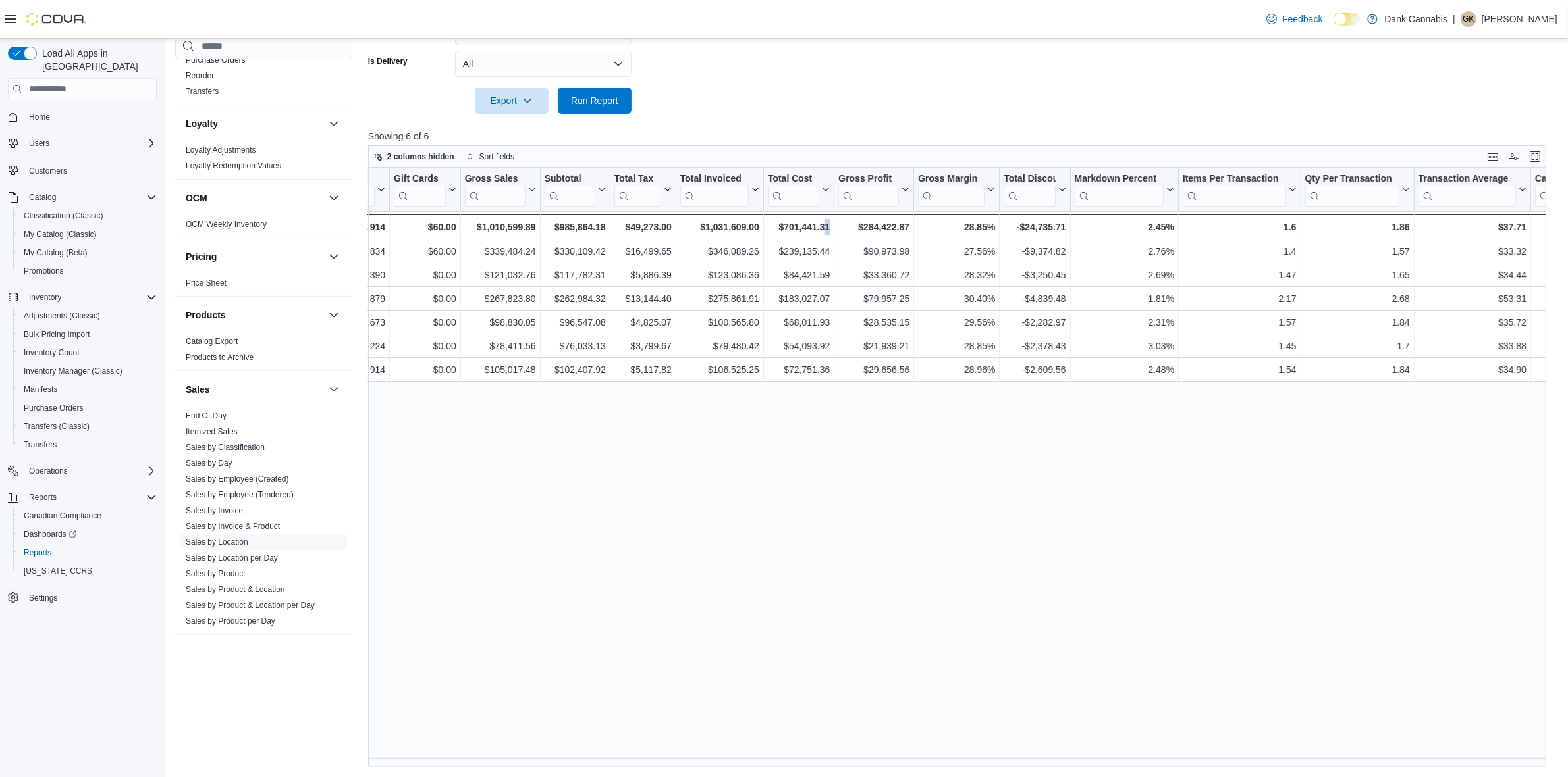
drag, startPoint x: 821, startPoint y: 766, endPoint x: 829, endPoint y: 769, distance: 8.5
click at [829, 769] on div "Reports Feedback Cash Management Cash Management Cash Out Details Compliance OC…" at bounding box center [866, 143] width 1405 height 1270
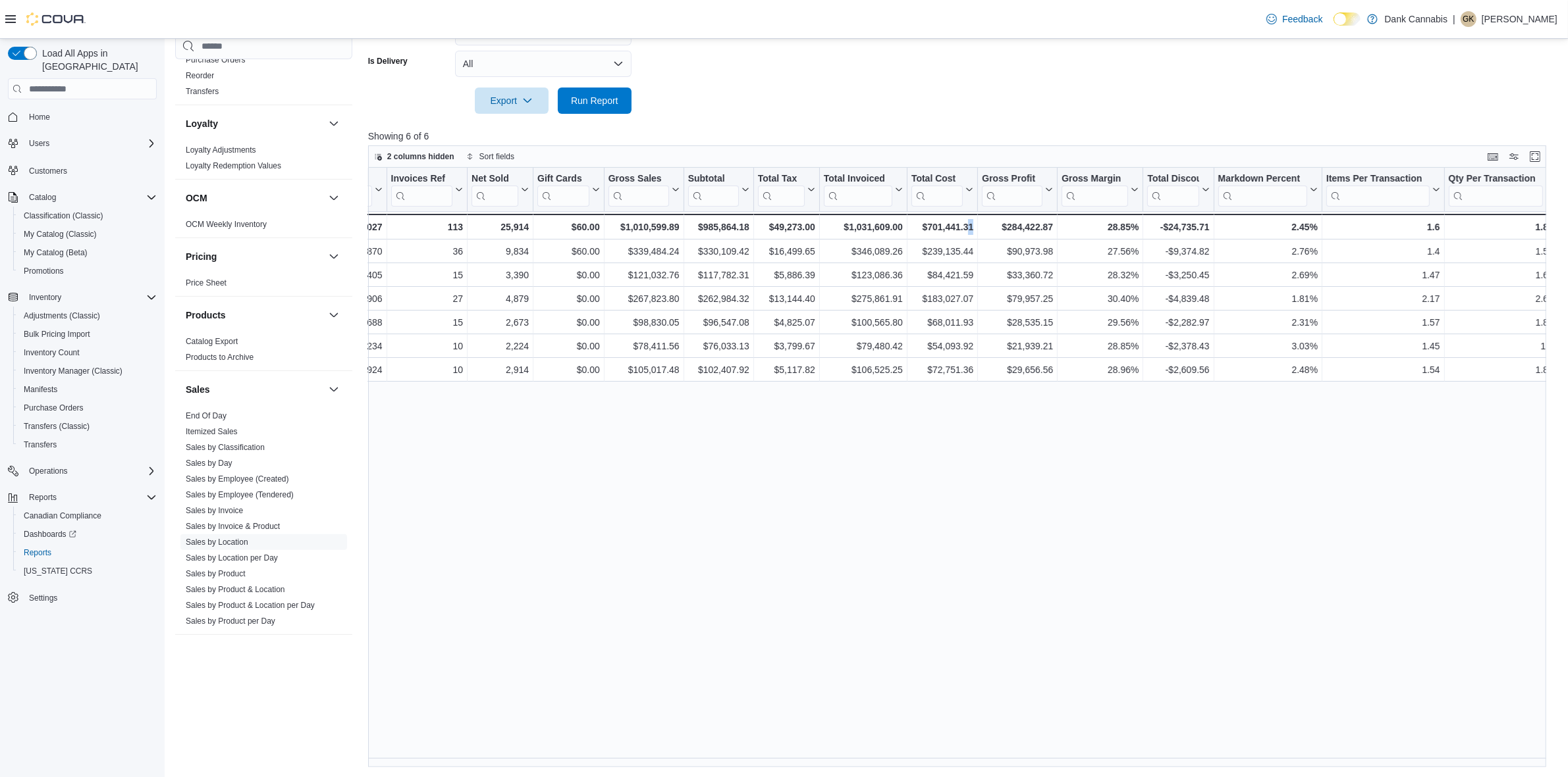
scroll to position [0, 199]
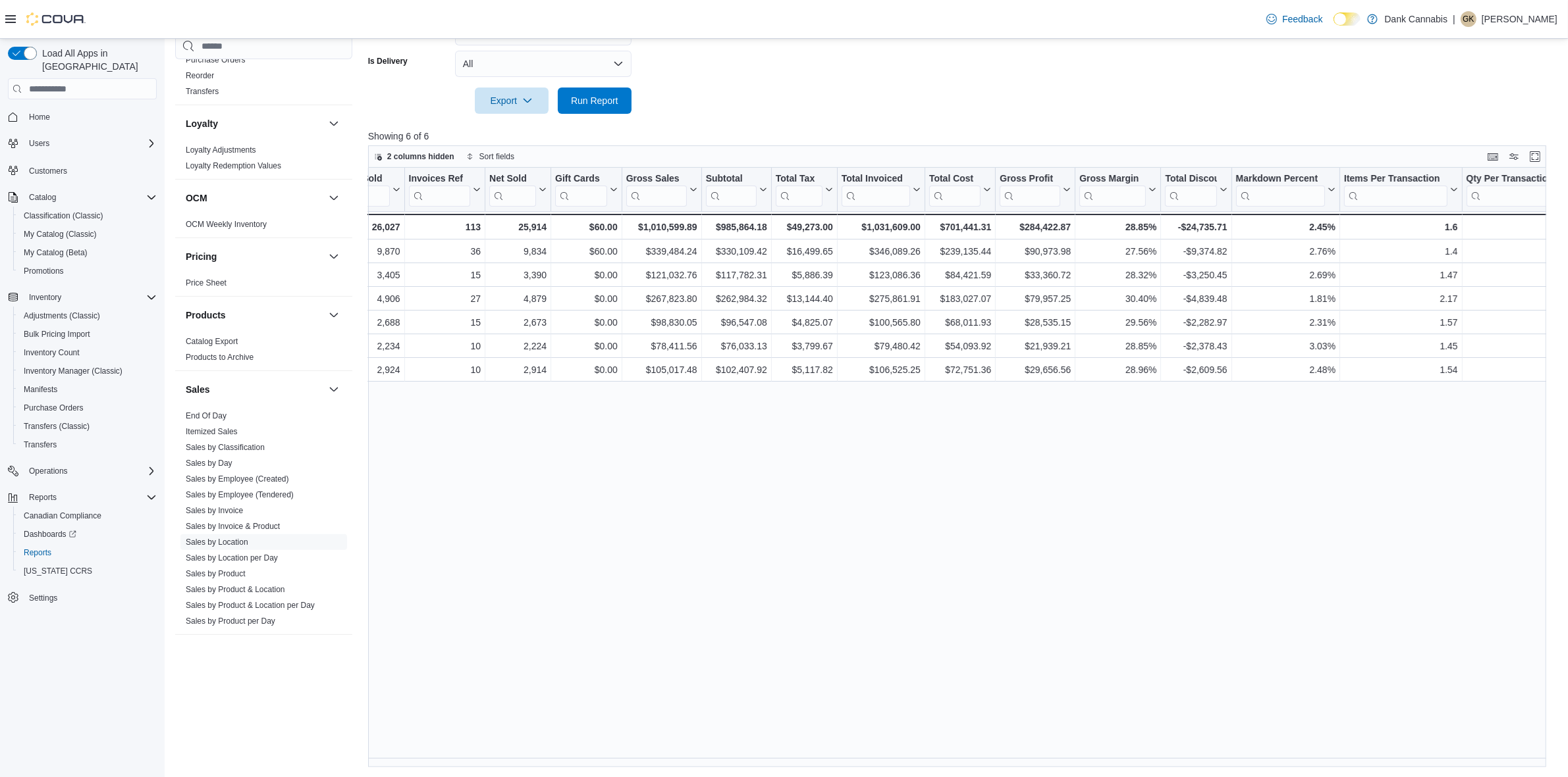
click at [798, 562] on div "Location Click to view column header actions Invoices Sold Click to view column…" at bounding box center [963, 468] width 1190 height 600
click at [1013, 493] on div "Location Click to view column header actions Invoices Sold Click to view column…" at bounding box center [963, 468] width 1190 height 600
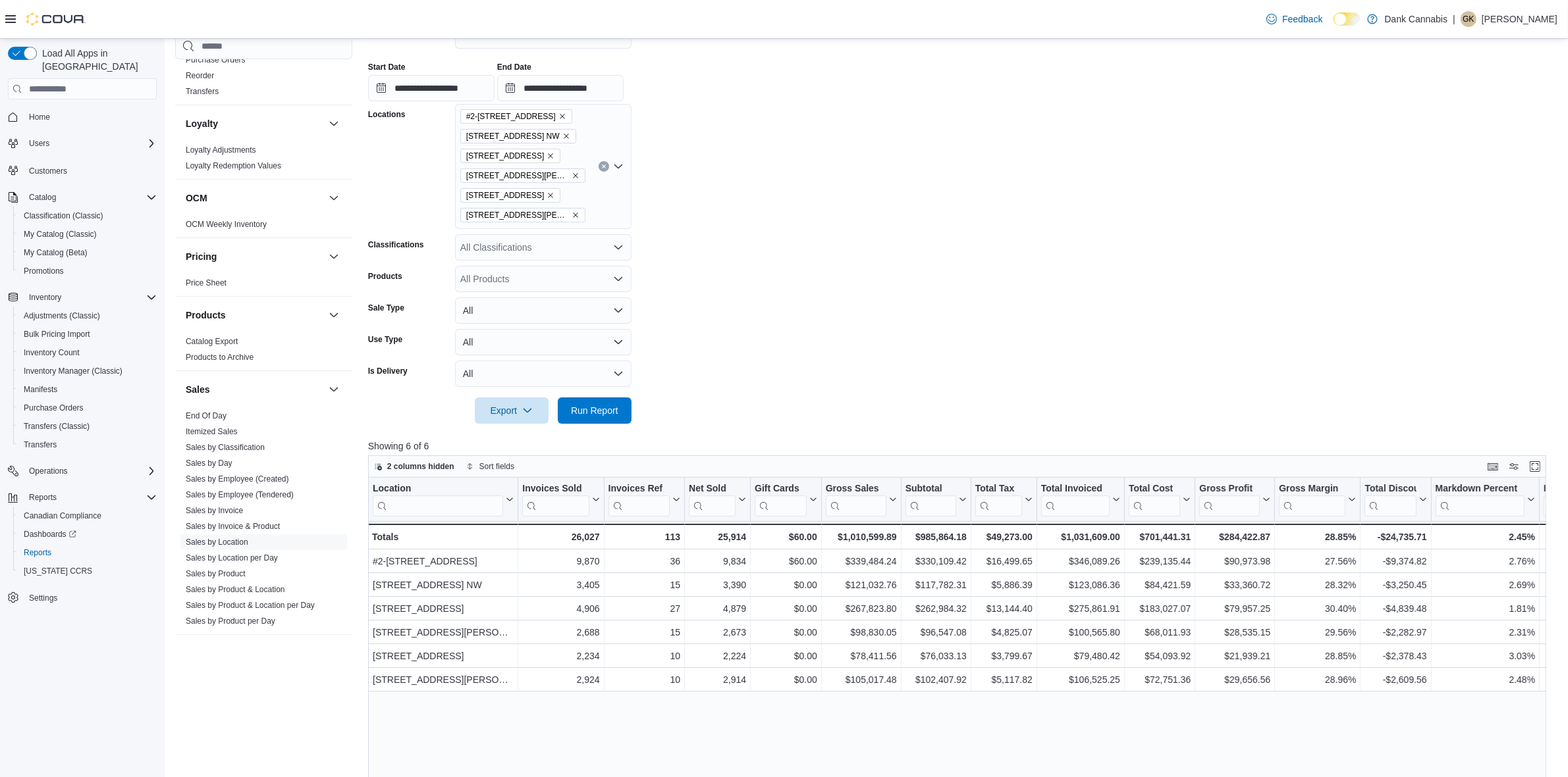
scroll to position [0, 0]
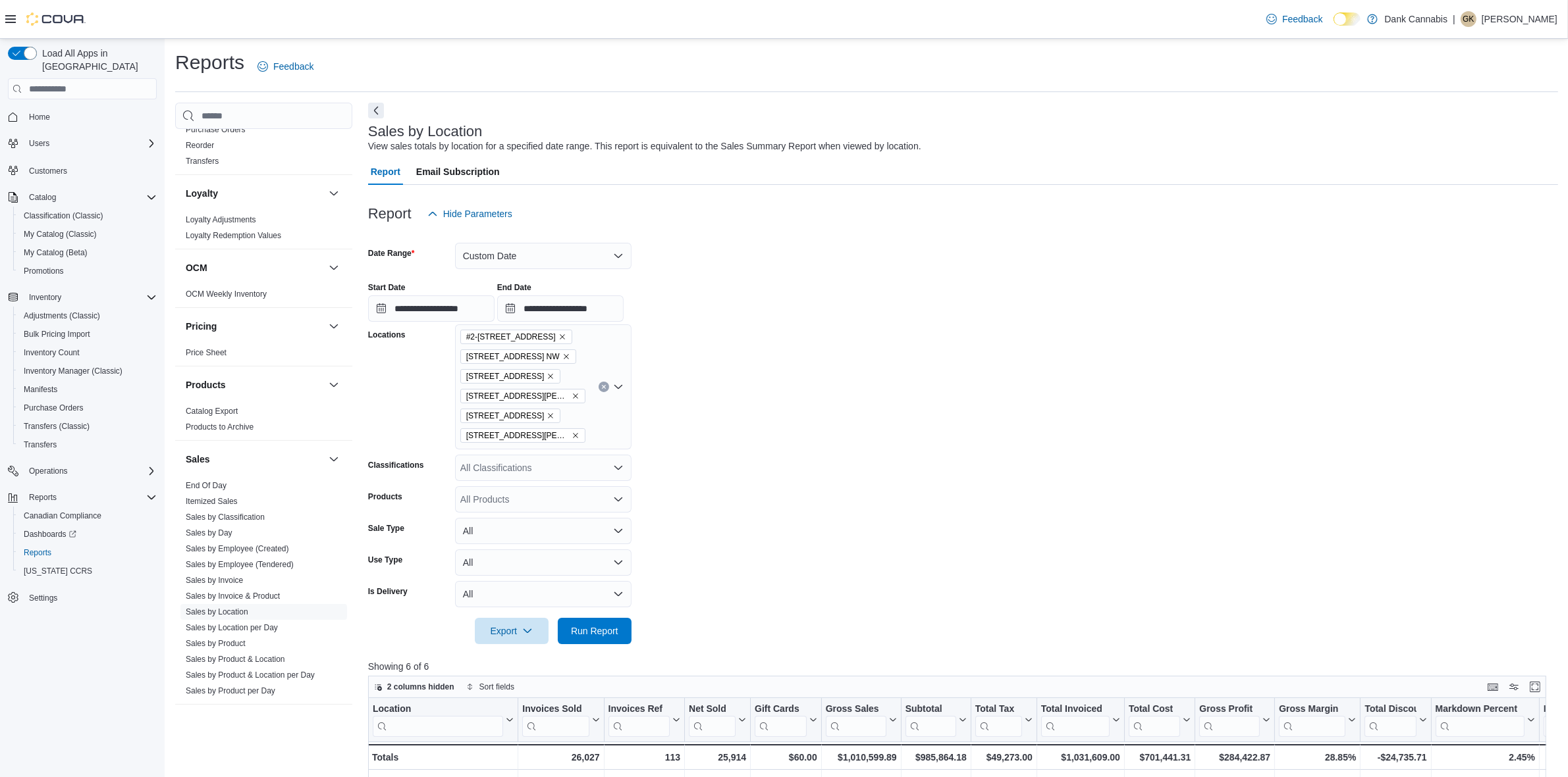
click at [400, 293] on div "**********" at bounding box center [431, 302] width 126 height 40
click at [390, 317] on input "**********" at bounding box center [431, 309] width 126 height 26
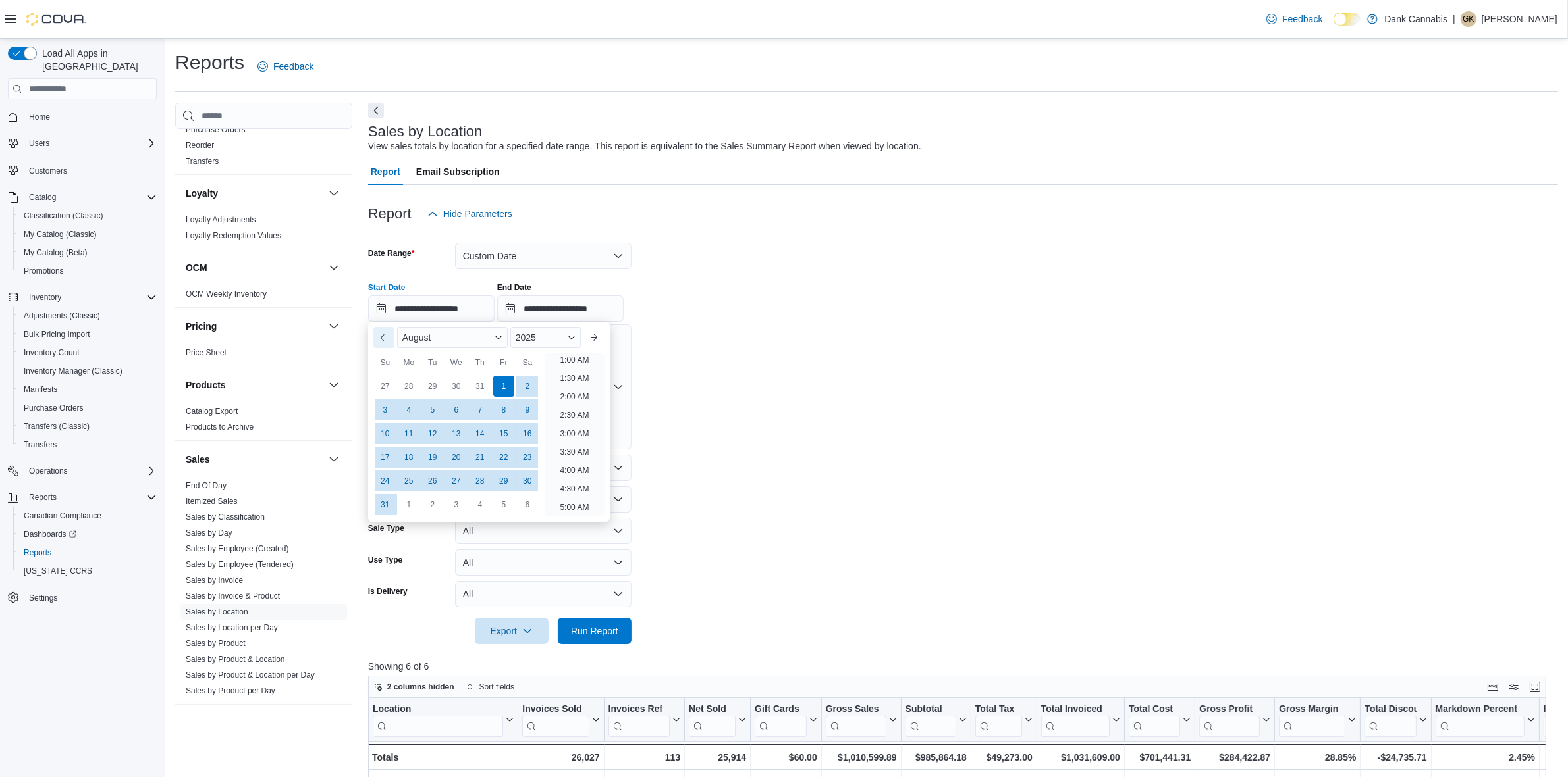
click at [382, 341] on button "Previous Month" at bounding box center [384, 337] width 21 height 21
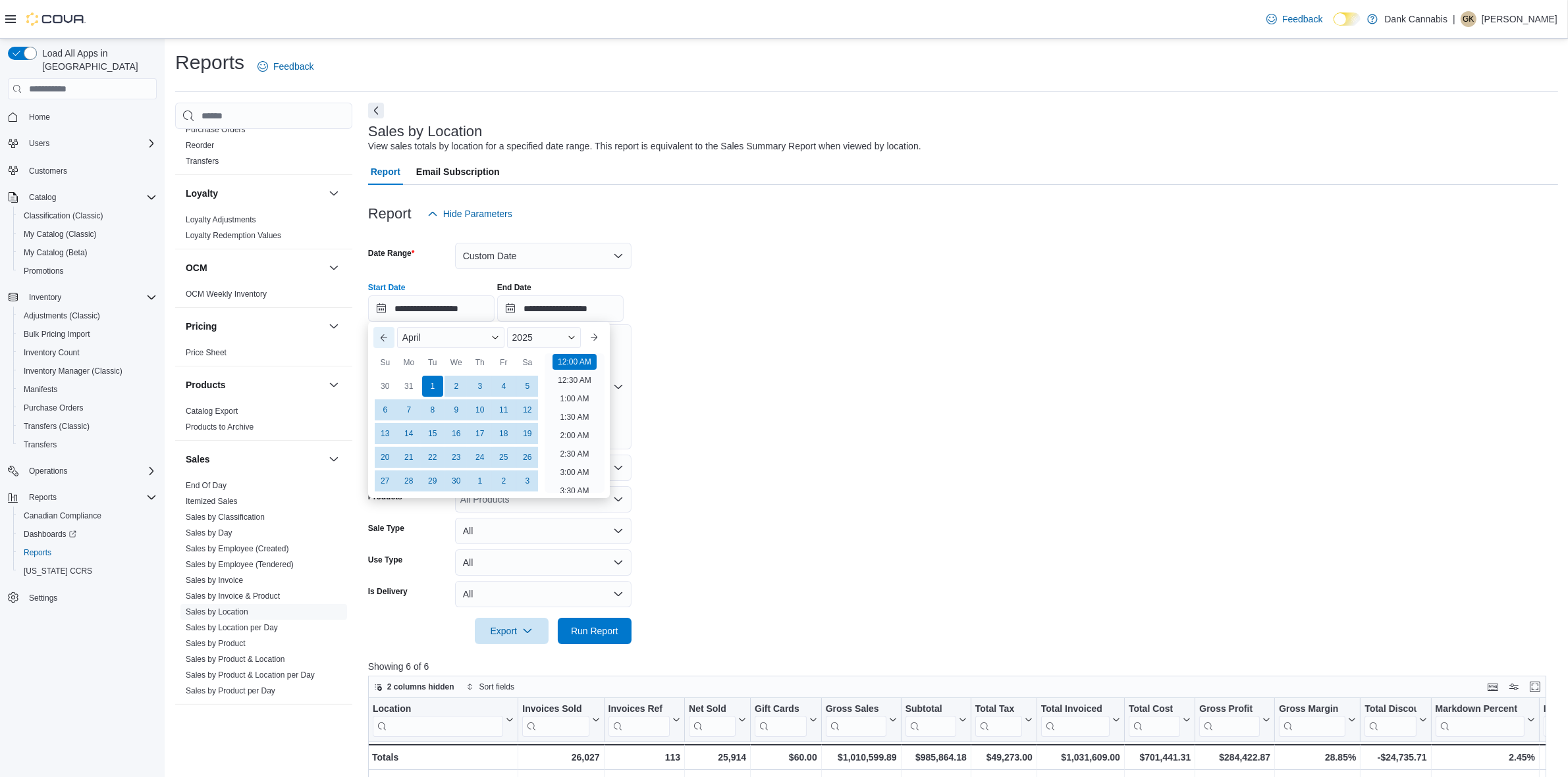
click at [382, 341] on button "Previous Month" at bounding box center [384, 337] width 21 height 21
type input "**********"
click at [455, 384] on div "1" at bounding box center [456, 386] width 21 height 21
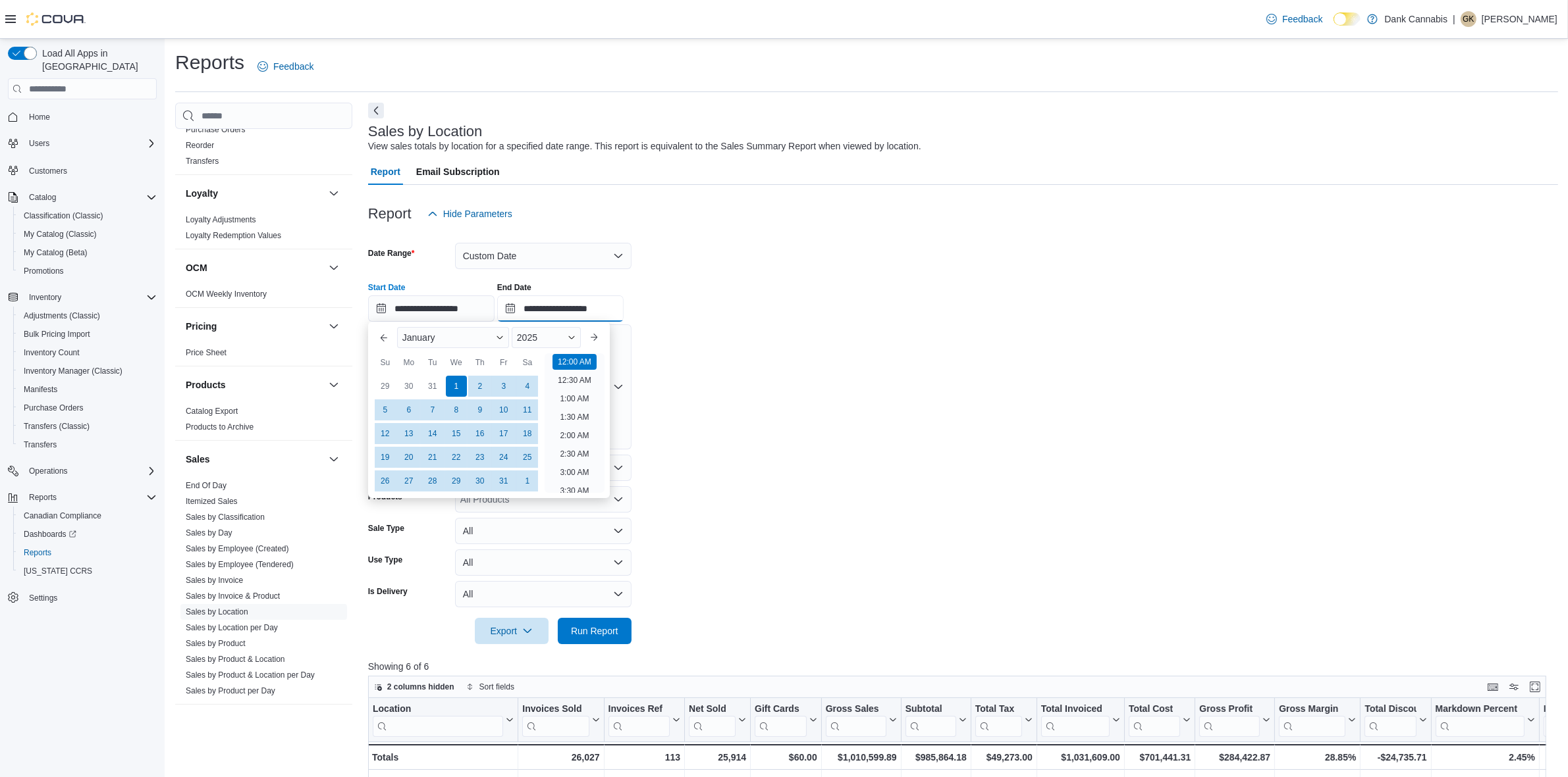
click at [538, 313] on input "**********" at bounding box center [560, 309] width 126 height 26
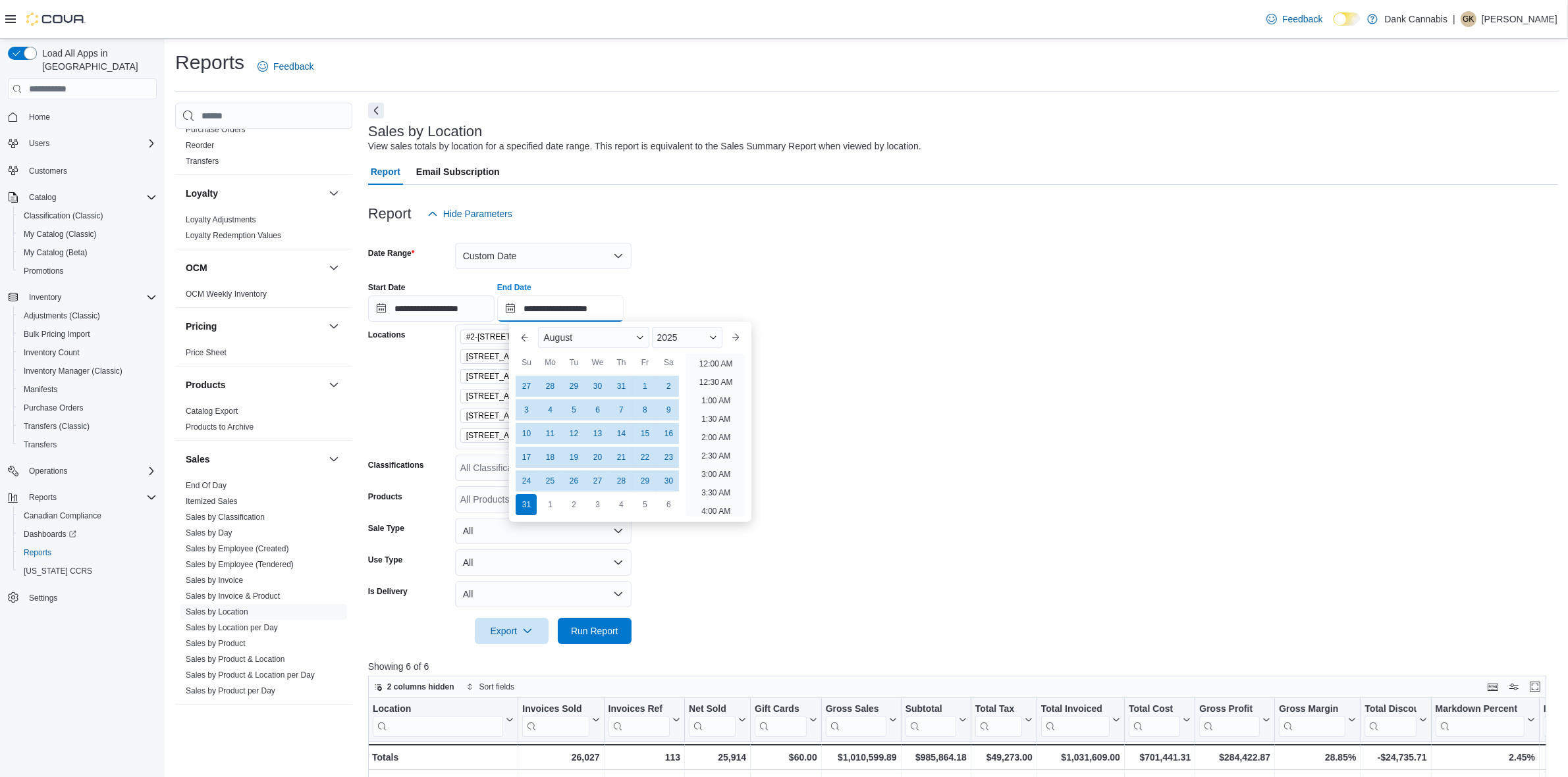
scroll to position [723, 0]
click at [525, 332] on button "Previous Month" at bounding box center [525, 337] width 21 height 21
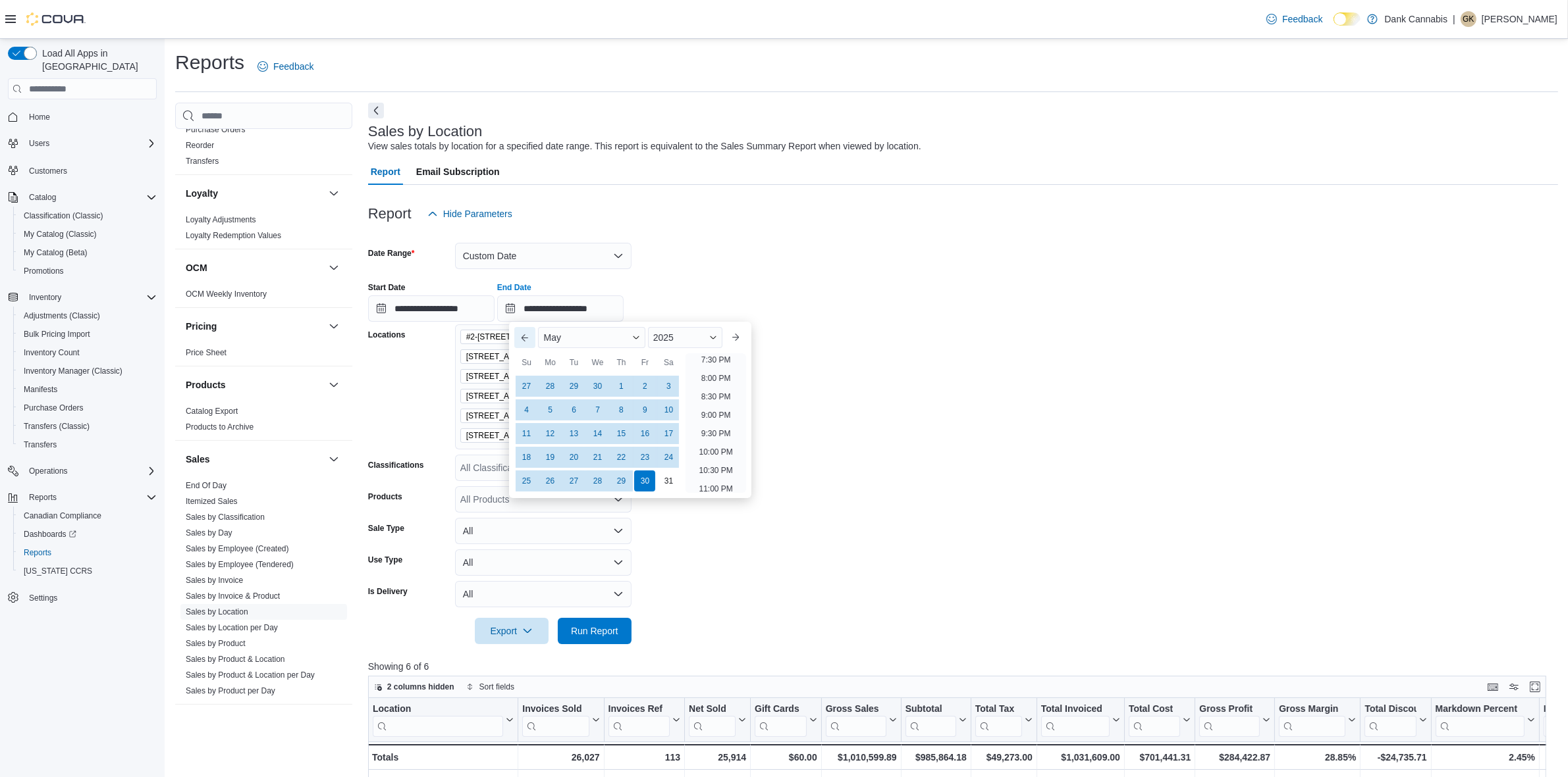
click at [525, 332] on button "Previous Month" at bounding box center [525, 337] width 21 height 21
click at [638, 480] on div "31" at bounding box center [645, 481] width 21 height 21
type input "**********"
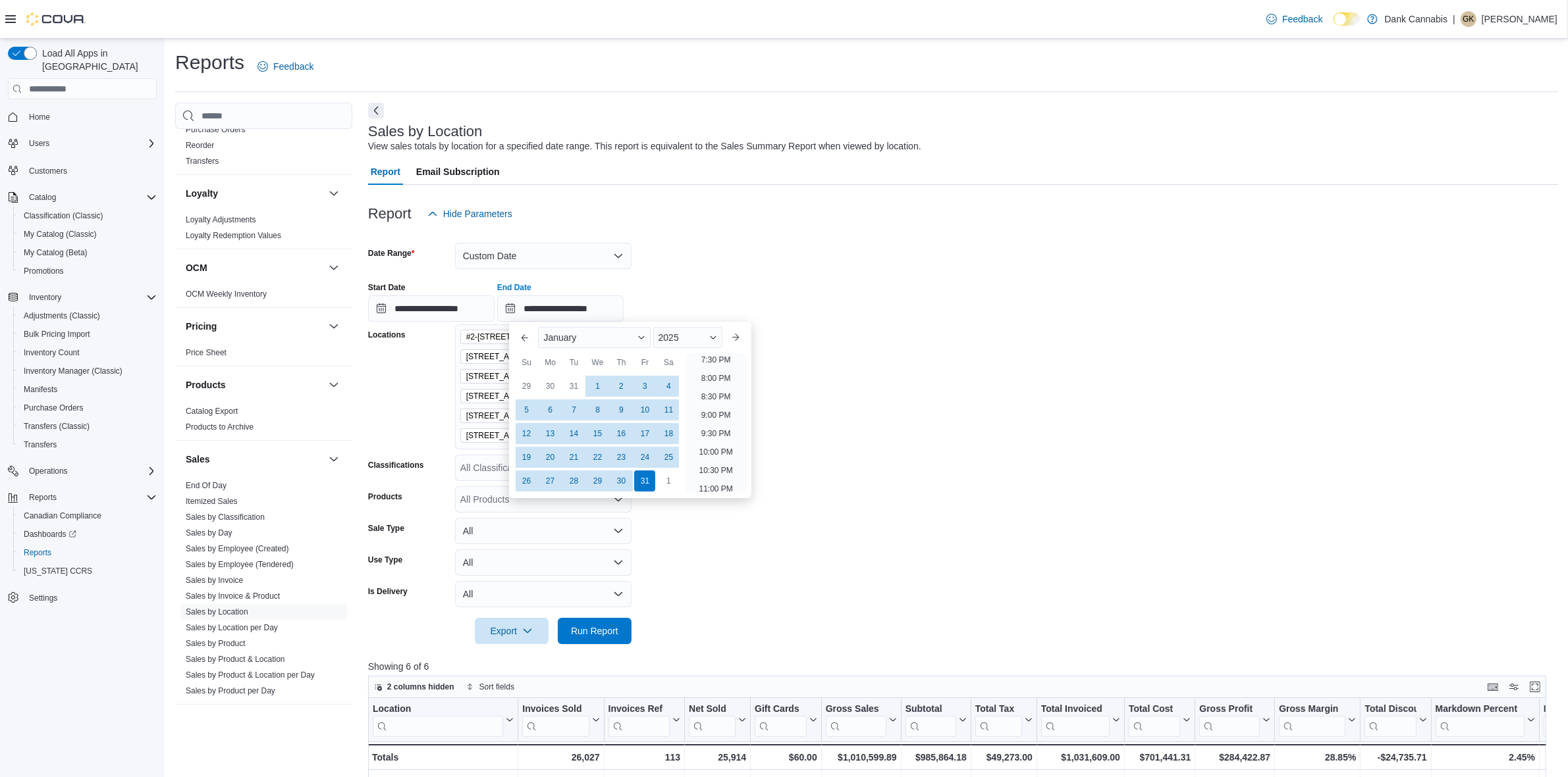
drag, startPoint x: 767, startPoint y: 528, endPoint x: 730, endPoint y: 546, distance: 41.1
click at [766, 530] on form "**********" at bounding box center [963, 435] width 1190 height 417
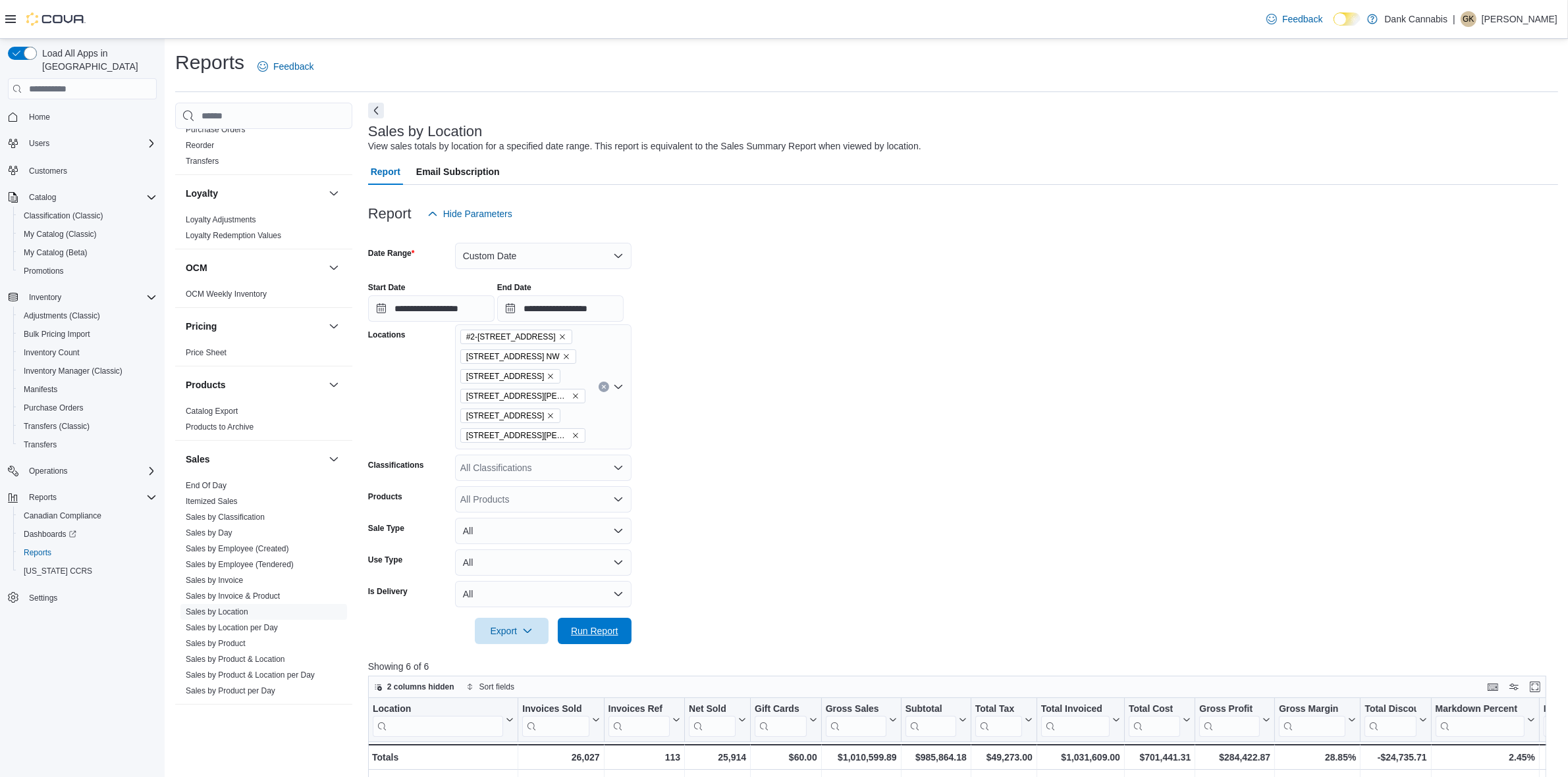
click at [604, 620] on span "Run Report" at bounding box center [595, 631] width 58 height 26
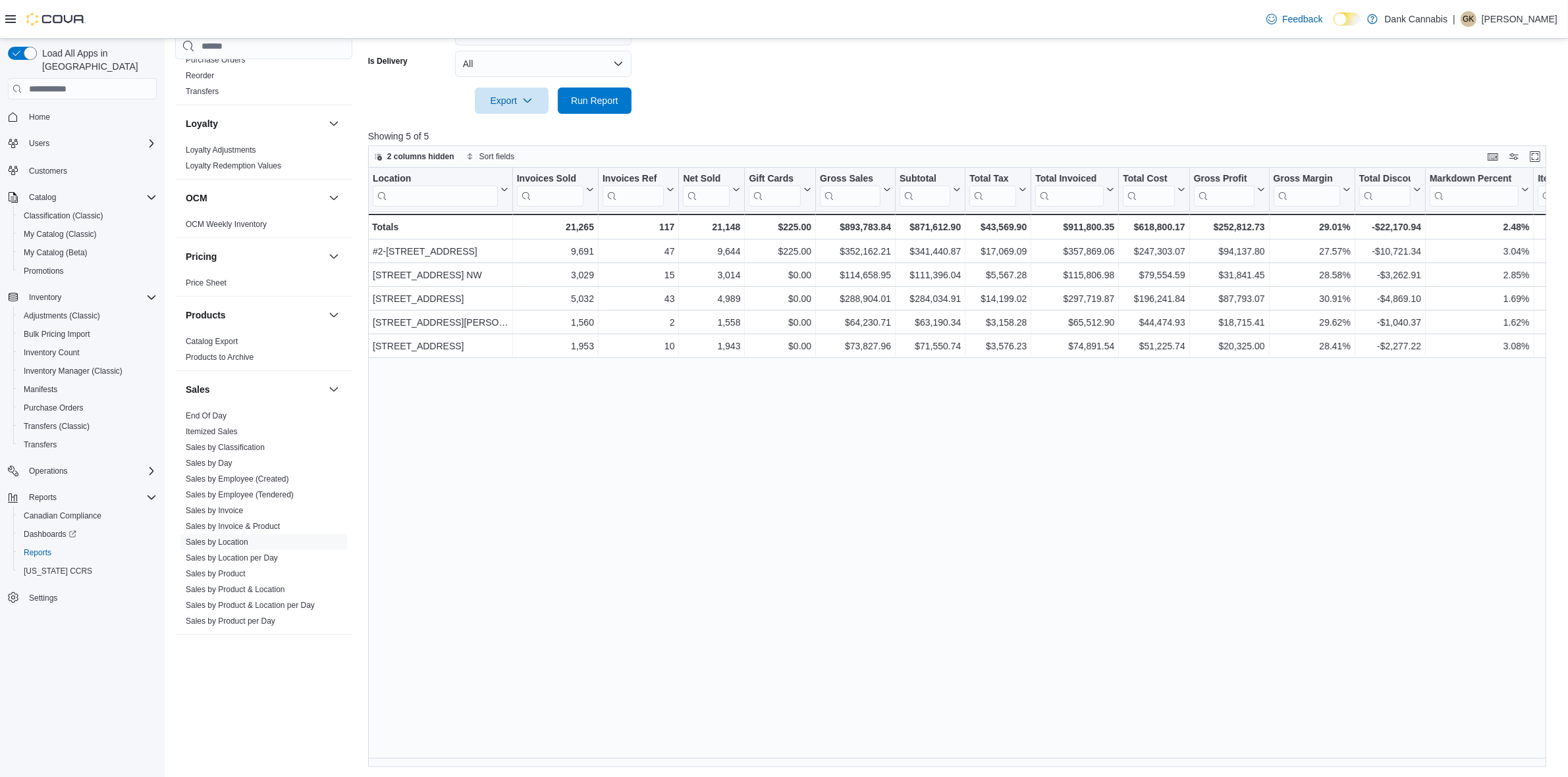
click at [506, 508] on div "Location Click to view column header actions Invoices Sold Click to view column…" at bounding box center [963, 468] width 1190 height 600
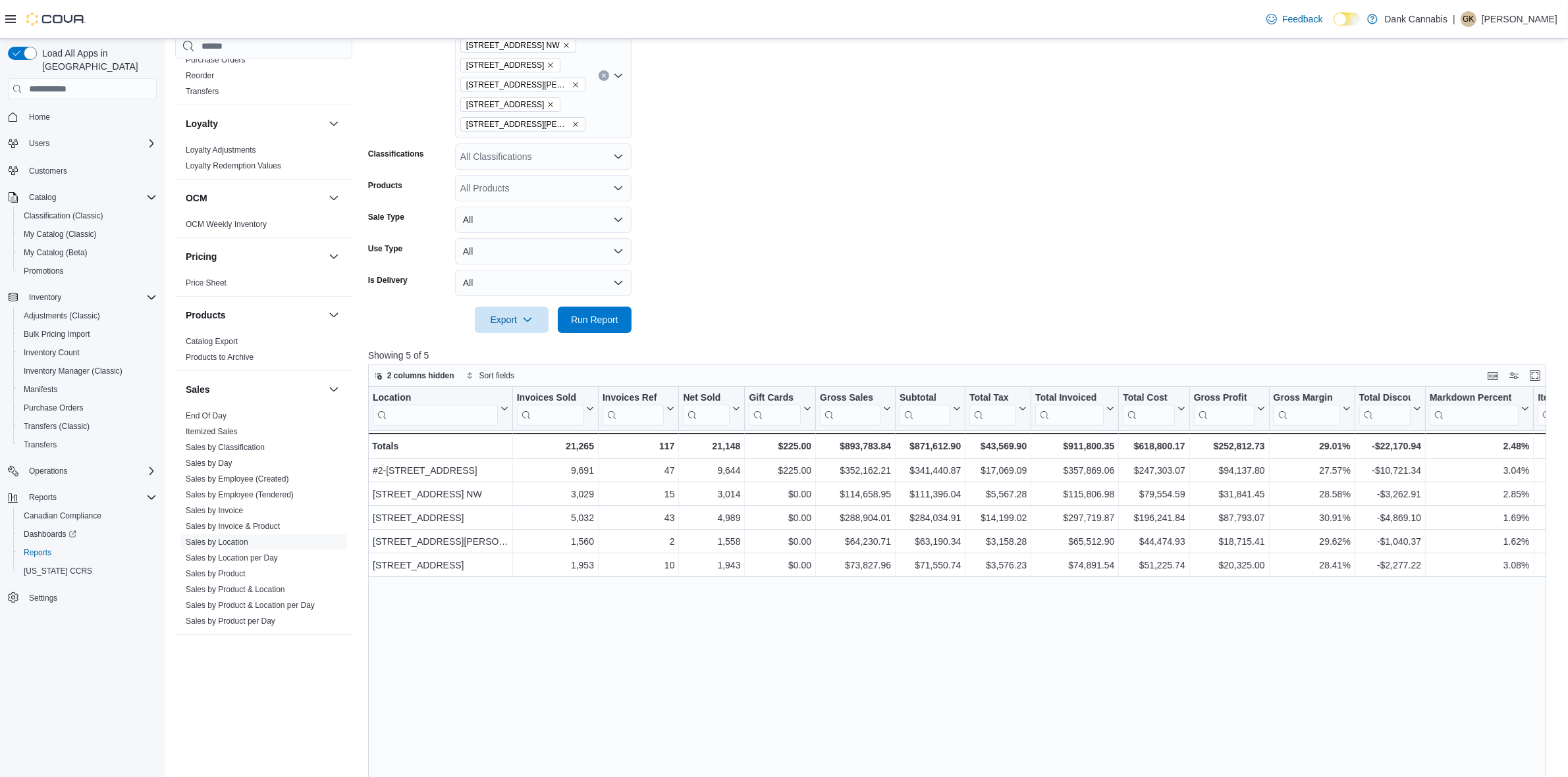
scroll to position [202, 0]
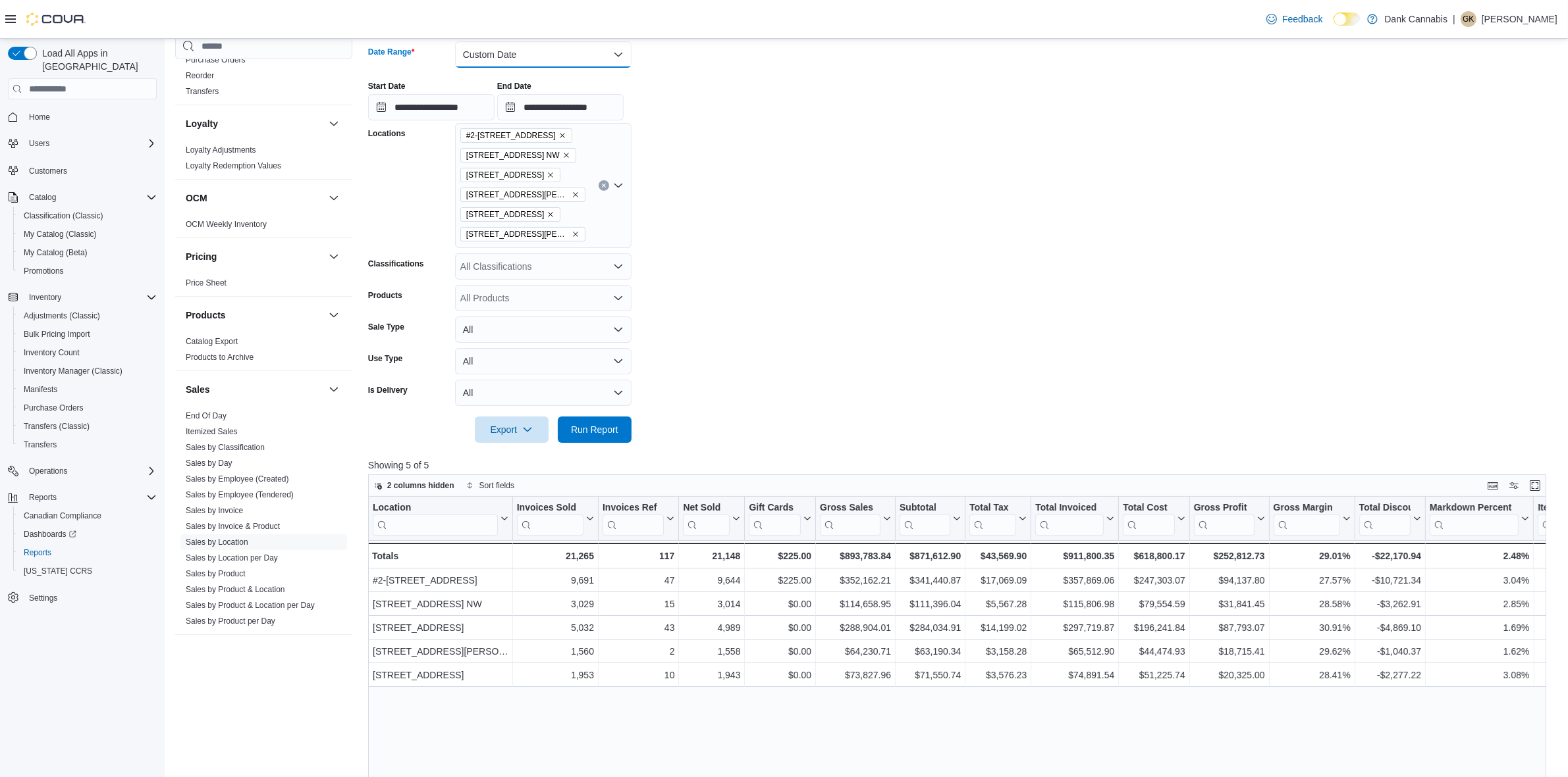
click at [560, 50] on button "Custom Date" at bounding box center [543, 54] width 176 height 26
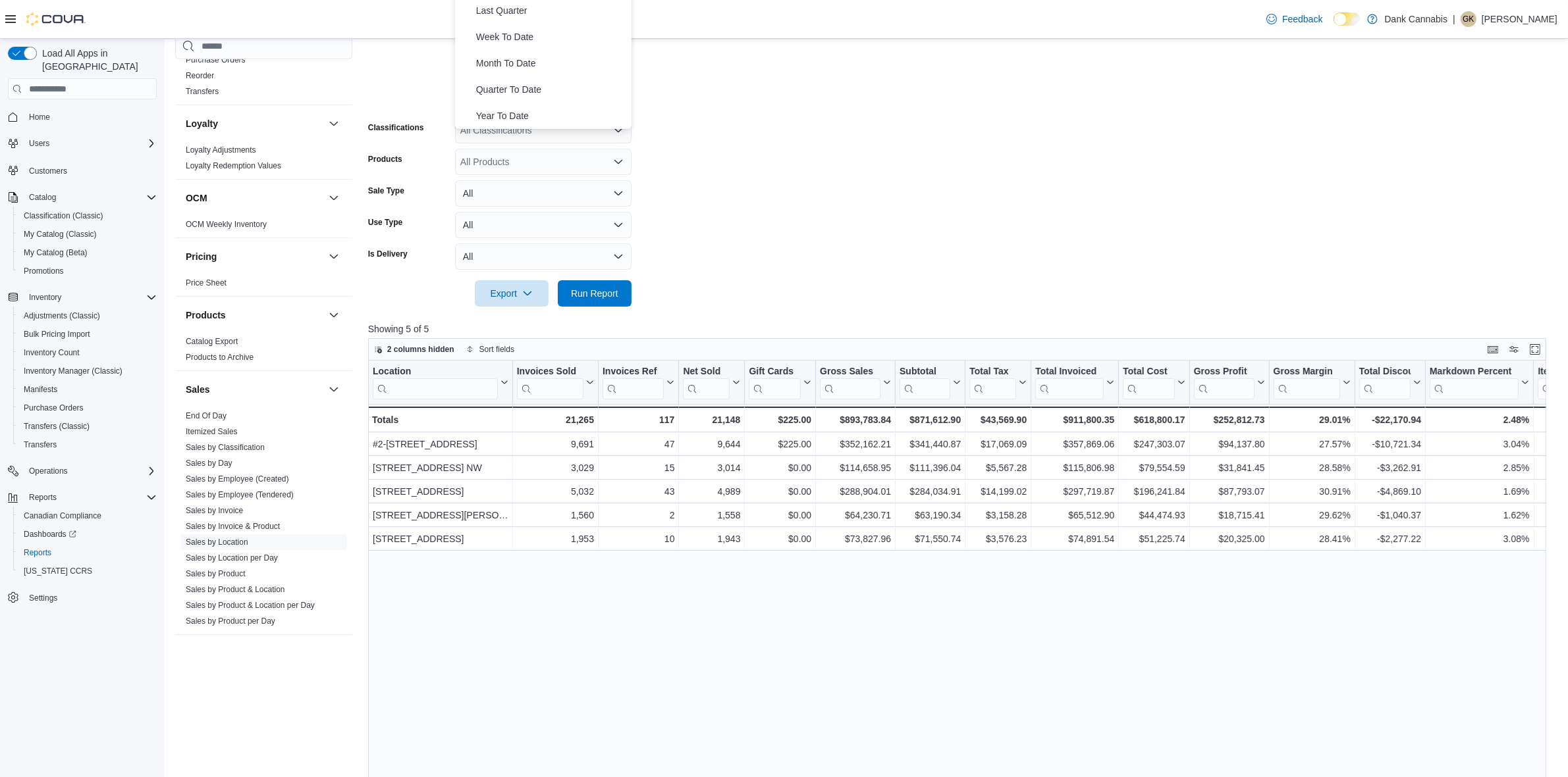
scroll to position [366, 0]
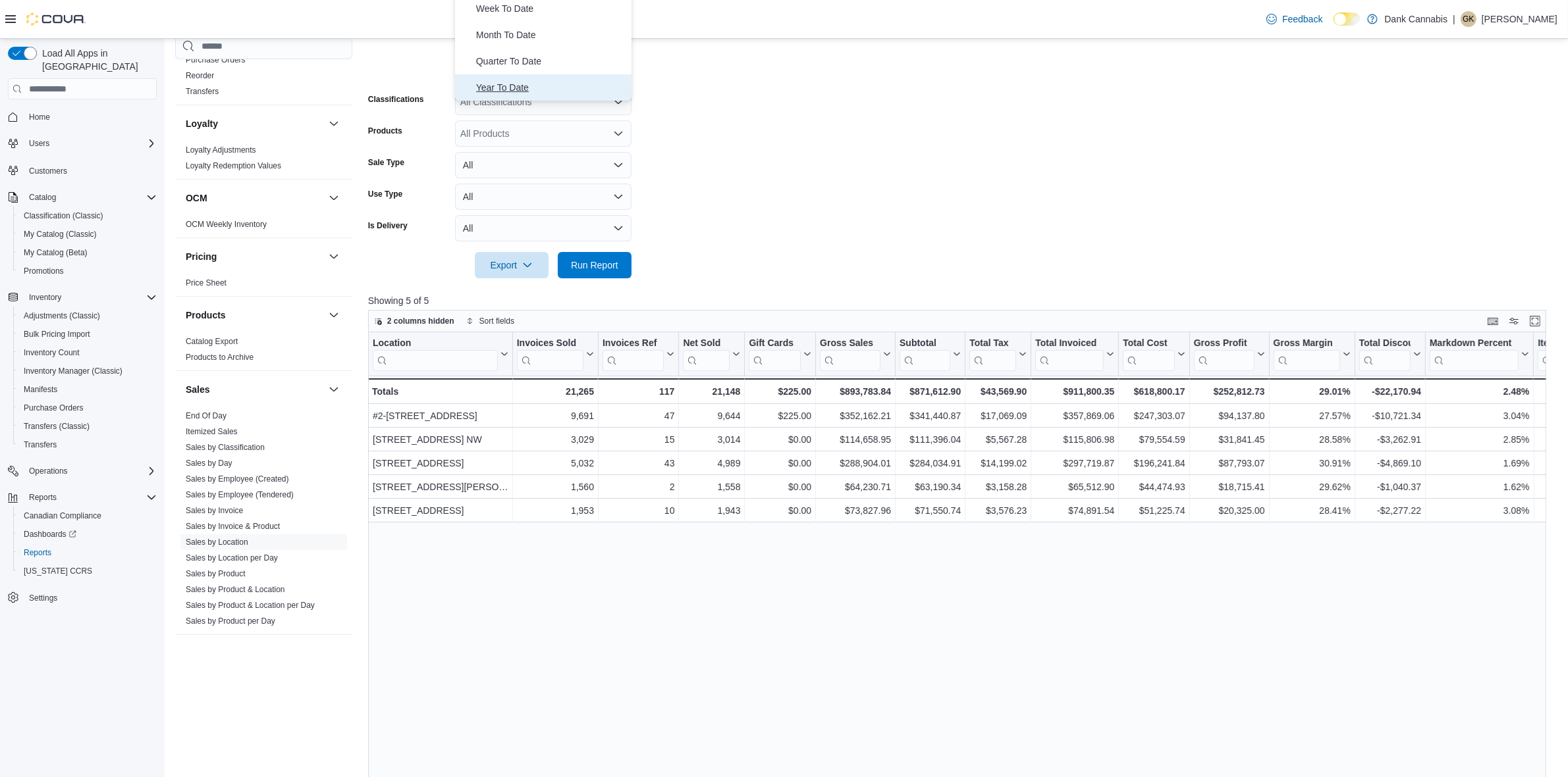
click at [509, 89] on span "Year To Date" at bounding box center [551, 87] width 150 height 15
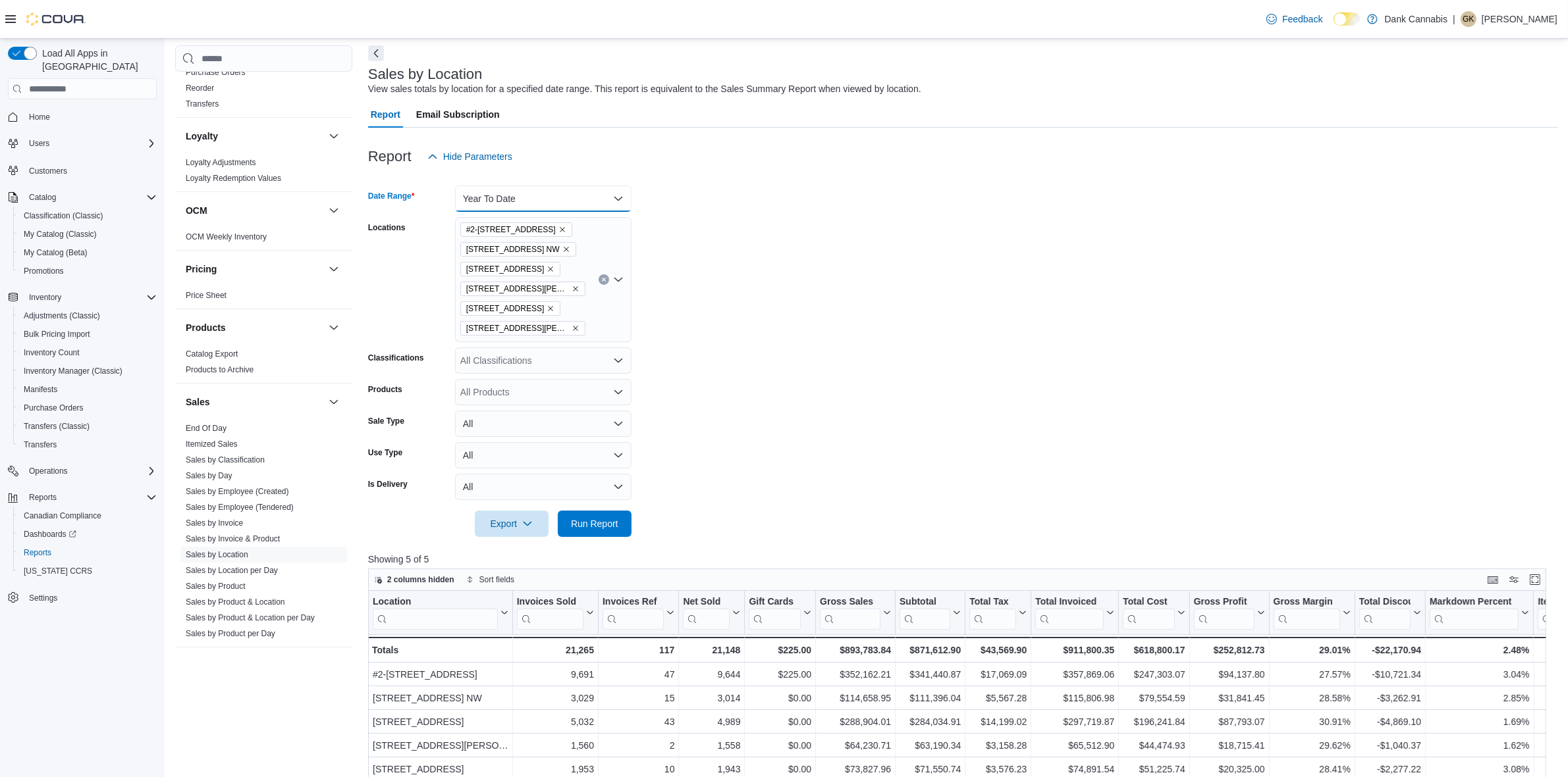
scroll to position [164, 0]
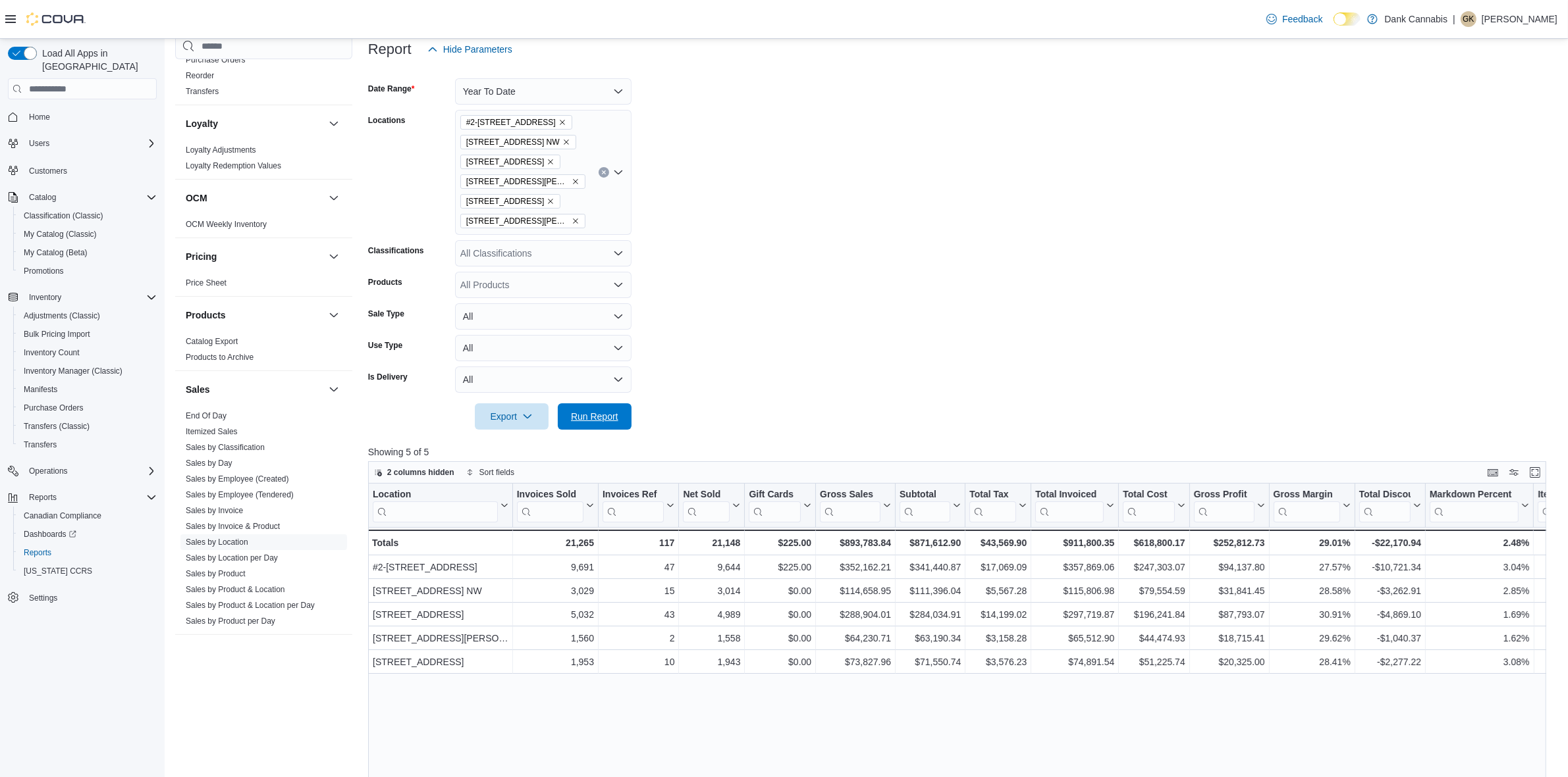
click at [604, 422] on span "Run Report" at bounding box center [595, 417] width 47 height 13
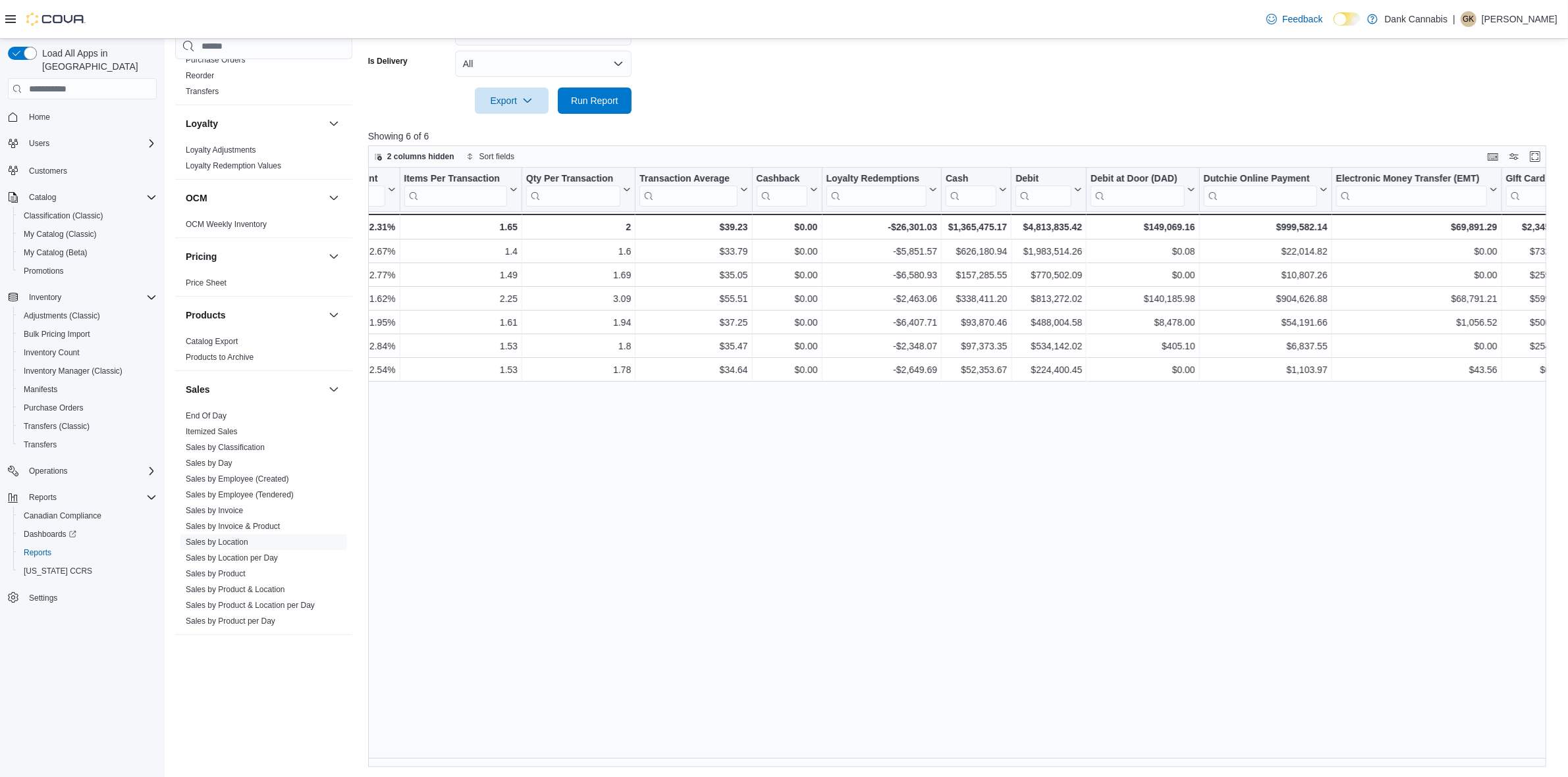
scroll to position [0, 1156]
click at [795, 114] on div at bounding box center [963, 121] width 1190 height 15
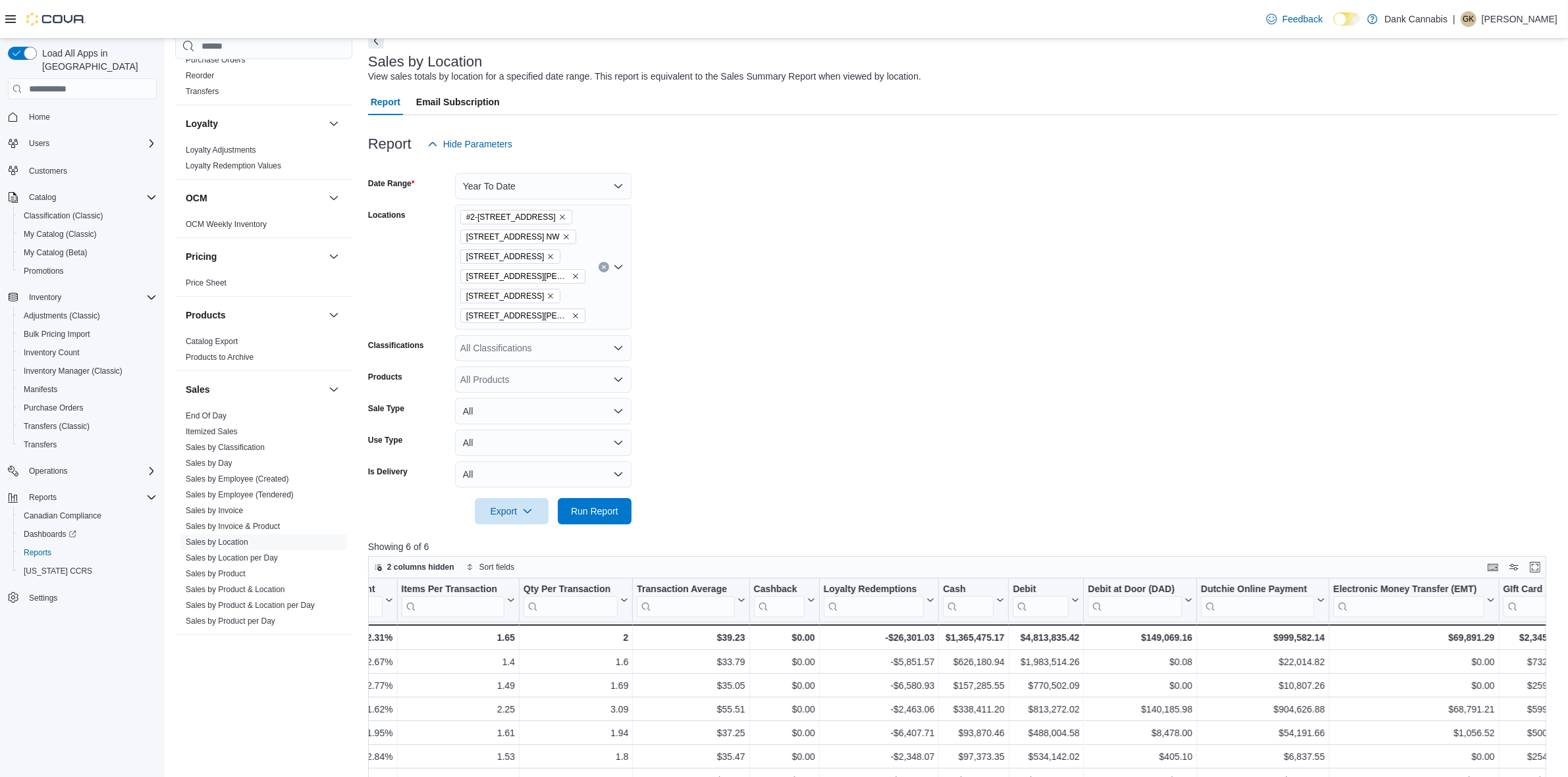
scroll to position [69, 0]
click at [473, 182] on button "Year To Date" at bounding box center [543, 187] width 176 height 26
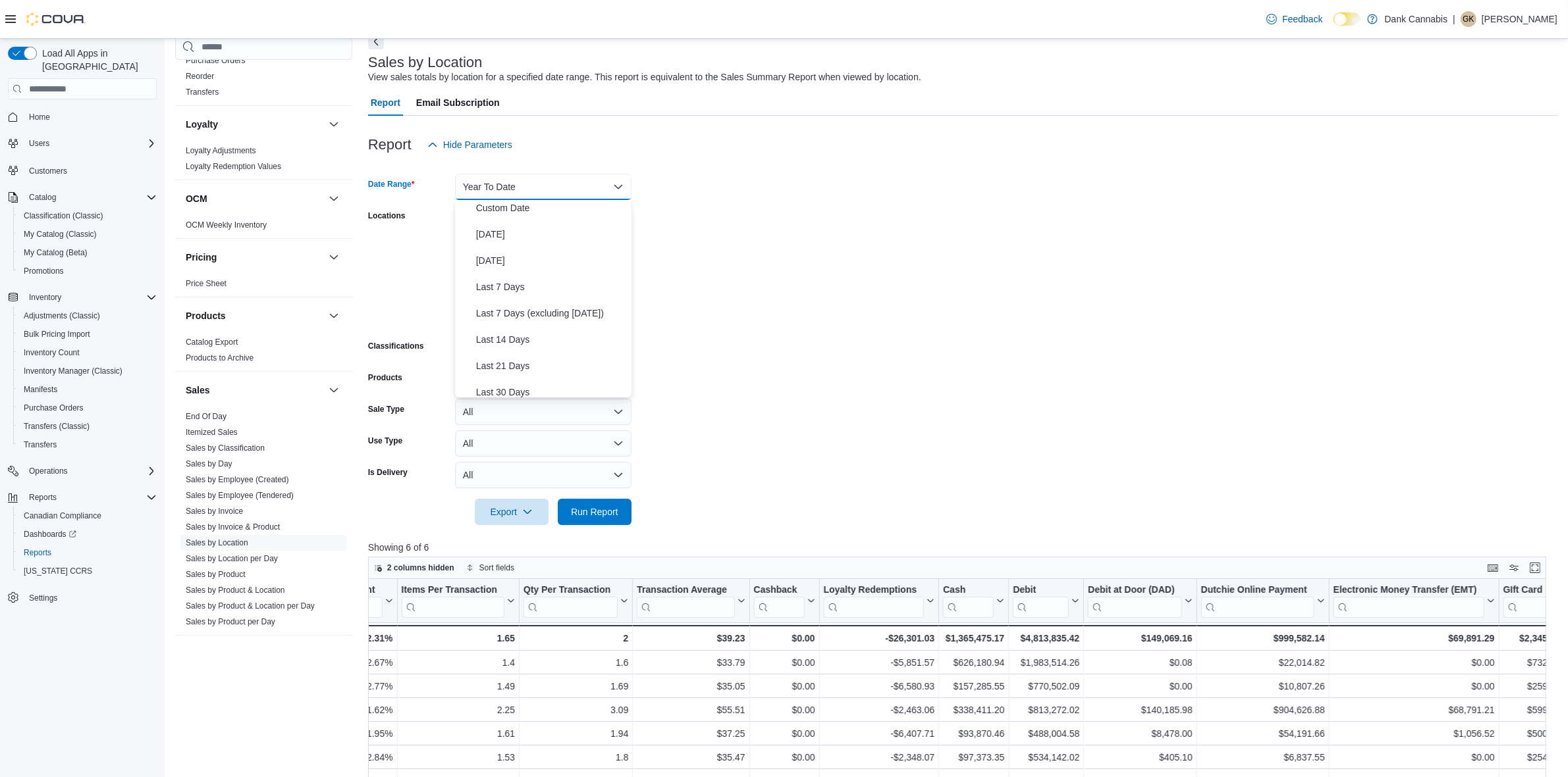
scroll to position [0, 0]
click at [520, 215] on span "Custom Date" at bounding box center [551, 213] width 150 height 15
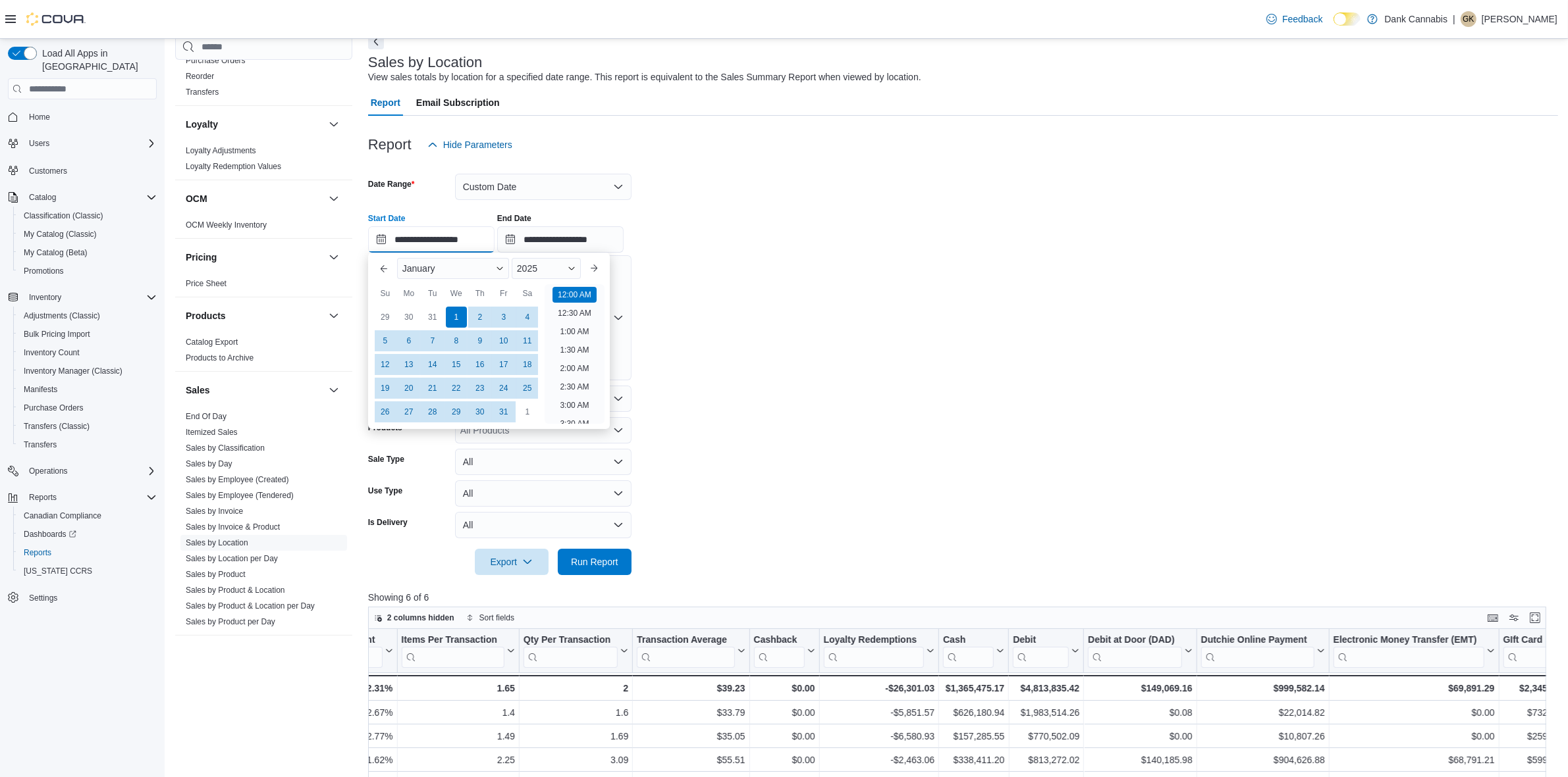
click at [377, 248] on input "**********" at bounding box center [431, 240] width 126 height 26
click at [386, 268] on button "Previous Month" at bounding box center [384, 268] width 21 height 21
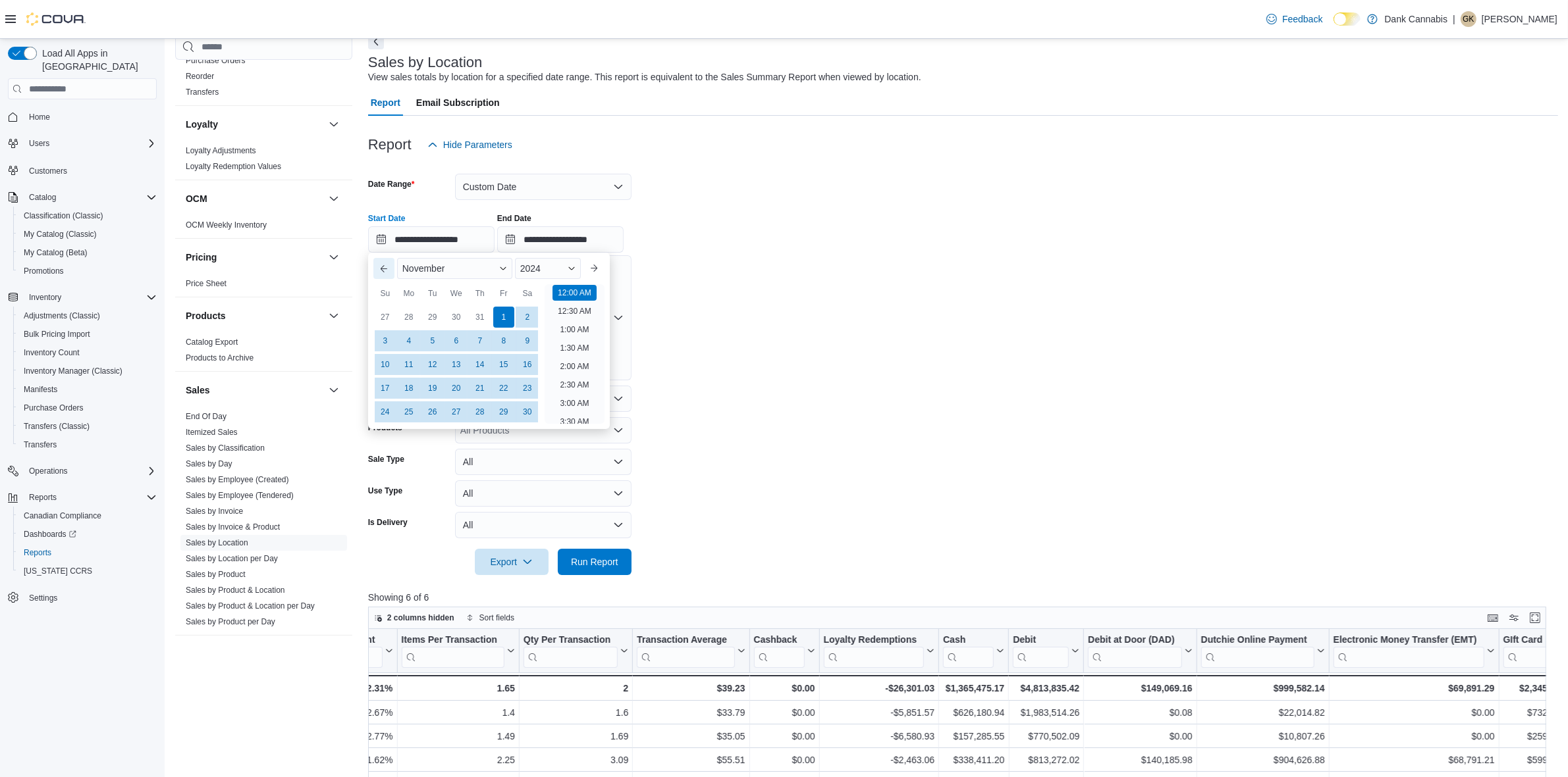
click at [386, 268] on button "Previous Month" at bounding box center [384, 268] width 21 height 21
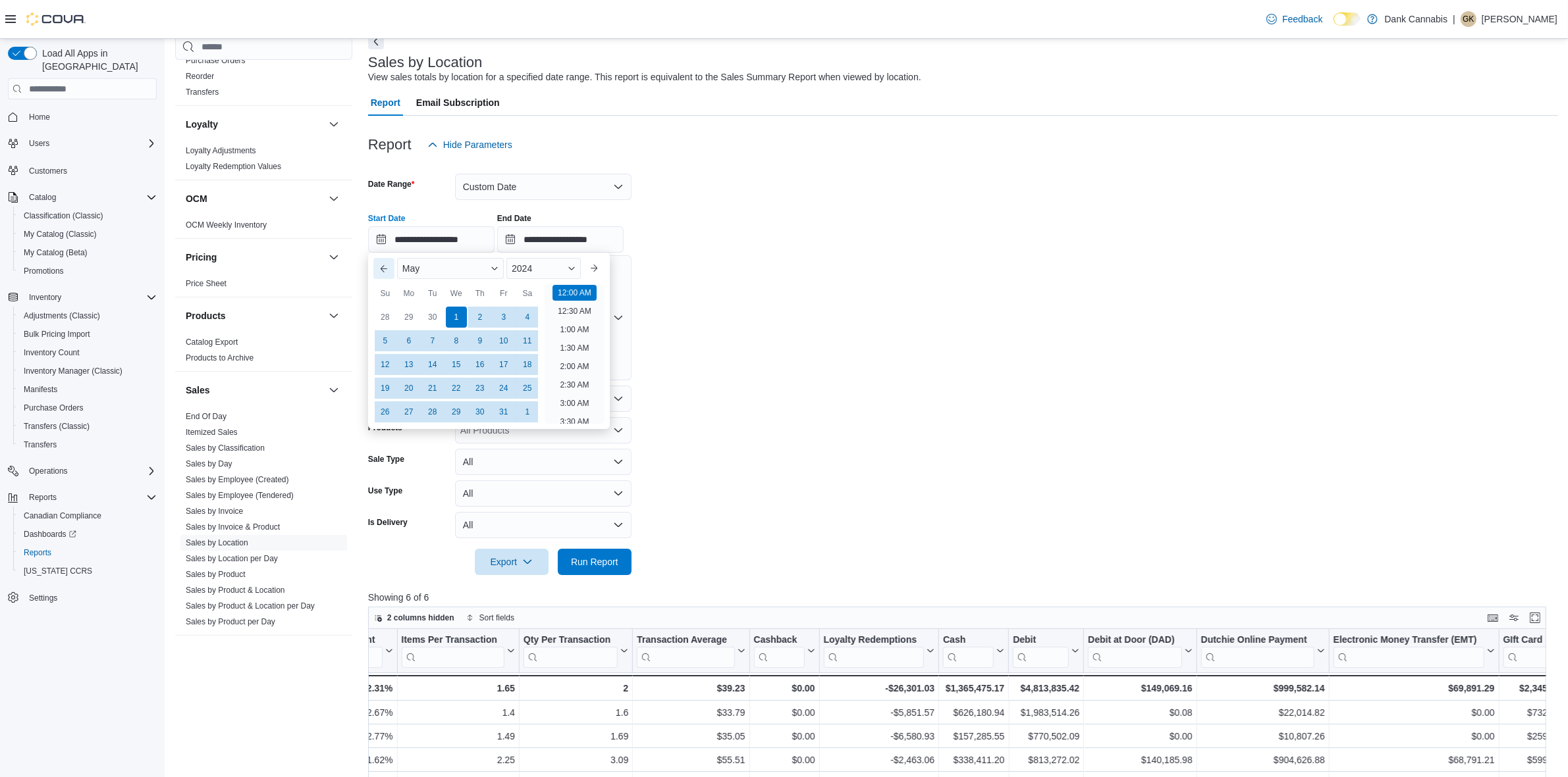
click at [386, 268] on button "Previous Month" at bounding box center [384, 268] width 21 height 21
click at [586, 270] on div "February 2024" at bounding box center [489, 268] width 194 height 32
click at [599, 268] on button "Next month" at bounding box center [594, 268] width 21 height 21
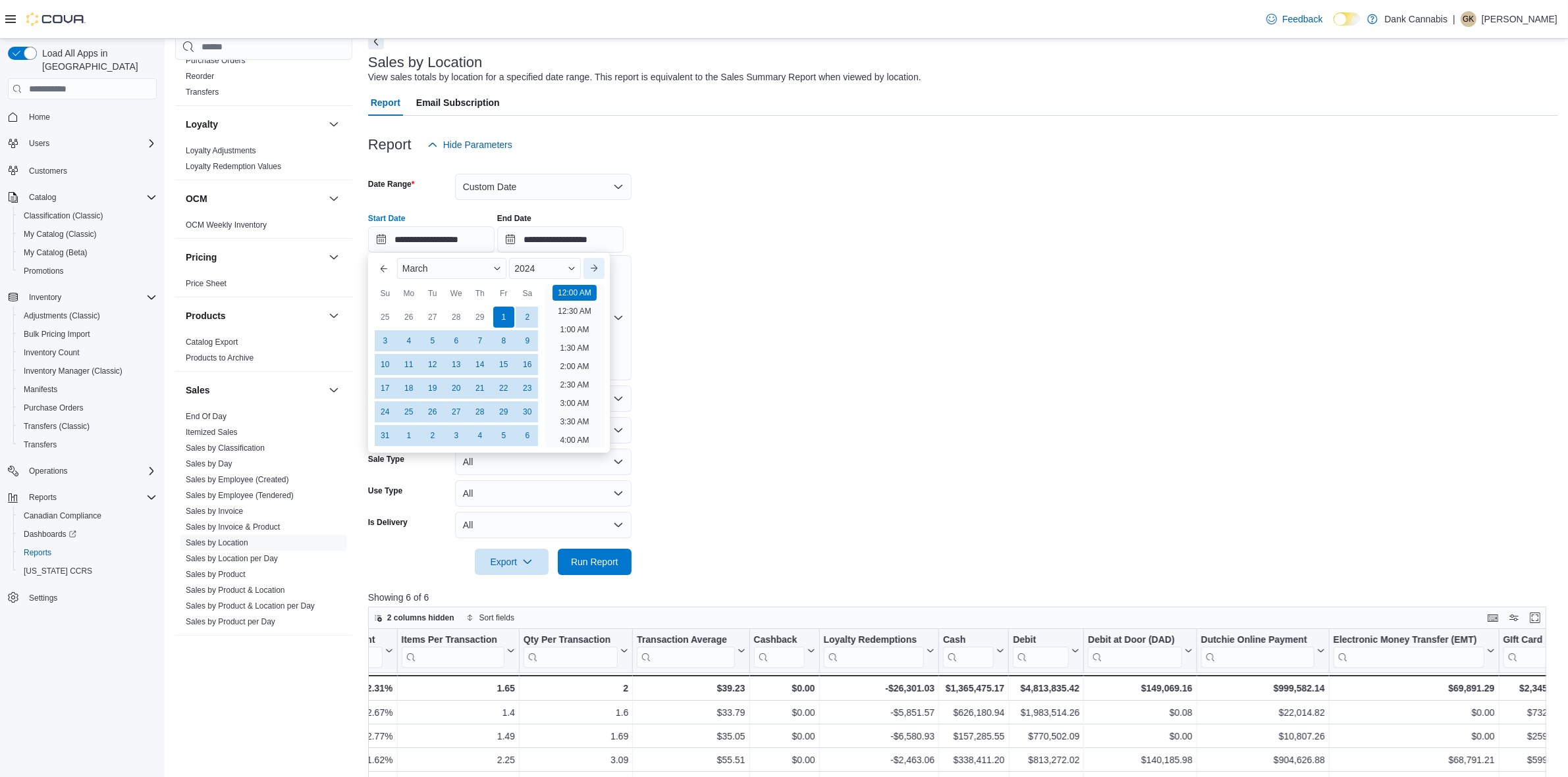
click at [599, 268] on button "Next month" at bounding box center [594, 268] width 21 height 21
click at [564, 271] on div "2024" at bounding box center [544, 268] width 75 height 21
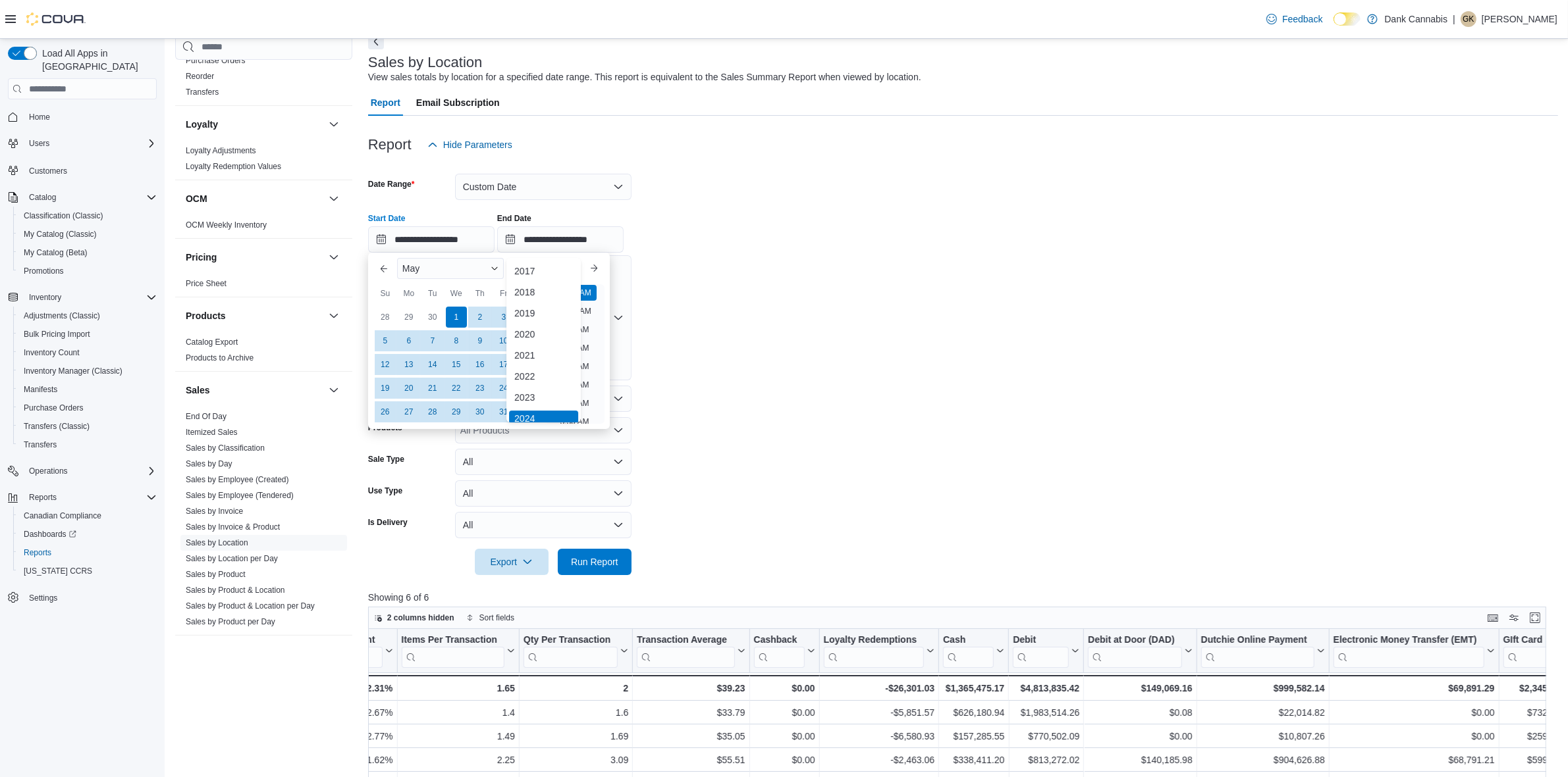
scroll to position [4, 0]
click at [534, 346] on div "2021" at bounding box center [543, 351] width 69 height 15
type input "**********"
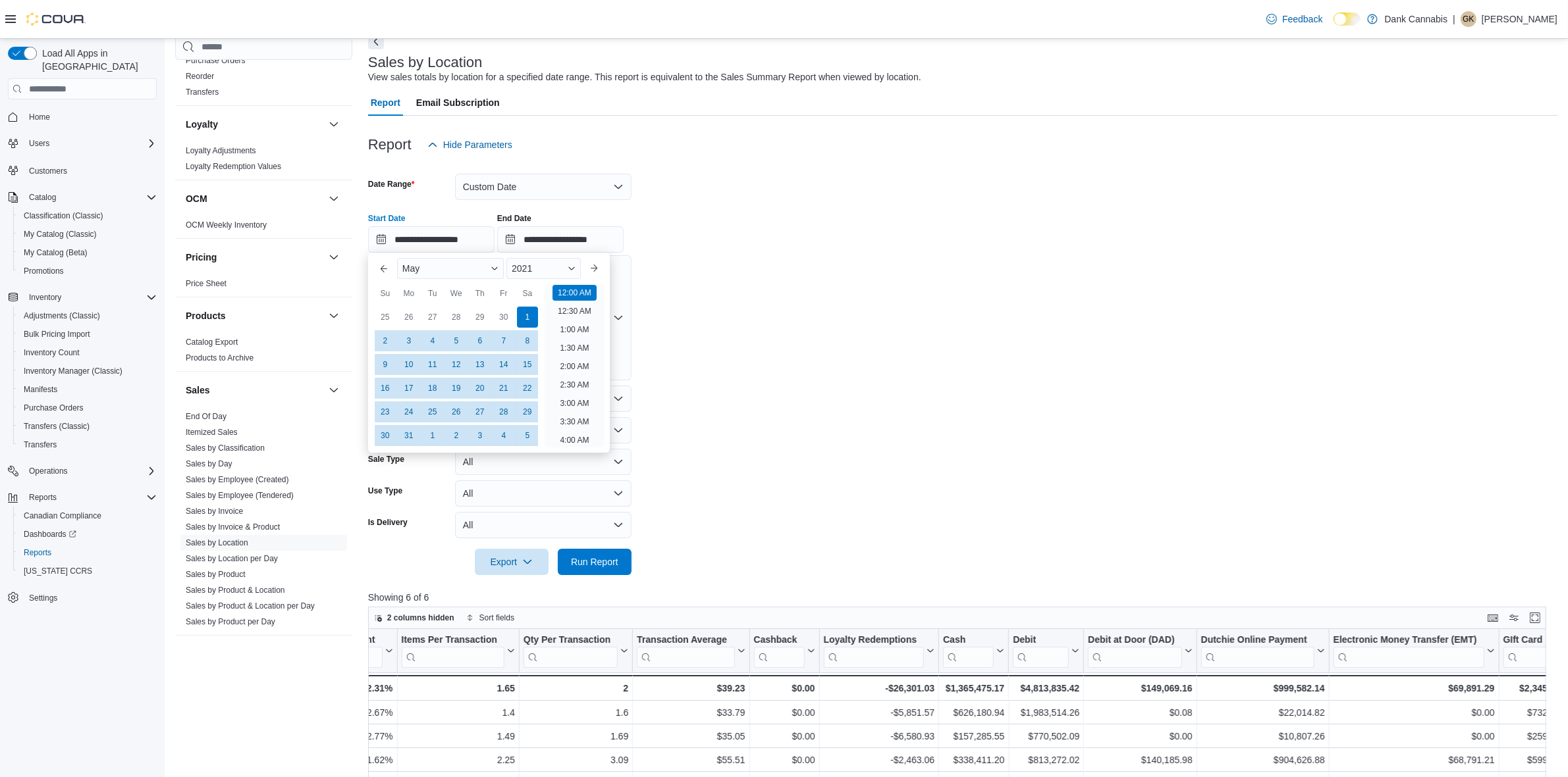
click at [682, 341] on form "**********" at bounding box center [963, 366] width 1190 height 417
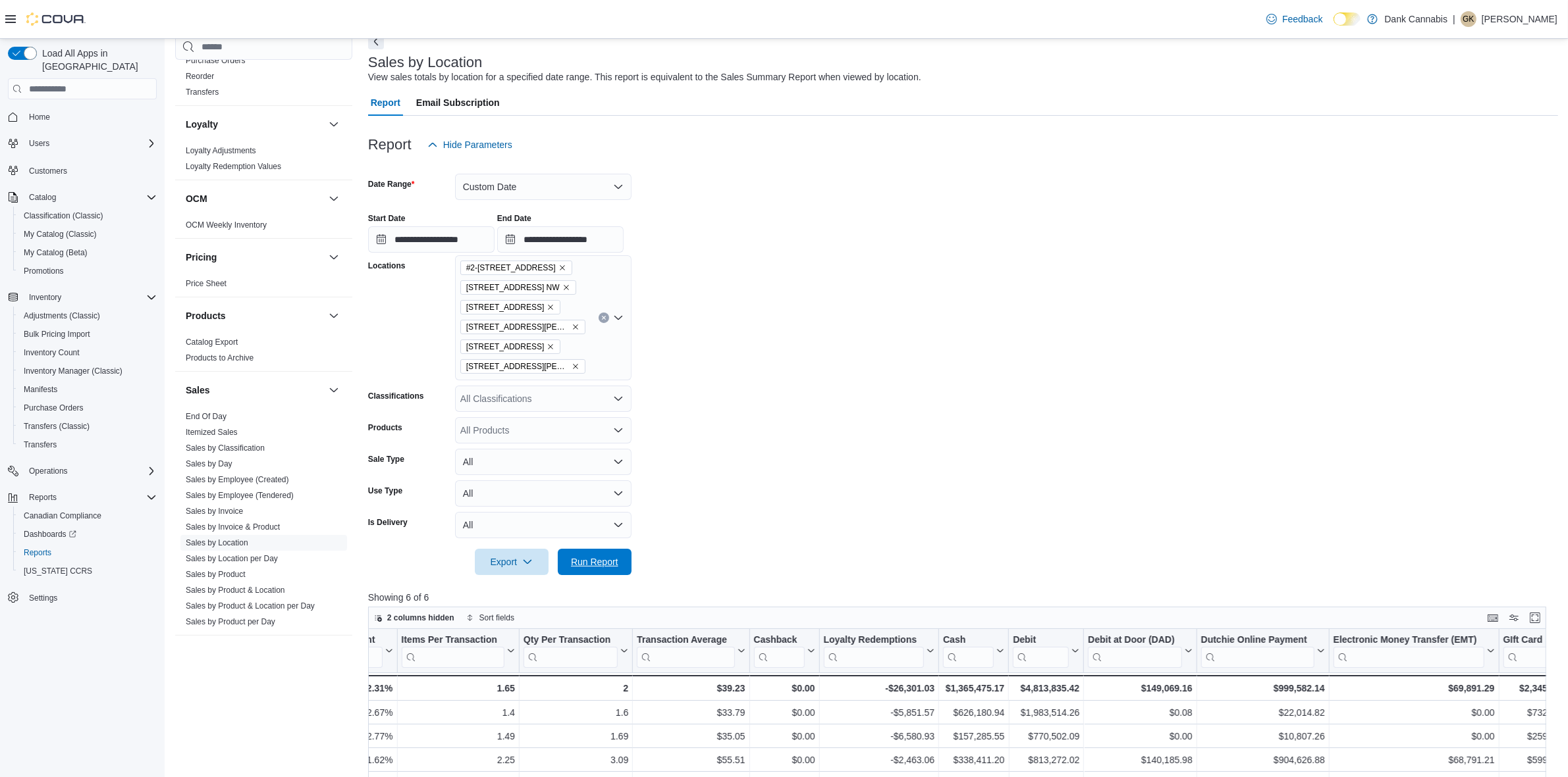
click at [615, 566] on span "Run Report" at bounding box center [595, 562] width 47 height 13
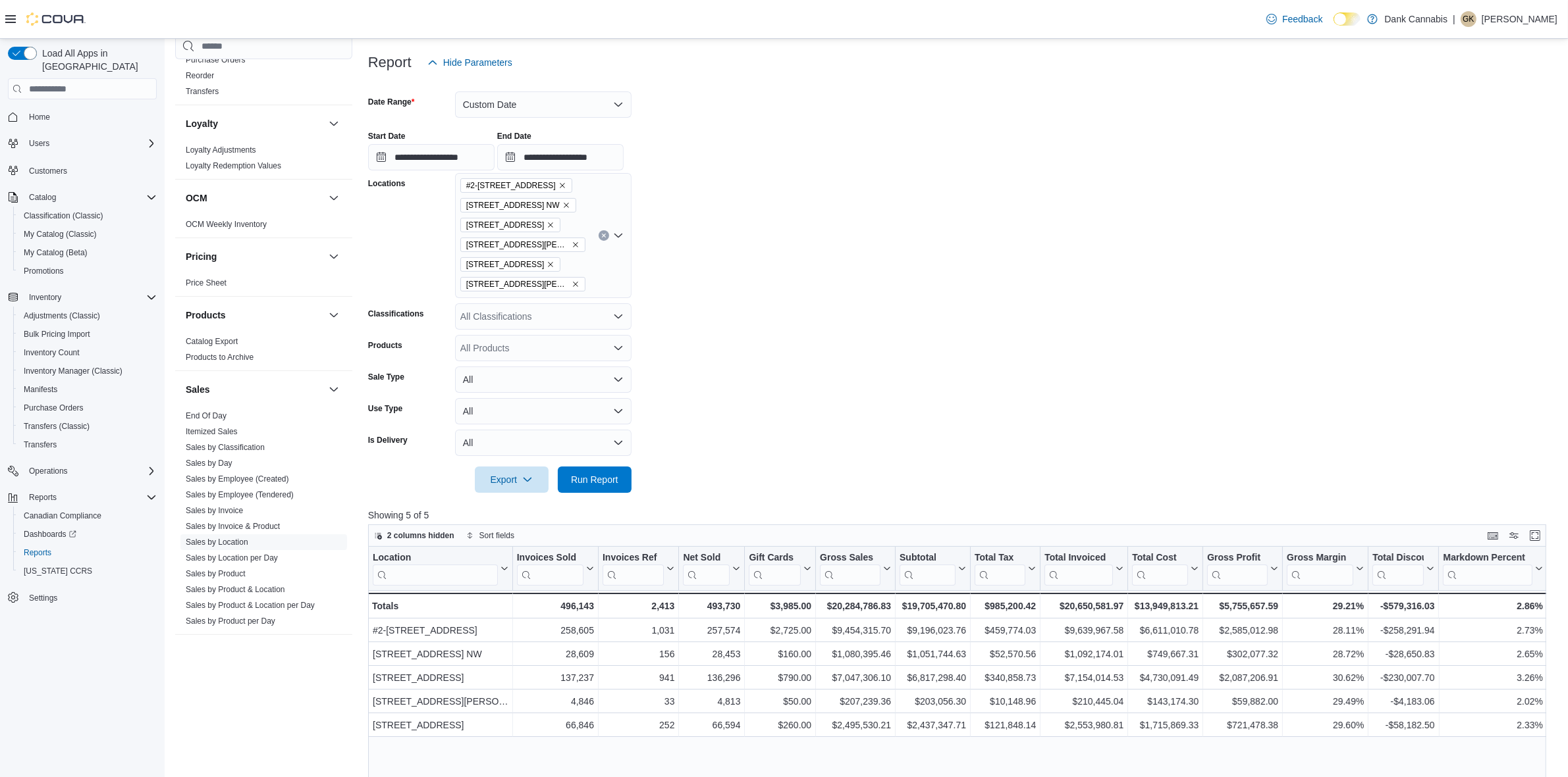
scroll to position [531, 0]
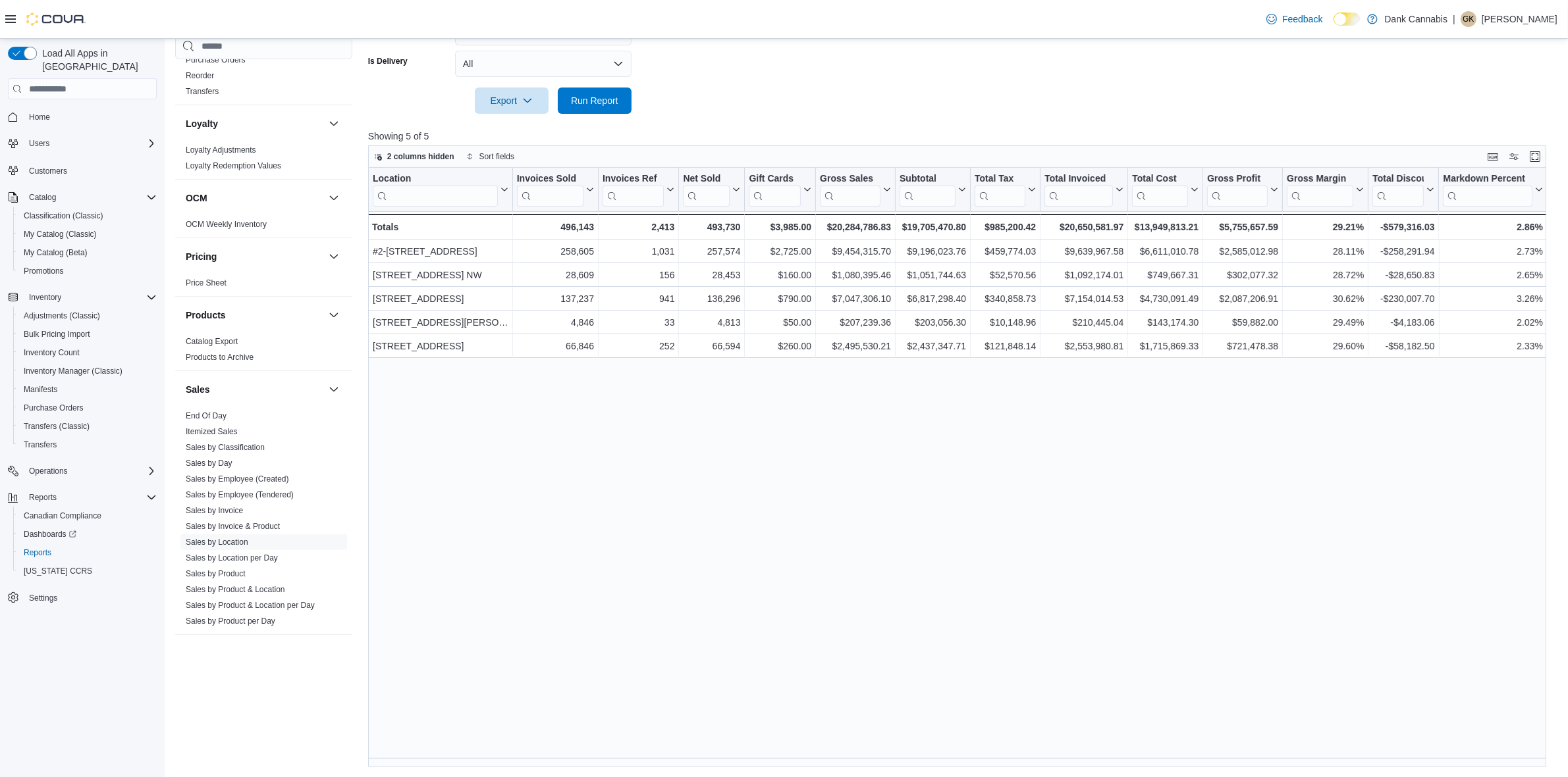
click at [646, 766] on div "Location Click to view column header actions Invoices Sold Click to view column…" at bounding box center [963, 468] width 1190 height 600
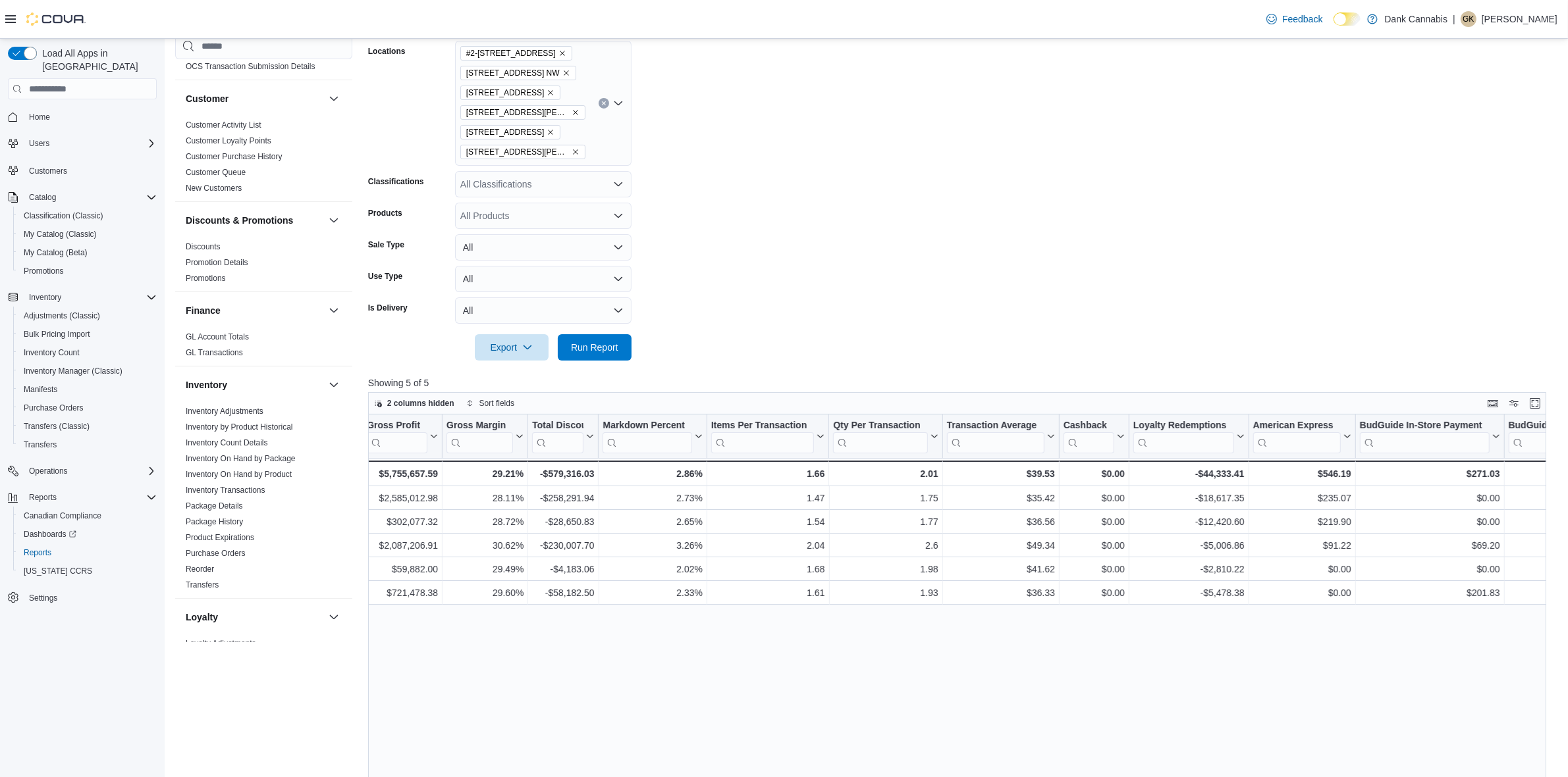
scroll to position [688, 0]
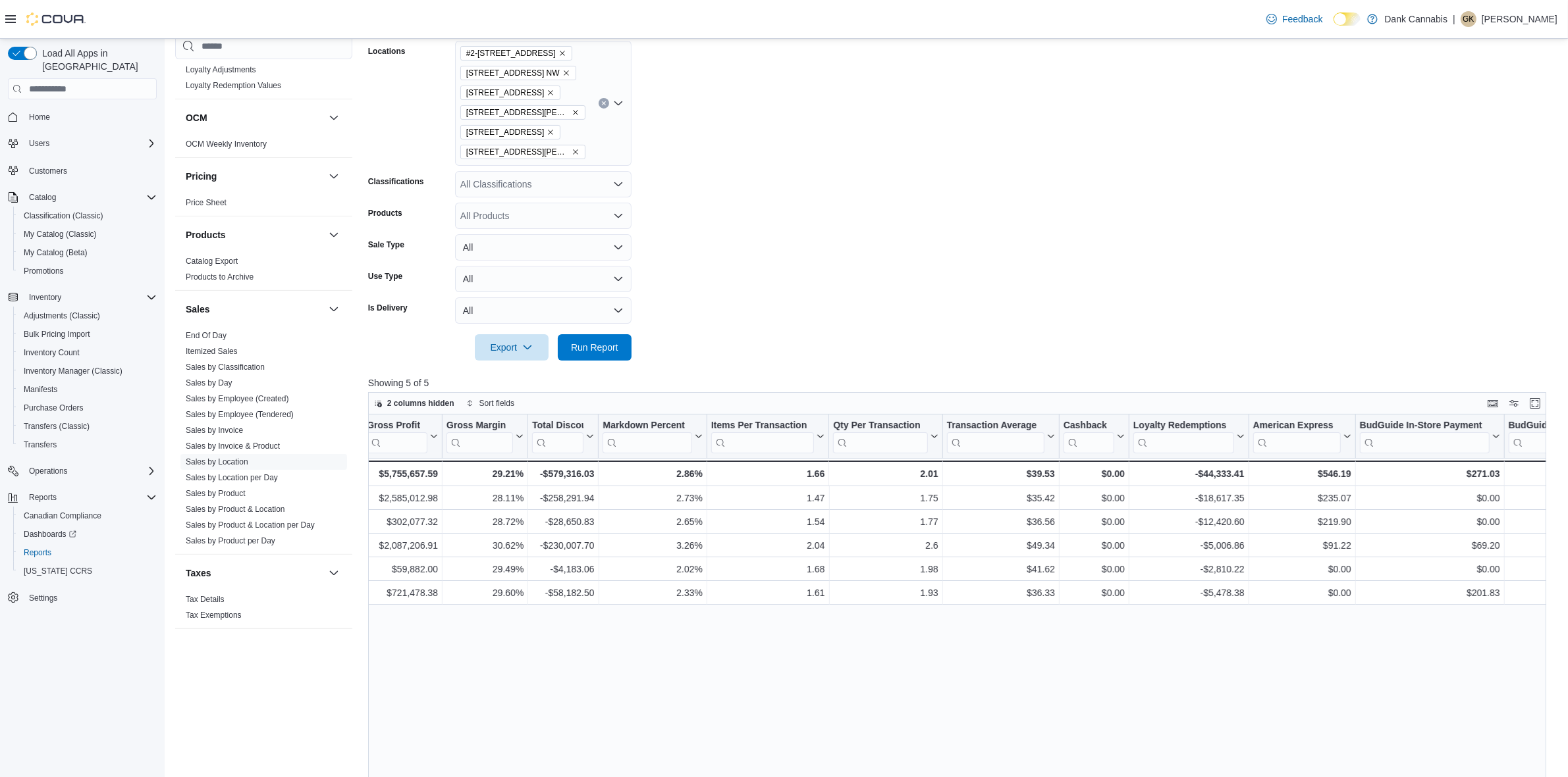
click at [237, 428] on link "Sales by Invoice" at bounding box center [214, 430] width 57 height 9
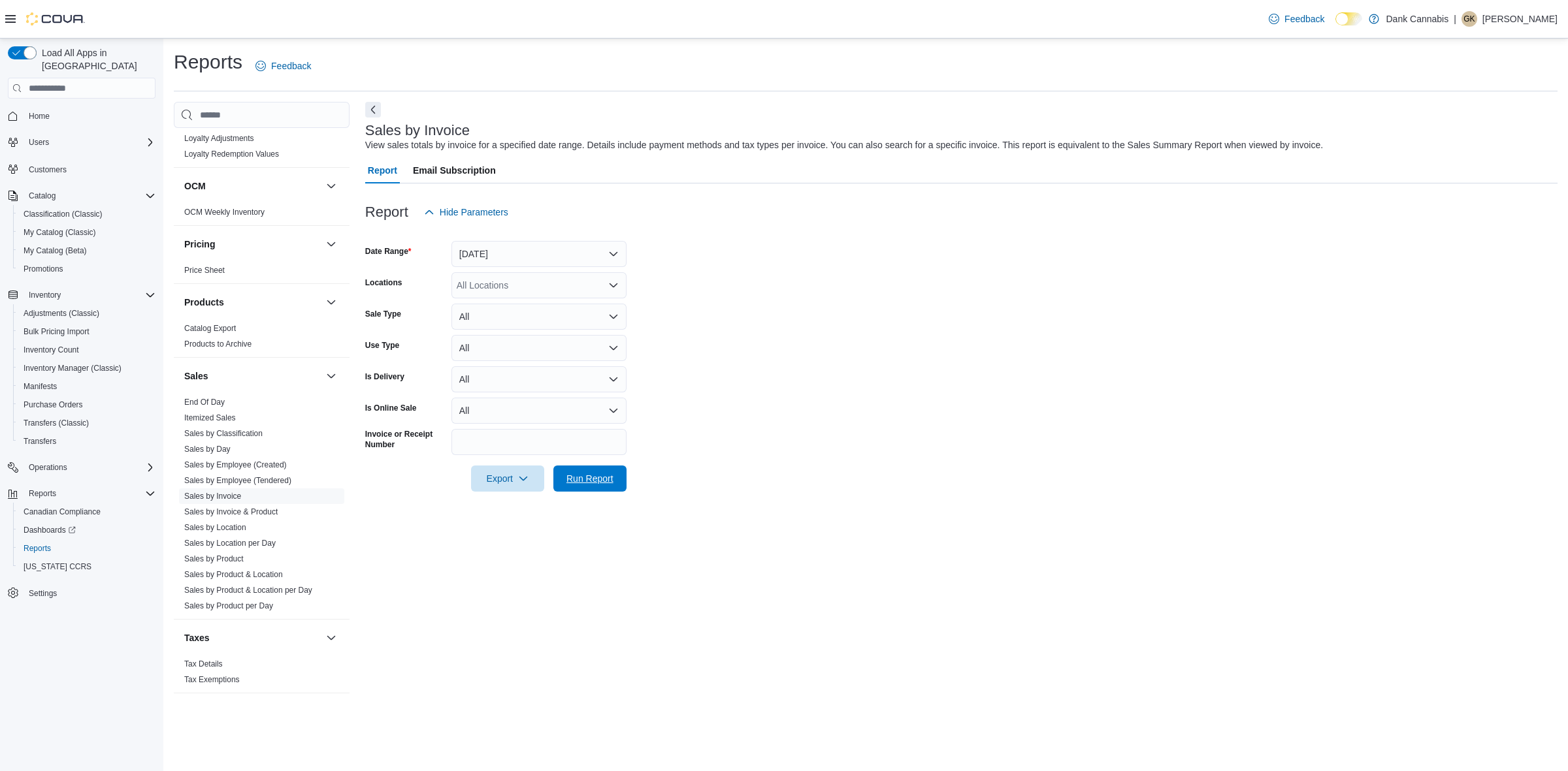
click at [582, 475] on span "Run Report" at bounding box center [590, 478] width 47 height 13
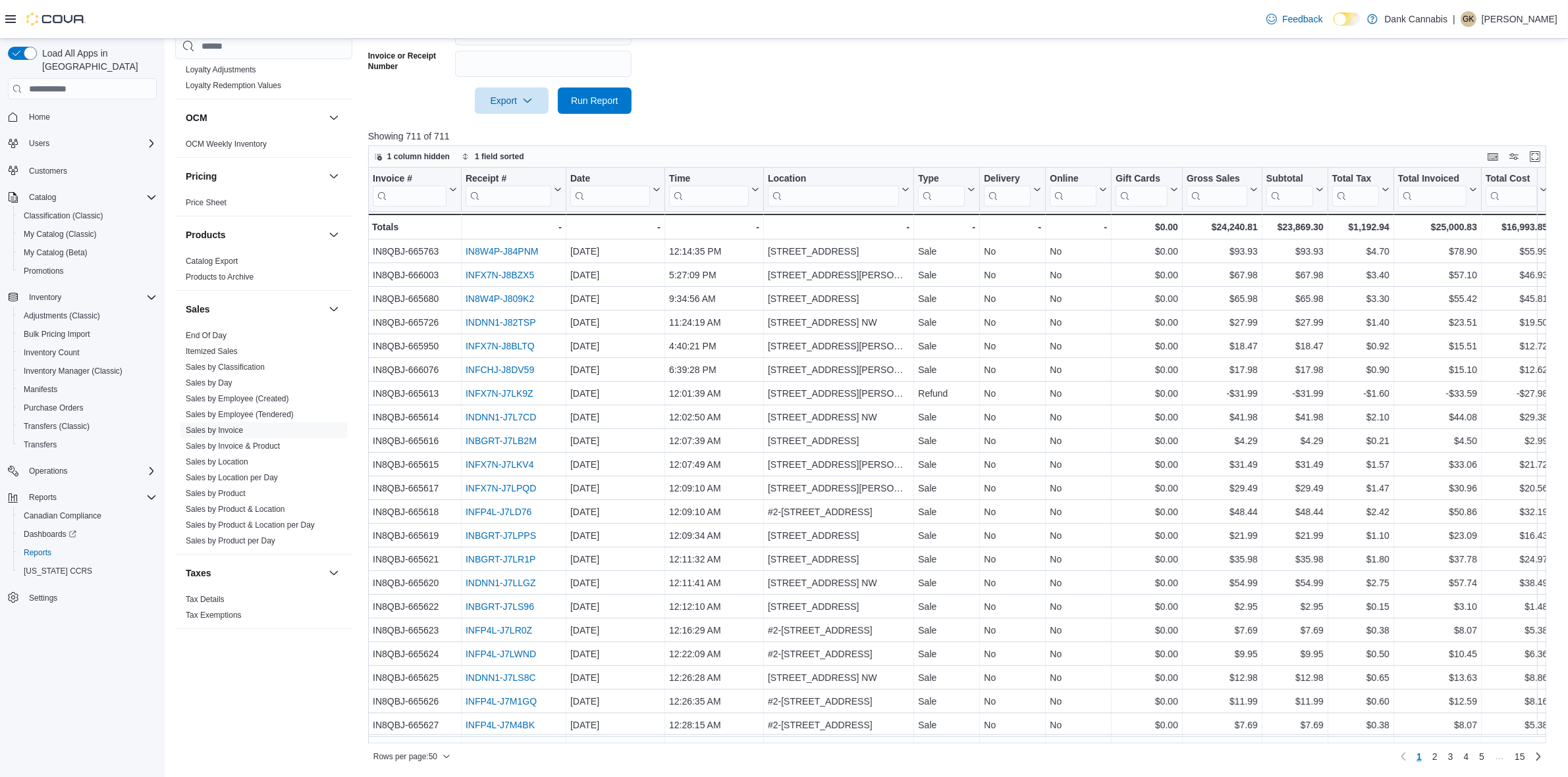
click at [494, 254] on link "IN8W4P-J84PNM" at bounding box center [502, 251] width 72 height 11
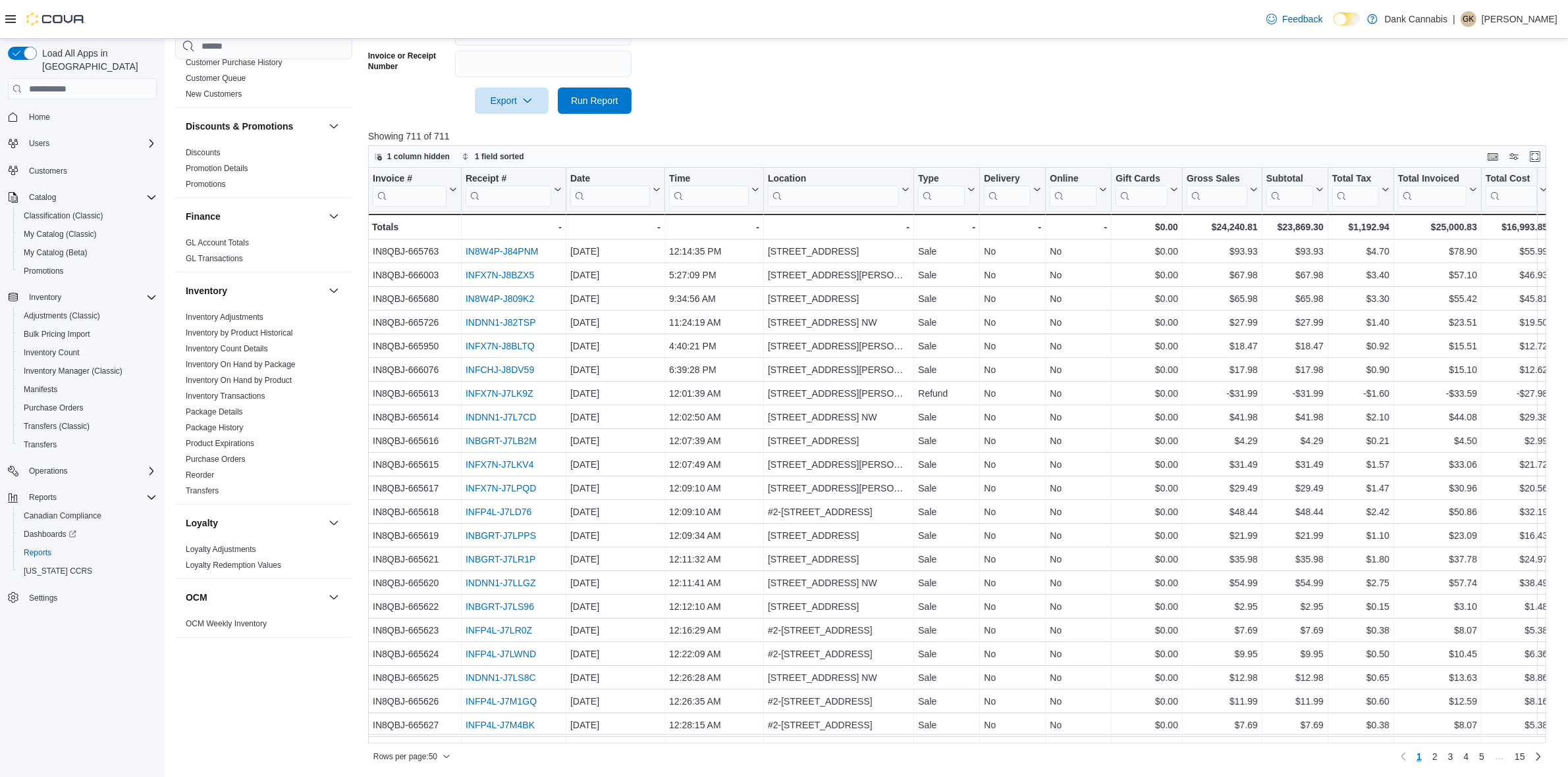
scroll to position [112, 0]
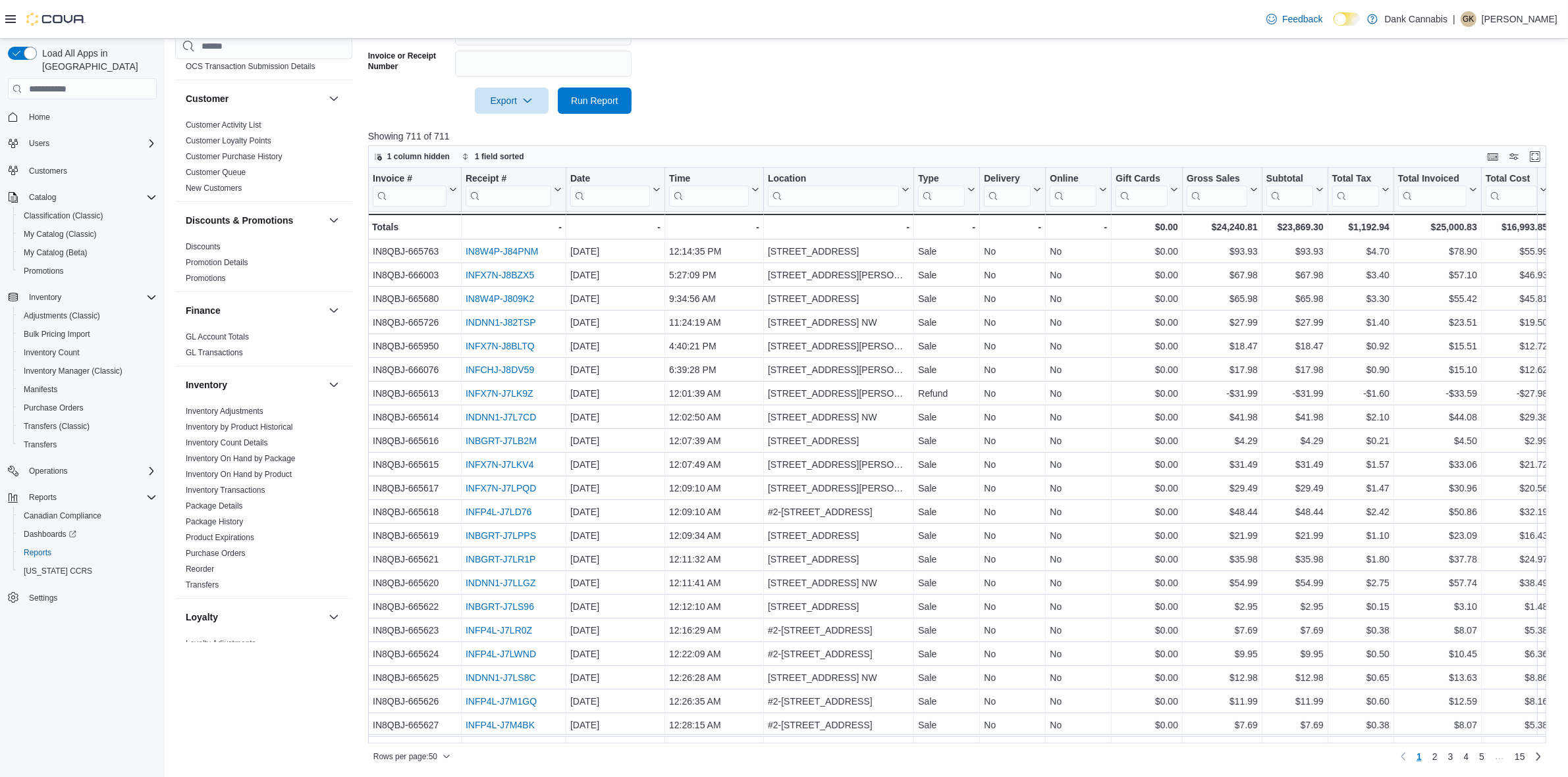
click at [238, 326] on div "Finance" at bounding box center [264, 310] width 177 height 37
click at [230, 334] on link "GL Account Totals" at bounding box center [217, 336] width 63 height 9
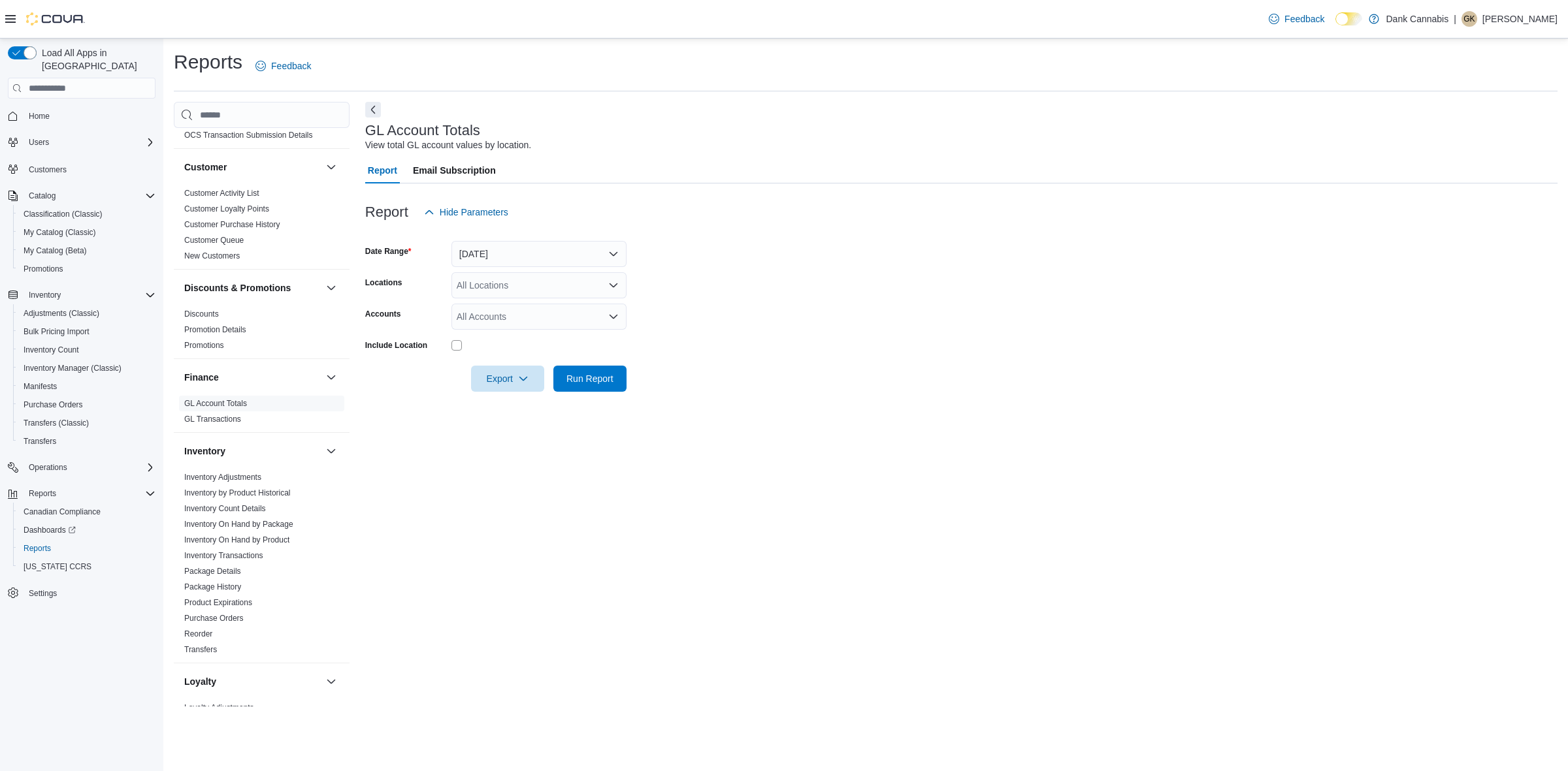
click at [524, 325] on div "All Accounts" at bounding box center [539, 317] width 175 height 26
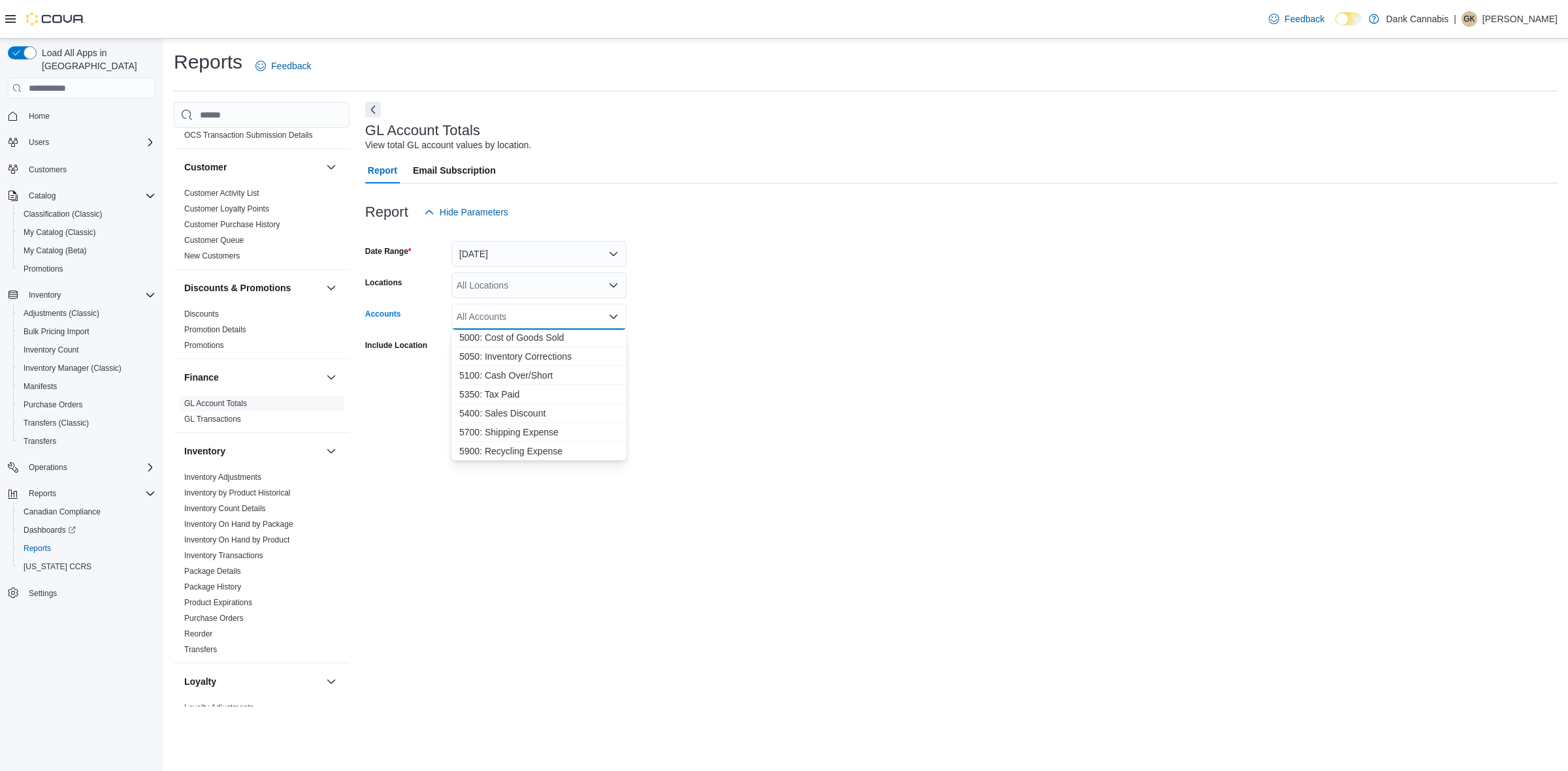
scroll to position [115, 0]
click at [685, 207] on div "Report Hide Parameters" at bounding box center [961, 212] width 1192 height 26
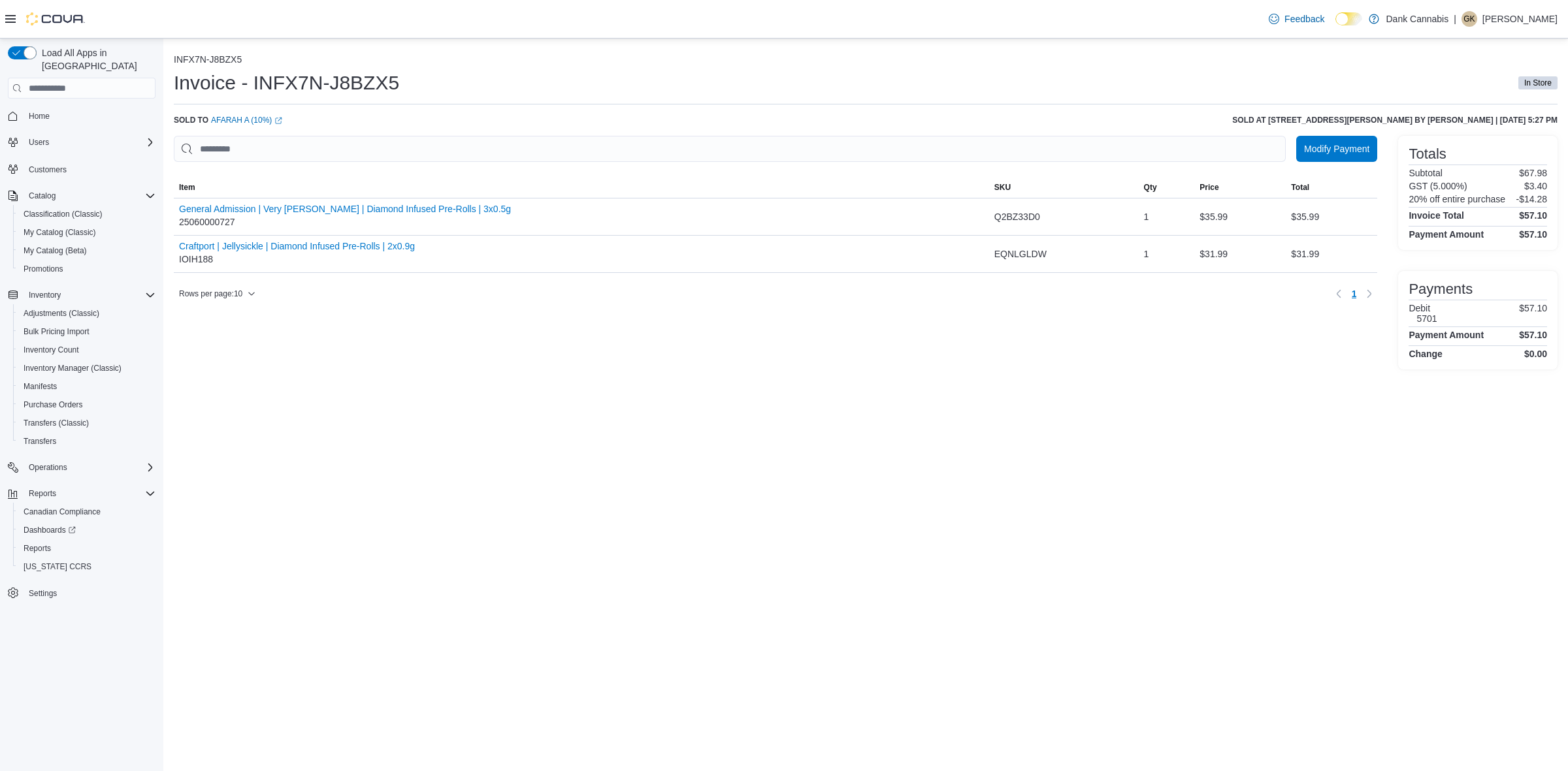
click at [1527, 199] on p "-$14.28" at bounding box center [1532, 199] width 31 height 10
click at [905, 436] on div "INFX7N-J8BZX5 Invoice - INFX7N-J8BZX5 In Store Sold to Afarah A (10%) (opens in…" at bounding box center [865, 405] width 1404 height 733
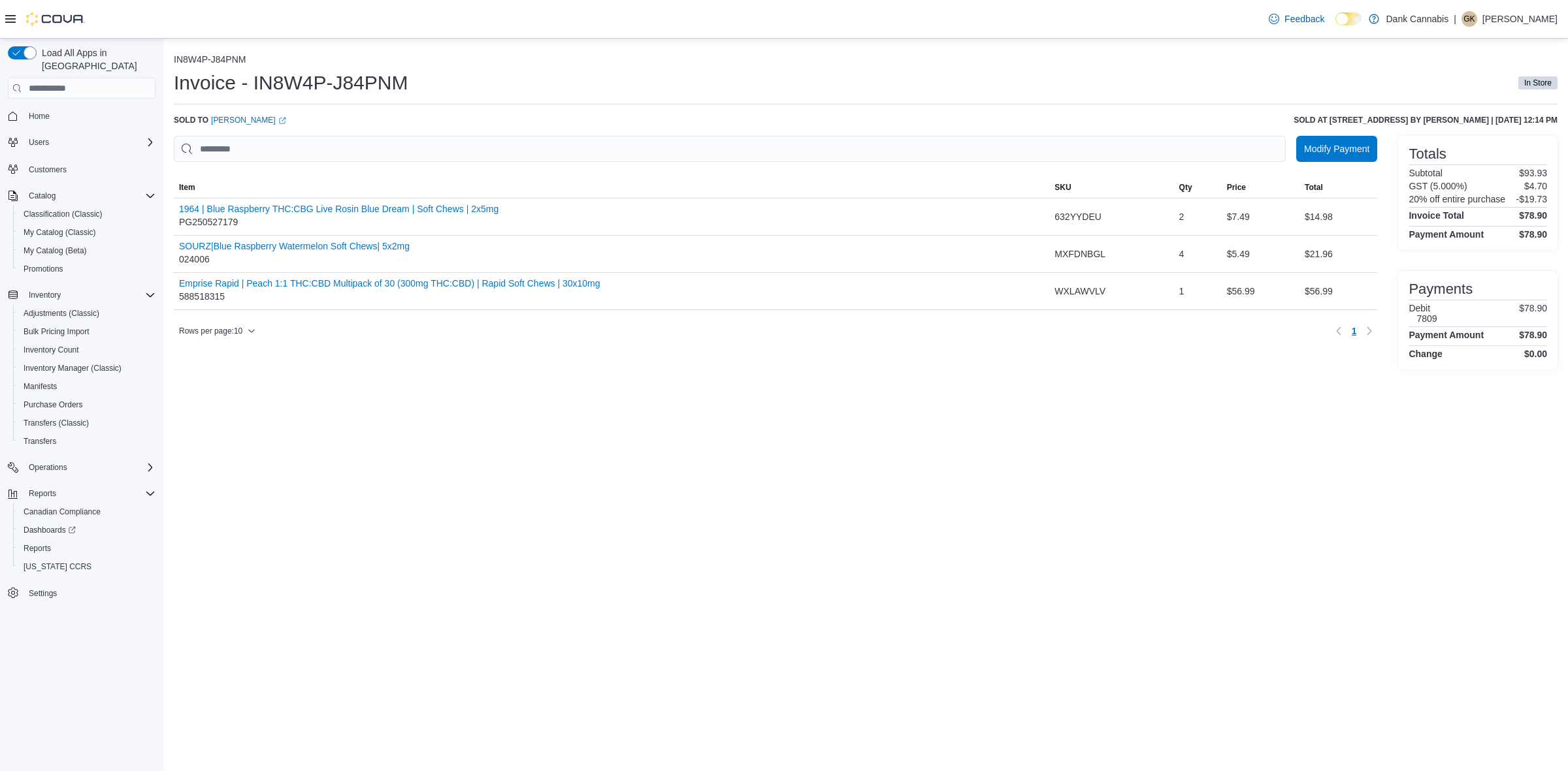
click at [1042, 444] on div "IN8W4P-J84PNM Invoice - IN8W4P-J84PNM In Store Sold to Michelle Keith (opens in…" at bounding box center [865, 405] width 1404 height 733
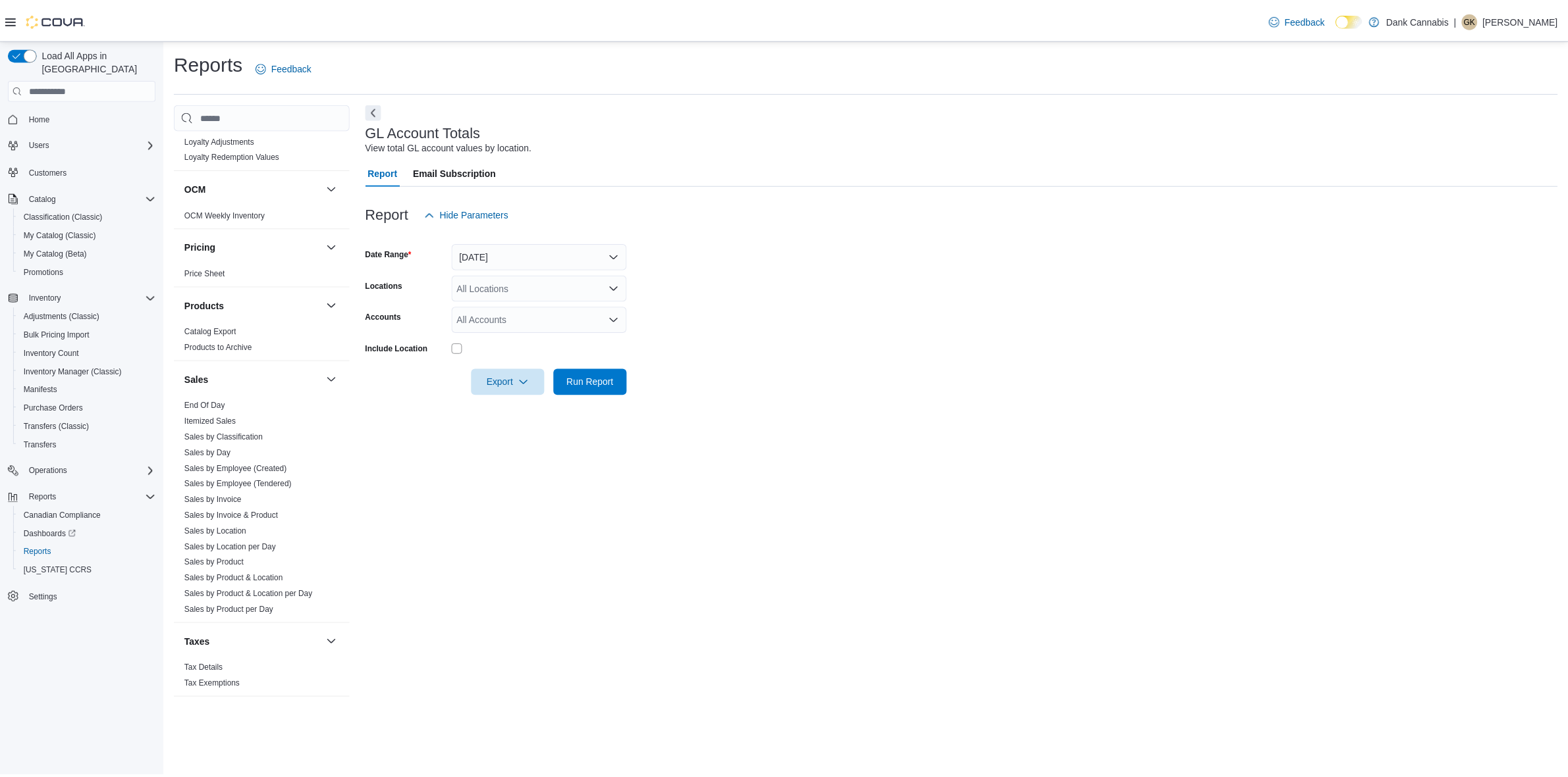
scroll to position [687, 0]
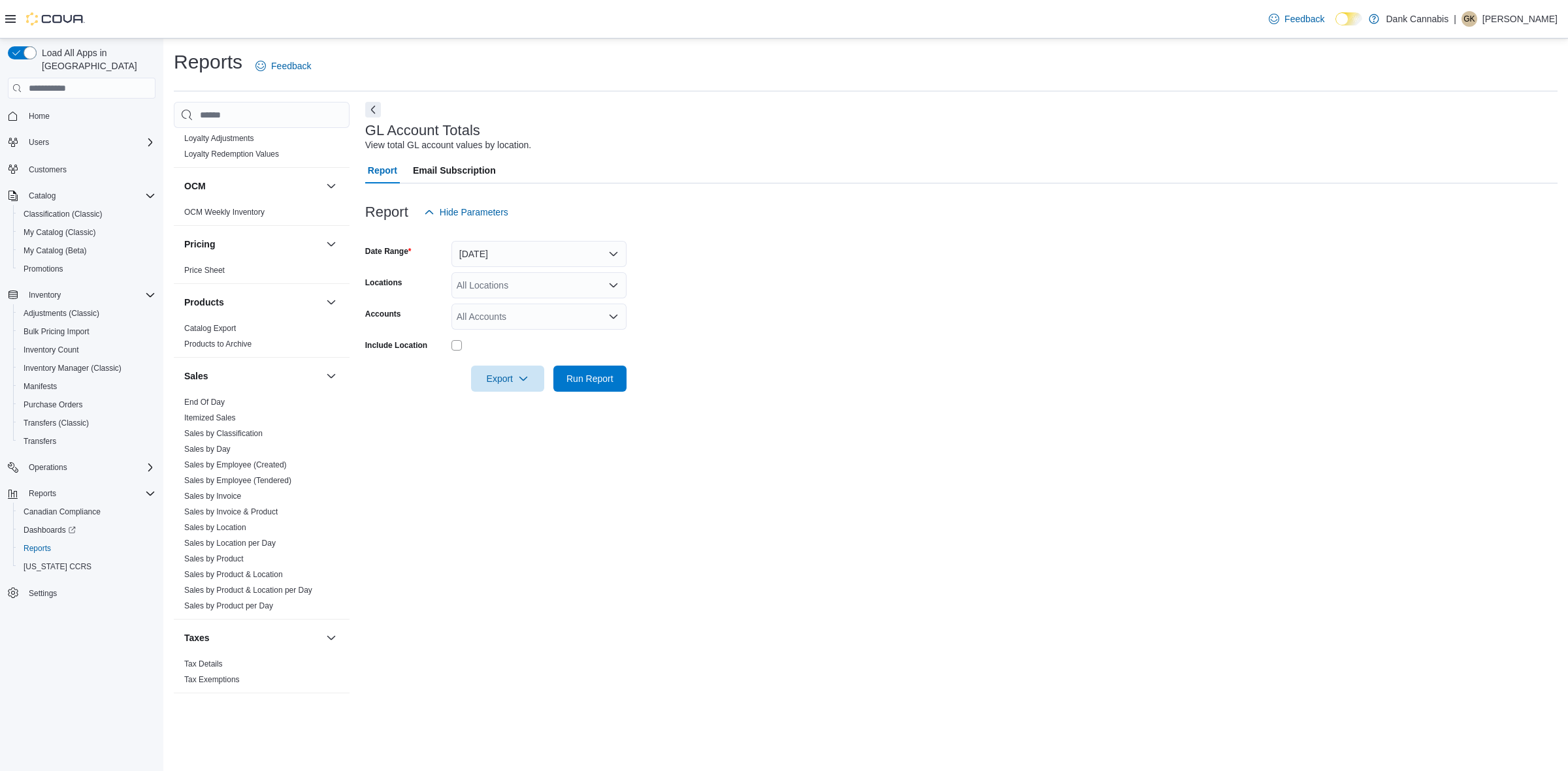
click at [224, 530] on link "Sales by Location" at bounding box center [215, 527] width 62 height 9
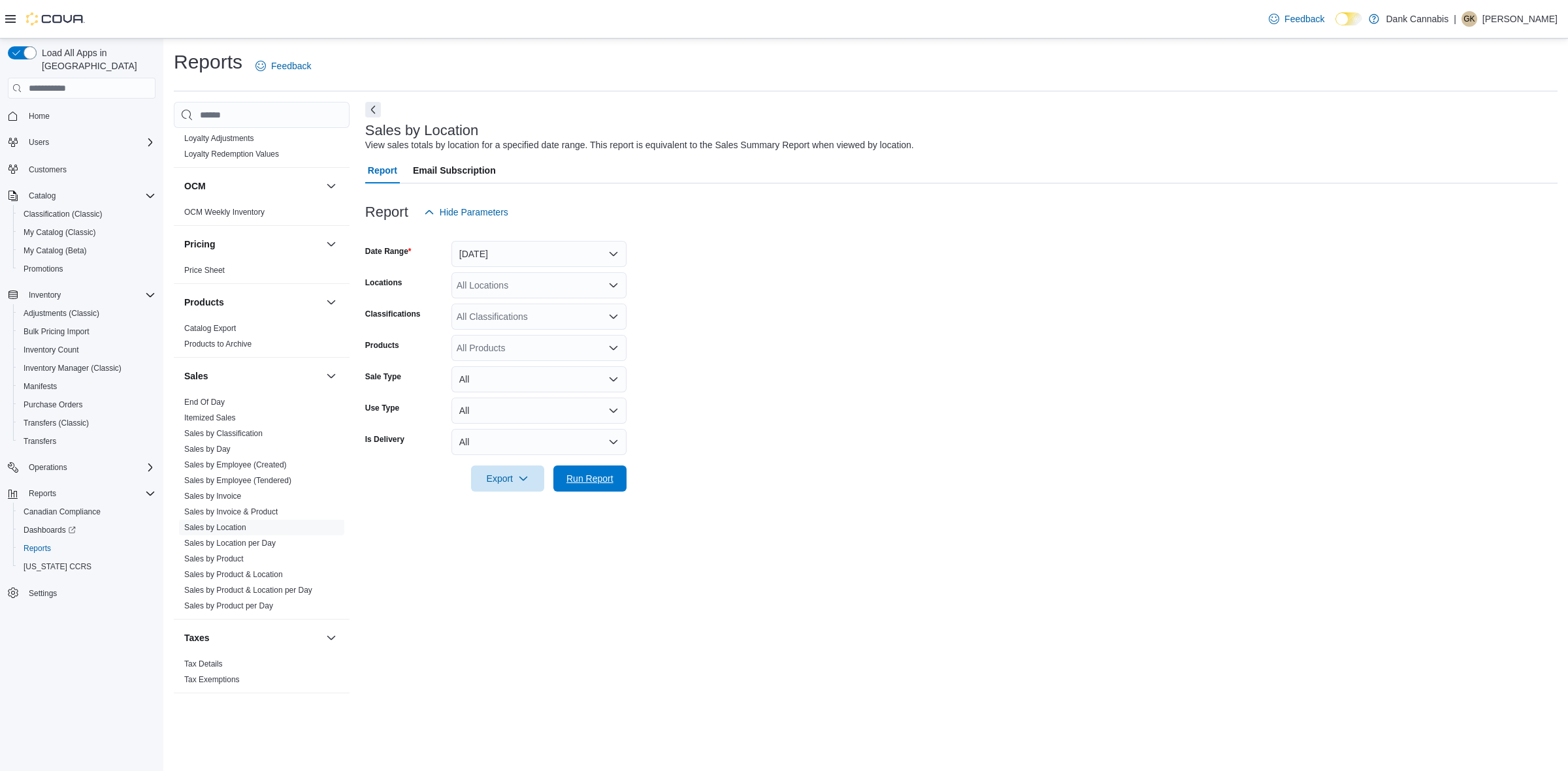
click at [611, 470] on span "Run Report" at bounding box center [590, 478] width 57 height 26
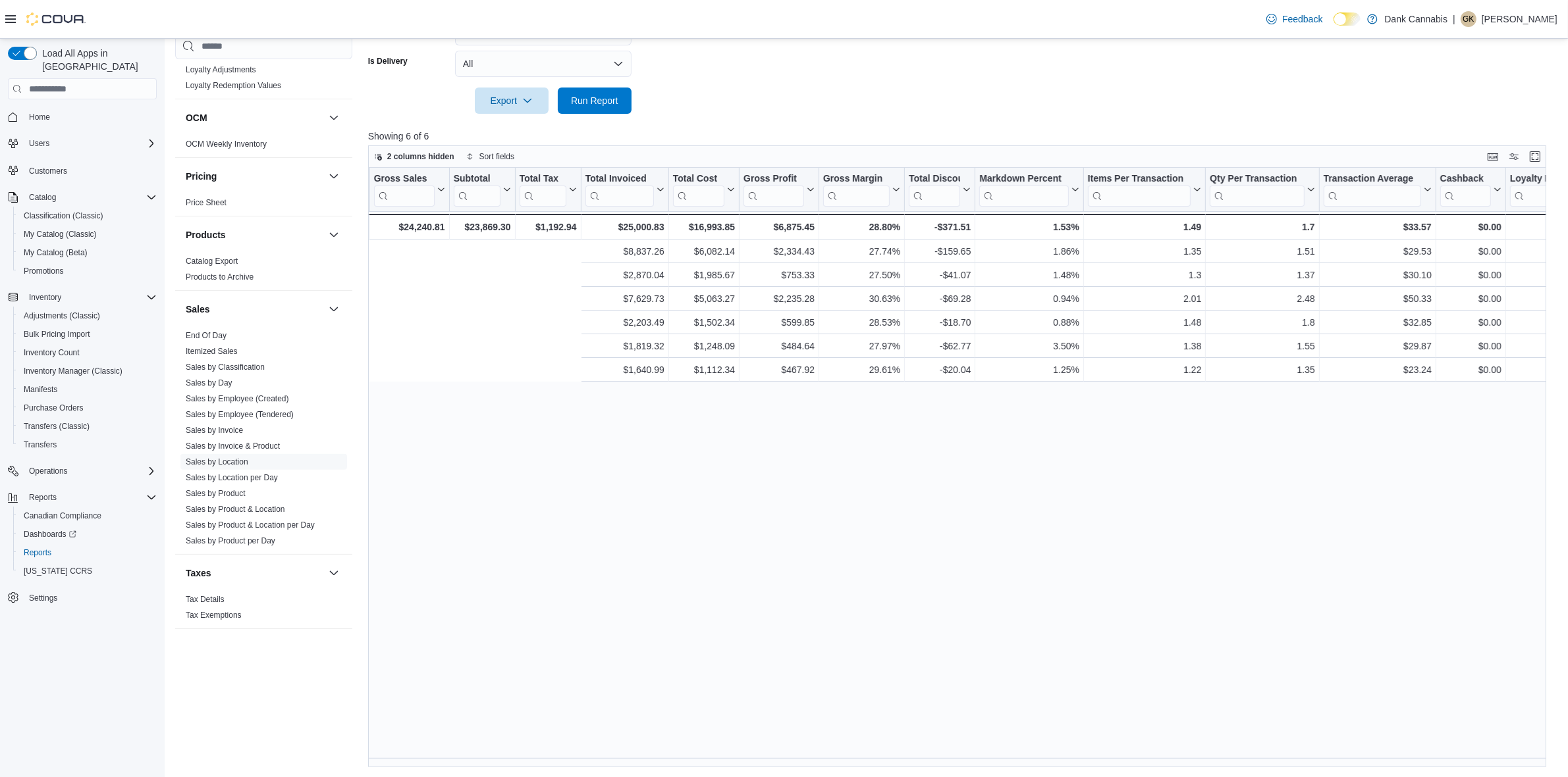
scroll to position [0, 821]
